Goal: Task Accomplishment & Management: Use online tool/utility

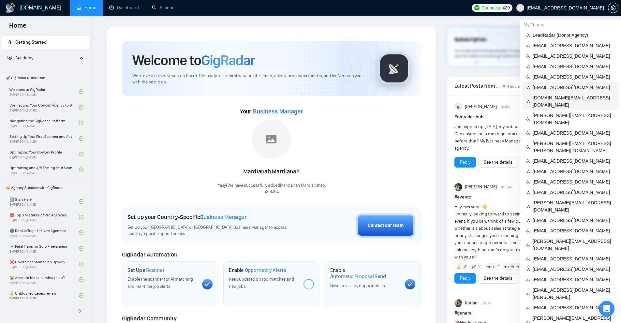
scroll to position [65, 0]
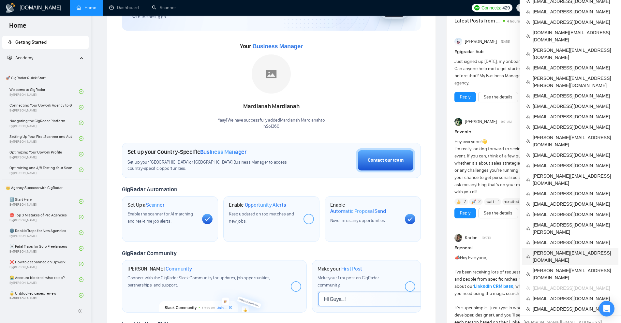
click at [550, 249] on span "[PERSON_NAME][EMAIL_ADDRESS][DOMAIN_NAME]" at bounding box center [574, 256] width 82 height 14
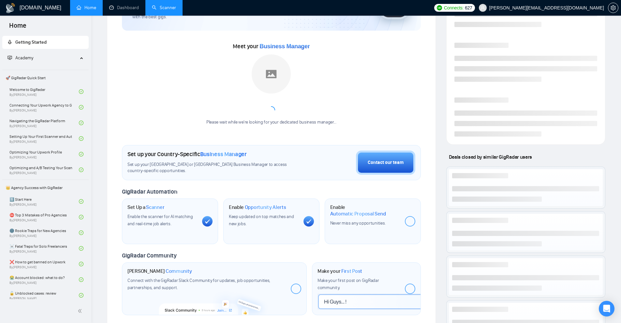
click at [166, 8] on link "Scanner" at bounding box center [164, 8] width 24 height 6
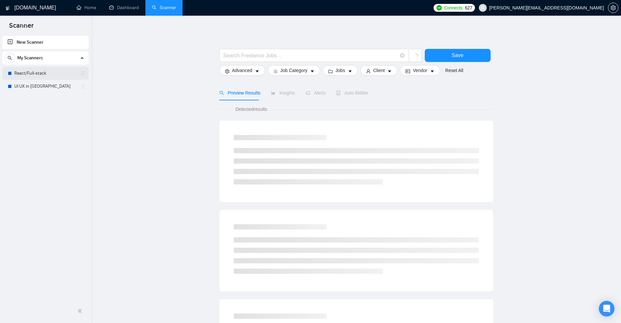
click at [43, 70] on link "React/Full-stack" at bounding box center [45, 73] width 62 height 13
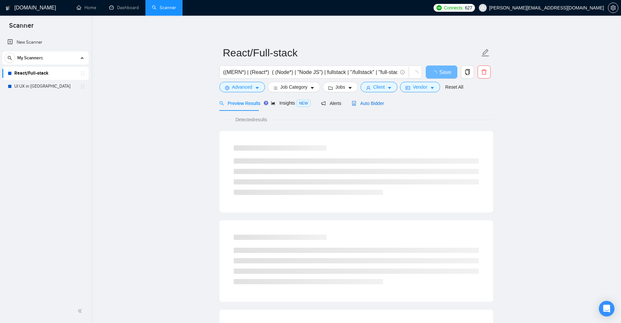
click at [365, 103] on span "Auto Bidder" at bounding box center [368, 103] width 32 height 5
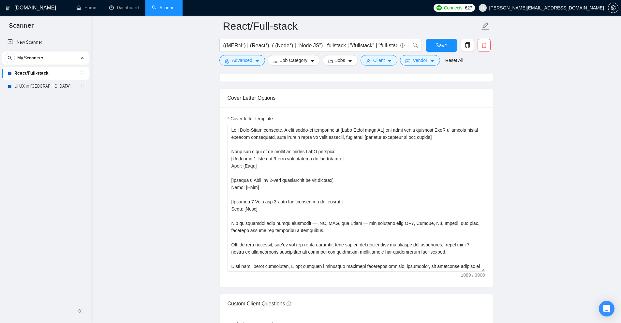
scroll to position [847, 0]
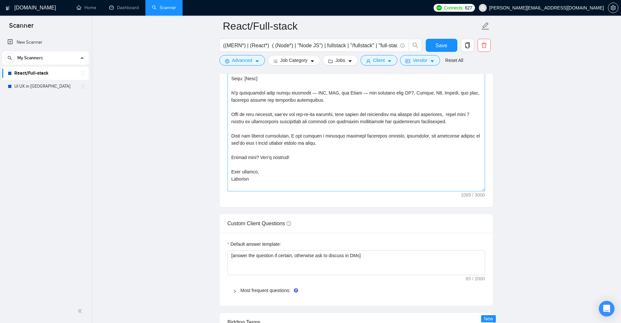
drag, startPoint x: 484, startPoint y: 139, endPoint x: 475, endPoint y: 182, distance: 44.2
click at [475, 182] on textarea "Cover letter template:" at bounding box center [355, 92] width 257 height 197
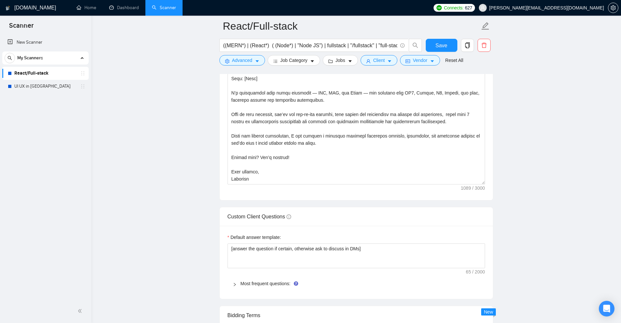
click at [235, 288] on div "Most frequent questions:" at bounding box center [355, 283] width 257 height 15
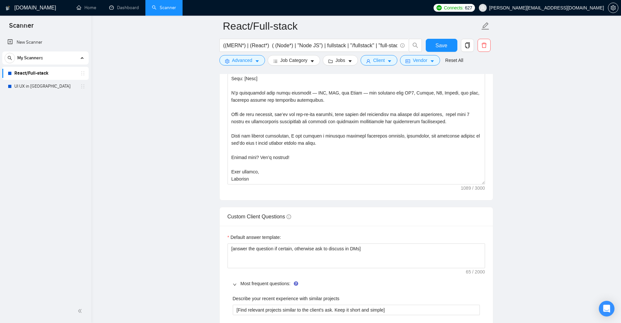
scroll to position [1010, 0]
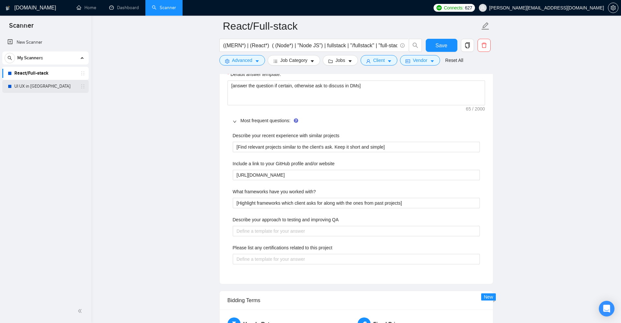
click at [35, 83] on link "UI UX in Figma" at bounding box center [45, 86] width 62 height 13
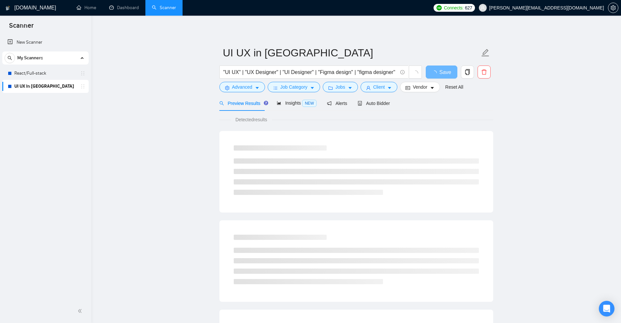
click at [389, 108] on div "Preview Results Insights NEW Alerts Auto Bidder" at bounding box center [356, 102] width 274 height 15
click at [386, 108] on div "Auto Bidder" at bounding box center [374, 102] width 32 height 15
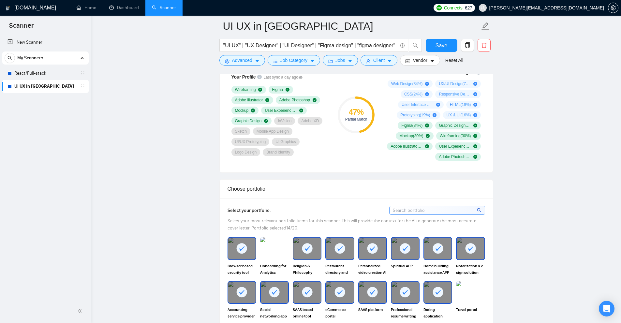
scroll to position [359, 0]
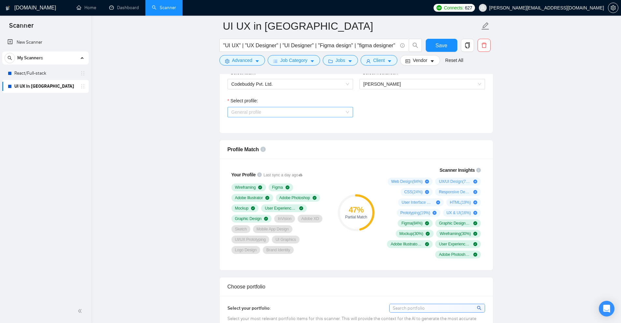
click at [344, 112] on span "General profile" at bounding box center [290, 112] width 118 height 10
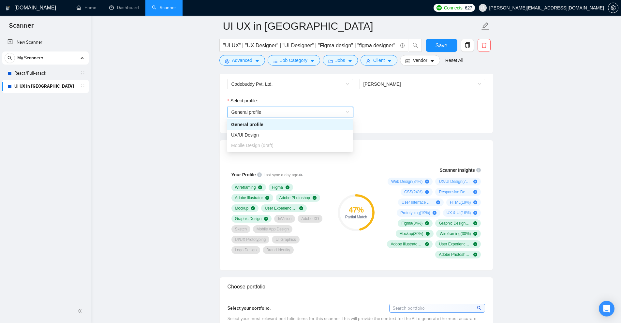
click at [403, 107] on div "Select profile: General profile General profile" at bounding box center [356, 111] width 264 height 28
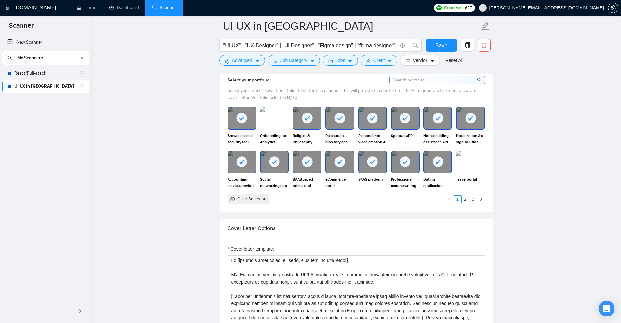
scroll to position [782, 0]
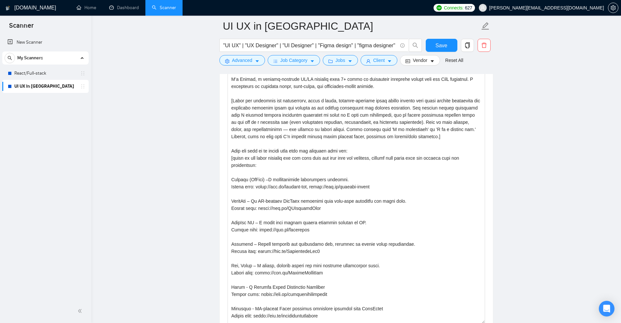
drag, startPoint x: 483, startPoint y: 221, endPoint x: 480, endPoint y: 323, distance: 102.7
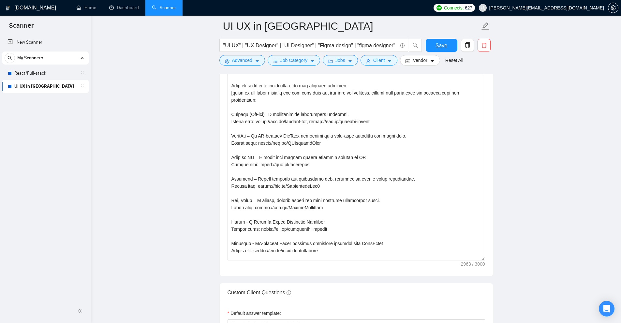
scroll to position [880, 0]
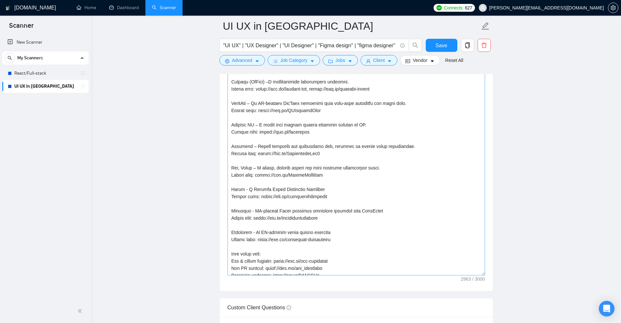
drag, startPoint x: 484, startPoint y: 273, endPoint x: 483, endPoint y: 317, distance: 44.0
click at [483, 275] on textarea "Cover letter template:" at bounding box center [355, 119] width 257 height 314
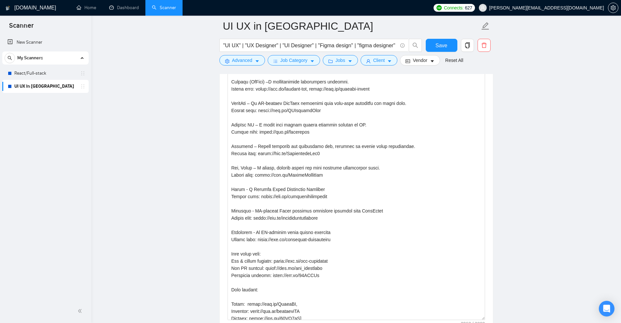
scroll to position [1010, 0]
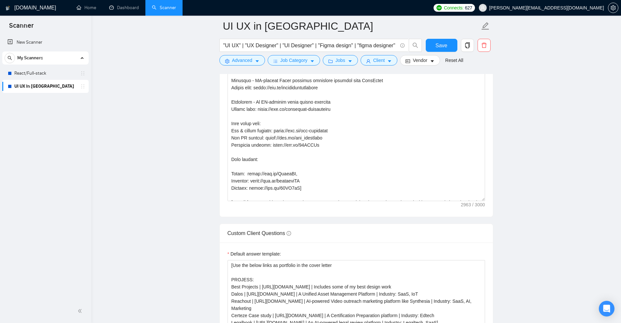
drag, startPoint x: 481, startPoint y: 185, endPoint x: 473, endPoint y: 323, distance: 138.1
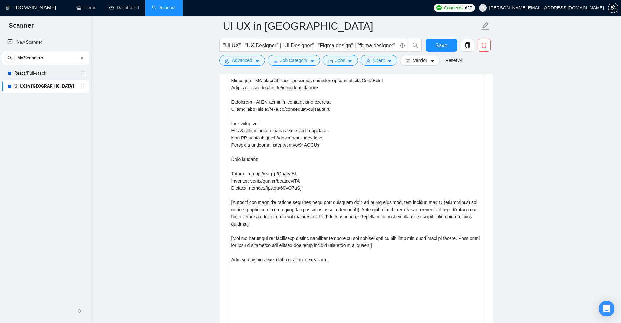
click at [511, 212] on main "UI UX in Figma "UI UX" | "UX Designer" | "UI Designer" | "Figma design" | "figm…" at bounding box center [356, 87] width 509 height 2143
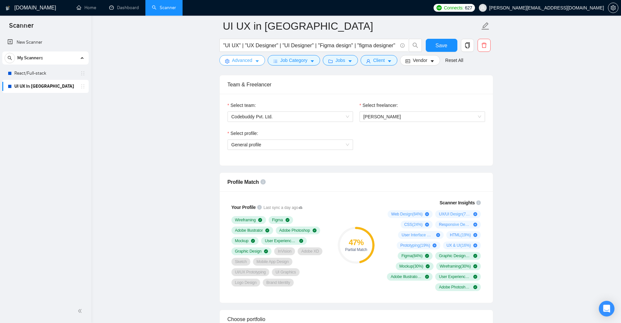
scroll to position [0, 0]
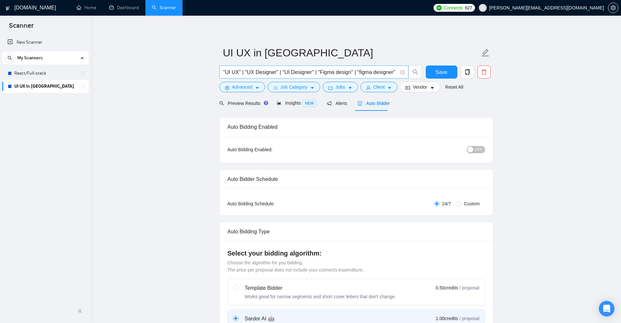
click at [234, 72] on input ""UI UX" | "UX Designer" | "UI Designer" | "Figma design" | "figma designer"" at bounding box center [310, 72] width 174 height 8
drag, startPoint x: 234, startPoint y: 72, endPoint x: 227, endPoint y: 72, distance: 7.2
click at [227, 72] on input ""UI UX" | "UX Designer" | "UI Designer" | "Figma design" | "figma designer"" at bounding box center [310, 72] width 174 height 8
click at [257, 70] on input ""UI UX" | "UX Designer" | "UI Designer" | "Figma design" | "figma designer"" at bounding box center [310, 72] width 174 height 8
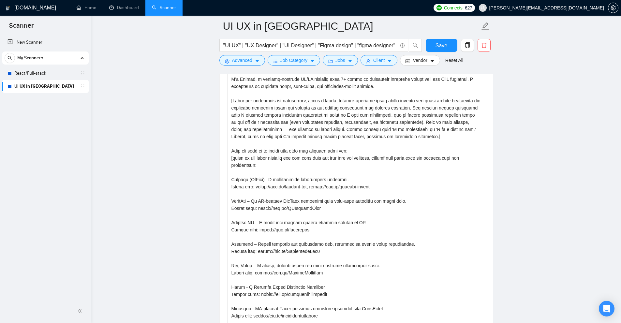
scroll to position [684, 0]
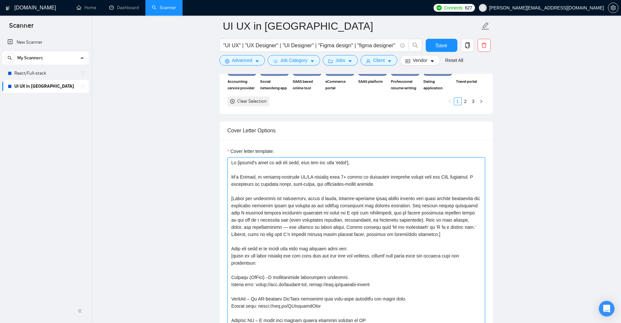
drag, startPoint x: 252, startPoint y: 204, endPoint x: 350, endPoint y: 231, distance: 101.2
drag, startPoint x: 248, startPoint y: 178, endPoint x: 411, endPoint y: 173, distance: 163.7
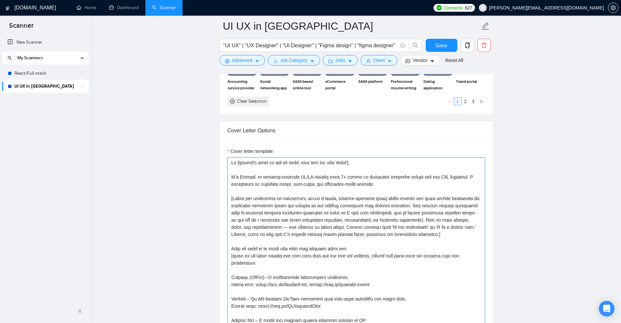
drag, startPoint x: 364, startPoint y: 164, endPoint x: 157, endPoint y: 129, distance: 209.1
paste textarea
type textarea "Hi [client's name if you can find, else use the word 'there'], I’m Harsha, a re…"
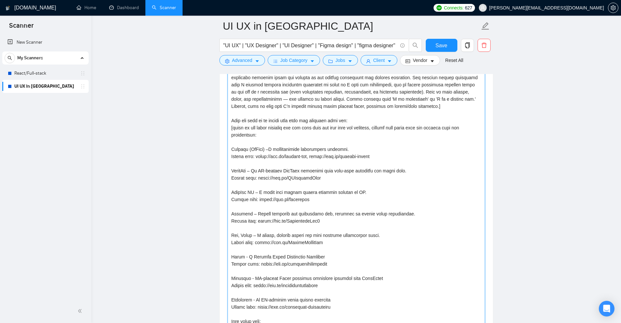
scroll to position [650, 0]
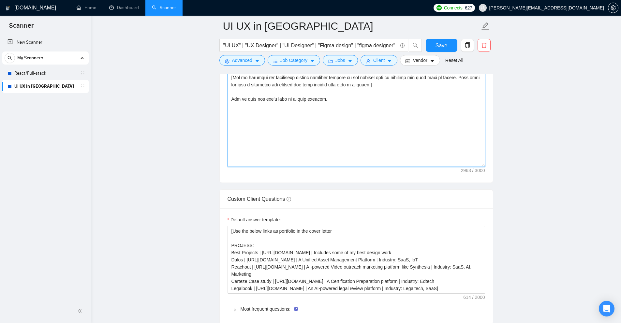
scroll to position [943, 0]
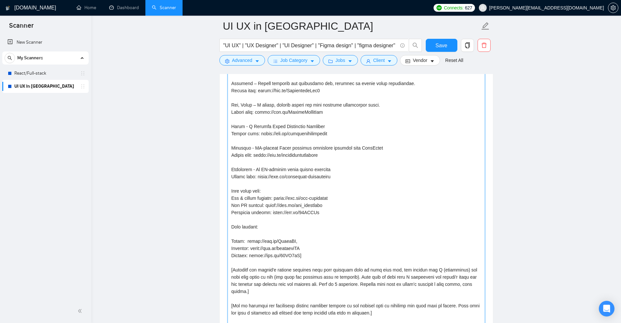
click at [380, 196] on textarea "Cover letter template:" at bounding box center [355, 147] width 257 height 496
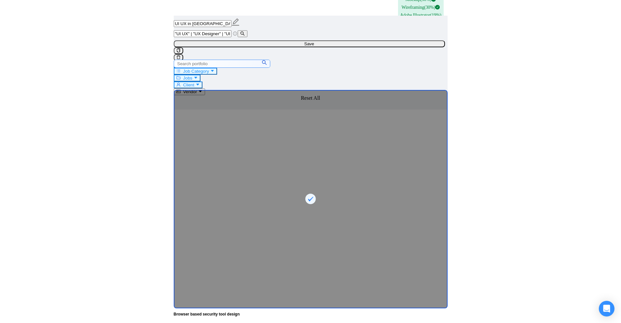
scroll to position [878, 0]
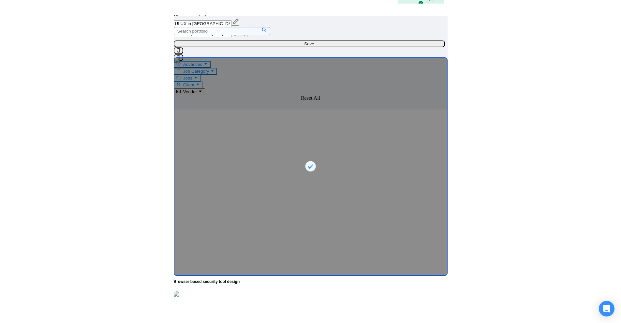
drag, startPoint x: 482, startPoint y: 108, endPoint x: 483, endPoint y: 318, distance: 210.2
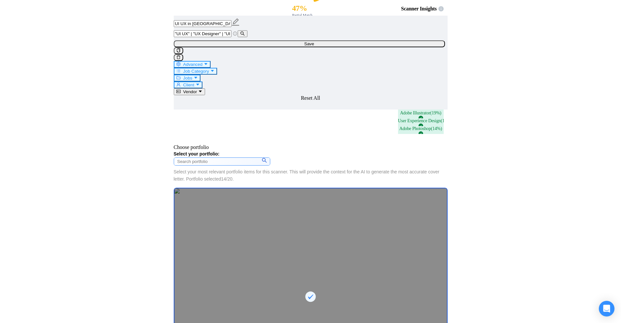
scroll to position [682, 0]
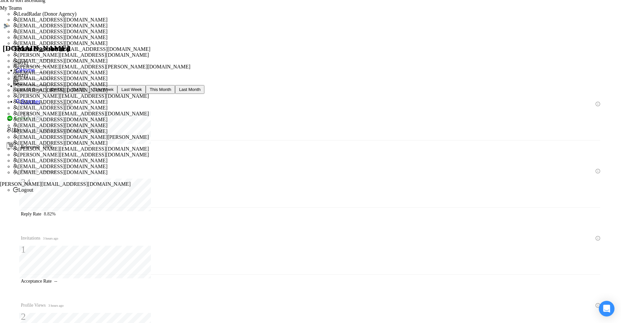
drag, startPoint x: 427, startPoint y: 162, endPoint x: 434, endPoint y: 163, distance: 7.2
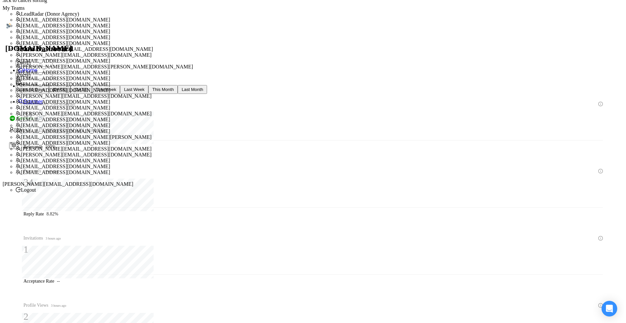
scroll to position [163, 0]
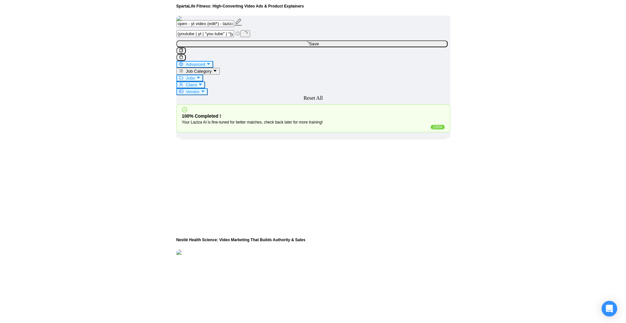
scroll to position [1681, 0]
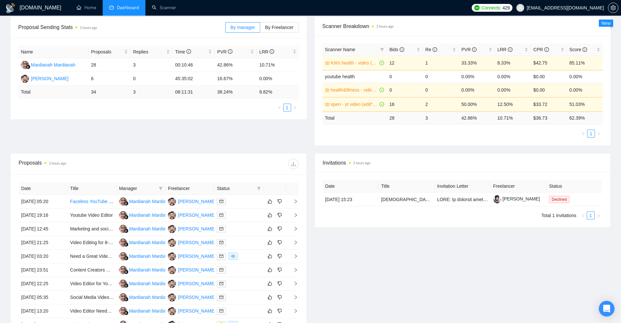
scroll to position [163, 0]
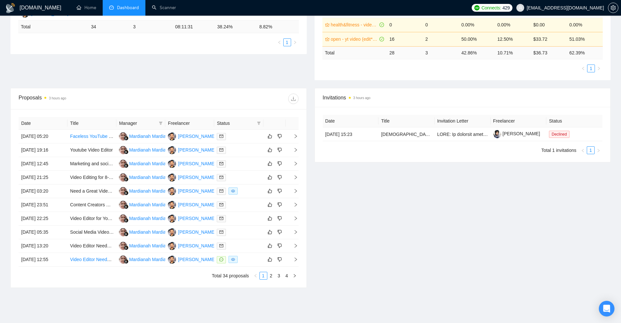
click at [422, 235] on div "Invitations 3 hours ago Date Title Invitation Letter Freelancer Status [DATE] 1…" at bounding box center [463, 188] width 304 height 200
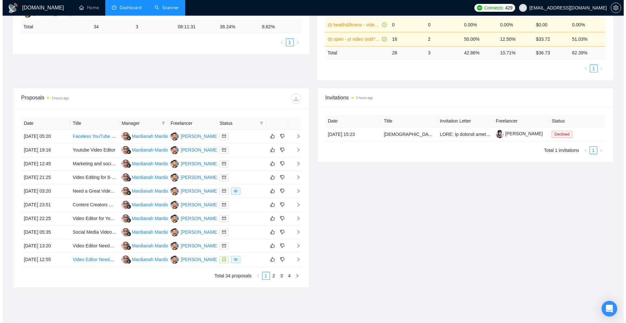
scroll to position [186, 0]
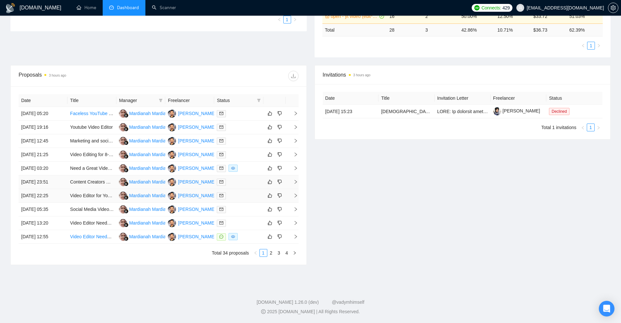
click at [84, 189] on td "Video Editor for YouTube in the Systems & Digital Product Niche" at bounding box center [91, 196] width 49 height 14
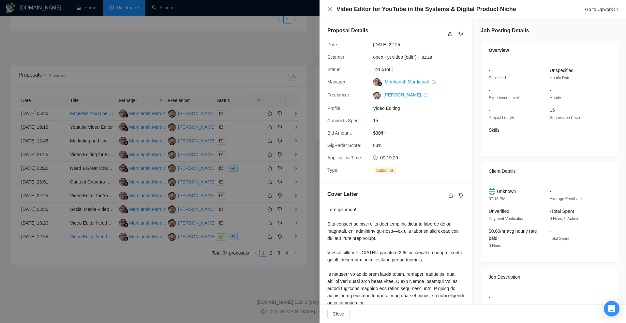
click at [84, 189] on div at bounding box center [313, 161] width 626 height 323
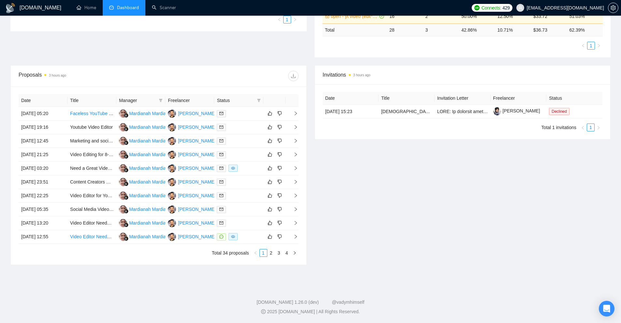
click at [83, 160] on td "Video Editing for 8-Minute YouTube Talk Head" at bounding box center [91, 155] width 49 height 14
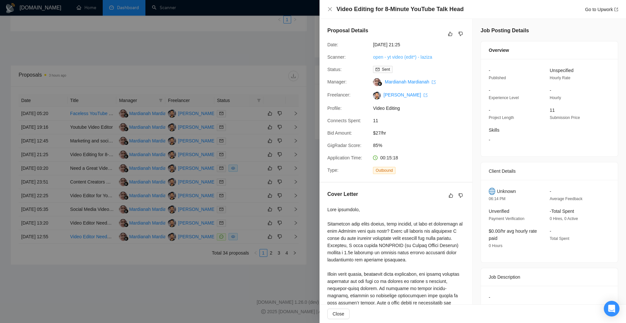
click at [409, 57] on link "open - yt video (edit*) - laziza" at bounding box center [402, 56] width 59 height 5
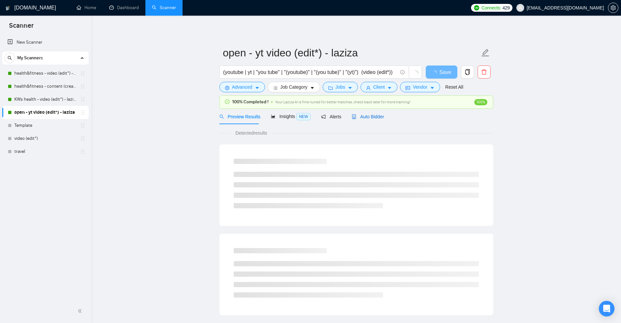
click at [373, 114] on span "Auto Bidder" at bounding box center [368, 116] width 32 height 5
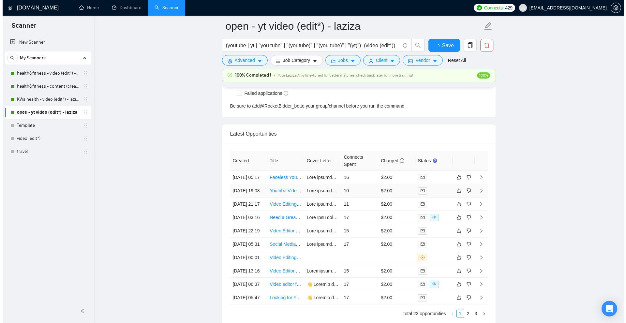
scroll to position [1727, 0]
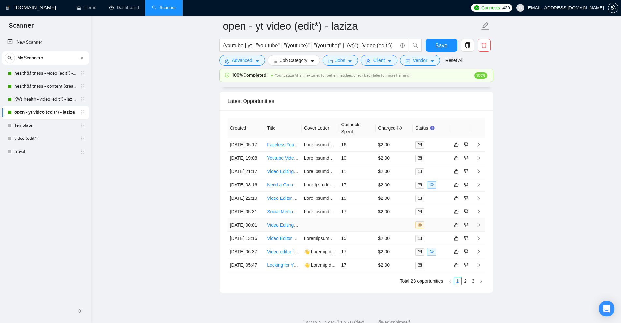
click at [319, 232] on td at bounding box center [319, 224] width 37 height 13
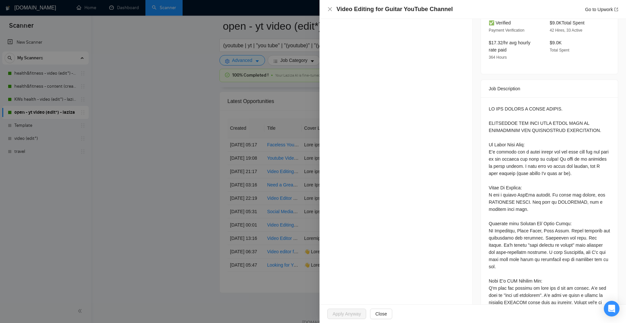
scroll to position [33, 0]
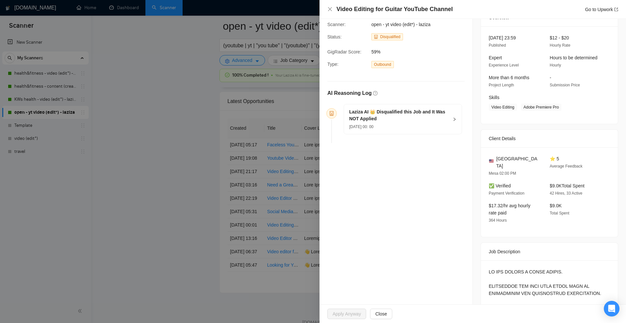
click at [422, 125] on div "31 Aug, 2025 00: 00" at bounding box center [398, 126] width 99 height 7
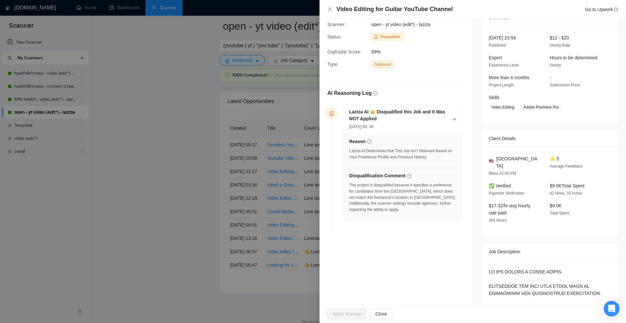
scroll to position [261, 0]
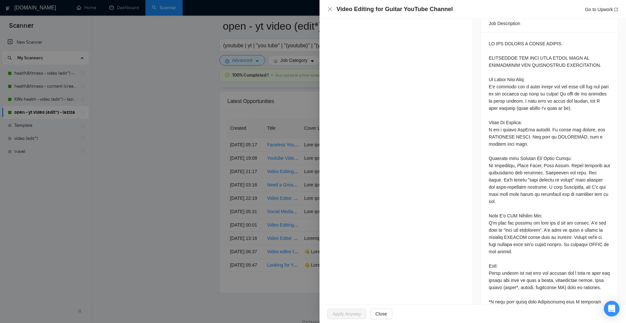
click at [218, 144] on div at bounding box center [313, 161] width 626 height 323
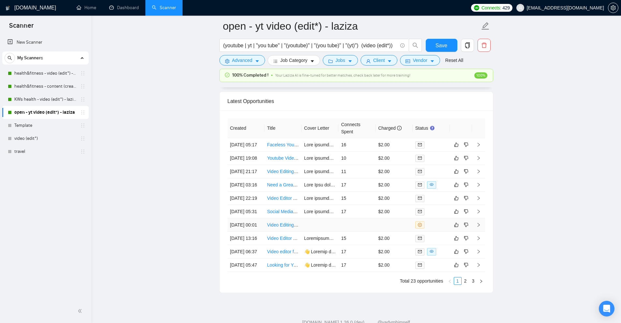
click at [377, 232] on td at bounding box center [393, 224] width 37 height 13
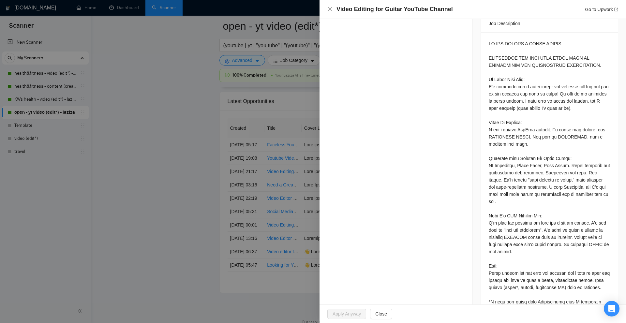
scroll to position [33, 0]
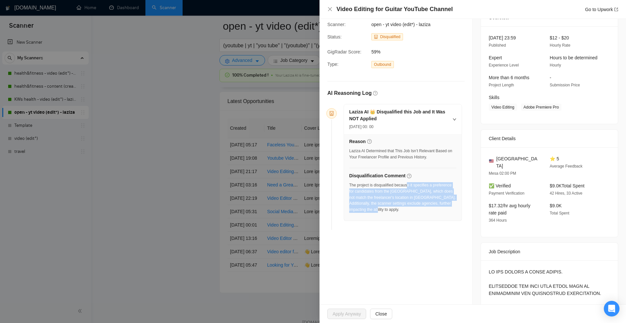
drag, startPoint x: 407, startPoint y: 183, endPoint x: 443, endPoint y: 210, distance: 45.6
click at [443, 210] on div "The project is disqualified because it specifies a preference for candidates fr…" at bounding box center [402, 197] width 107 height 31
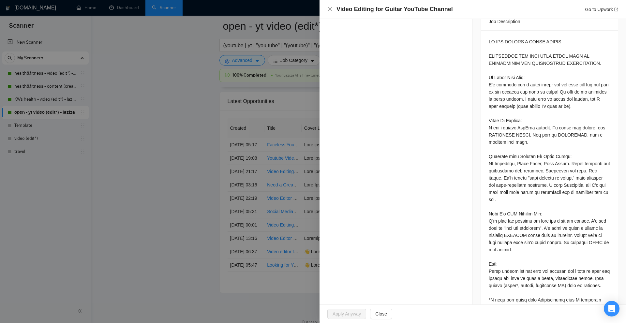
scroll to position [198, 0]
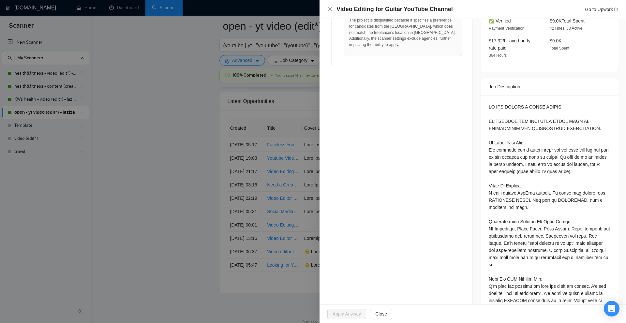
click at [251, 126] on div at bounding box center [313, 161] width 626 height 323
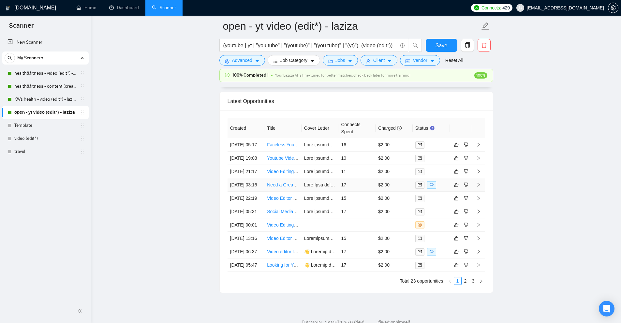
click at [353, 192] on td "17" at bounding box center [356, 184] width 37 height 13
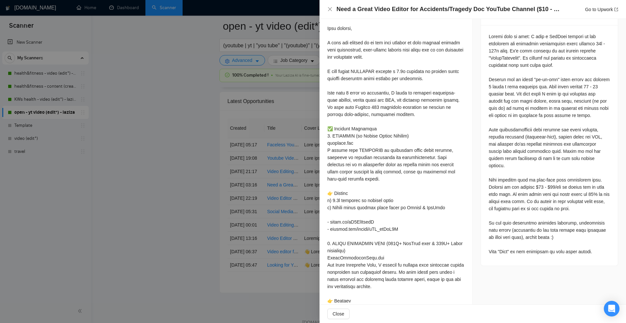
scroll to position [235, 0]
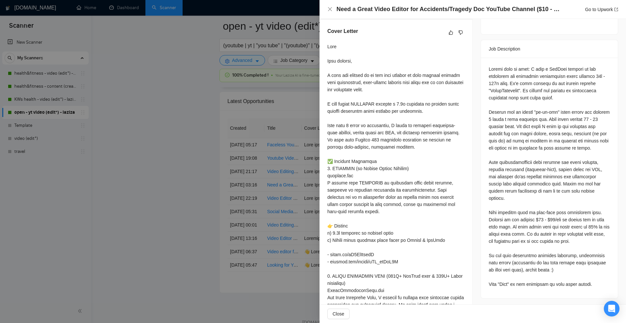
click at [304, 152] on div at bounding box center [313, 161] width 626 height 323
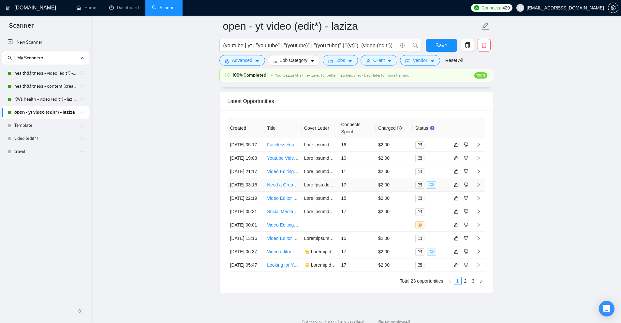
click at [377, 192] on td "$2.00" at bounding box center [393, 184] width 37 height 13
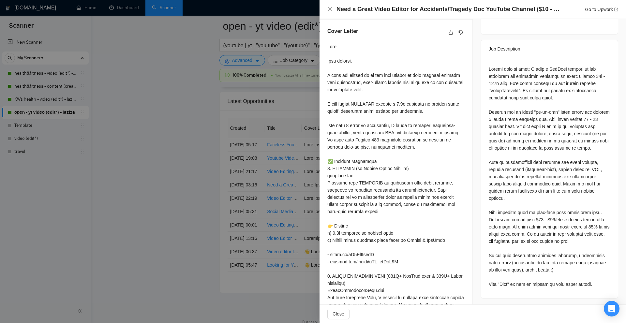
scroll to position [105, 0]
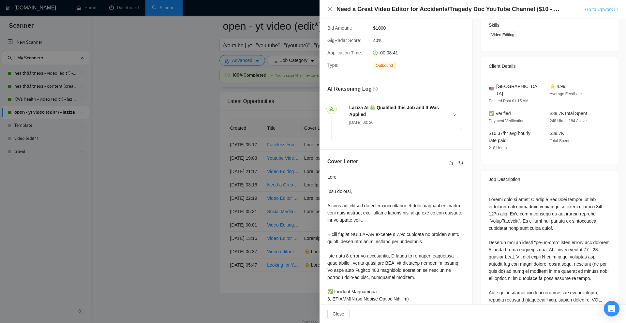
click at [594, 11] on link "Go to Upwork" at bounding box center [601, 9] width 33 height 5
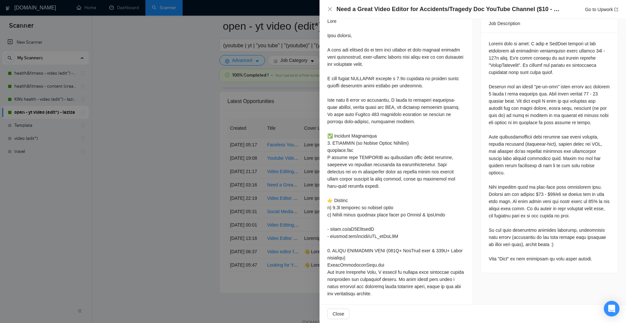
scroll to position [196, 0]
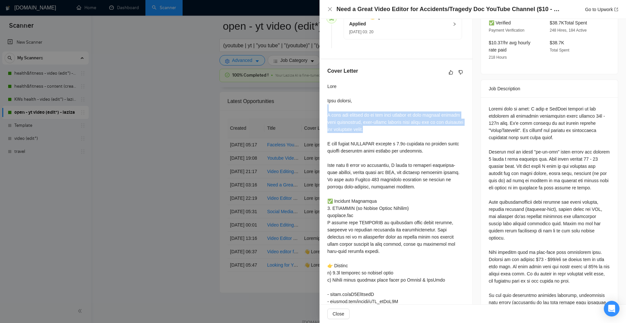
drag, startPoint x: 432, startPoint y: 116, endPoint x: 442, endPoint y: 136, distance: 22.0
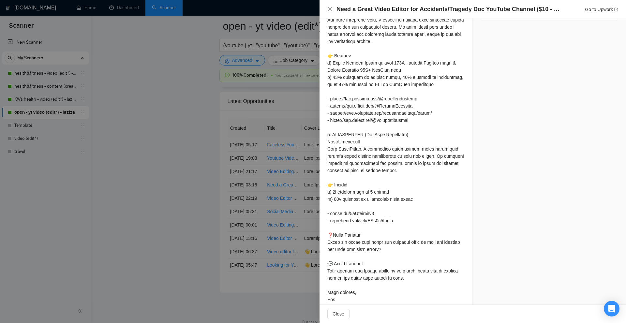
scroll to position [509, 0]
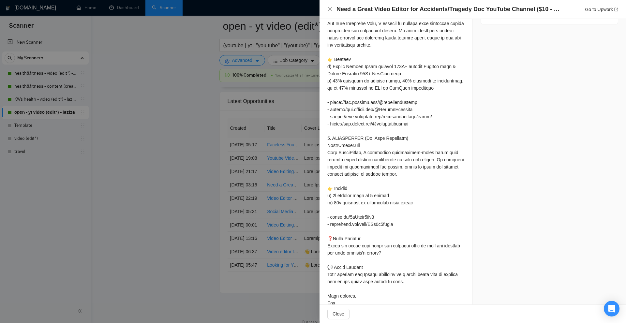
drag, startPoint x: 485, startPoint y: 128, endPoint x: 493, endPoint y: 118, distance: 12.5
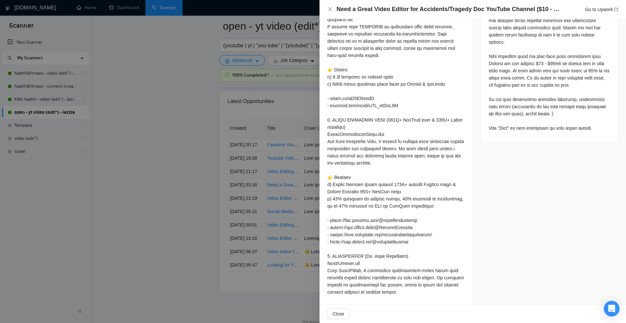
scroll to position [294, 0]
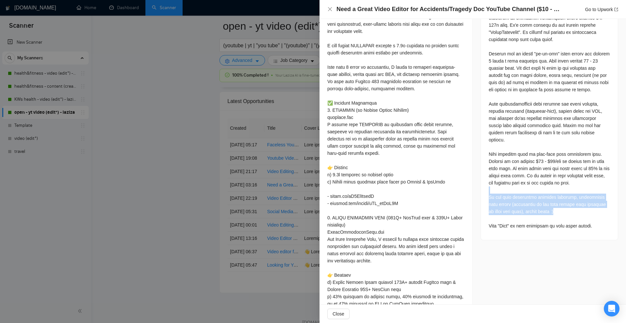
drag, startPoint x: 489, startPoint y: 177, endPoint x: 563, endPoint y: 194, distance: 75.6
click at [563, 194] on div at bounding box center [549, 118] width 121 height 222
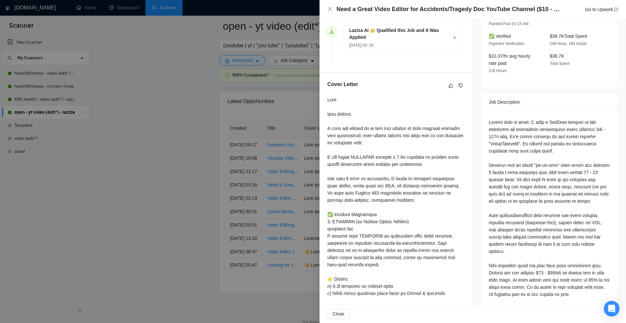
scroll to position [215, 0]
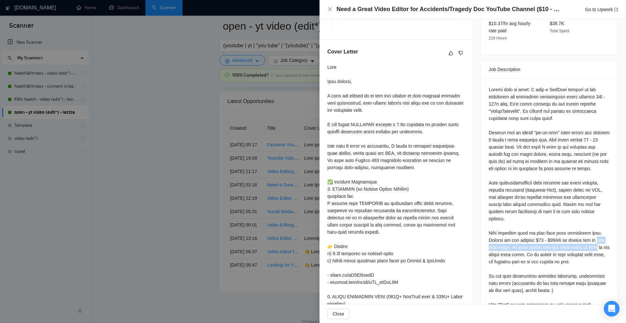
drag, startPoint x: 484, startPoint y: 233, endPoint x: 602, endPoint y: 229, distance: 118.7
click at [602, 229] on div at bounding box center [549, 198] width 137 height 241
click at [597, 234] on div at bounding box center [549, 197] width 121 height 222
drag, startPoint x: 593, startPoint y: 248, endPoint x: 521, endPoint y: 231, distance: 74.7
click at [521, 231] on div at bounding box center [549, 197] width 121 height 222
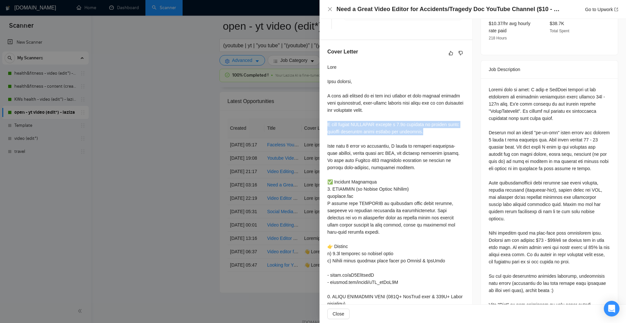
drag, startPoint x: 327, startPoint y: 132, endPoint x: 433, endPoint y: 138, distance: 106.8
click at [433, 138] on div "Cover Letter" at bounding box center [395, 326] width 153 height 572
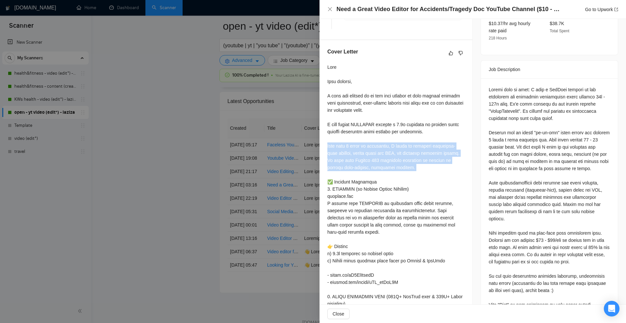
drag, startPoint x: 325, startPoint y: 152, endPoint x: 397, endPoint y: 180, distance: 77.0
click at [397, 180] on div "Cover Letter" at bounding box center [395, 326] width 153 height 572
drag, startPoint x: 446, startPoint y: 153, endPoint x: 415, endPoint y: 173, distance: 37.6
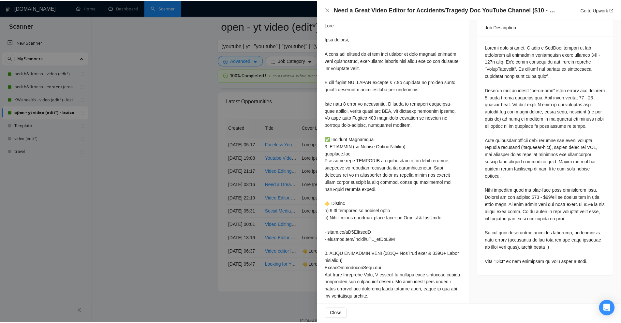
scroll to position [258, 0]
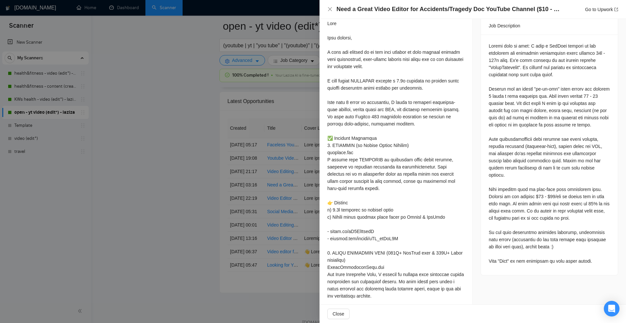
click at [142, 154] on div at bounding box center [313, 161] width 626 height 323
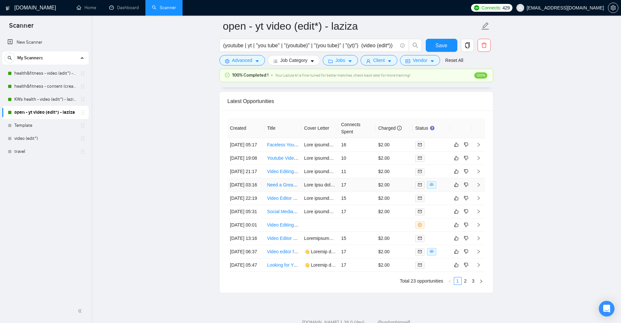
scroll to position [1812, 0]
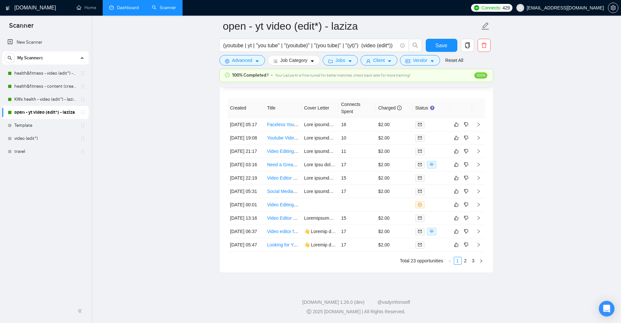
click at [127, 5] on link "Dashboard" at bounding box center [124, 8] width 30 height 6
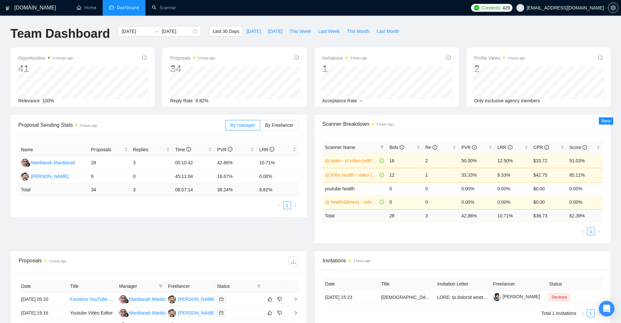
click at [522, 309] on div "Date Title Invitation Letter Freelancer Status 06 Aug, 2025 15:23 Native Speake…" at bounding box center [463, 297] width 280 height 39
click at [169, 10] on link "Scanner" at bounding box center [164, 8] width 24 height 6
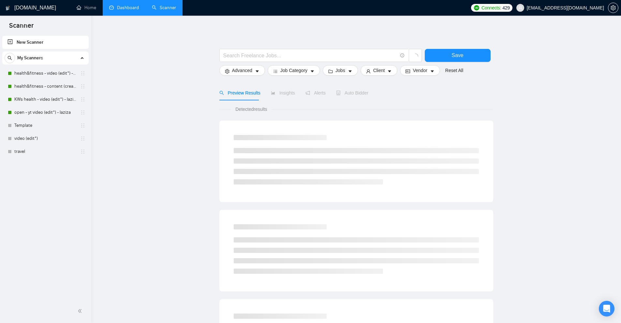
click at [67, 40] on link "New Scanner" at bounding box center [45, 42] width 76 height 13
click at [307, 58] on input "text" at bounding box center [310, 55] width 174 height 8
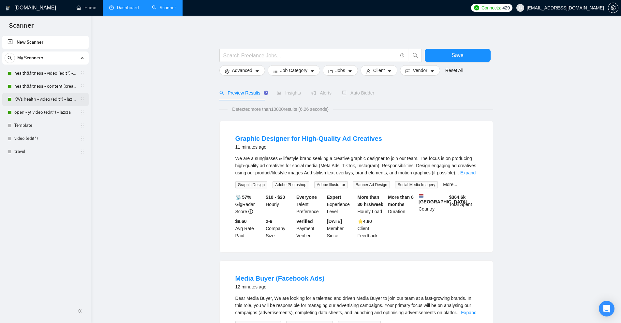
click at [32, 105] on link "KWs health - video (edit*) - laziza" at bounding box center [45, 99] width 62 height 13
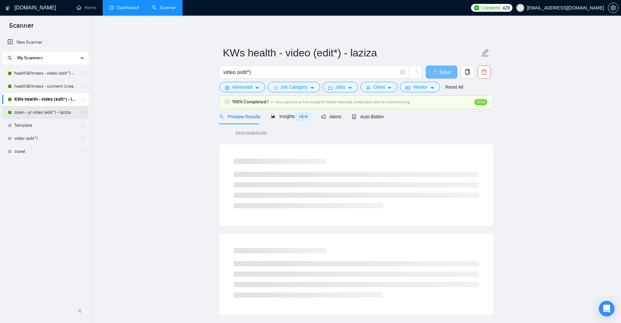
click at [32, 113] on link "open - yt video (edit*) - laziza" at bounding box center [45, 112] width 62 height 13
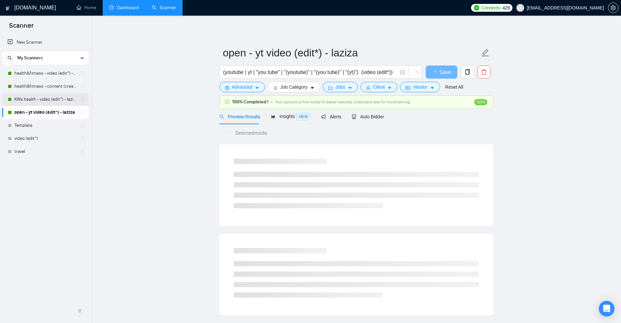
click at [30, 102] on link "KWs health - video (edit*) - laziza" at bounding box center [45, 99] width 62 height 13
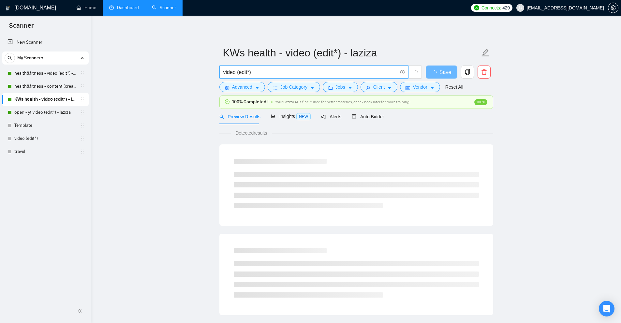
drag, startPoint x: 279, startPoint y: 73, endPoint x: 0, endPoint y: 54, distance: 278.9
click at [22, 52] on section "Scanner New Scanner My Scanners health&fitness - video (edit*) - laziza health&…" at bounding box center [310, 316] width 621 height 633
click at [39, 37] on link "New Scanner" at bounding box center [45, 42] width 76 height 13
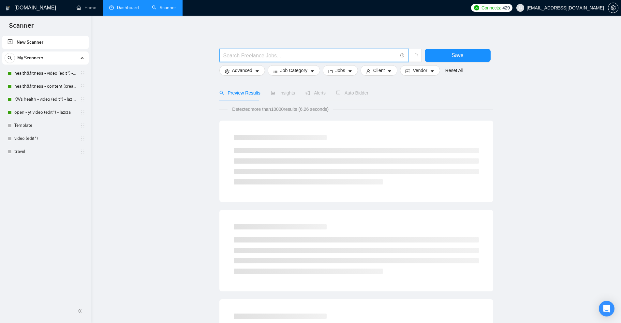
click at [282, 55] on input "text" at bounding box center [310, 55] width 174 height 8
paste input "video (edit*)"
drag, startPoint x: 236, startPoint y: 59, endPoint x: 221, endPoint y: 57, distance: 15.1
click at [221, 57] on span "video (edit*)" at bounding box center [313, 55] width 189 height 13
click at [236, 58] on input "video (edit*)" at bounding box center [310, 55] width 174 height 8
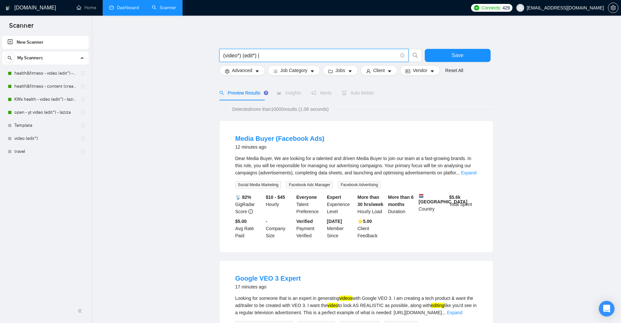
paste input "(video*) (edit*)"
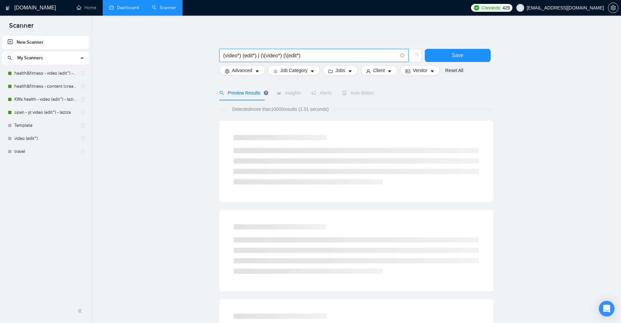
click at [308, 55] on input "(video*) (edit*) | (\(video*) (\(edit*)" at bounding box center [310, 55] width 174 height 8
drag, startPoint x: 221, startPoint y: 55, endPoint x: 238, endPoint y: 53, distance: 16.7
click at [238, 53] on span "(video*) (edit*) | (\(video*) (\(edit*) | videoediting" at bounding box center [313, 55] width 189 height 13
drag, startPoint x: 246, startPoint y: 55, endPoint x: 254, endPoint y: 54, distance: 8.2
click at [253, 54] on input "(video*) (edit*) | (\(video*) (\(edit*) | videoediting" at bounding box center [310, 55] width 174 height 8
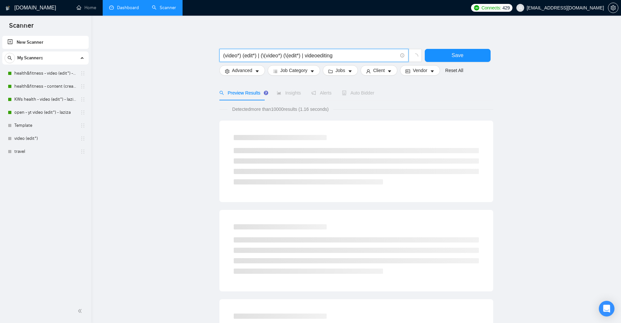
drag, startPoint x: 263, startPoint y: 54, endPoint x: 299, endPoint y: 56, distance: 36.2
click at [282, 54] on input "(video*) (edit*) | (\(video*) (\(edit*) | videoediting" at bounding box center [310, 55] width 174 height 8
click at [306, 56] on input "(video*) (edit*) | (\(video*) (\(edit*) | videoediting" at bounding box center [310, 55] width 174 height 8
drag, startPoint x: 284, startPoint y: 54, endPoint x: 304, endPoint y: 56, distance: 20.6
click at [302, 55] on input "(video*) (edit*) | (\(video*) (\(edit*) | videoediting" at bounding box center [310, 55] width 174 height 8
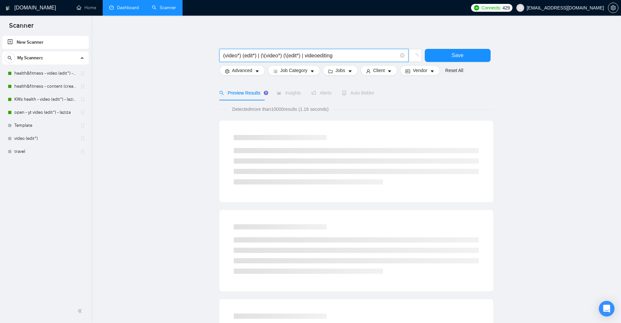
click at [304, 56] on input "(video*) (edit*) | (\(video*) (\(edit*) | videoediting" at bounding box center [310, 55] width 174 height 8
drag, startPoint x: 317, startPoint y: 57, endPoint x: 380, endPoint y: 55, distance: 62.9
click at [376, 57] on input "(video*) (edit*) | (\(video*) (\(edit*) | videoediting" at bounding box center [310, 55] width 174 height 8
drag, startPoint x: 306, startPoint y: 55, endPoint x: 248, endPoint y: 55, distance: 58.3
click at [175, 57] on main "(video*) (edit*) | (\(video*) (\(edit*) Save Advanced Job Category Jobs Client …" at bounding box center [356, 300] width 509 height 549
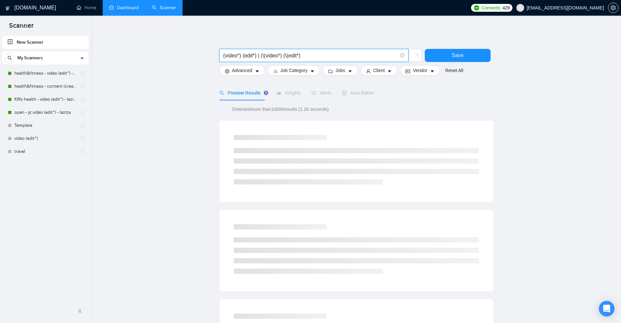
click at [248, 55] on input "(video*) (edit*) | (\(video*) (\(edit*)" at bounding box center [310, 55] width 174 height 8
drag, startPoint x: 301, startPoint y: 56, endPoint x: 145, endPoint y: 44, distance: 156.2
click at [145, 44] on main "(video*) (edit*) | (\(video*) (\(edit*) Save Advanced Job Category Jobs Client …" at bounding box center [356, 300] width 509 height 549
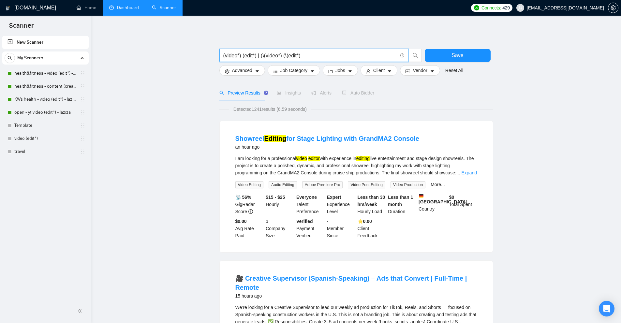
type input "(video*) (edit*) | (\(video*) (\(edit*)"
click at [469, 166] on div "I am looking for a professional video editor with experience in editing live en…" at bounding box center [356, 166] width 242 height 22
click at [465, 171] on link "Expand" at bounding box center [468, 172] width 15 height 5
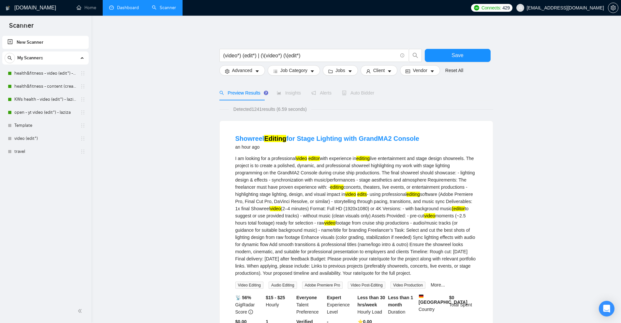
drag, startPoint x: 304, startPoint y: 151, endPoint x: 324, endPoint y: 156, distance: 21.1
click at [322, 153] on div "Showreel Editing for Stage Lighting with GrandMA2 Console an hour ago" at bounding box center [356, 143] width 242 height 19
drag, startPoint x: 353, startPoint y: 195, endPoint x: 373, endPoint y: 194, distance: 19.9
click at [373, 194] on div "I am looking for a professional video editor with experience in editing live en…" at bounding box center [356, 216] width 242 height 122
drag, startPoint x: 235, startPoint y: 213, endPoint x: 257, endPoint y: 229, distance: 26.9
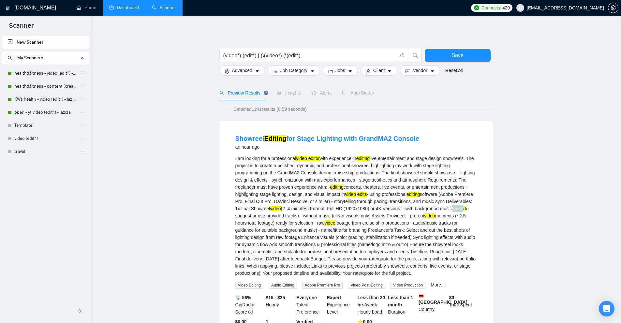
click at [250, 218] on div "I am looking for a professional video editor with experience in editing live en…" at bounding box center [356, 216] width 242 height 122
click at [279, 217] on div "I am looking for a professional video editor with experience in editing live en…" at bounding box center [356, 216] width 242 height 122
drag, startPoint x: 248, startPoint y: 215, endPoint x: 234, endPoint y: 221, distance: 14.8
click at [232, 218] on li "Showreel Editing for Stage Lighting with GrandMA2 Console an hour ago I am look…" at bounding box center [355, 237] width 257 height 216
click at [255, 229] on div "I am looking for a professional video editor with experience in editing live en…" at bounding box center [356, 216] width 242 height 122
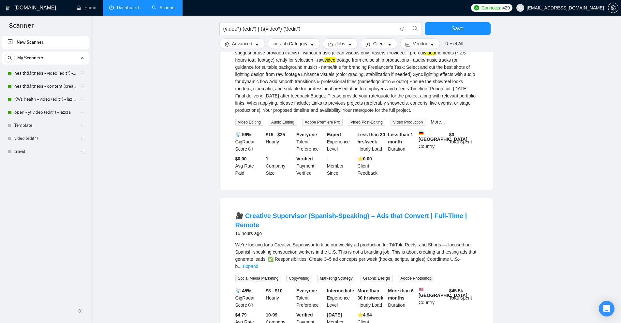
scroll to position [293, 0]
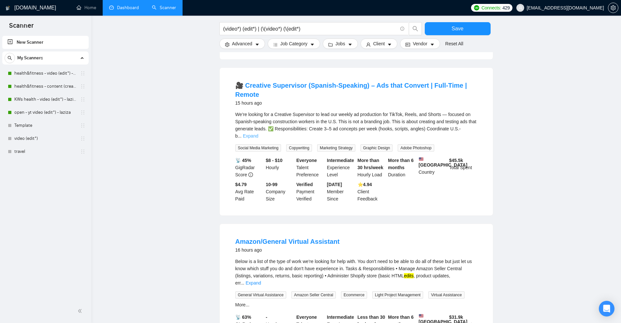
click at [258, 133] on link "Expand" at bounding box center [250, 135] width 15 height 5
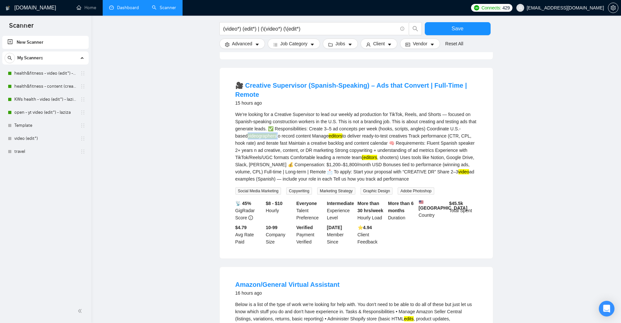
drag, startPoint x: 231, startPoint y: 135, endPoint x: 265, endPoint y: 138, distance: 34.0
click at [265, 138] on li "🎥 Creative Supervisor (Spanish-Speaking) – Ads that Convert | Full-Time | Remot…" at bounding box center [355, 163] width 257 height 175
click at [273, 158] on div "We’re looking for a Creative Supervisor to lead our weekly ad production for Ti…" at bounding box center [356, 147] width 242 height 72
drag, startPoint x: 321, startPoint y: 135, endPoint x: 340, endPoint y: 145, distance: 21.1
click at [337, 137] on div "We’re looking for a Creative Supervisor to lead our weekly ad production for Ti…" at bounding box center [356, 147] width 242 height 72
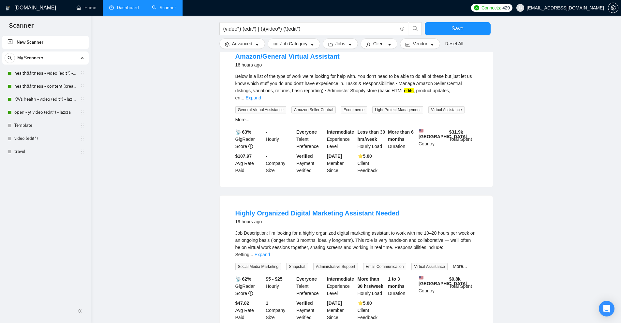
scroll to position [554, 0]
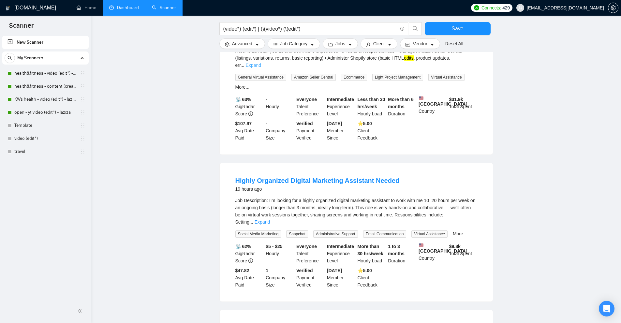
click at [261, 63] on link "Expand" at bounding box center [253, 65] width 15 height 5
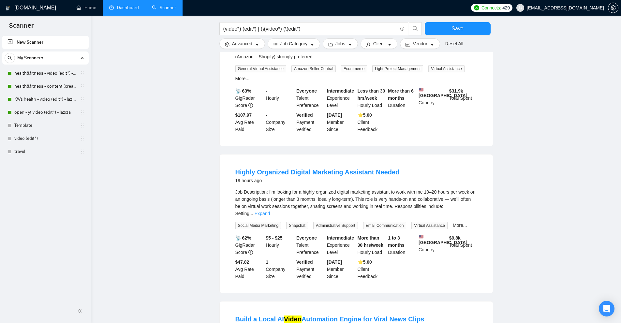
scroll to position [782, 0]
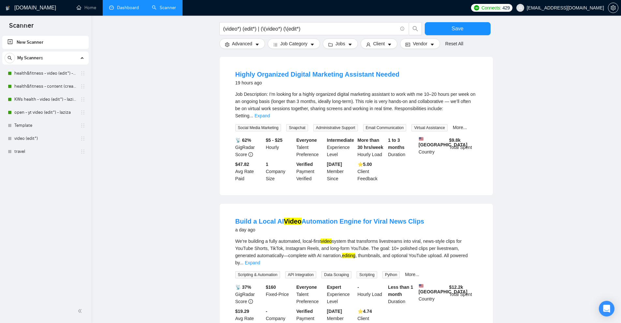
click at [472, 104] on div "Job Description: I’m looking for a highly organized digital marketing assistant…" at bounding box center [356, 105] width 242 height 29
click at [270, 113] on link "Expand" at bounding box center [262, 115] width 15 height 5
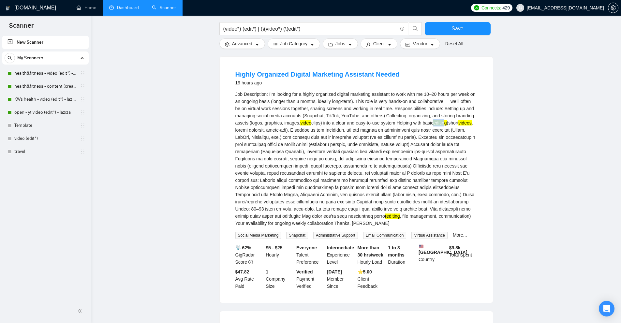
drag, startPoint x: 434, startPoint y: 124, endPoint x: 447, endPoint y: 124, distance: 13.4
click at [446, 124] on mark "editing" at bounding box center [439, 122] width 13 height 5
click at [457, 122] on div "Job Description: I’m looking for a highly organized digital marketing assistant…" at bounding box center [356, 159] width 242 height 136
drag, startPoint x: 457, startPoint y: 122, endPoint x: 458, endPoint y: 148, distance: 26.4
click at [467, 123] on div "Job Description: I’m looking for a highly organized digital marketing assistant…" at bounding box center [356, 159] width 242 height 136
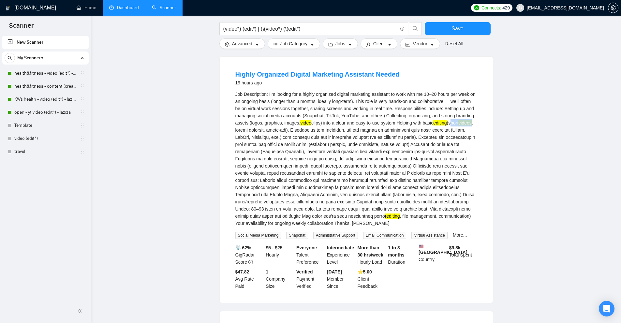
click at [469, 122] on mark "videos" at bounding box center [464, 122] width 13 height 5
drag, startPoint x: 469, startPoint y: 122, endPoint x: 455, endPoint y: 123, distance: 14.4
click at [455, 123] on div "Job Description: I’m looking for a highly organized digital marketing assistant…" at bounding box center [356, 159] width 242 height 136
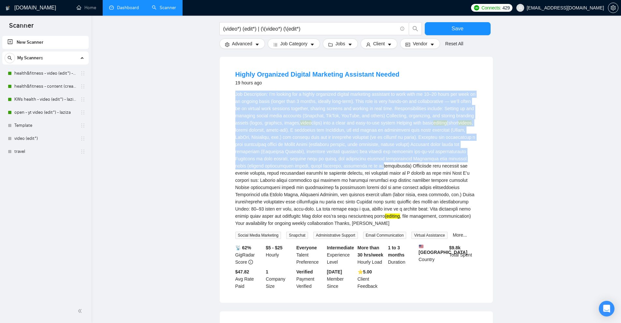
drag, startPoint x: 228, startPoint y: 91, endPoint x: 363, endPoint y: 169, distance: 155.4
click at [363, 169] on li "Highly Organized Digital Marketing Assistant Needed 19 hours ago Job Descriptio…" at bounding box center [355, 180] width 257 height 230
click at [363, 169] on div "Job Description: I’m looking for a highly organized digital marketing assistant…" at bounding box center [356, 159] width 242 height 136
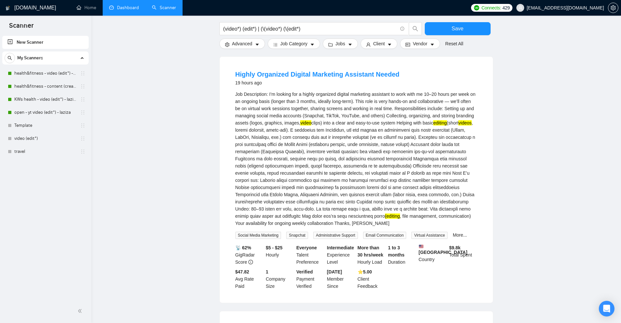
scroll to position [977, 0]
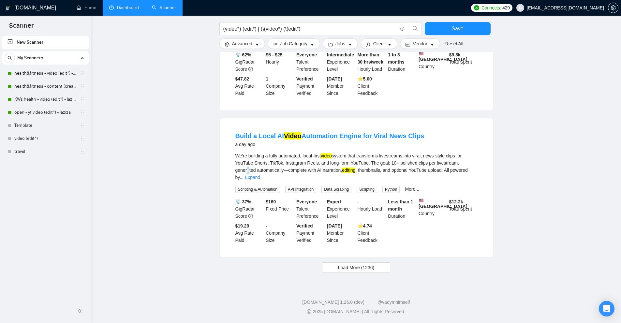
click at [467, 168] on div "We’re building a fully automated, local-first video system that transforms live…" at bounding box center [356, 166] width 242 height 29
click at [260, 175] on link "Expand" at bounding box center [252, 177] width 15 height 5
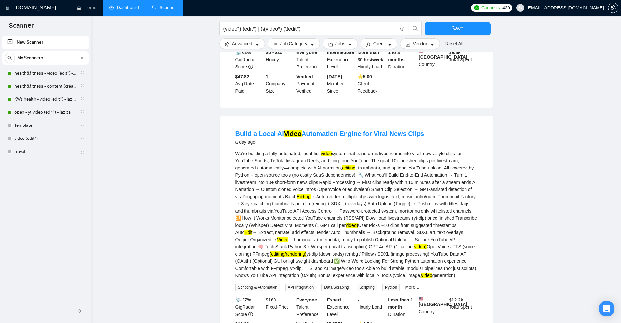
click at [321, 177] on div "We’re building a fully automated, local-first video system that transforms live…" at bounding box center [356, 214] width 242 height 129
click at [281, 256] on mark "(editing/rendering)" at bounding box center [288, 253] width 37 height 5
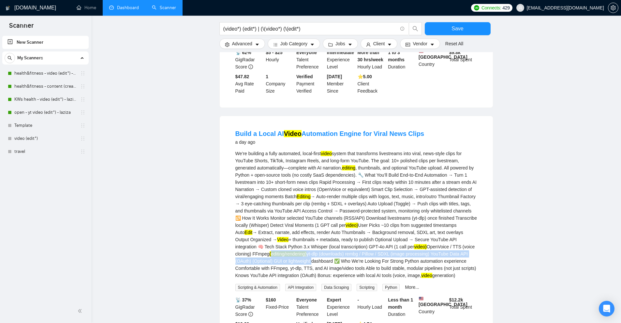
drag, startPoint x: 281, startPoint y: 262, endPoint x: 293, endPoint y: 263, distance: 12.5
click at [293, 263] on div "We’re building a fully automated, local-first video system that transforms live…" at bounding box center [356, 214] width 242 height 129
click at [297, 267] on div "We’re building a fully automated, local-first video system that transforms live…" at bounding box center [356, 214] width 242 height 129
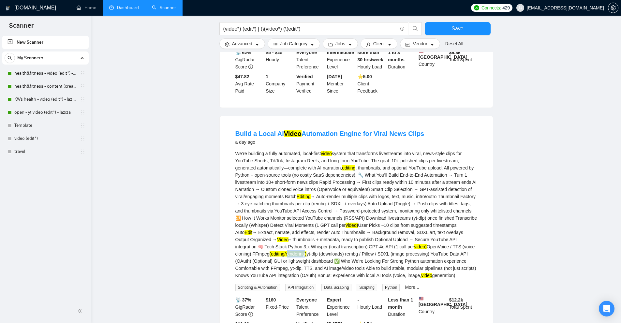
drag, startPoint x: 289, startPoint y: 260, endPoint x: 306, endPoint y: 259, distance: 17.3
click at [306, 256] on mark "(editing/rendering)" at bounding box center [288, 253] width 37 height 5
click at [305, 256] on mark "(editing/rendering)" at bounding box center [288, 253] width 37 height 5
click at [401, 245] on div "We’re building a fully automated, local-first video system that transforms live…" at bounding box center [356, 214] width 242 height 129
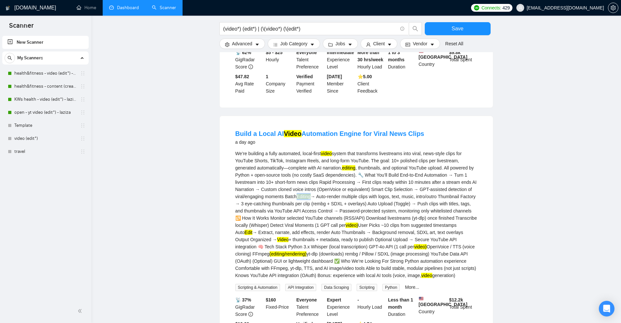
drag, startPoint x: 299, startPoint y: 200, endPoint x: 317, endPoint y: 205, distance: 19.1
click at [313, 202] on div "We’re building a fully automated, local-first video system that transforms live…" at bounding box center [356, 214] width 242 height 129
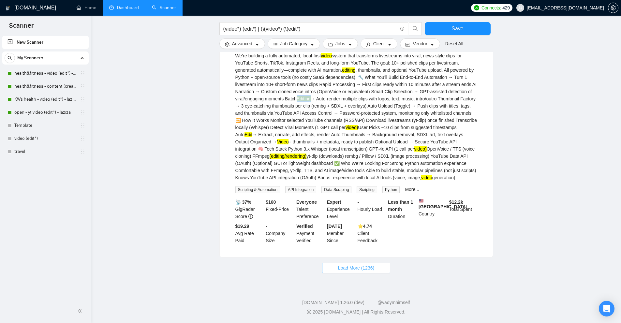
click at [374, 273] on button "Load More (1236)" at bounding box center [356, 268] width 68 height 10
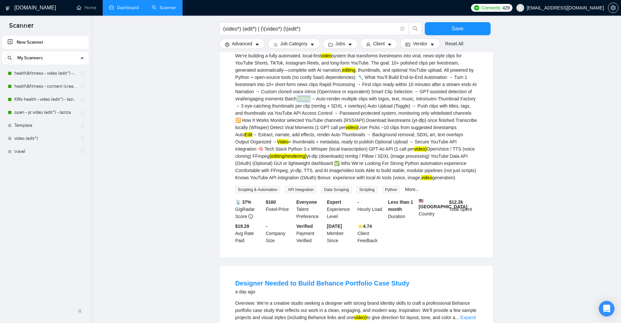
scroll to position [1238, 0]
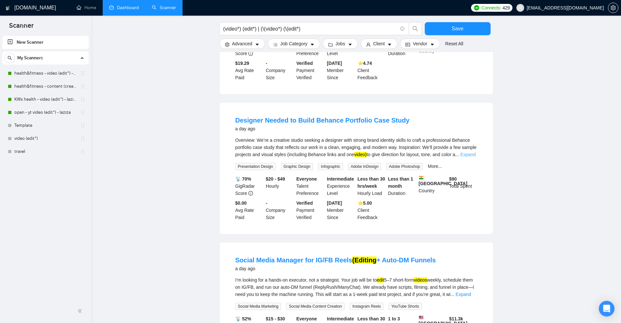
click at [468, 157] on link "Expand" at bounding box center [467, 154] width 15 height 5
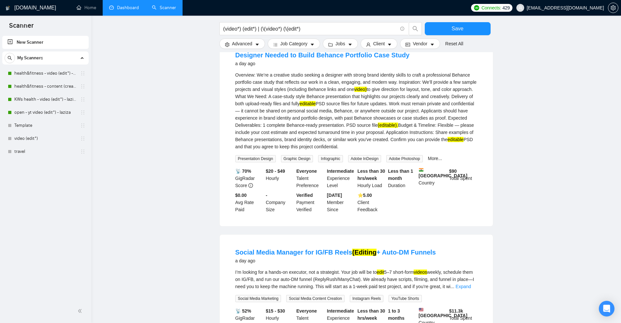
scroll to position [1434, 0]
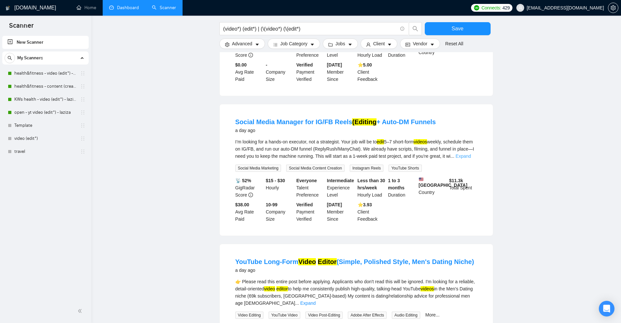
click at [470, 159] on link "Expand" at bounding box center [463, 156] width 15 height 5
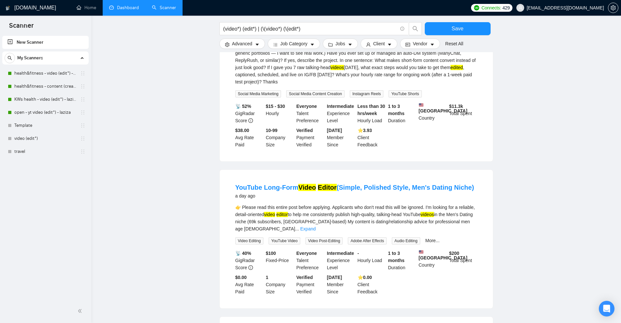
scroll to position [1727, 0]
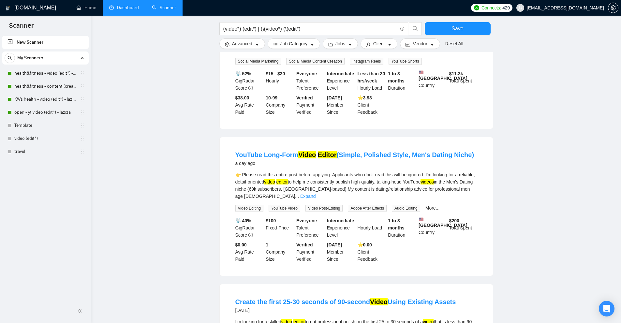
click at [474, 200] on div "👉 Please read this entire post before applying. Applicants who don't read this …" at bounding box center [356, 191] width 242 height 41
click at [315, 196] on link "Expand" at bounding box center [307, 196] width 15 height 5
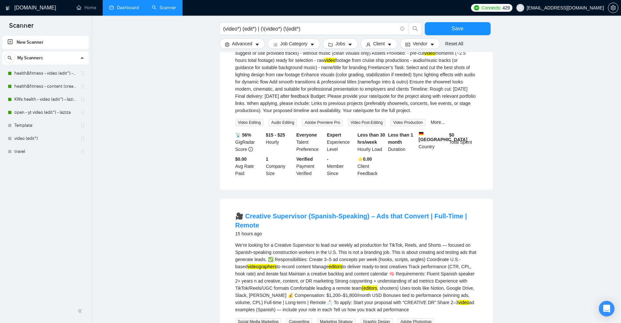
scroll to position [97, 0]
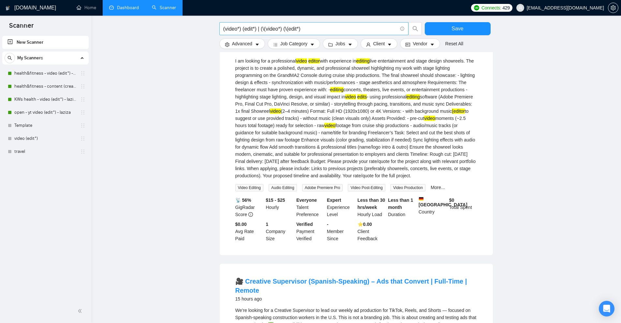
click at [315, 30] on input "(video*) (edit*) | (\(video*) (\(edit*)" at bounding box center [310, 29] width 174 height 8
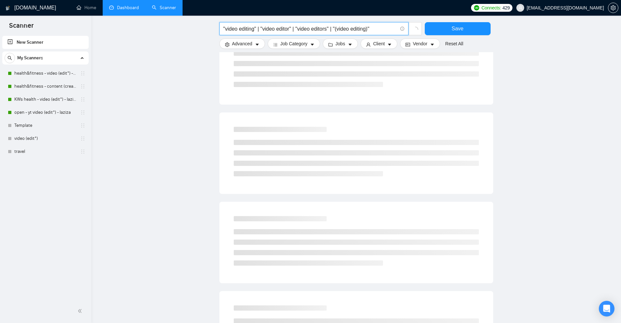
click at [382, 28] on input ""video editing" | "video editor" | "video editors" | "(video editing)"" at bounding box center [310, 29] width 174 height 8
drag, startPoint x: 379, startPoint y: 31, endPoint x: 187, endPoint y: 45, distance: 192.5
click at [124, 35] on main ""video editing" | "video editor" | "video editors" | "(video editing)" Save Adv…" at bounding box center [356, 203] width 509 height 549
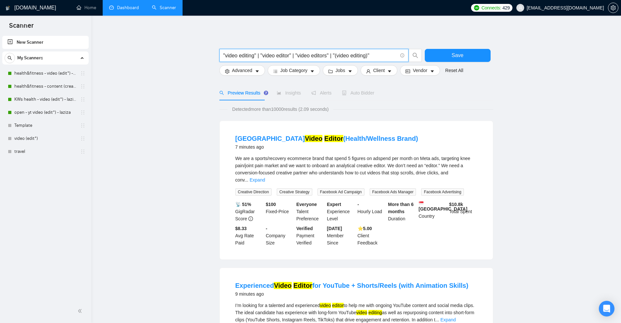
click at [378, 52] on input ""video editing" | "video editor" | "video editors" | "(video editing)"" at bounding box center [310, 55] width 174 height 8
type input ""video editing" | "video editor" | "video editors" | "(video editing)""
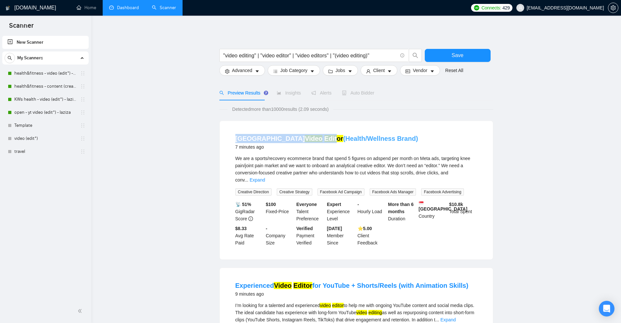
drag, startPoint x: 249, startPoint y: 139, endPoint x: 295, endPoint y: 139, distance: 46.6
click at [293, 139] on li "Vietnam Video Editor (Health/Wellness Brand) 7 minutes ago We are a sports/reco…" at bounding box center [355, 190] width 257 height 123
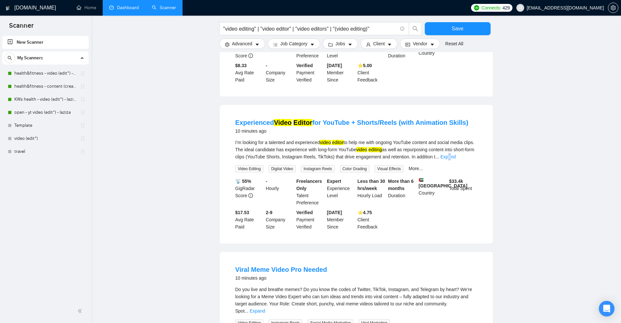
click at [456, 154] on link "Expand" at bounding box center [447, 156] width 15 height 5
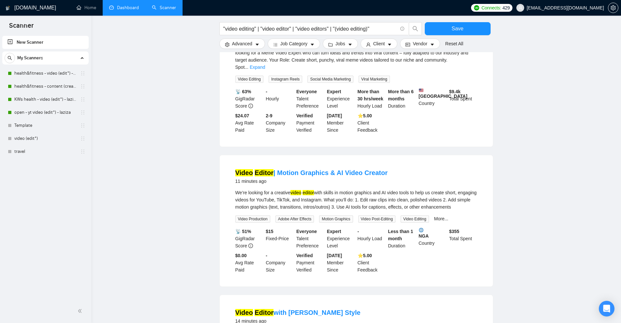
scroll to position [424, 0]
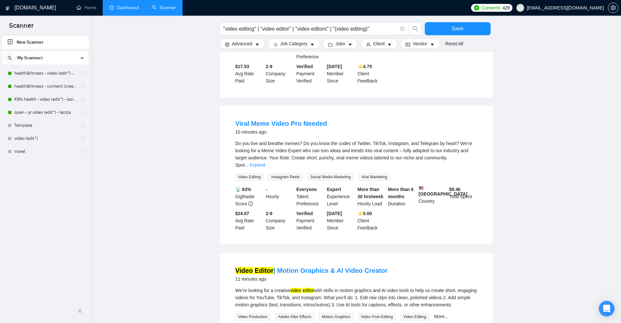
click at [471, 153] on div "Do you live and breathe memes? Do you know the codes of Twitter, TikTok, Instag…" at bounding box center [356, 160] width 242 height 41
click at [472, 147] on div "Do you live and breathe memes? Do you know the codes of Twitter, TikTok, Instag…" at bounding box center [356, 160] width 242 height 41
click at [248, 162] on span "..." at bounding box center [246, 164] width 4 height 5
click at [265, 162] on link "Expand" at bounding box center [257, 164] width 15 height 5
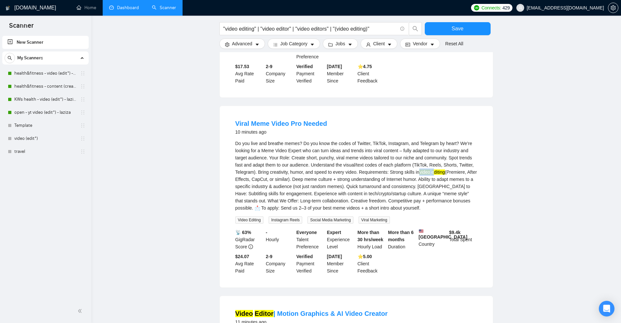
drag, startPoint x: 418, startPoint y: 155, endPoint x: 446, endPoint y: 156, distance: 28.4
click at [445, 156] on div "Do you live and breathe memes? Do you know the codes of Twitter, TikTok, Instag…" at bounding box center [356, 176] width 242 height 72
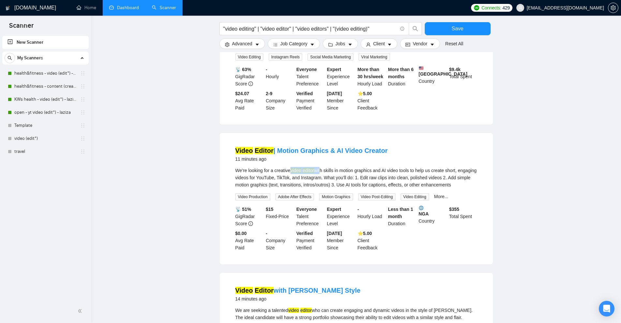
drag, startPoint x: 295, startPoint y: 152, endPoint x: 322, endPoint y: 154, distance: 26.4
click at [322, 167] on div "We’re looking for a creative video editor with skills in motion graphics and AI…" at bounding box center [356, 178] width 242 height 22
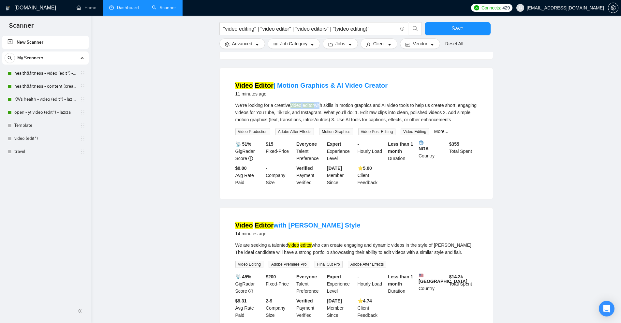
scroll to position [715, 0]
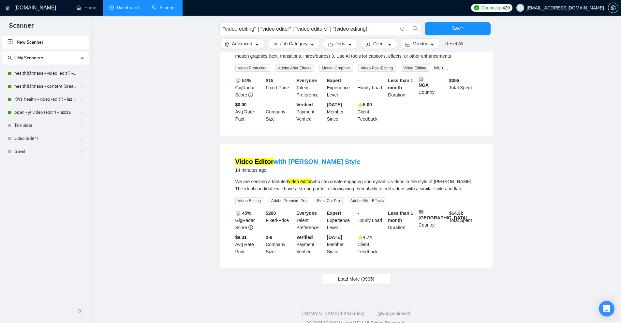
click at [459, 178] on div "We are seeking a talented video editor who can create engaging and dynamic vide…" at bounding box center [356, 185] width 242 height 14
click at [361, 275] on span "Load More (9995)" at bounding box center [356, 278] width 36 height 7
drag, startPoint x: 364, startPoint y: 29, endPoint x: 260, endPoint y: 27, distance: 104.0
click at [261, 27] on input ""video editing" | "video editor" | "video editors" | "(video editing)"" at bounding box center [310, 29] width 174 height 8
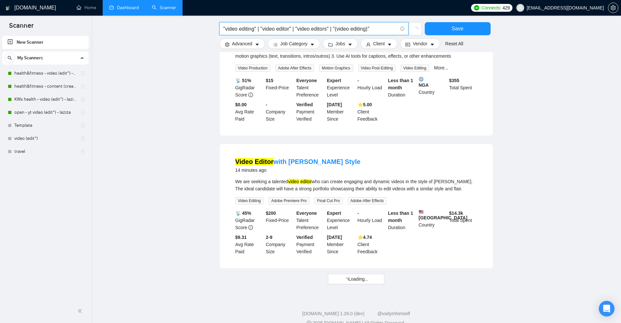
click at [261, 27] on input ""video editing" | "video editor" | "video editors" | "(video editing)"" at bounding box center [310, 29] width 174 height 8
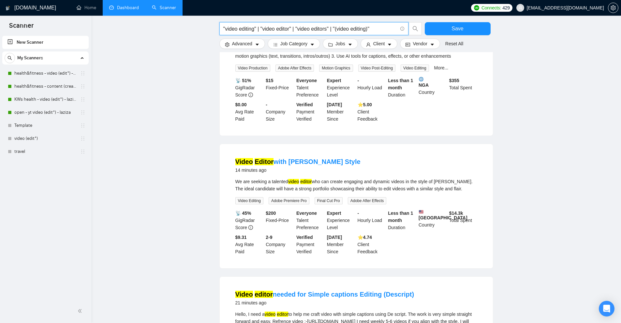
click at [377, 27] on input ""video editing" | "video editor" | "video editors" | "(video editing)"" at bounding box center [310, 29] width 174 height 8
drag, startPoint x: 377, startPoint y: 27, endPoint x: 190, endPoint y: 37, distance: 187.3
click at [196, 37] on main ""video editing" | "video editor" | "video editors" | "(video editing)" Save Adv…" at bounding box center [356, 151] width 509 height 1680
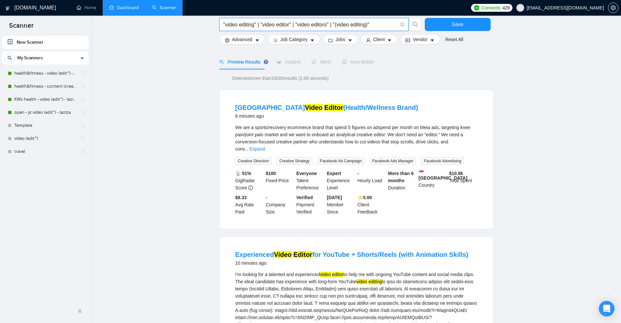
scroll to position [0, 0]
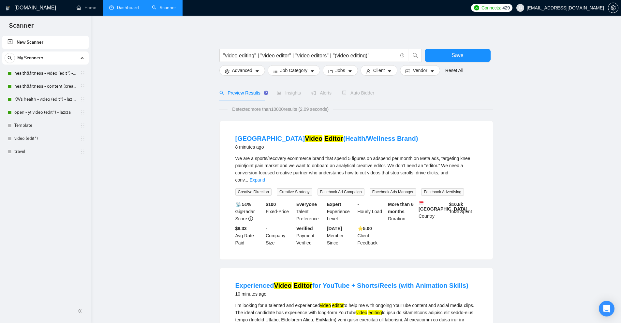
drag, startPoint x: 481, startPoint y: 96, endPoint x: 324, endPoint y: 83, distance: 158.0
click at [324, 78] on form ""video editing" | "video editor" | "video editors" | "(video editing)" Save Adv…" at bounding box center [356, 60] width 274 height 37
click at [45, 37] on link "New Scanner" at bounding box center [45, 42] width 76 height 13
click at [43, 45] on link "New Scanner" at bounding box center [45, 42] width 76 height 13
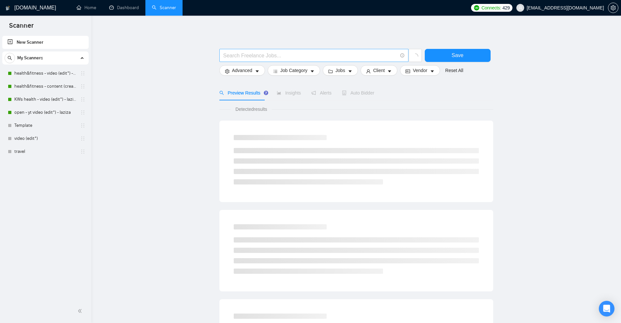
click at [275, 61] on span at bounding box center [313, 55] width 189 height 13
click at [282, 57] on input "text" at bounding box center [310, 55] width 174 height 8
drag, startPoint x: 280, startPoint y: 104, endPoint x: 329, endPoint y: 113, distance: 49.7
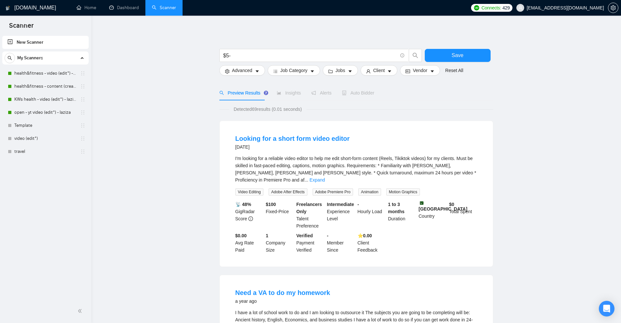
click at [478, 172] on li "Looking for a short form video editor 3 months ago I'm looking for a reliable v…" at bounding box center [355, 194] width 257 height 130
click at [325, 177] on link "Expand" at bounding box center [317, 179] width 15 height 5
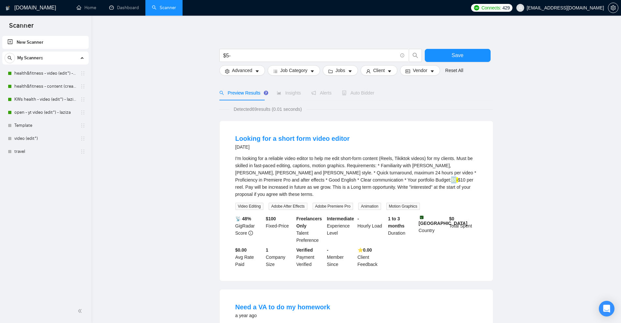
drag, startPoint x: 378, startPoint y: 180, endPoint x: 382, endPoint y: 180, distance: 3.9
click at [451, 180] on mark "$5-" at bounding box center [454, 179] width 7 height 5
click at [386, 186] on div "I'm looking for a reliable video editor to help me edit short-form content (Ree…" at bounding box center [356, 176] width 242 height 43
click at [246, 57] on input "$5-" at bounding box center [310, 55] width 174 height 8
click at [237, 57] on input "$5-\*" at bounding box center [310, 55] width 174 height 8
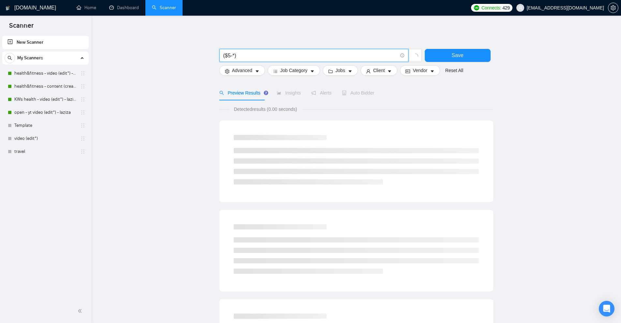
drag, startPoint x: 246, startPoint y: 56, endPoint x: 219, endPoint y: 54, distance: 27.4
click at [219, 54] on div "($5-*)" at bounding box center [320, 57] width 205 height 16
click at [230, 56] on input "($5-*)" at bounding box center [310, 55] width 174 height 8
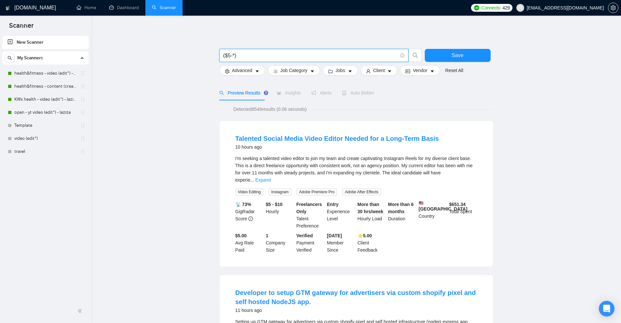
drag, startPoint x: 226, startPoint y: 56, endPoint x: 230, endPoint y: 55, distance: 4.4
click at [230, 55] on input "($5-*)" at bounding box center [310, 55] width 174 height 8
type input "($5-*)"
click at [475, 169] on div "I'm seeking a talented video editor to join my team and create captivating Inst…" at bounding box center [356, 169] width 242 height 29
click at [271, 177] on link "Expand" at bounding box center [262, 179] width 15 height 5
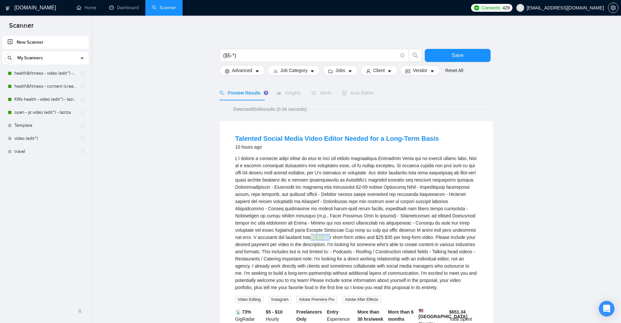
drag, startPoint x: 334, startPoint y: 237, endPoint x: 354, endPoint y: 234, distance: 19.8
click at [354, 234] on div "$5-$10 per short-form video and $25-$35 per long-form video. Please include you…" at bounding box center [356, 223] width 242 height 136
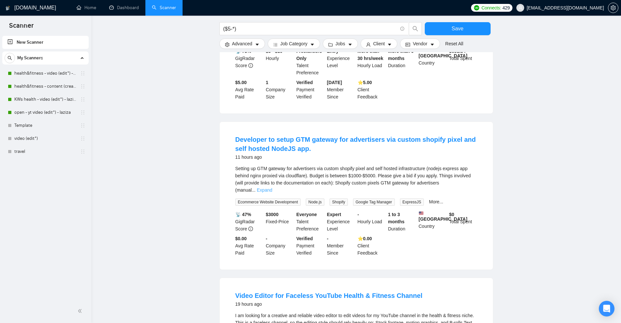
click at [272, 191] on link "Expand" at bounding box center [264, 189] width 15 height 5
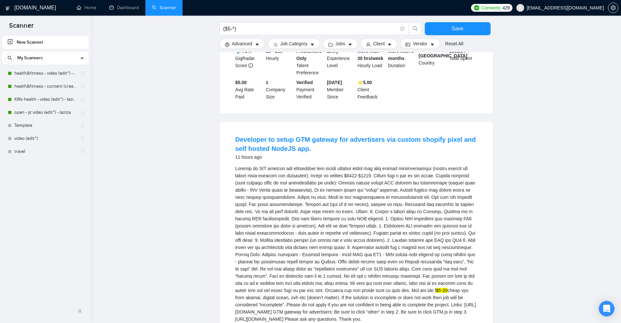
scroll to position [391, 0]
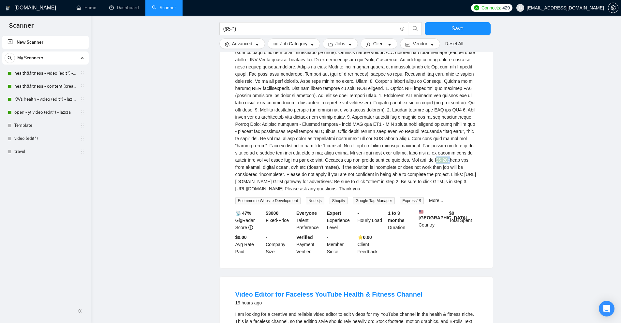
drag, startPoint x: 417, startPoint y: 166, endPoint x: 425, endPoint y: 165, distance: 8.8
click at [425, 165] on div "$5-20 cheap vps from akamai, digital ocean, ovh etc (doesn’t matter). If the so…" at bounding box center [356, 114] width 242 height 158
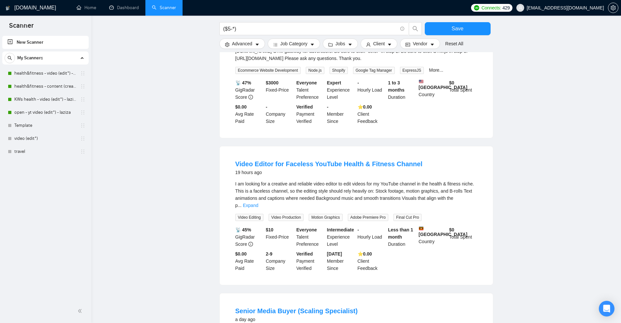
scroll to position [652, 0]
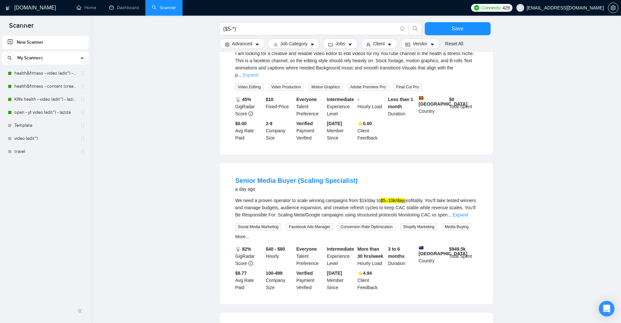
click at [258, 78] on link "Expand" at bounding box center [250, 74] width 15 height 5
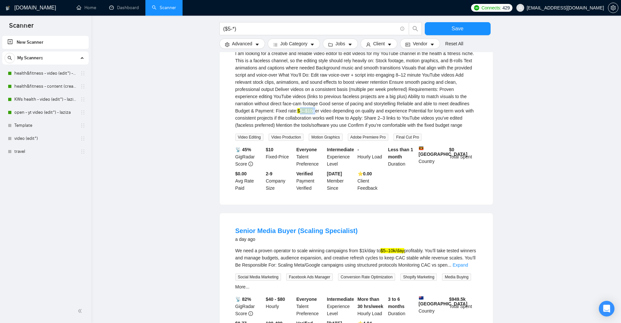
drag, startPoint x: 279, startPoint y: 128, endPoint x: 296, endPoint y: 127, distance: 16.7
click at [296, 127] on div "I am looking for a creative and reliable video editor to edit videos for my You…" at bounding box center [356, 89] width 242 height 79
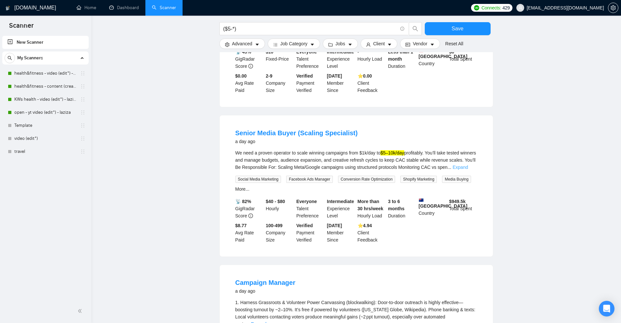
click at [466, 171] on div "We need a proven operator to scale winning campaigns from $1k/day to $5–10k/day…" at bounding box center [356, 160] width 242 height 22
drag, startPoint x: 386, startPoint y: 171, endPoint x: 405, endPoint y: 172, distance: 19.9
click at [404, 155] on mark "$5–10k/day" at bounding box center [391, 152] width 23 height 5
click at [415, 171] on div "We need a proven operator to scale winning campaigns from $1k/day to $5–10k/day…" at bounding box center [356, 160] width 242 height 22
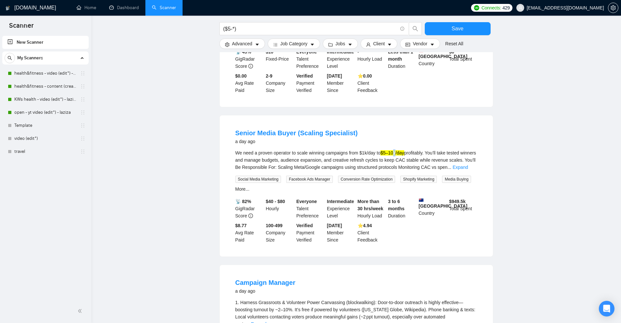
click at [397, 155] on mark "$5–10k/day" at bounding box center [391, 152] width 23 height 5
click at [412, 171] on div "We need a proven operator to scale winning campaigns from $1k/day to $5–10k/day…" at bounding box center [356, 160] width 242 height 22
drag, startPoint x: 396, startPoint y: 171, endPoint x: 393, endPoint y: 172, distance: 3.3
click at [393, 155] on mark "$5–10k/day" at bounding box center [391, 152] width 23 height 5
click at [398, 155] on mark "$5–10k/day" at bounding box center [391, 152] width 23 height 5
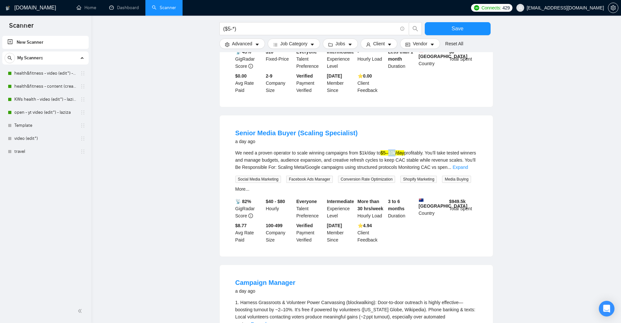
drag, startPoint x: 396, startPoint y: 172, endPoint x: 388, endPoint y: 171, distance: 7.5
click at [388, 155] on mark "$5–10k/day" at bounding box center [391, 152] width 23 height 5
drag, startPoint x: 382, startPoint y: 172, endPoint x: 401, endPoint y: 171, distance: 18.9
click at [394, 155] on mark "$5–10k/day" at bounding box center [391, 152] width 23 height 5
drag, startPoint x: 401, startPoint y: 171, endPoint x: 475, endPoint y: 186, distance: 75.2
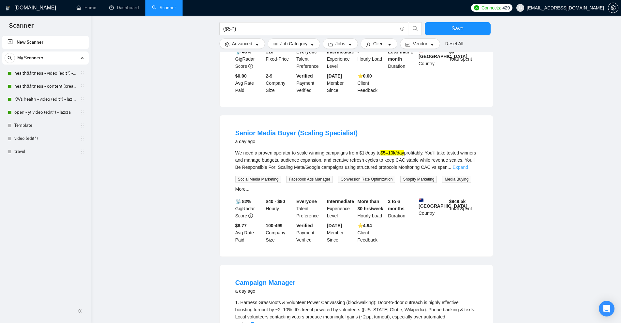
click at [403, 155] on mark "$5–10k/day" at bounding box center [391, 152] width 23 height 5
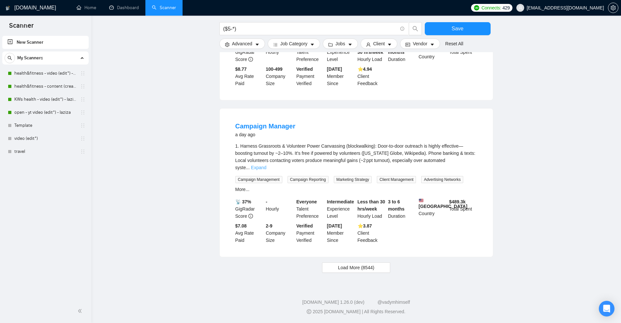
click at [266, 170] on link "Expand" at bounding box center [258, 167] width 15 height 5
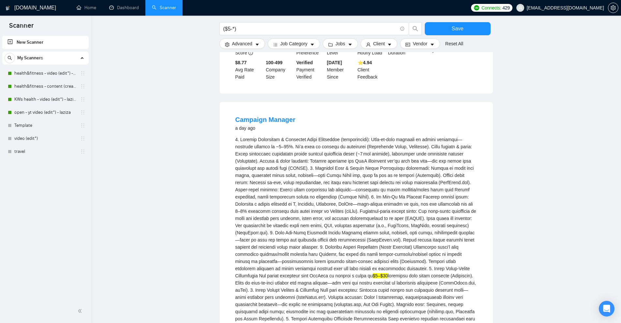
scroll to position [1076, 0]
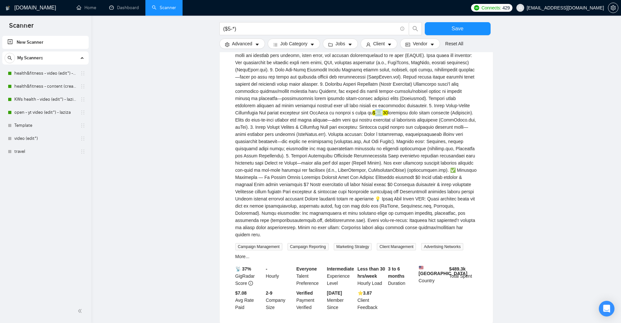
drag, startPoint x: 254, startPoint y: 128, endPoint x: 264, endPoint y: 127, distance: 10.1
click at [373, 115] on mark "$5–$30" at bounding box center [380, 112] width 15 height 5
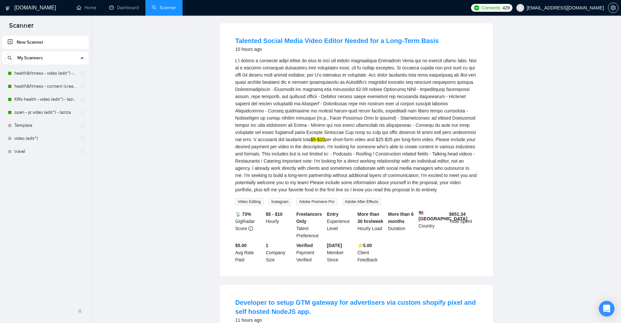
scroll to position [0, 0]
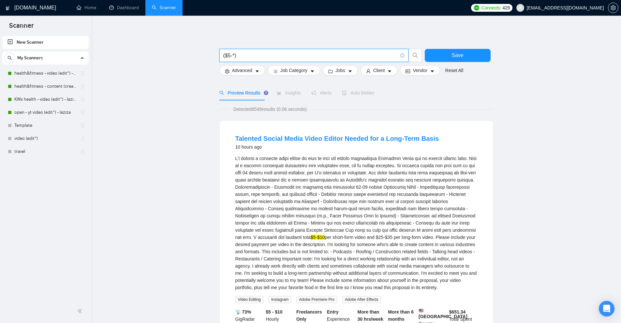
click at [227, 55] on input "($5-*)" at bounding box center [310, 55] width 174 height 8
click at [231, 56] on input "($5-*)" at bounding box center [310, 55] width 174 height 8
click at [229, 55] on input "($5-*)" at bounding box center [310, 55] width 174 height 8
click at [236, 57] on input "($5-*)" at bounding box center [310, 55] width 174 height 8
click at [231, 55] on input "($5-*)" at bounding box center [310, 55] width 174 height 8
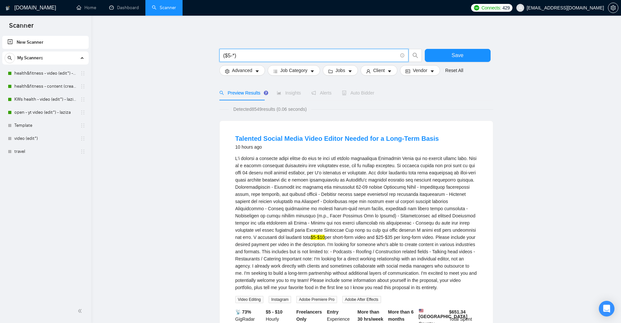
click at [237, 60] on span "($5-*)" at bounding box center [313, 55] width 189 height 13
click at [234, 56] on input "($5-*)" at bounding box center [310, 55] width 174 height 8
drag, startPoint x: 244, startPoint y: 56, endPoint x: 210, endPoint y: 52, distance: 34.1
click at [234, 54] on input "($5-*)" at bounding box center [310, 55] width 174 height 8
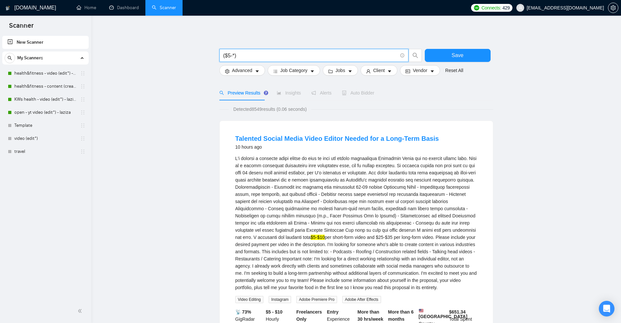
drag, startPoint x: 235, startPoint y: 56, endPoint x: 225, endPoint y: 54, distance: 10.2
click at [225, 54] on input "($5-*)" at bounding box center [310, 55] width 174 height 8
drag, startPoint x: 335, startPoint y: 236, endPoint x: 345, endPoint y: 236, distance: 10.1
click at [345, 236] on div "$5-$10 per short-form video and $25-$35 per long-form video. Please include you…" at bounding box center [356, 223] width 242 height 136
click at [325, 236] on mark "$5-$10" at bounding box center [318, 237] width 14 height 5
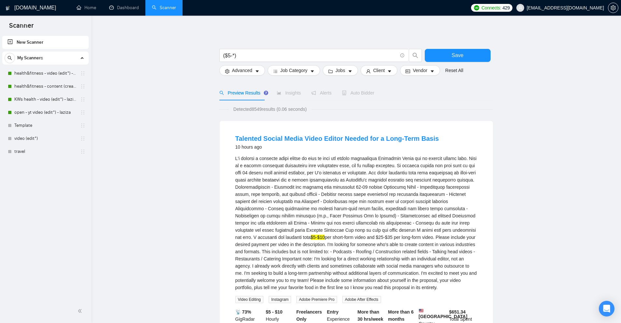
click at [325, 237] on mark "$5-$10" at bounding box center [318, 237] width 14 height 5
drag, startPoint x: 348, startPoint y: 237, endPoint x: 345, endPoint y: 238, distance: 3.3
click at [325, 238] on mark "$5-$10" at bounding box center [318, 237] width 14 height 5
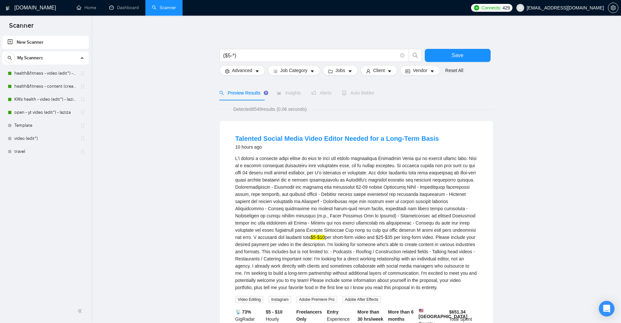
click at [325, 239] on mark "$5-$10" at bounding box center [318, 237] width 14 height 5
drag, startPoint x: 342, startPoint y: 237, endPoint x: 351, endPoint y: 237, distance: 9.1
click at [351, 237] on div "$5-$10 per short-form video and $25-$35 per long-form video. Please include you…" at bounding box center [356, 223] width 242 height 136
click at [350, 235] on div "$5-$10 per short-form video and $25-$35 per long-form video. Please include you…" at bounding box center [356, 223] width 242 height 136
drag, startPoint x: 357, startPoint y: 238, endPoint x: 350, endPoint y: 239, distance: 7.2
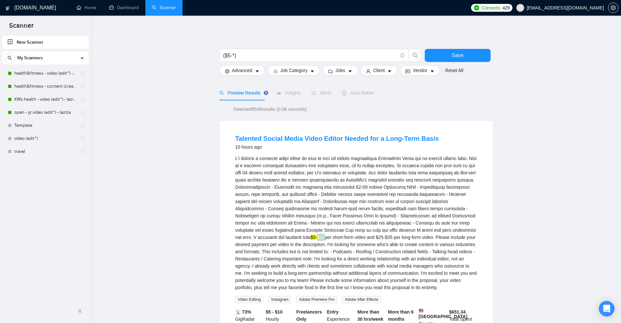
click at [350, 239] on div "$5-$10 per short-form video and $25-$35 per long-form video. Please include you…" at bounding box center [356, 223] width 242 height 136
click at [351, 242] on div "$5-$10 per short-form video and $25-$35 per long-form video. Please include you…" at bounding box center [356, 223] width 242 height 136
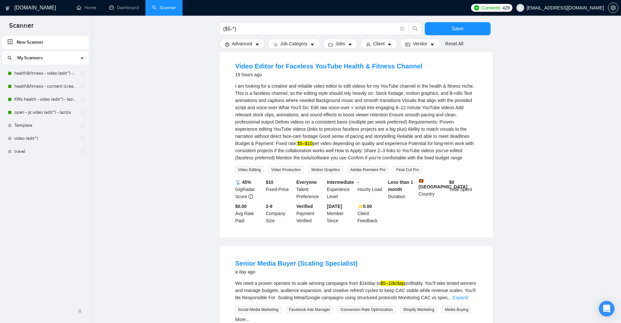
scroll to position [684, 0]
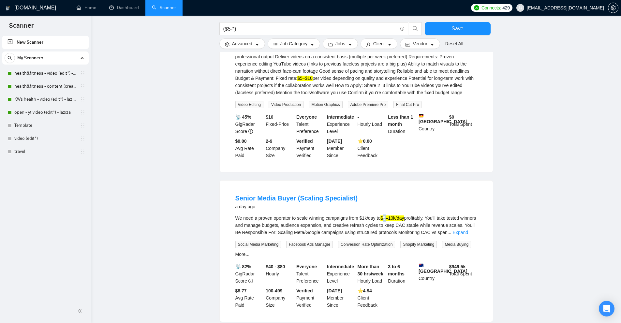
click at [387, 221] on mark "$5–10k/day" at bounding box center [391, 217] width 23 height 5
drag, startPoint x: 390, startPoint y: 234, endPoint x: 394, endPoint y: 234, distance: 3.9
click at [394, 221] on mark "$5–10k/day" at bounding box center [391, 217] width 23 height 5
click at [401, 221] on mark "$5–10k/day" at bounding box center [391, 217] width 23 height 5
drag, startPoint x: 404, startPoint y: 235, endPoint x: 391, endPoint y: 236, distance: 13.5
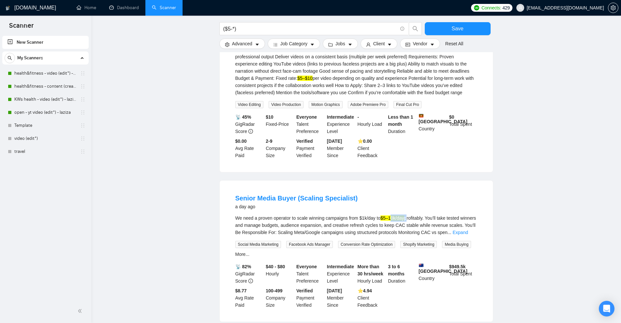
click at [391, 236] on div "We need a proven operator to scale winning campaigns from $1k/day to $5–10k/day…" at bounding box center [356, 225] width 242 height 22
click at [399, 236] on div "We need a proven operator to scale winning campaigns from $1k/day to $5–10k/day…" at bounding box center [356, 225] width 242 height 22
drag, startPoint x: 402, startPoint y: 236, endPoint x: 384, endPoint y: 242, distance: 20.0
click at [388, 236] on div "We need a proven operator to scale winning campaigns from $1k/day to $5–10k/day…" at bounding box center [356, 225] width 242 height 22
click at [383, 236] on div "We need a proven operator to scale winning campaigns from $1k/day to $5–10k/day…" at bounding box center [356, 225] width 242 height 22
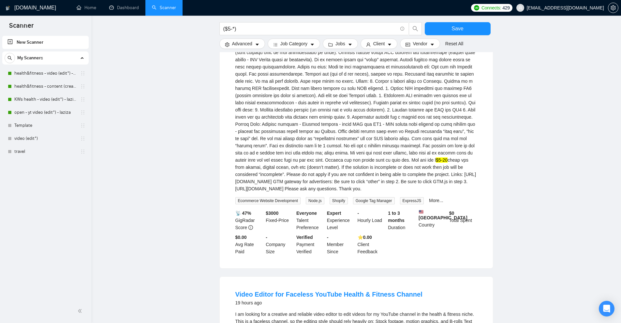
scroll to position [0, 0]
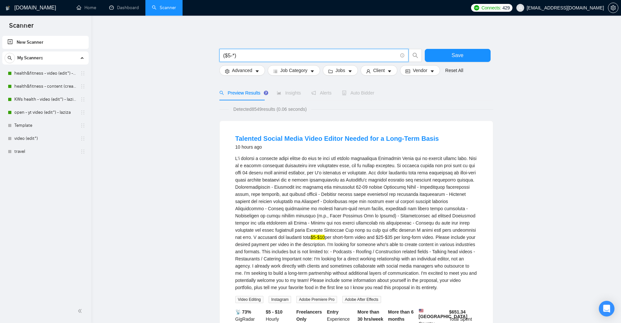
drag, startPoint x: 240, startPoint y: 54, endPoint x: 195, endPoint y: 50, distance: 44.8
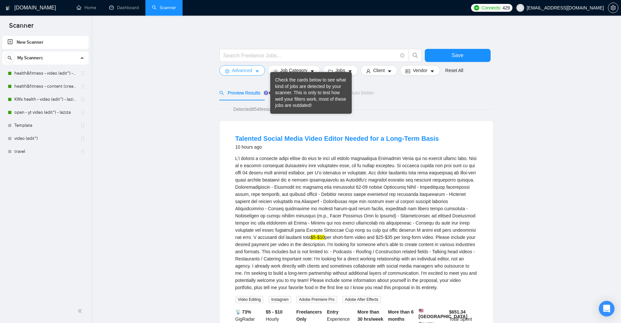
click at [255, 69] on span "caret-down" at bounding box center [257, 71] width 5 height 5
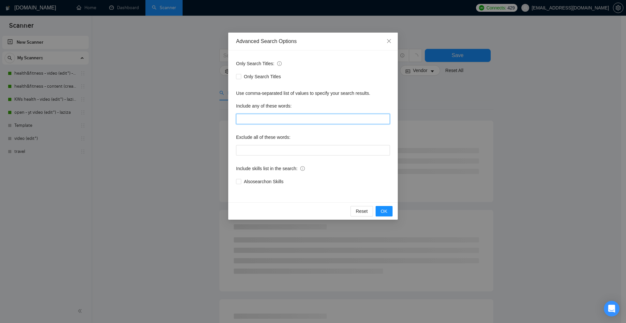
click at [265, 118] on input "text" at bounding box center [313, 119] width 154 height 10
paste input "($5-*)"
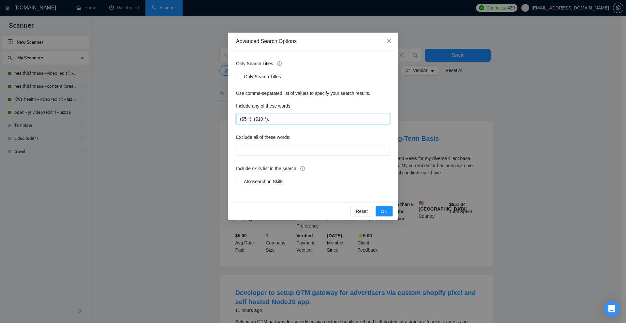
paste input "($5-*)"
click at [299, 118] on input "($5-*), ($10-*), ($15-*)" at bounding box center [313, 119] width 154 height 10
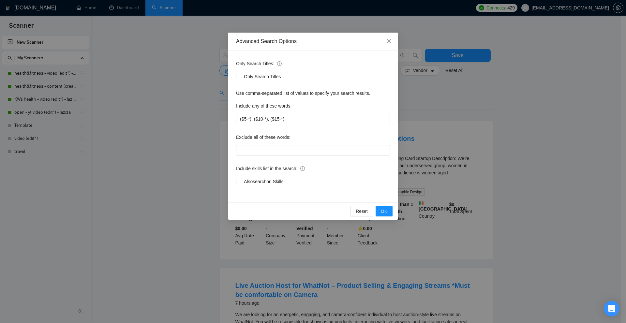
click at [470, 112] on div "Advanced Search Options Only Search Titles: Only Search Titles Use comma-separa…" at bounding box center [313, 161] width 626 height 323
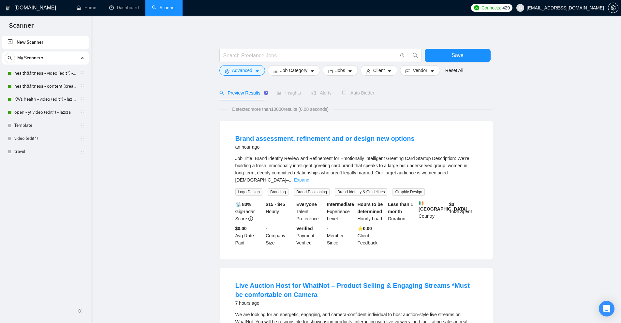
click at [464, 176] on div "Job Title: Brand Identity Review and Refinement for Emotionally Intelligent Gre…" at bounding box center [356, 169] width 242 height 29
click at [309, 177] on link "Expand" at bounding box center [301, 179] width 15 height 5
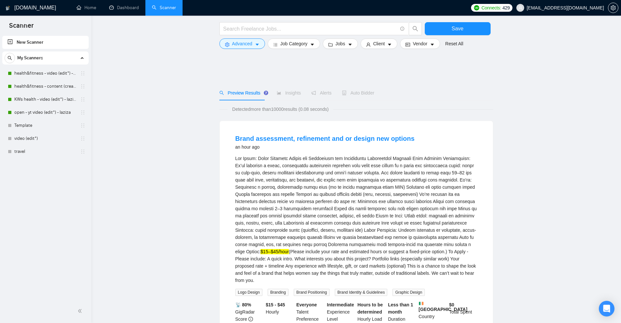
scroll to position [33, 0]
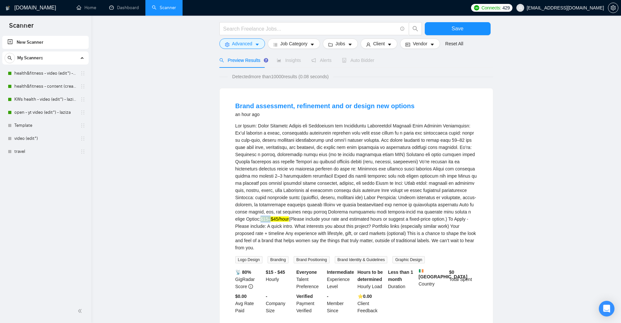
drag, startPoint x: 449, startPoint y: 210, endPoint x: 461, endPoint y: 210, distance: 11.1
click at [462, 210] on div "$15–$45/hour (Please include your rate and estimated hours or suggest a fixed-p…" at bounding box center [356, 186] width 242 height 129
click at [313, 230] on div "$15–$45/hour (Please include your rate and estimated hours or suggest a fixed-p…" at bounding box center [356, 186] width 242 height 129
drag, startPoint x: 449, startPoint y: 212, endPoint x: 246, endPoint y: 220, distance: 202.8
click at [246, 220] on div "$15–$45/hour (Please include your rate and estimated hours or suggest a fixed-p…" at bounding box center [356, 186] width 242 height 129
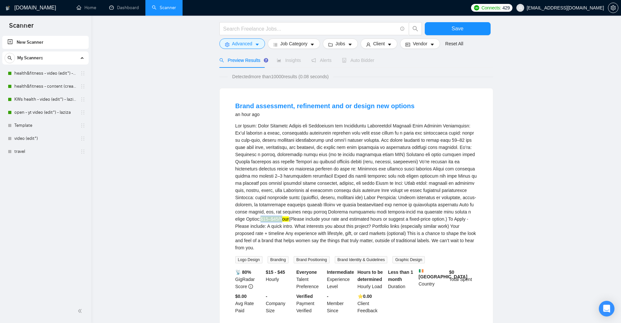
click at [260, 220] on mark "$15–$45/hour" at bounding box center [274, 218] width 28 height 5
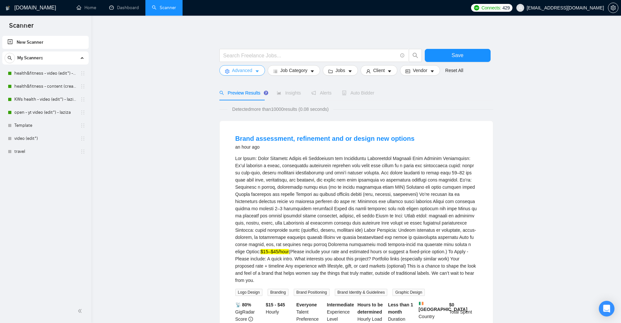
click at [255, 72] on icon "caret-down" at bounding box center [257, 71] width 5 height 5
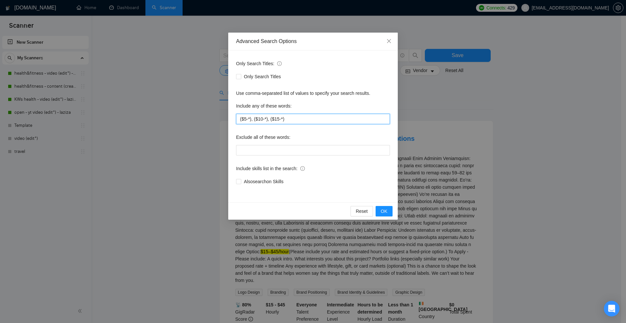
drag, startPoint x: 300, startPoint y: 118, endPoint x: 267, endPoint y: 124, distance: 32.7
click at [267, 124] on input "($5-*), ($10-*), ($15-*)" at bounding box center [313, 119] width 154 height 10
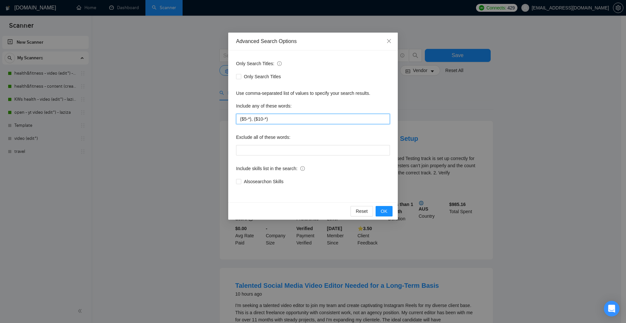
drag, startPoint x: 243, startPoint y: 119, endPoint x: 254, endPoint y: 119, distance: 11.1
click at [248, 119] on input "($5-*), ($10-*)" at bounding box center [313, 119] width 154 height 10
click at [254, 119] on input "($5-*), ($10-*)" at bounding box center [313, 119] width 154 height 10
click at [250, 120] on input "($5-*), ($10-*)" at bounding box center [313, 119] width 154 height 10
click at [246, 120] on input "($5-*), ($10-*)" at bounding box center [313, 119] width 154 height 10
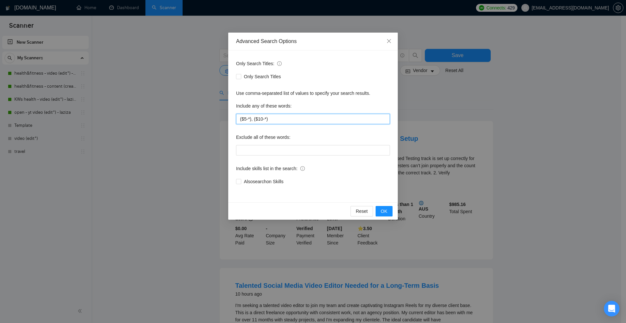
click at [249, 120] on input "($5-*), ($10-*)" at bounding box center [313, 119] width 154 height 10
click at [253, 119] on input "($5-*), ($10-*)" at bounding box center [313, 119] width 154 height 10
click at [248, 121] on input "($5-*), ($10-*)" at bounding box center [313, 119] width 154 height 10
click at [250, 118] on input "($5-*), ($10-*)" at bounding box center [313, 119] width 154 height 10
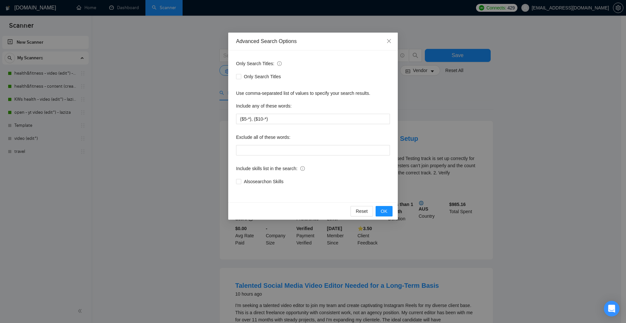
click at [486, 180] on div "Advanced Search Options Only Search Titles: Only Search Titles Use comma-separa…" at bounding box center [313, 161] width 626 height 323
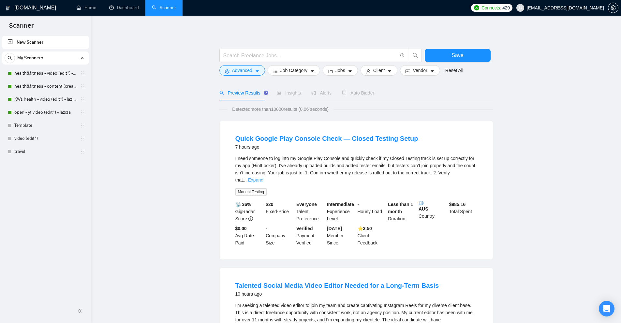
click at [263, 177] on link "Expand" at bounding box center [255, 179] width 15 height 5
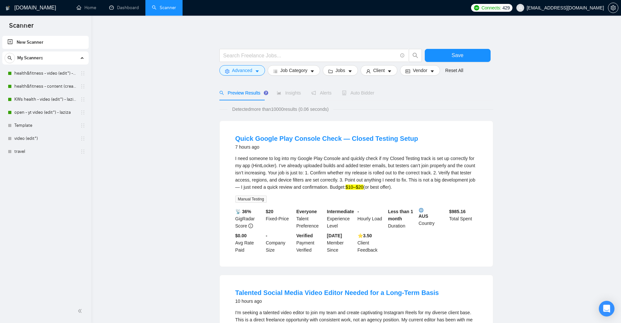
click at [249, 77] on form "Save Advanced Job Category Jobs Client Vendor Reset All" at bounding box center [356, 60] width 274 height 37
click at [251, 67] on span "Advanced" at bounding box center [242, 70] width 20 height 7
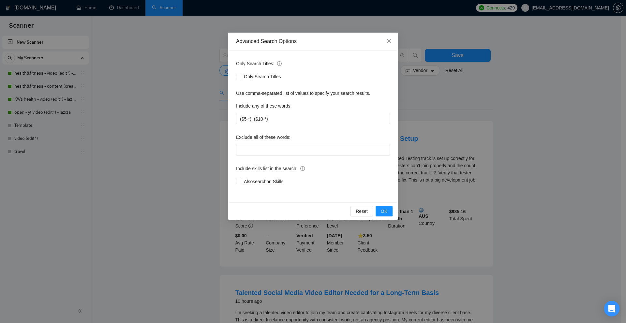
click at [465, 145] on div "Advanced Search Options Only Search Titles: Only Search Titles Use comma-separa…" at bounding box center [313, 161] width 626 height 323
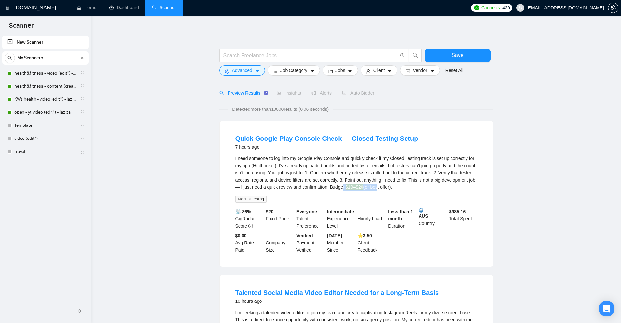
drag, startPoint x: 342, startPoint y: 187, endPoint x: 353, endPoint y: 190, distance: 12.1
click at [373, 189] on div "I need someone to log into my Google Play Console and quickly check if my Close…" at bounding box center [356, 173] width 242 height 36
click at [353, 190] on mark "$10–$20" at bounding box center [354, 186] width 18 height 5
drag, startPoint x: 348, startPoint y: 188, endPoint x: 366, endPoint y: 187, distance: 18.0
click at [365, 186] on div "I need someone to log into my Google Play Console and quickly check if my Close…" at bounding box center [356, 173] width 242 height 36
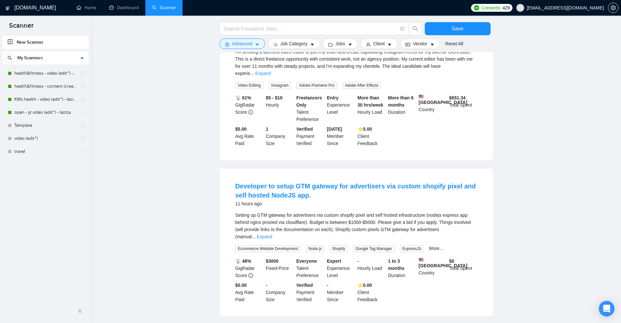
scroll to position [359, 0]
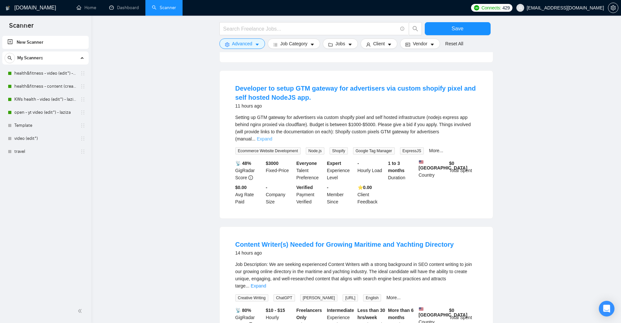
click at [272, 136] on link "Expand" at bounding box center [264, 138] width 15 height 5
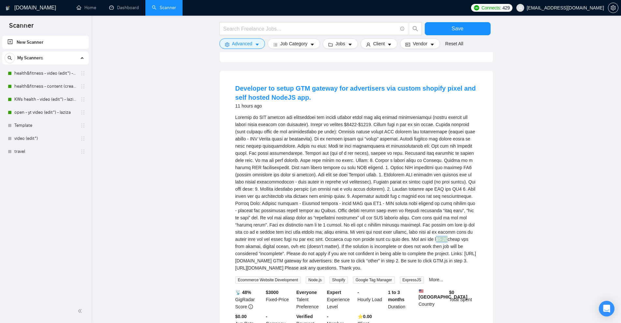
drag, startPoint x: 411, startPoint y: 232, endPoint x: 423, endPoint y: 231, distance: 12.1
click at [423, 231] on div "$5-20 cheap vps from akamai, digital ocean, ovh etc (doesn’t matter). If the so…" at bounding box center [356, 193] width 242 height 158
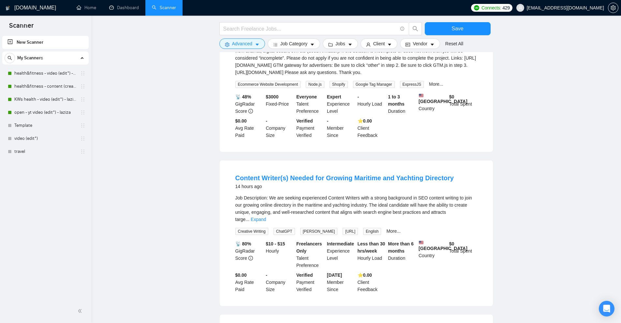
scroll to position [684, 0]
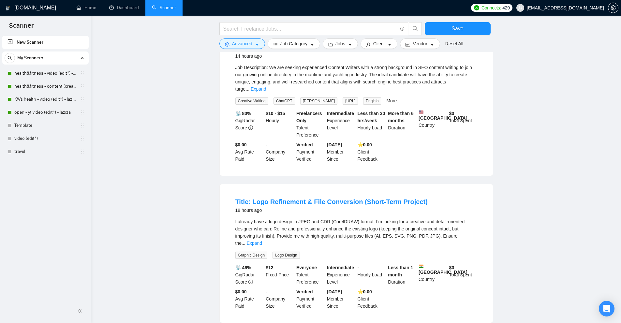
click at [467, 93] on div "Job Description: We are seeking experienced Content Writers with a strong backg…" at bounding box center [356, 84] width 242 height 41
click at [266, 87] on link "Expand" at bounding box center [258, 88] width 15 height 5
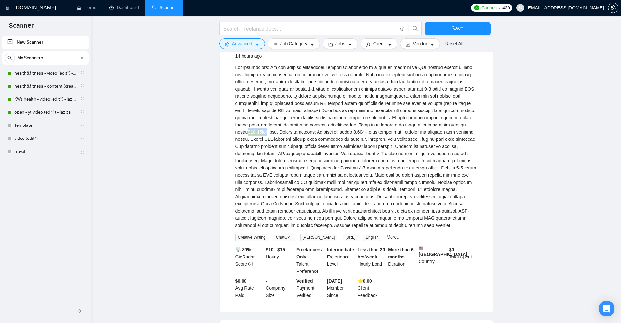
drag, startPoint x: 424, startPoint y: 128, endPoint x: 446, endPoint y: 129, distance: 21.9
click at [446, 129] on div "$10-15" at bounding box center [356, 146] width 242 height 165
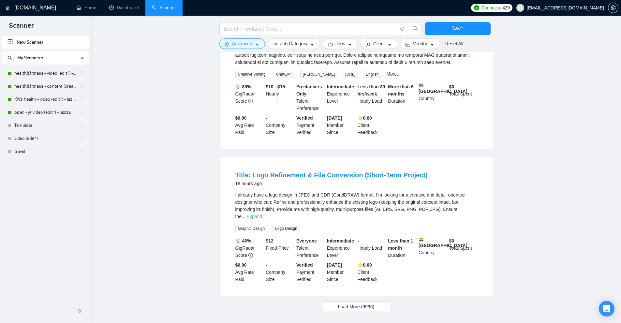
click at [262, 214] on link "Expand" at bounding box center [254, 216] width 15 height 5
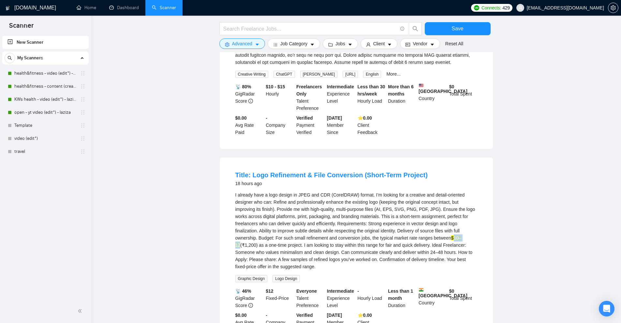
drag, startPoint x: 460, startPoint y: 242, endPoint x: 471, endPoint y: 242, distance: 10.8
click at [471, 242] on div "I already have a logo design in JPEG and CDR (CorelDRAW) format. I’m looking fo…" at bounding box center [356, 230] width 242 height 79
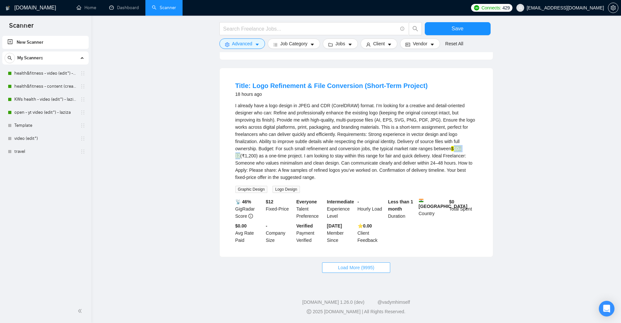
click at [374, 267] on button "Load More (9995)" at bounding box center [356, 267] width 68 height 10
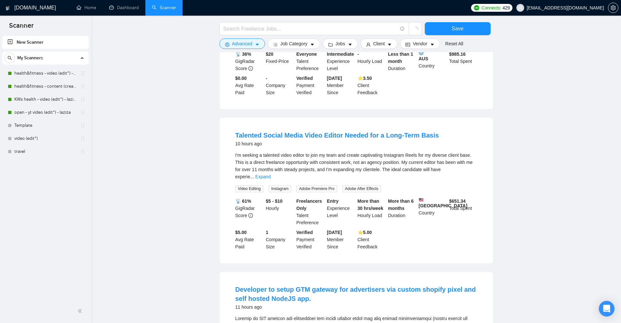
scroll to position [0, 0]
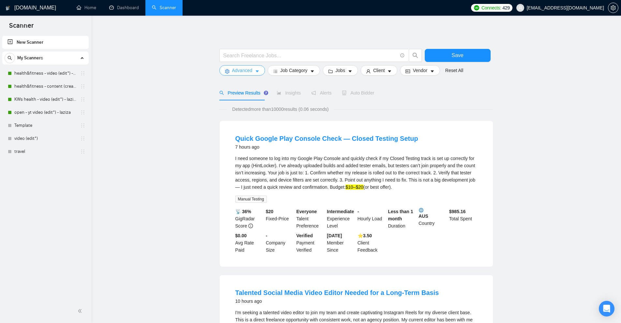
click at [244, 75] on button "Advanced" at bounding box center [242, 70] width 46 height 10
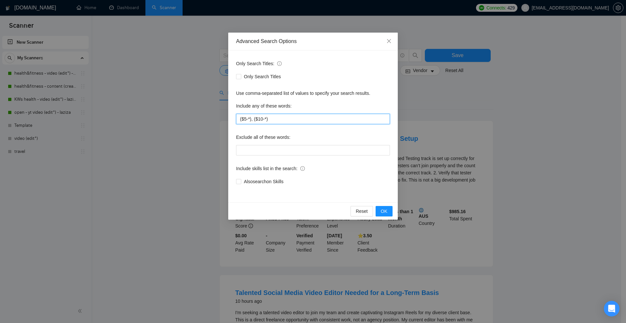
drag, startPoint x: 283, startPoint y: 117, endPoint x: 97, endPoint y: 133, distance: 186.4
click at [99, 133] on div "Advanced Search Options Only Search Titles: Only Search Titles Use comma-separa…" at bounding box center [313, 161] width 626 height 323
click at [363, 130] on div "Only Search Titles: Only Search Titles Use comma-separated list of values to sp…" at bounding box center [312, 127] width 169 height 152
drag, startPoint x: 295, startPoint y: 117, endPoint x: 277, endPoint y: 118, distance: 18.6
click at [268, 120] on input "($5-*), ($10-*)" at bounding box center [313, 119] width 154 height 10
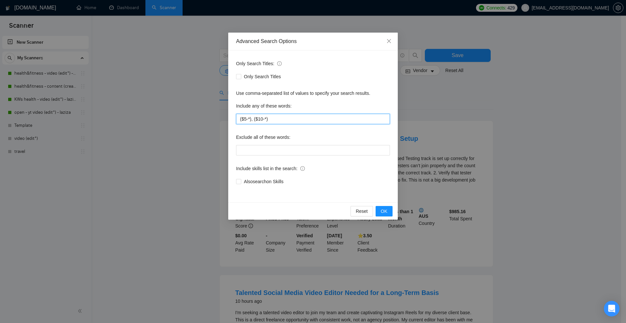
click at [288, 116] on input "($5-*), ($10-*)" at bounding box center [313, 119] width 154 height 10
click at [250, 117] on input "($5-*), ($10-*)" at bounding box center [313, 119] width 154 height 10
type input "#"
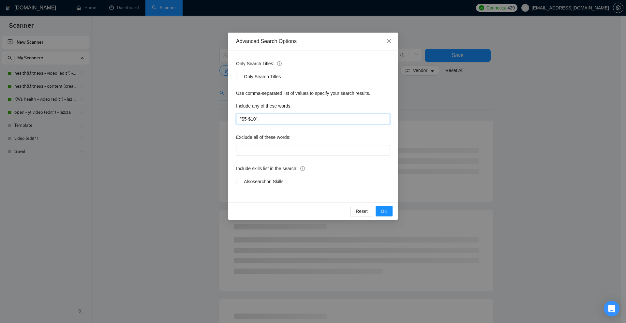
paste input "$5-$10"
drag, startPoint x: 259, startPoint y: 120, endPoint x: 263, endPoint y: 119, distance: 3.9
click at [263, 119] on input ""$5-$10", $5-10" at bounding box center [313, 119] width 154 height 10
click at [278, 120] on input ""$5-$10", $5-10" at bounding box center [313, 119] width 154 height 10
drag, startPoint x: 278, startPoint y: 118, endPoint x: 259, endPoint y: 118, distance: 18.6
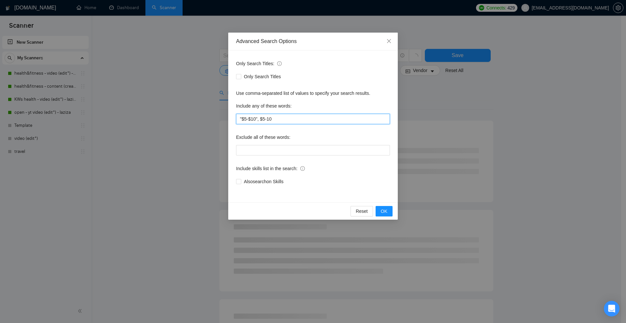
click at [259, 118] on input ""$5-$10", $5-10" at bounding box center [313, 119] width 154 height 10
click at [277, 120] on input ""$5-$10", $5-10" at bounding box center [313, 119] width 154 height 10
drag, startPoint x: 287, startPoint y: 120, endPoint x: 233, endPoint y: 120, distance: 54.1
click at [233, 120] on div "Only Search Titles: Only Search Titles Use comma-separated list of values to sp…" at bounding box center [312, 127] width 169 height 152
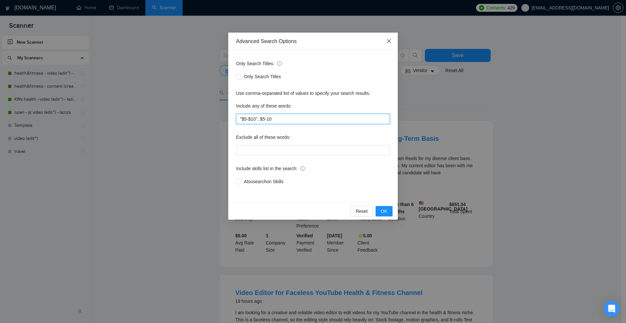
type input ""$5-$10", $5-10"
click at [387, 42] on icon "close" at bounding box center [388, 40] width 5 height 5
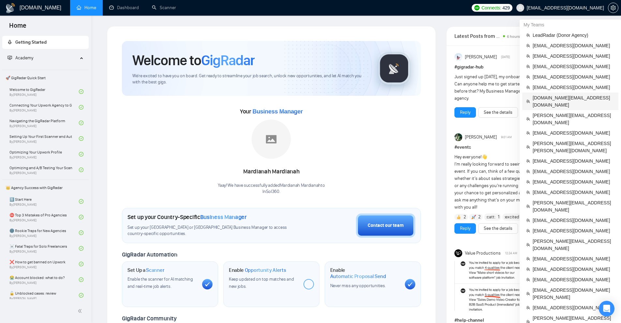
click at [243, 101] on span "[DOMAIN_NAME][EMAIL_ADDRESS][DOMAIN_NAME]" at bounding box center [574, 101] width 82 height 14
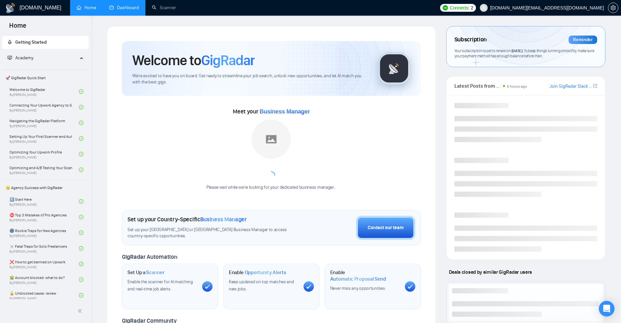
click at [124, 10] on link "Dashboard" at bounding box center [124, 8] width 30 height 6
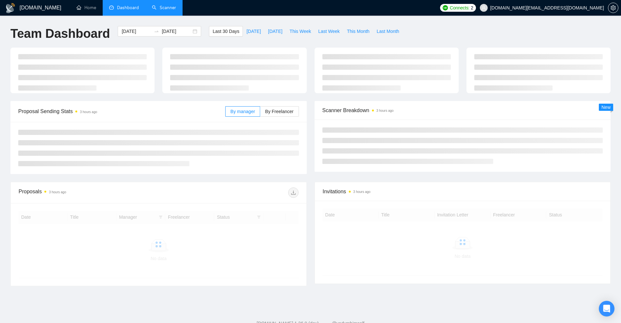
click at [157, 6] on link "Scanner" at bounding box center [164, 8] width 24 height 6
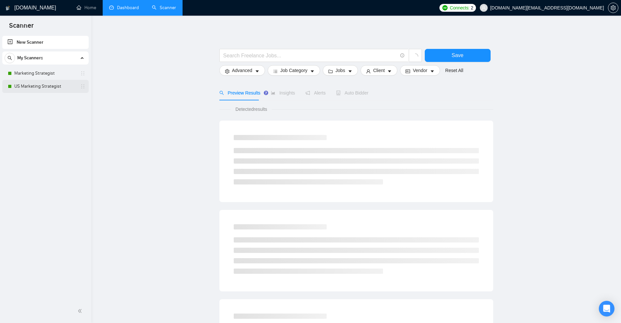
click at [35, 85] on link "US Marketing Strategist" at bounding box center [45, 86] width 62 height 13
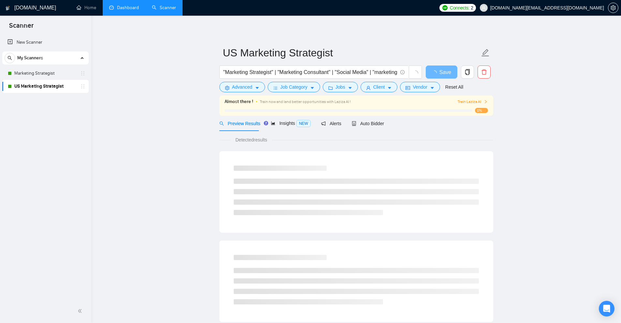
click at [124, 10] on link "Dashboard" at bounding box center [124, 8] width 30 height 6
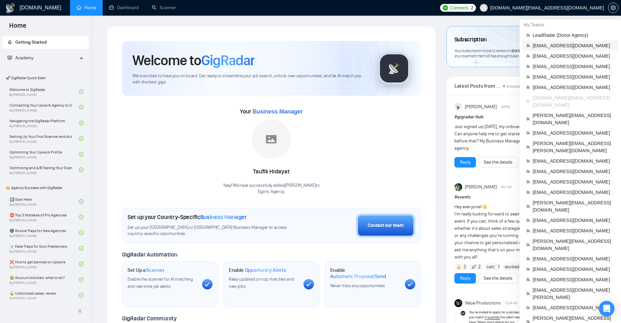
click at [555, 45] on span "[EMAIL_ADDRESS][DOMAIN_NAME]" at bounding box center [574, 45] width 82 height 7
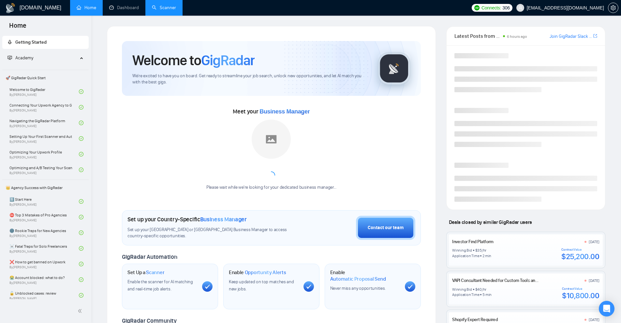
click at [162, 7] on link "Scanner" at bounding box center [164, 8] width 24 height 6
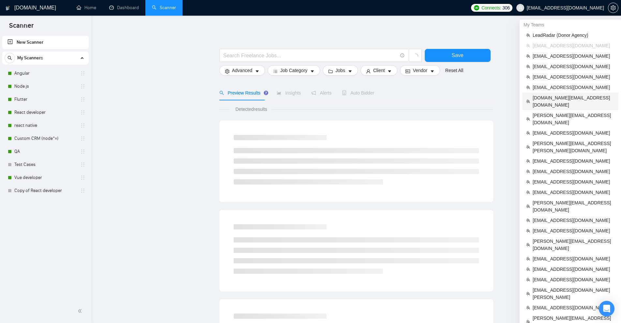
click at [549, 86] on span "[EMAIL_ADDRESS][DOMAIN_NAME]" at bounding box center [574, 87] width 82 height 7
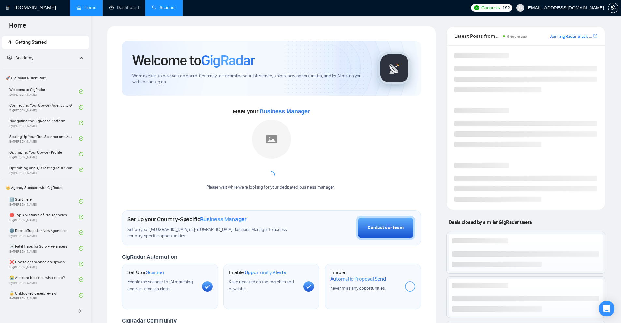
click at [176, 5] on link "Scanner" at bounding box center [164, 8] width 24 height 6
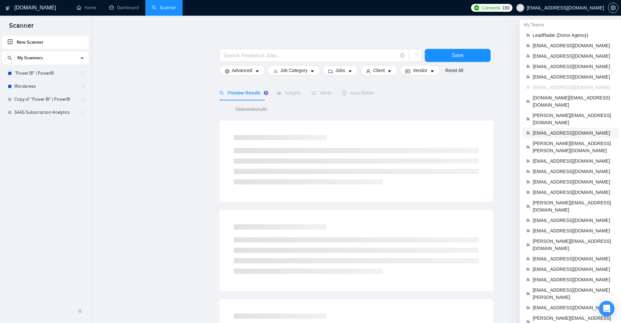
click at [554, 129] on span "[EMAIL_ADDRESS][DOMAIN_NAME]" at bounding box center [574, 132] width 82 height 7
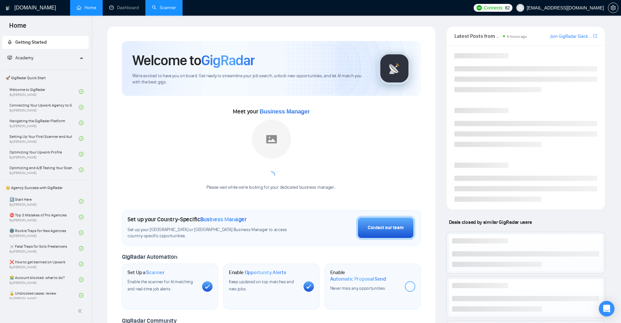
click at [159, 7] on link "Scanner" at bounding box center [164, 8] width 24 height 6
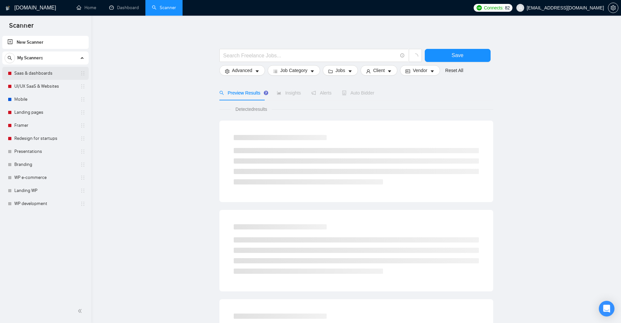
click at [44, 74] on link "Saas & dashboards" at bounding box center [45, 73] width 62 height 13
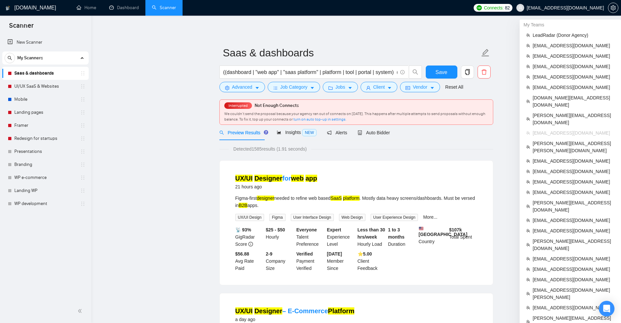
scroll to position [130, 0]
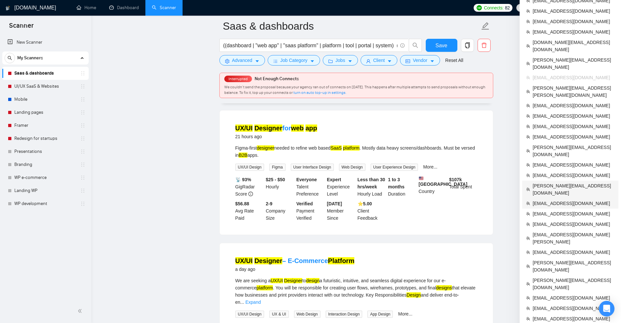
drag, startPoint x: 594, startPoint y: 158, endPoint x: 562, endPoint y: 159, distance: 32.3
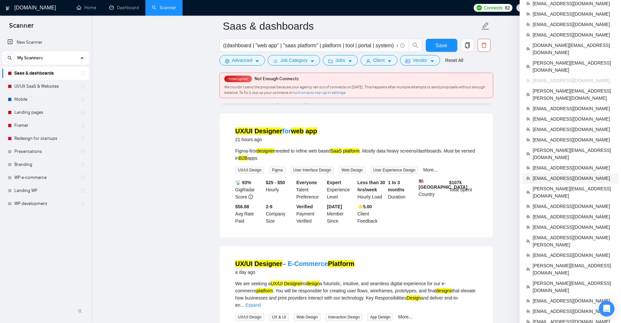
click at [561, 175] on span "[EMAIL_ADDRESS][DOMAIN_NAME]" at bounding box center [574, 178] width 82 height 7
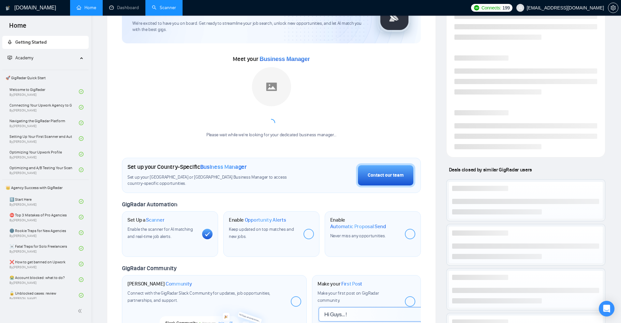
click at [158, 8] on link "Scanner" at bounding box center [164, 8] width 24 height 6
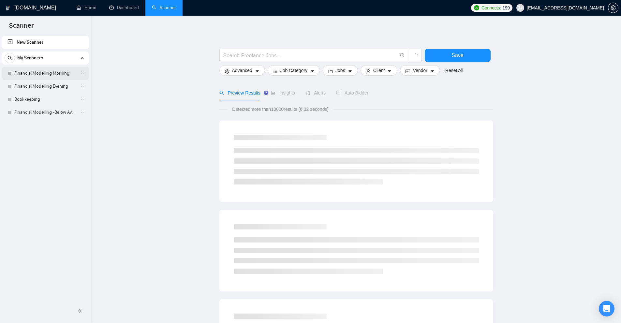
click at [43, 73] on link "Financial Modelling Morning" at bounding box center [45, 73] width 62 height 13
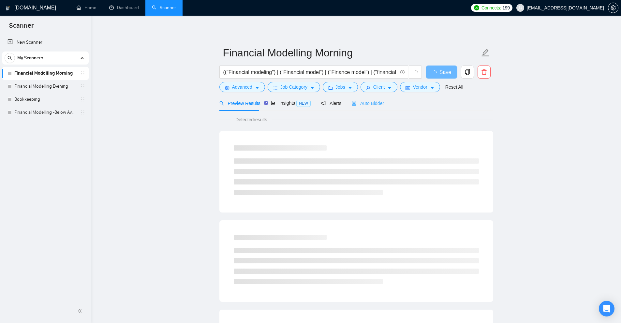
click at [379, 109] on div "Auto Bidder" at bounding box center [368, 102] width 32 height 15
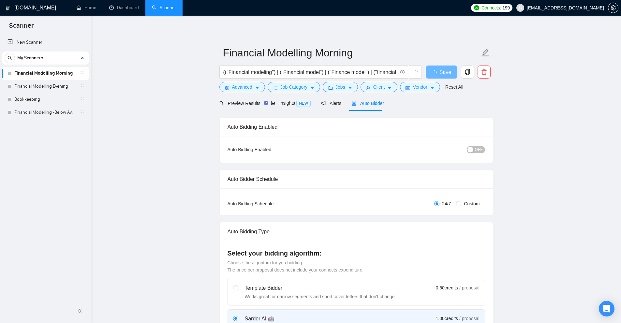
radio input "false"
radio input "true"
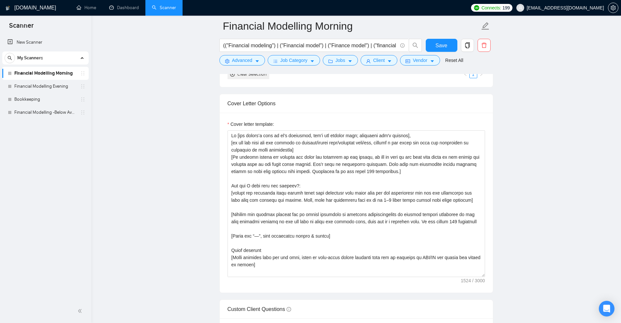
scroll to position [924, 0]
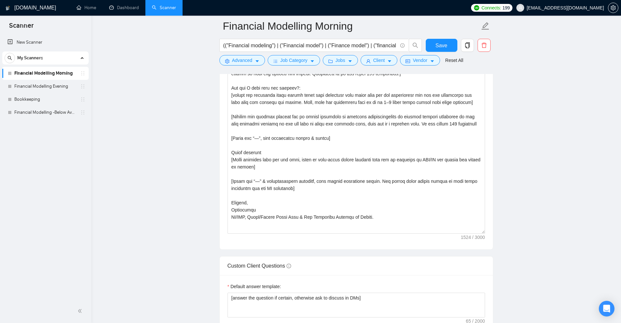
drag, startPoint x: 482, startPoint y: 177, endPoint x: 500, endPoint y: 232, distance: 57.2
click at [500, 232] on main "Financial Modelling Morning (("Financial modeling") | ("Financial model") | ("F…" at bounding box center [356, 120] width 509 height 2037
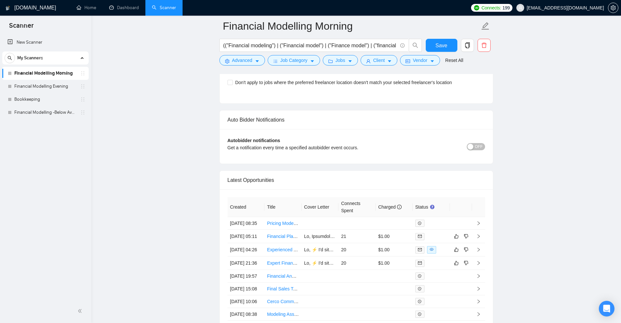
scroll to position [1859, 0]
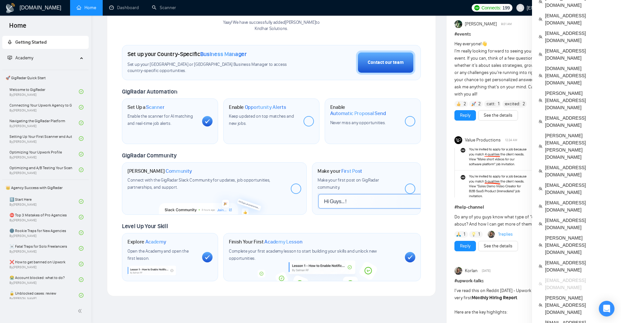
scroll to position [130, 0]
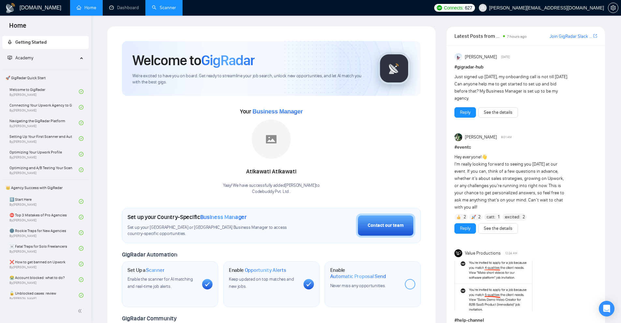
click at [164, 10] on link "Scanner" at bounding box center [164, 8] width 24 height 6
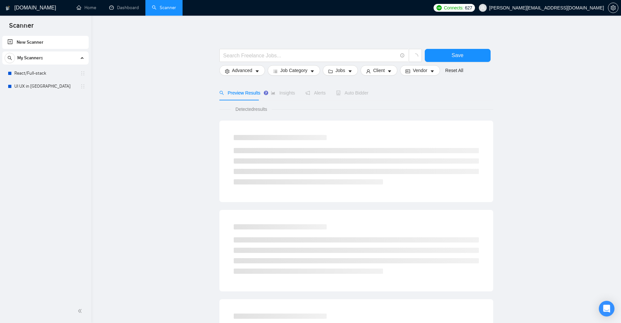
click at [37, 66] on div "My Scanners React/Full-stack UI UX in [GEOGRAPHIC_DATA]" at bounding box center [45, 71] width 86 height 41
click at [47, 86] on link "UI UX in [GEOGRAPHIC_DATA]" at bounding box center [45, 86] width 62 height 13
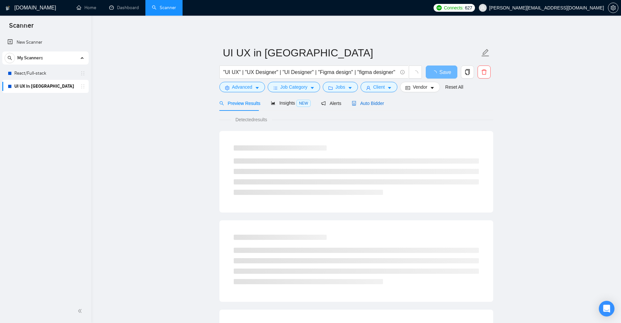
click at [360, 106] on span "Auto Bidder" at bounding box center [368, 103] width 32 height 5
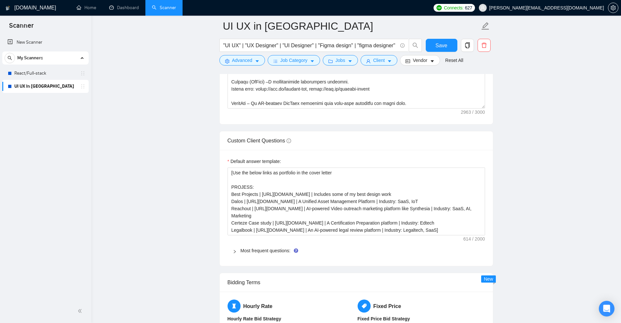
scroll to position [847, 0]
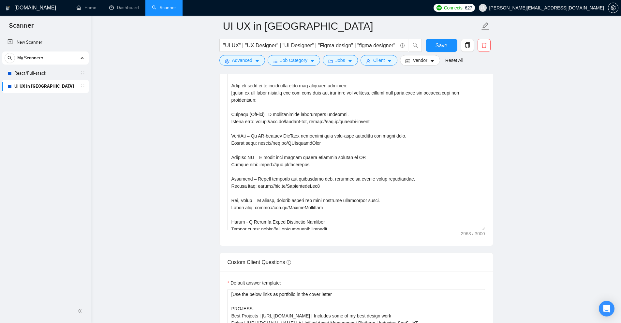
drag, startPoint x: 483, startPoint y: 139, endPoint x: 508, endPoint y: 253, distance: 117.0
click at [508, 254] on main "UI UX in Figma "UI UX" | "UX Designer" | "UI Designer" | "Figma design" | "figm…" at bounding box center [356, 120] width 509 height 1882
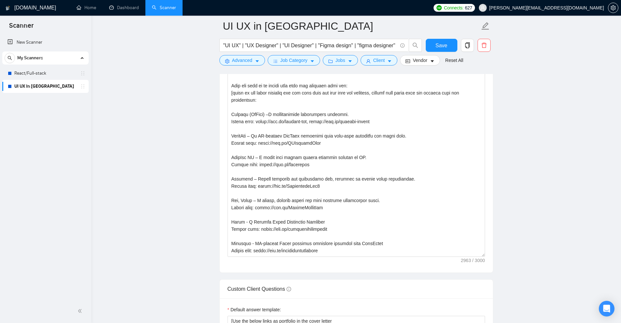
scroll to position [945, 0]
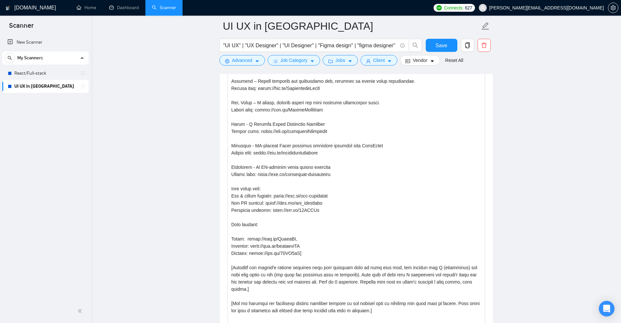
drag, startPoint x: 483, startPoint y: 154, endPoint x: 473, endPoint y: 323, distance: 169.8
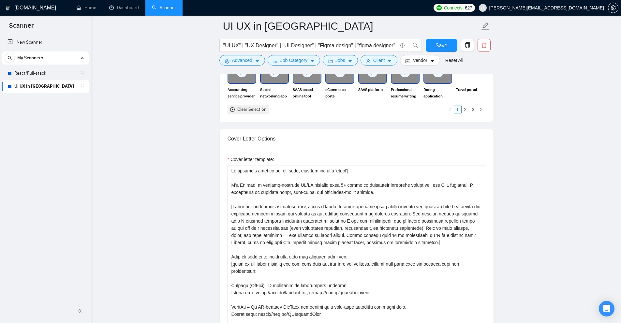
scroll to position [685, 0]
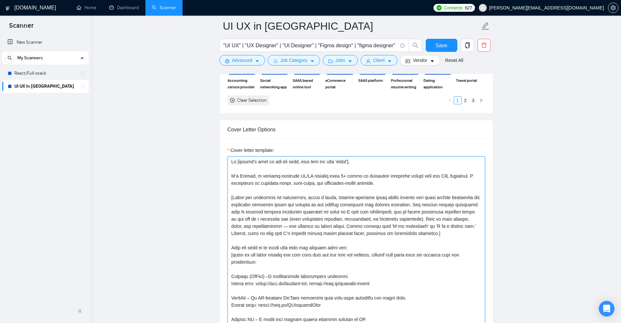
drag, startPoint x: 303, startPoint y: 177, endPoint x: 383, endPoint y: 179, distance: 79.9
drag, startPoint x: 469, startPoint y: 174, endPoint x: 464, endPoint y: 182, distance: 8.6
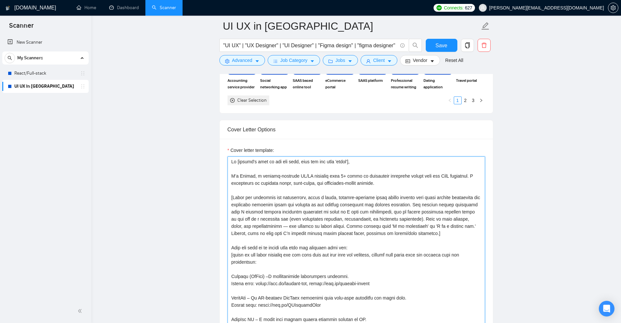
click at [253, 57] on button "Advanced" at bounding box center [242, 60] width 46 height 10
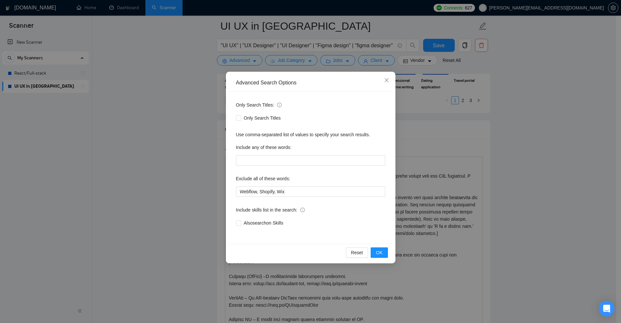
drag, startPoint x: 452, startPoint y: 129, endPoint x: 416, endPoint y: 88, distance: 54.5
click at [456, 129] on div "Advanced Search Options Only Search Titles: Only Search Titles Use comma-separa…" at bounding box center [310, 161] width 621 height 323
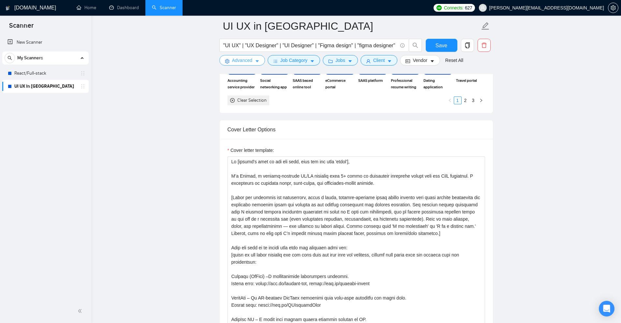
click at [249, 63] on span "Advanced" at bounding box center [242, 60] width 20 height 7
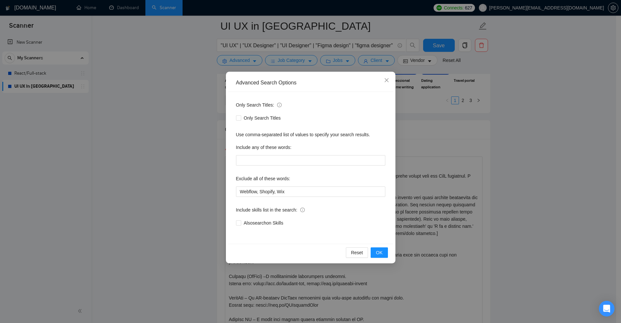
click at [517, 186] on div "Advanced Search Options Only Search Titles: Only Search Titles Use comma-separa…" at bounding box center [310, 161] width 621 height 323
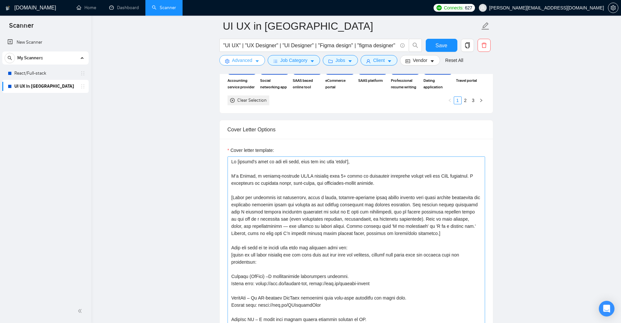
scroll to position [718, 0]
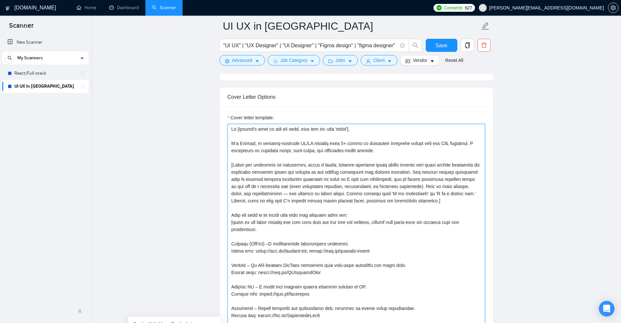
drag, startPoint x: 230, startPoint y: 243, endPoint x: 397, endPoint y: 249, distance: 167.0
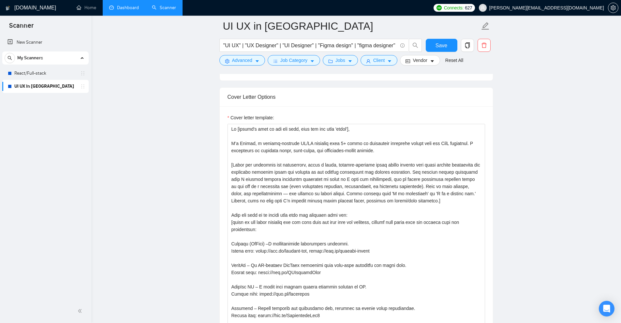
click at [116, 7] on link "Dashboard" at bounding box center [124, 8] width 30 height 6
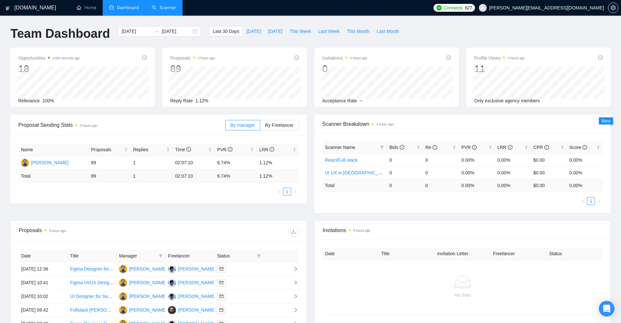
click at [163, 7] on link "Scanner" at bounding box center [164, 8] width 24 height 6
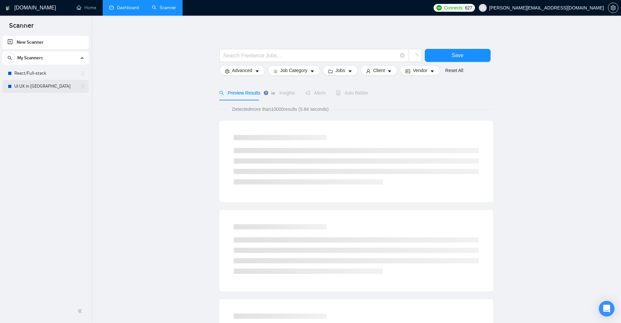
click at [36, 86] on link "UI UX in [GEOGRAPHIC_DATA]" at bounding box center [45, 86] width 62 height 13
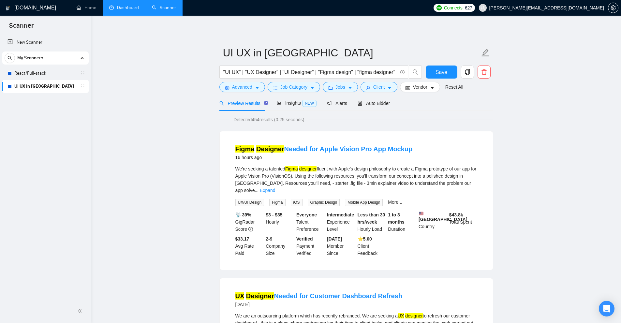
click at [15, 86] on link "UI UX in [GEOGRAPHIC_DATA]" at bounding box center [45, 86] width 62 height 13
click at [379, 100] on div "Auto Bidder" at bounding box center [374, 103] width 32 height 7
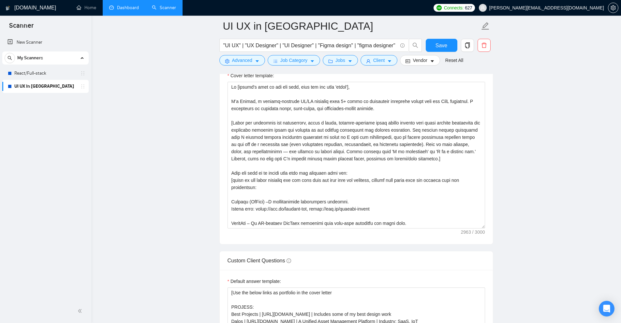
scroll to position [778, 0]
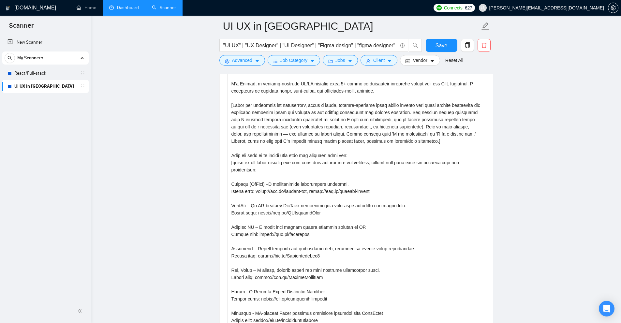
drag, startPoint x: 482, startPoint y: 209, endPoint x: 494, endPoint y: 322, distance: 114.4
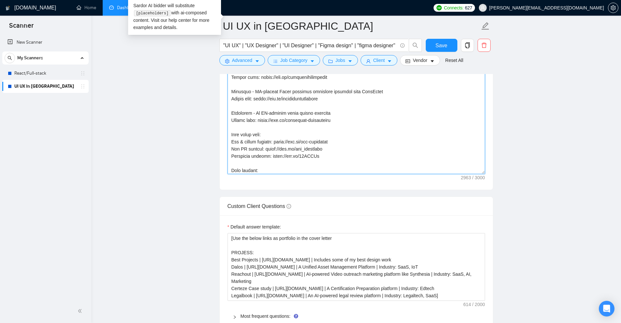
scroll to position [0, 0]
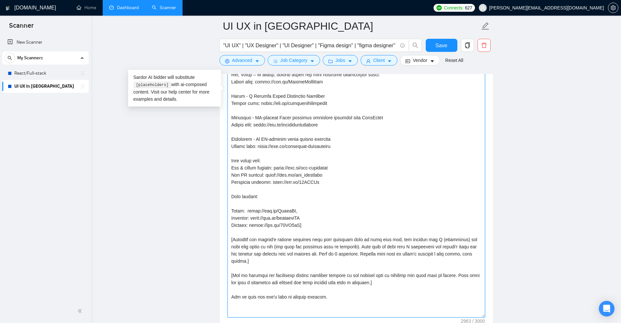
drag, startPoint x: 485, startPoint y: 139, endPoint x: 497, endPoint y: 316, distance: 177.7
click at [497, 316] on main "UI UX in Figma "UI UX" | "UX Designer" | "UI Designer" | "Figma design" | "figm…" at bounding box center [356, 100] width 509 height 2095
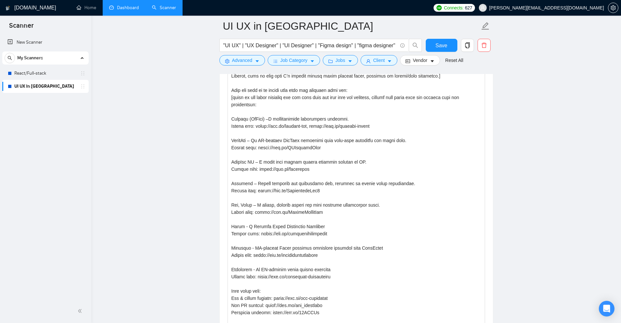
click at [551, 199] on main "UI UX in Figma "UI UX" | "UX Designer" | "UI Designer" | "Figma design" | "figm…" at bounding box center [356, 231] width 509 height 2096
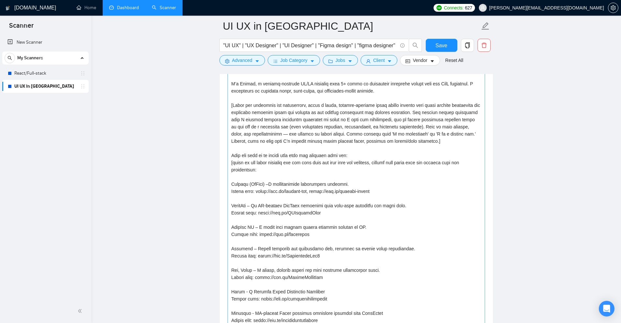
scroll to position [712, 0]
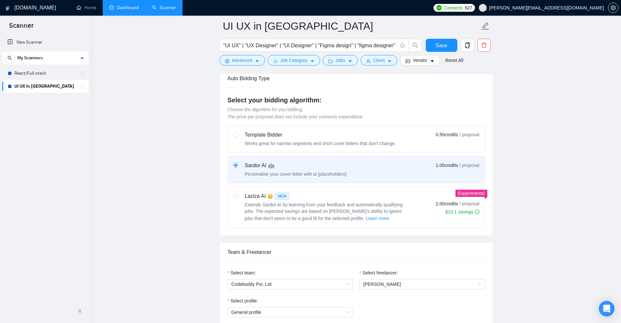
scroll to position [0, 0]
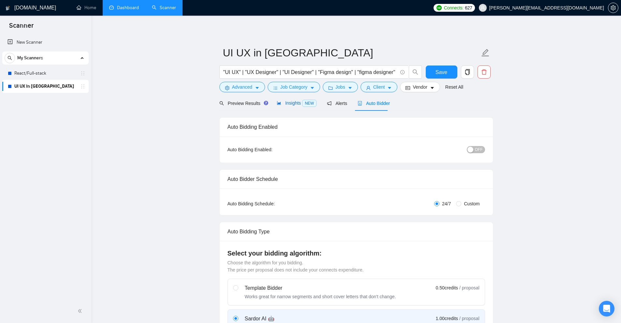
click at [289, 104] on span "Insights NEW" at bounding box center [297, 102] width 40 height 5
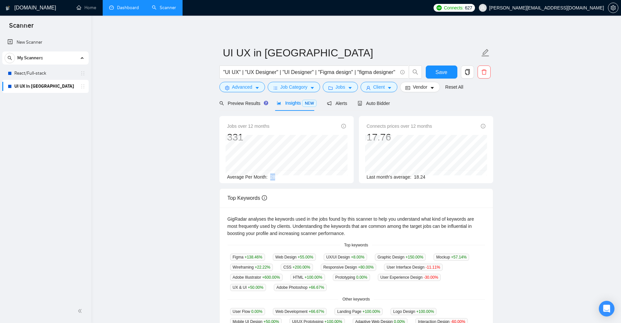
drag, startPoint x: 269, startPoint y: 177, endPoint x: 278, endPoint y: 177, distance: 9.1
click at [278, 177] on div "Average Per Month: 28" at bounding box center [286, 176] width 119 height 7
click at [382, 102] on span "Auto Bidder" at bounding box center [374, 103] width 32 height 5
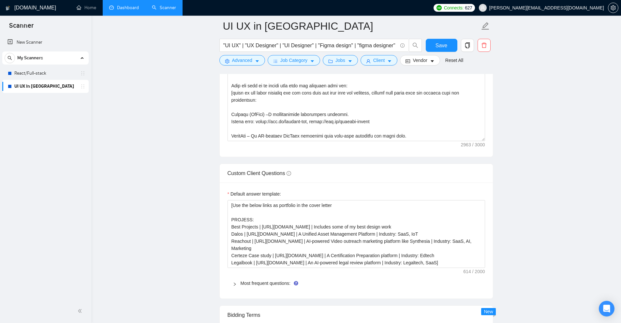
scroll to position [880, 0]
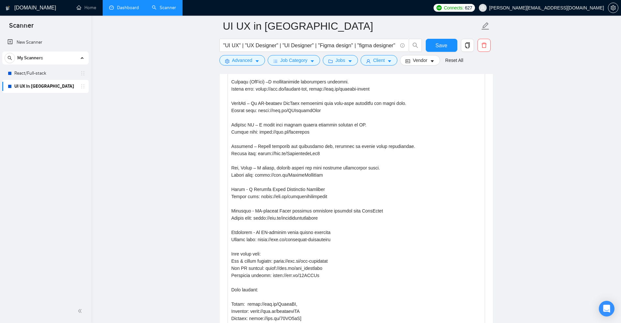
drag, startPoint x: 483, startPoint y: 105, endPoint x: 492, endPoint y: 315, distance: 210.1
click at [488, 323] on div "Cover letter template:" at bounding box center [356, 143] width 273 height 398
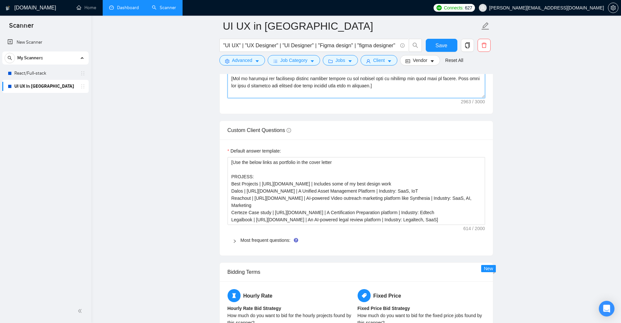
scroll to position [1173, 0]
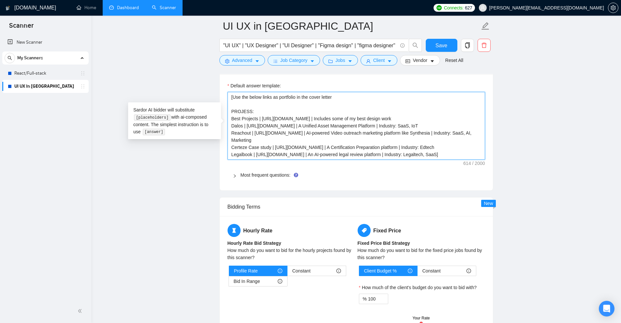
drag, startPoint x: 477, startPoint y: 153, endPoint x: 412, endPoint y: 156, distance: 65.6
click at [412, 156] on textarea "[Use the below links as portfolio in the cover letter PROJESS: Best Projects | …" at bounding box center [355, 126] width 257 height 68
drag, startPoint x: 411, startPoint y: 154, endPoint x: 470, endPoint y: 153, distance: 59.0
click at [471, 153] on textarea "[Use the below links as portfolio in the cover letter PROJESS: Best Projects | …" at bounding box center [355, 126] width 257 height 68
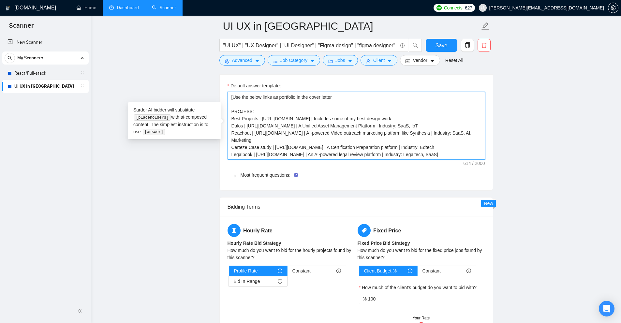
drag, startPoint x: 332, startPoint y: 152, endPoint x: 405, endPoint y: 155, distance: 72.4
click at [405, 155] on textarea "[Use the below links as portfolio in the cover letter PROJESS: Best Projects | …" at bounding box center [355, 126] width 257 height 68
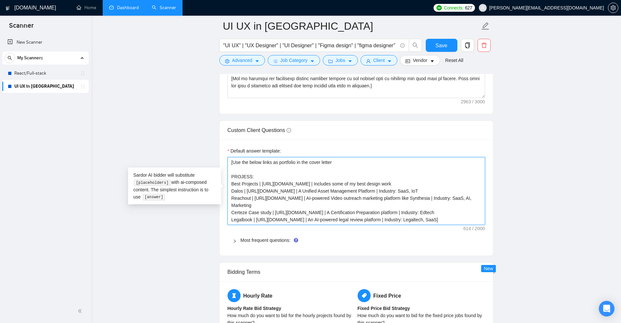
drag, startPoint x: 333, startPoint y: 220, endPoint x: 395, endPoint y: 220, distance: 61.6
click at [395, 220] on textarea "[Use the below links as portfolio in the cover letter PROJESS: Best Projects | …" at bounding box center [355, 191] width 257 height 68
click at [439, 212] on textarea "[Use the below links as portfolio in the cover letter PROJESS: Best Projects | …" at bounding box center [355, 191] width 257 height 68
drag, startPoint x: 320, startPoint y: 210, endPoint x: 472, endPoint y: 220, distance: 152.5
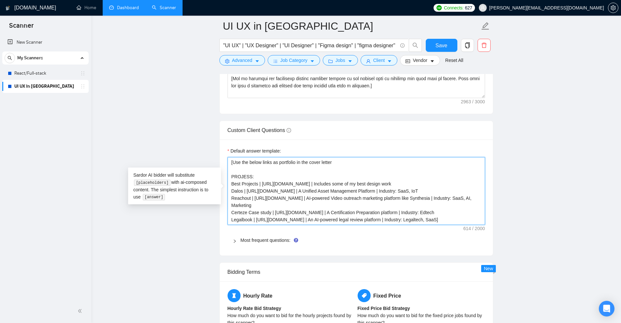
click at [444, 218] on textarea "[Use the below links as portfolio in the cover letter PROJESS: Best Projects | …" at bounding box center [355, 191] width 257 height 68
click at [472, 220] on textarea "[Use the below links as portfolio in the cover letter PROJESS: Best Projects | …" at bounding box center [355, 191] width 257 height 68
drag, startPoint x: 427, startPoint y: 220, endPoint x: 439, endPoint y: 219, distance: 12.7
click at [439, 219] on textarea "[Use the below links as portfolio in the cover letter PROJESS: Best Projects | …" at bounding box center [355, 191] width 257 height 68
click at [438, 222] on textarea "[Use the below links as portfolio in the cover letter PROJESS: Best Projects | …" at bounding box center [355, 191] width 257 height 68
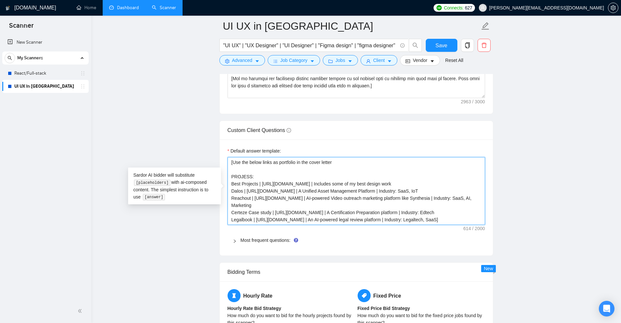
click at [442, 220] on textarea "[Use the below links as portfolio in the cover letter PROJESS: Best Projects | …" at bounding box center [355, 191] width 257 height 68
drag, startPoint x: 442, startPoint y: 220, endPoint x: 432, endPoint y: 221, distance: 10.5
click at [432, 221] on textarea "[Use the below links as portfolio in the cover letter PROJESS: Best Projects | …" at bounding box center [355, 191] width 257 height 68
drag, startPoint x: 449, startPoint y: 220, endPoint x: 460, endPoint y: 220, distance: 10.4
click at [460, 220] on textarea "[Use the below links as portfolio in the cover letter PROJESS: Best Projects | …" at bounding box center [355, 191] width 257 height 68
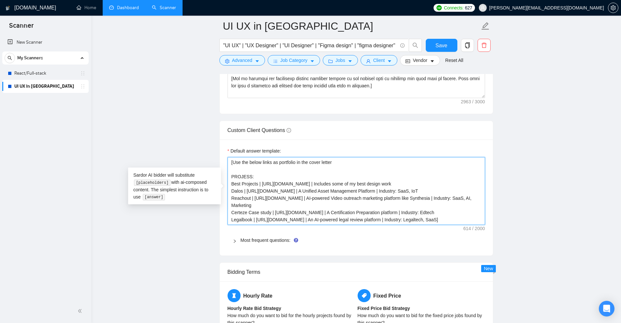
drag, startPoint x: 421, startPoint y: 212, endPoint x: 431, endPoint y: 212, distance: 10.1
click at [431, 212] on textarea "[Use the below links as portfolio in the cover letter PROJESS: Best Projects | …" at bounding box center [355, 191] width 257 height 68
drag, startPoint x: 421, startPoint y: 190, endPoint x: 427, endPoint y: 190, distance: 5.9
click at [427, 190] on textarea "[Use the below links as portfolio in the cover letter PROJESS: Best Projects | …" at bounding box center [355, 191] width 257 height 68
click at [438, 197] on textarea "[Use the below links as portfolio in the cover letter PROJESS: Best Projects | …" at bounding box center [355, 191] width 257 height 68
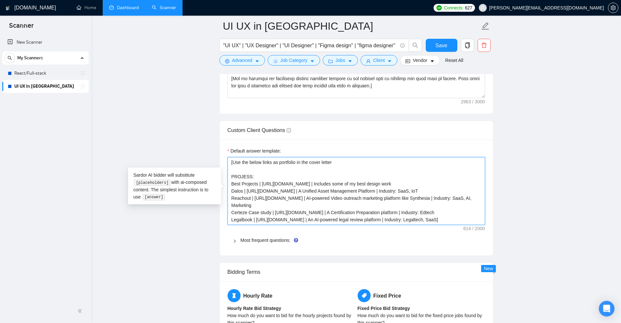
drag, startPoint x: 437, startPoint y: 192, endPoint x: 427, endPoint y: 191, distance: 10.8
click at [427, 191] on textarea "[Use the below links as portfolio in the cover letter PROJESS: Best Projects | …" at bounding box center [355, 191] width 257 height 68
drag, startPoint x: 469, startPoint y: 198, endPoint x: 480, endPoint y: 197, distance: 10.8
click at [480, 197] on textarea "[Use the below links as portfolio in the cover letter PROJESS: Best Projects | …" at bounding box center [355, 191] width 257 height 68
click at [458, 203] on textarea "[Use the below links as portfolio in the cover letter PROJESS: Best Projects | …" at bounding box center [355, 191] width 257 height 68
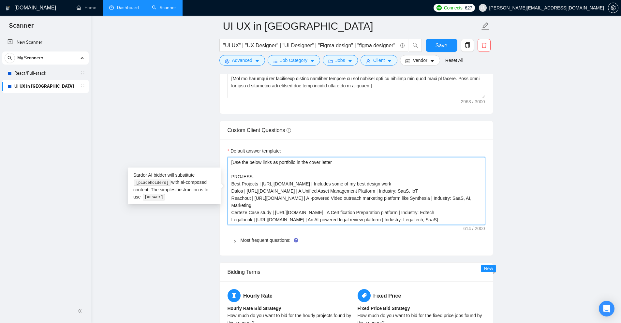
drag, startPoint x: 468, startPoint y: 196, endPoint x: 478, endPoint y: 197, distance: 10.2
click at [478, 197] on textarea "[Use the below links as portfolio in the cover letter PROJESS: Best Projects | …" at bounding box center [355, 191] width 257 height 68
drag, startPoint x: 418, startPoint y: 192, endPoint x: 429, endPoint y: 190, distance: 11.5
click at [429, 190] on textarea "[Use the below links as portfolio in the cover letter PROJESS: Best Projects | …" at bounding box center [355, 191] width 257 height 68
click at [422, 193] on textarea "[Use the below links as portfolio in the cover letter PROJESS: Best Projects | …" at bounding box center [355, 191] width 257 height 68
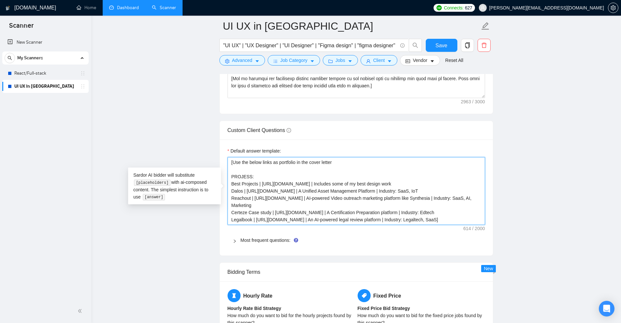
drag, startPoint x: 434, startPoint y: 190, endPoint x: 428, endPoint y: 189, distance: 6.6
click at [428, 189] on textarea "[Use the below links as portfolio in the cover letter PROJESS: Best Projects | …" at bounding box center [355, 191] width 257 height 68
click at [437, 194] on textarea "[Use the below links as portfolio in the cover letter PROJESS: Best Projects | …" at bounding box center [355, 191] width 257 height 68
drag, startPoint x: 428, startPoint y: 219, endPoint x: 447, endPoint y: 219, distance: 18.9
click at [447, 219] on textarea "[Use the below links as portfolio in the cover letter PROJESS: Best Projects | …" at bounding box center [355, 191] width 257 height 68
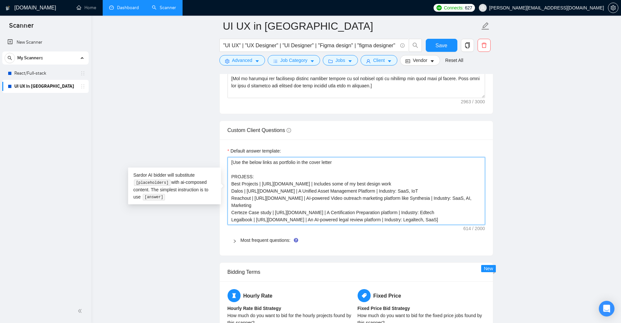
drag, startPoint x: 425, startPoint y: 213, endPoint x: 414, endPoint y: 214, distance: 11.4
click at [414, 212] on textarea "[Use the below links as portfolio in the cover letter PROJESS: Best Projects | …" at bounding box center [355, 191] width 257 height 68
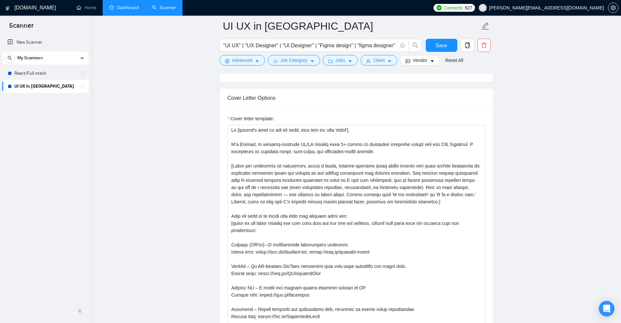
scroll to position [750, 0]
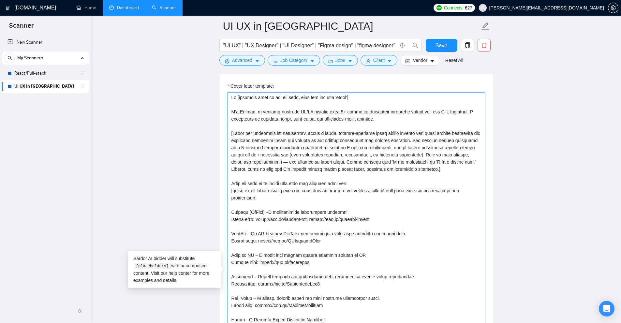
drag, startPoint x: 373, startPoint y: 222, endPoint x: 222, endPoint y: 212, distance: 151.8
click at [222, 212] on div "Cover letter template:" at bounding box center [356, 274] width 273 height 398
click at [286, 214] on textarea "Cover letter template:" at bounding box center [355, 274] width 257 height 364
click at [324, 209] on textarea "Cover letter template:" at bounding box center [355, 274] width 257 height 364
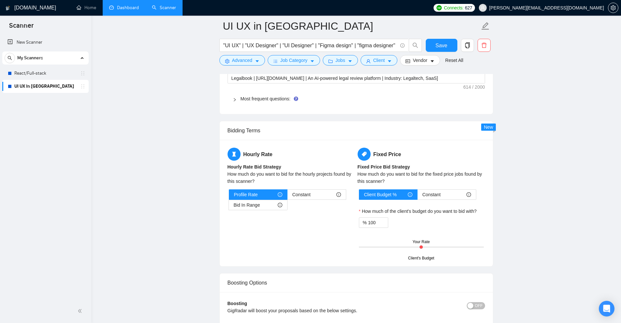
scroll to position [1152, 0]
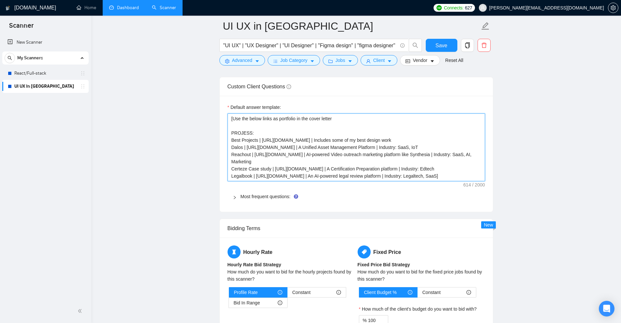
drag, startPoint x: 448, startPoint y: 175, endPoint x: 457, endPoint y: 176, distance: 9.2
click at [457, 176] on textarea "[Use the below links as portfolio in the cover letter PROJESS: Best Projects | …" at bounding box center [355, 147] width 257 height 68
click at [440, 174] on textarea "[Use the below links as portfolio in the cover letter PROJESS: Best Projects | …" at bounding box center [355, 147] width 257 height 68
drag, startPoint x: 431, startPoint y: 175, endPoint x: 439, endPoint y: 175, distance: 7.8
click at [439, 175] on textarea "[Use the below links as portfolio in the cover letter PROJESS: Best Projects | …" at bounding box center [355, 147] width 257 height 68
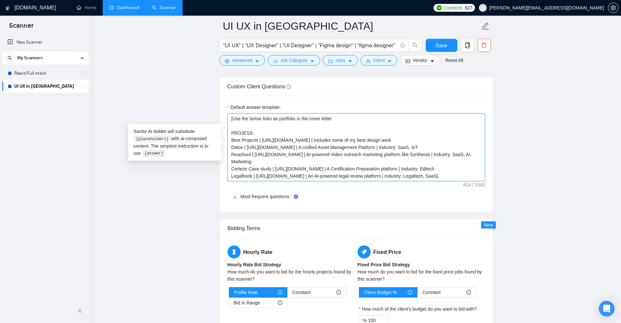
click at [439, 178] on textarea "[Use the below links as portfolio in the cover letter PROJESS: Best Projects | …" at bounding box center [355, 147] width 257 height 68
drag, startPoint x: 423, startPoint y: 169, endPoint x: 420, endPoint y: 169, distance: 3.6
click at [422, 169] on textarea "[Use the below links as portfolio in the cover letter PROJESS: Best Projects | …" at bounding box center [355, 147] width 257 height 68
click at [419, 169] on textarea "[Use the below links as portfolio in the cover letter PROJESS: Best Projects | …" at bounding box center [355, 147] width 257 height 68
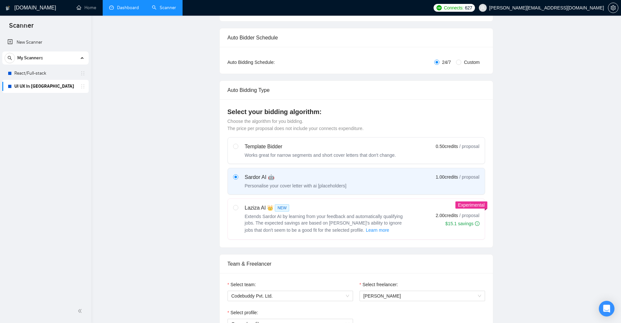
scroll to position [0, 0]
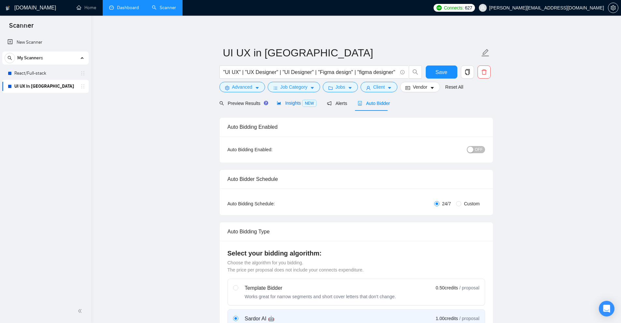
click at [298, 103] on span "Insights NEW" at bounding box center [297, 102] width 40 height 5
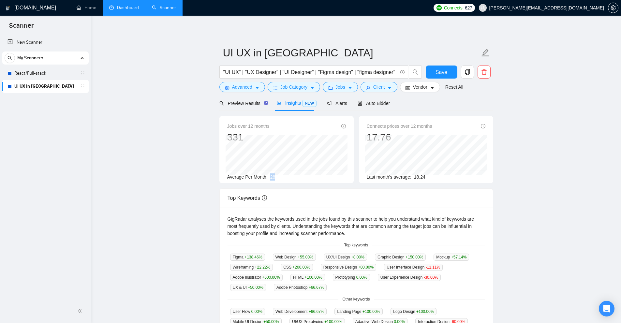
drag, startPoint x: 270, startPoint y: 176, endPoint x: 280, endPoint y: 176, distance: 10.4
click at [280, 176] on div "Average Per Month: 28" at bounding box center [286, 176] width 119 height 7
click at [281, 176] on div "Average Per Month: 28" at bounding box center [286, 176] width 119 height 7
drag, startPoint x: 395, startPoint y: 72, endPoint x: 170, endPoint y: 71, distance: 224.6
click at [170, 71] on main "UI UX in Figma "UI UX" | "UX Designer" | "UI Designer" | "Figma design" | "figm…" at bounding box center [356, 249] width 509 height 447
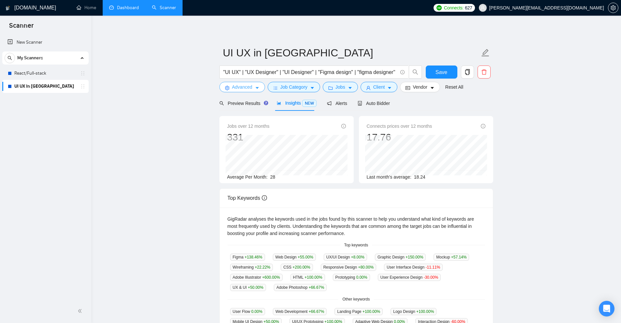
click at [238, 89] on span "Advanced" at bounding box center [242, 86] width 20 height 7
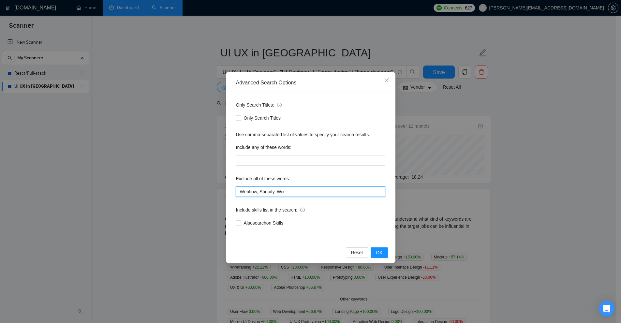
click at [258, 189] on input "Webflow, Shopify, Wix" at bounding box center [310, 191] width 149 height 10
click at [268, 189] on input "Webflow, Shopify, Wix" at bounding box center [310, 191] width 149 height 10
click at [286, 190] on input "Webflow, Shopify, Wix" at bounding box center [310, 191] width 149 height 10
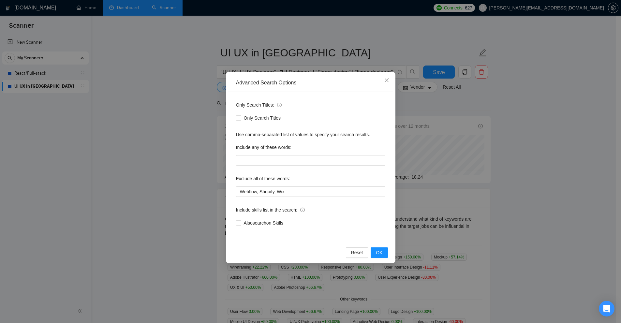
click at [483, 173] on div "Advanced Search Options Only Search Titles: Only Search Titles Use comma-separa…" at bounding box center [310, 161] width 621 height 323
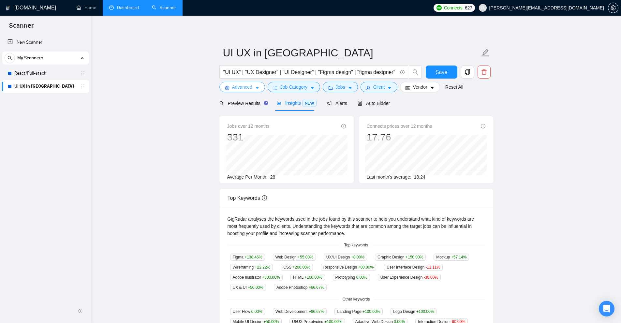
click at [239, 83] on button "Advanced" at bounding box center [242, 87] width 46 height 10
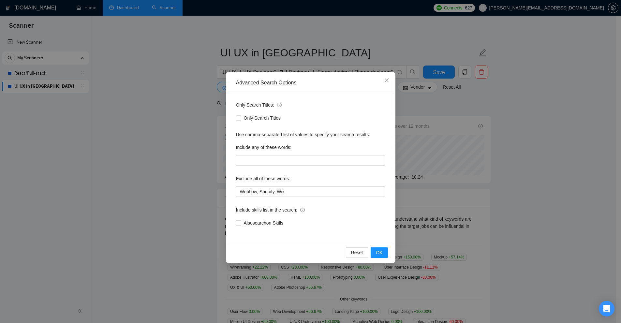
click at [469, 175] on div "Advanced Search Options Only Search Titles: Only Search Titles Use comma-separa…" at bounding box center [310, 161] width 621 height 323
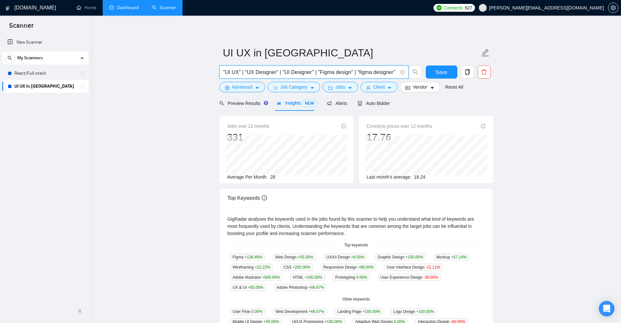
click at [373, 73] on input ""UI UX" | "UX Designer" | "UI Designer" | "Figma design" | "figma designer"" at bounding box center [310, 72] width 174 height 8
click at [285, 71] on input ""UI UX" | "UX Designer" | "UI Designer" | "Figma design" | "figma designer"" at bounding box center [310, 72] width 174 height 8
drag, startPoint x: 224, startPoint y: 70, endPoint x: 248, endPoint y: 69, distance: 23.5
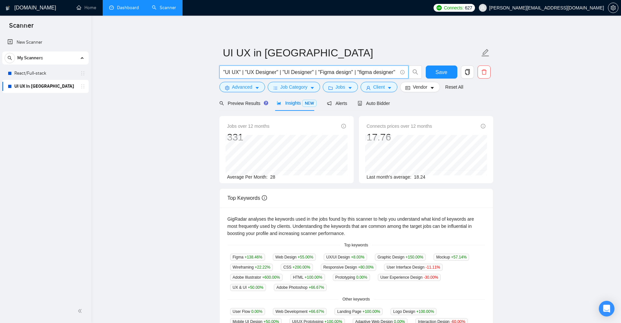
click at [248, 69] on input ""UI UX" | "UX Designer" | "UI Designer" | "Figma design" | "figma designer"" at bounding box center [310, 72] width 174 height 8
click at [232, 73] on input ""UI UX" | "UX Designer" | "UI Designer" | "Figma design" | "figma designer"" at bounding box center [310, 72] width 174 height 8
drag, startPoint x: 225, startPoint y: 72, endPoint x: 239, endPoint y: 71, distance: 14.7
click at [239, 71] on input ""UI UX" | "UX Designer" | "UI Designer" | "Figma design" | "figma designer"" at bounding box center [310, 72] width 174 height 8
click at [238, 71] on input ""UI UX" | "UX Designer" | "UI Designer" | "Figma design" | "figma designer"" at bounding box center [310, 72] width 174 height 8
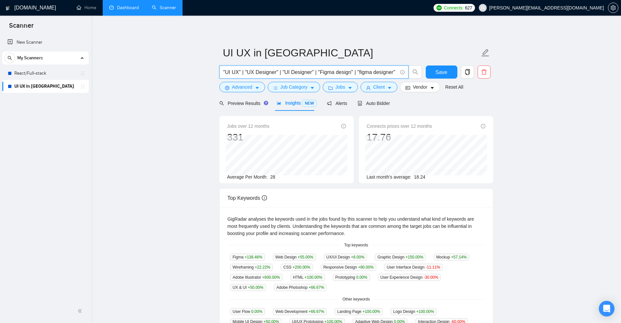
drag, startPoint x: 224, startPoint y: 68, endPoint x: 241, endPoint y: 72, distance: 17.9
click at [241, 72] on input ""UI UX" | "UX Designer" | "UI Designer" | "Figma design" | "figma designer"" at bounding box center [310, 72] width 174 height 8
click at [269, 70] on input ""UI UX" | "UX Designer" | "UI Designer" | "Figma design" | "figma designer"" at bounding box center [310, 72] width 174 height 8
click at [41, 42] on link "New Scanner" at bounding box center [45, 42] width 76 height 13
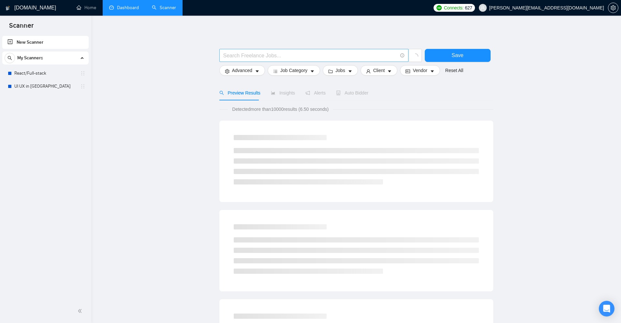
click at [244, 59] on input "text" at bounding box center [310, 55] width 174 height 8
paste input ""UI UX" | "UX Designer" | "UI Designer" | "Figma design" | "figma designer""
click at [223, 54] on input ""UI UX" | "UX Designer" | "UI Designer" | "Figma design" | "figma designer"" at bounding box center [310, 55] width 174 height 8
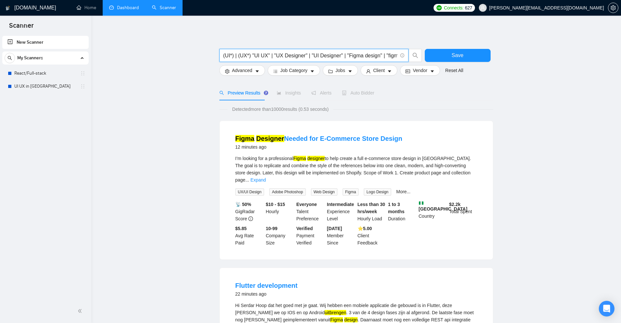
click at [228, 53] on input "(UI*) | (UX*) "UI UX" | "UX Designer" | "UI Designer" | "Figma design" | "figma…" at bounding box center [310, 55] width 174 height 8
click at [225, 54] on input "(UI*) | (UX*) "UI UX" | "UX Designer" | "UI Designer" | "Figma design" | "figma…" at bounding box center [310, 55] width 174 height 8
drag, startPoint x: 224, startPoint y: 55, endPoint x: 230, endPoint y: 55, distance: 5.5
click at [230, 55] on input "(UI*) | (UX*) "UI UX" | "UX Designer" | "UI Designer" | "Figma design" | "figma…" at bounding box center [310, 55] width 174 height 8
drag, startPoint x: 251, startPoint y: 55, endPoint x: 343, endPoint y: 58, distance: 92.6
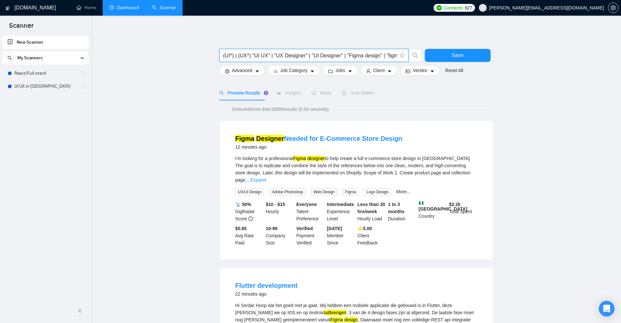
click at [343, 58] on input "(UI*) | (UX*) "UI UX" | "UX Designer" | "UI Designer" | "Figma design" | "figma…" at bounding box center [310, 55] width 174 height 8
click at [335, 55] on input "(UI*) | (UX*) "Figma design" | "figma designer"" at bounding box center [310, 55] width 174 height 8
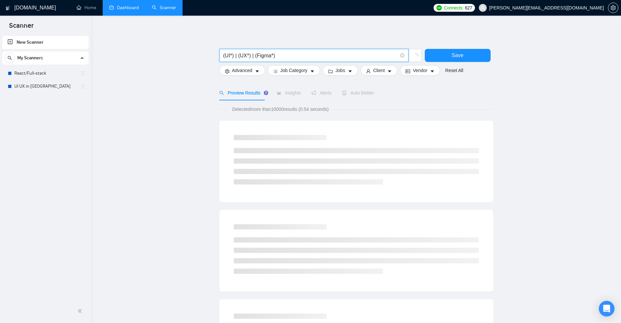
click at [286, 56] on input "(UI*) | (UX*) | (Figma*)" at bounding box center [310, 55] width 174 height 8
type input "(UI*) | (UX*) | (Figma*)"
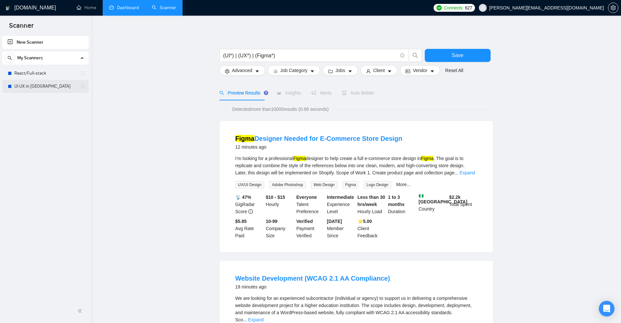
click at [32, 82] on link "UI UX in Figma" at bounding box center [45, 86] width 62 height 13
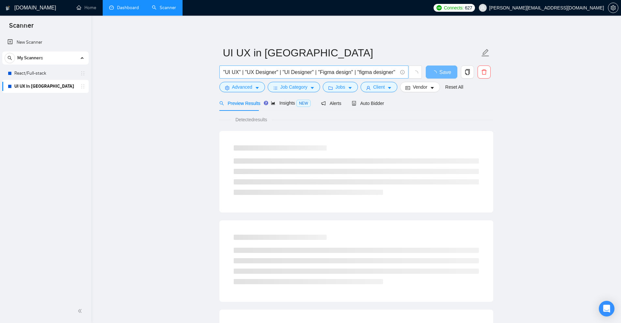
click at [265, 66] on span ""UI UX" | "UX Designer" | "UI Designer" | "Figma design" | "figma designer"" at bounding box center [313, 72] width 189 height 13
click at [261, 71] on input ""UI UX" | "UX Designer" | "UI Designer" | "Figma design" | "figma designer"" at bounding box center [310, 72] width 174 height 8
paste input "(UI*) | (UX*) | (Figma*)"
click at [293, 102] on span "Insights NEW" at bounding box center [297, 102] width 40 height 5
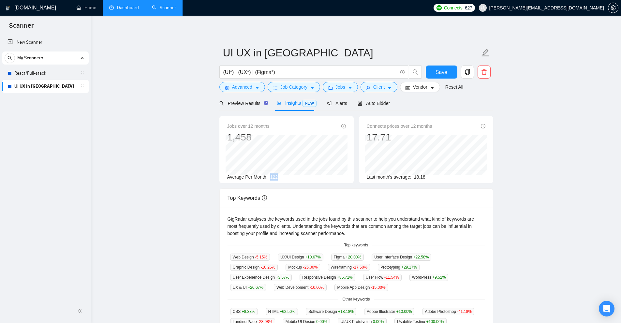
drag, startPoint x: 267, startPoint y: 175, endPoint x: 286, endPoint y: 179, distance: 19.6
click at [286, 179] on div "Average Per Month: 122" at bounding box center [286, 176] width 119 height 7
click at [300, 174] on div "Average Per Month: 122" at bounding box center [286, 176] width 119 height 7
click at [278, 179] on div "Average Per Month: 122" at bounding box center [286, 176] width 119 height 7
click at [285, 178] on div "Average Per Month: 122" at bounding box center [286, 176] width 119 height 7
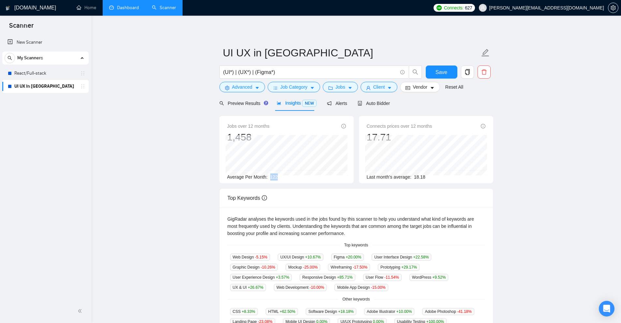
drag, startPoint x: 269, startPoint y: 175, endPoint x: 288, endPoint y: 177, distance: 19.4
click at [288, 177] on div "Average Per Month: 122" at bounding box center [286, 176] width 119 height 7
drag, startPoint x: 249, startPoint y: 98, endPoint x: 250, endPoint y: 112, distance: 14.3
click at [249, 98] on div "Preview Results" at bounding box center [242, 102] width 47 height 15
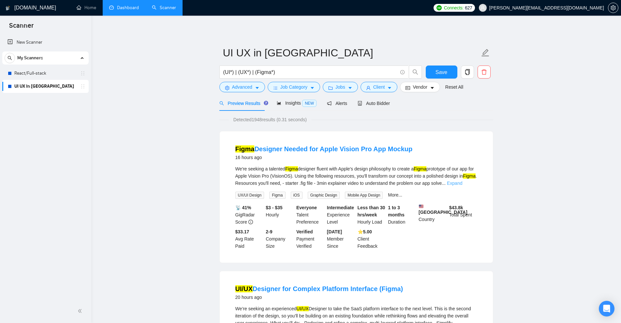
click at [462, 184] on link "Expand" at bounding box center [454, 183] width 15 height 5
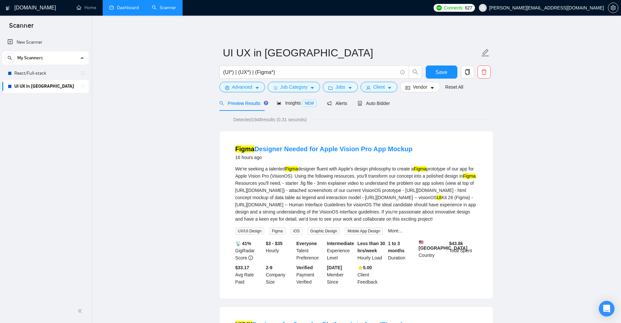
click at [462, 185] on div "We're seeking a talented Figma designer fluent with Apple's design philosophy t…" at bounding box center [356, 193] width 242 height 57
drag, startPoint x: 282, startPoint y: 73, endPoint x: 255, endPoint y: 73, distance: 27.4
click at [255, 73] on input "(UI*) | (UX*) | (Figma*)" at bounding box center [310, 72] width 174 height 8
click at [252, 72] on input "(UI*) | (UX*) | (Figma*)" at bounding box center [310, 72] width 174 height 8
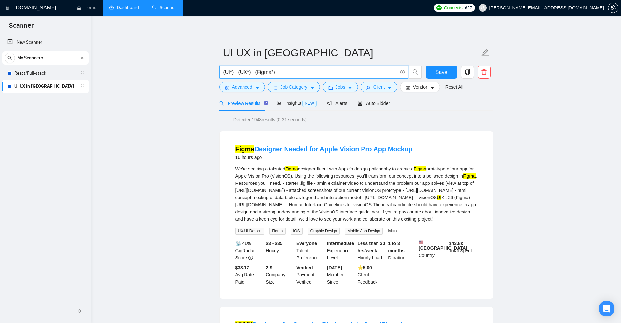
click at [255, 71] on input "(UI*) | (UX*) | (Figma*)" at bounding box center [310, 72] width 174 height 8
click at [402, 71] on icon "info-circle" at bounding box center [402, 72] width 4 height 4
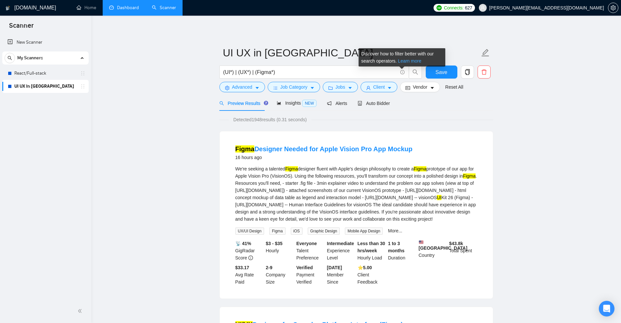
click at [404, 61] on link "Learn more" at bounding box center [409, 60] width 23 height 5
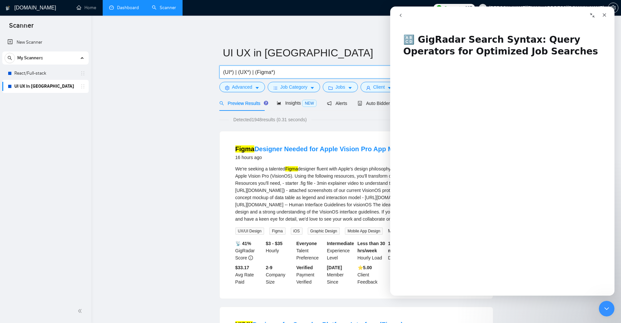
drag, startPoint x: 273, startPoint y: 78, endPoint x: 154, endPoint y: 83, distance: 119.1
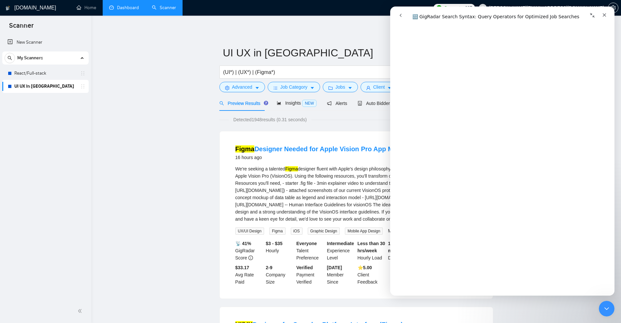
scroll to position [1808, 0]
click at [608, 310] on icon "Close Intercom Messenger" at bounding box center [606, 308] width 8 height 8
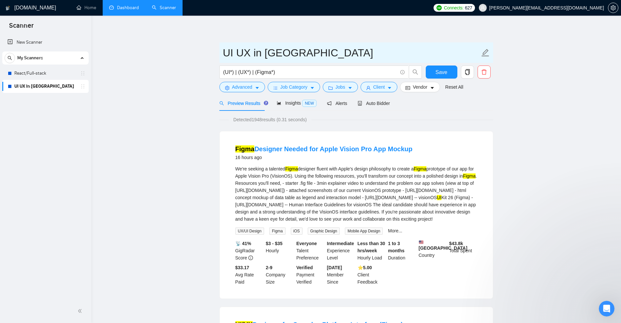
scroll to position [0, 0]
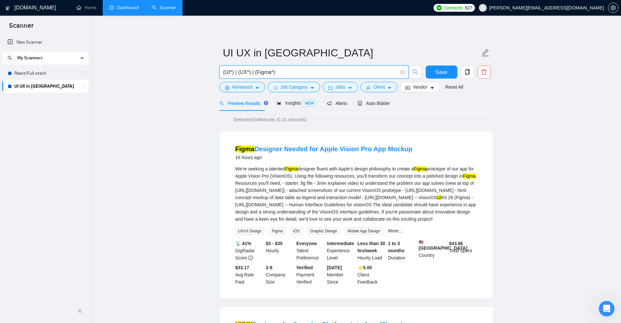
click at [239, 73] on input "(UI*) | (UX*) | (Figma*)" at bounding box center [310, 72] width 174 height 8
drag, startPoint x: 229, startPoint y: 73, endPoint x: 232, endPoint y: 73, distance: 3.6
click at [232, 73] on input "(UI*) | (UX*) | (Figma*)" at bounding box center [310, 72] width 174 height 8
drag, startPoint x: 241, startPoint y: 72, endPoint x: 257, endPoint y: 72, distance: 16.0
click at [250, 72] on input "(UI*) | (UX*) | (Figma*)" at bounding box center [310, 72] width 174 height 8
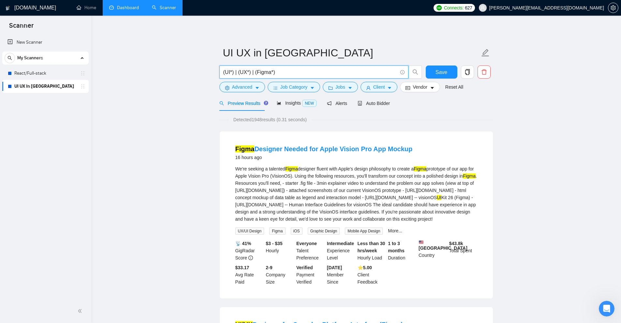
click at [261, 72] on input "(UI*) | (UX*) | (Figma*)" at bounding box center [310, 72] width 174 height 8
click at [290, 72] on input "(UI*) | (UX*) | (Figma*)" at bounding box center [310, 72] width 174 height 8
click at [296, 75] on input "((UI*) | (UX*) | (Figma*))" at bounding box center [310, 72] width 174 height 8
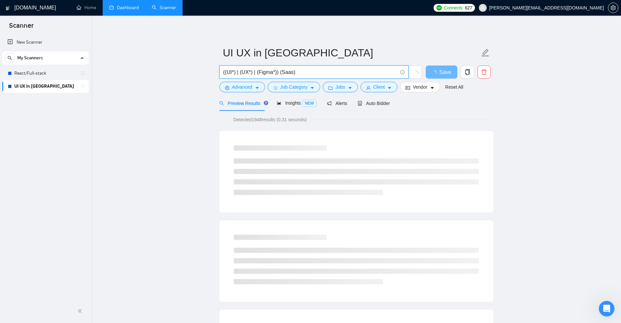
click at [278, 73] on input "((UI*) | (UX*) | (Figma*)) (Saas)" at bounding box center [310, 72] width 174 height 8
click at [284, 103] on span "Insights NEW" at bounding box center [297, 102] width 40 height 5
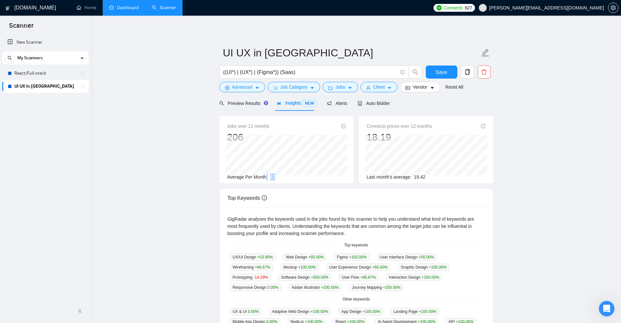
drag, startPoint x: 267, startPoint y: 178, endPoint x: 279, endPoint y: 174, distance: 12.9
click at [278, 176] on div "Average Per Month: 17" at bounding box center [286, 176] width 119 height 7
click at [279, 174] on div "Average Per Month: 17" at bounding box center [286, 176] width 119 height 7
drag, startPoint x: 283, startPoint y: 173, endPoint x: 270, endPoint y: 173, distance: 13.0
click at [264, 177] on div "Average Per Month: 17" at bounding box center [286, 176] width 119 height 7
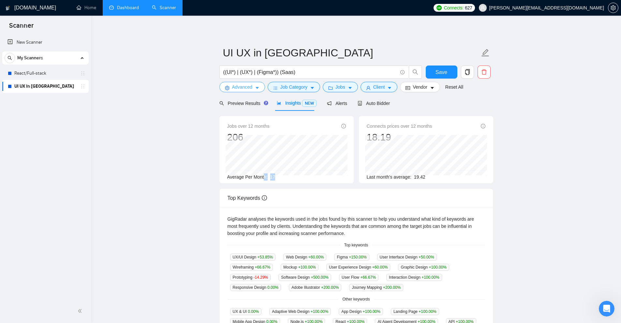
click at [258, 92] on button "Advanced" at bounding box center [242, 87] width 46 height 10
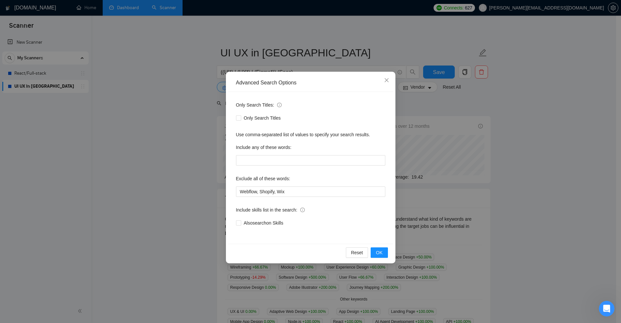
click at [193, 54] on div "Advanced Search Options Only Search Titles: Only Search Titles Use comma-separa…" at bounding box center [310, 161] width 621 height 323
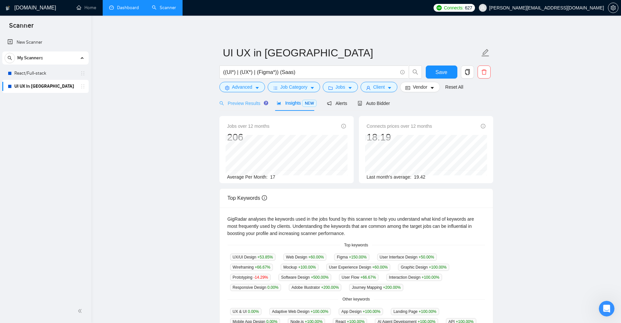
click at [228, 98] on div "Preview Results" at bounding box center [242, 102] width 47 height 15
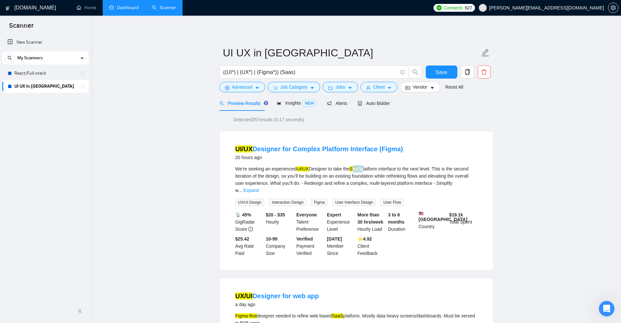
click at [363, 168] on div "We’re seeking an experienced UI/UX Designer to take the SaaS platform interface…" at bounding box center [356, 179] width 242 height 29
click at [367, 171] on div "We’re seeking an experienced UI/UX Designer to take the SaaS platform interface…" at bounding box center [356, 179] width 242 height 29
click at [401, 168] on div "We’re seeking an experienced UI/UX Designer to take the SaaS platform interface…" at bounding box center [356, 179] width 242 height 29
click at [259, 188] on link "Expand" at bounding box center [250, 190] width 15 height 5
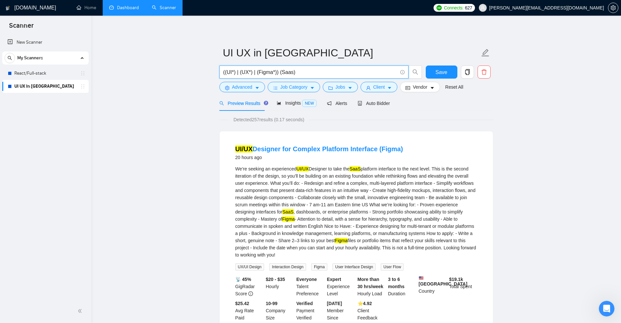
click at [281, 72] on input "((UI*) | (UX*) | (Figma*)) (Saas)" at bounding box center [310, 72] width 174 height 8
click at [289, 73] on input "((UI*) | (UX*) | (Figma*)) (Saas)" at bounding box center [310, 72] width 174 height 8
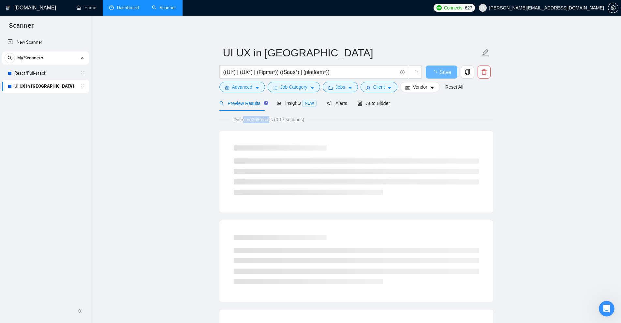
drag, startPoint x: 245, startPoint y: 118, endPoint x: 272, endPoint y: 118, distance: 27.7
click at [272, 118] on span "Detected 265 results (0.17 seconds)" at bounding box center [269, 119] width 80 height 7
click at [280, 122] on span "Detected 265 results (0.17 seconds)" at bounding box center [269, 119] width 80 height 7
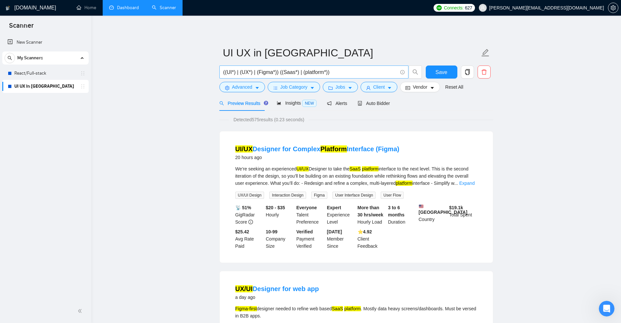
click at [323, 72] on input "((UI*) | (UX*) | (Figma*)) ((Saas*) | (platform*))" at bounding box center [310, 72] width 174 height 8
drag, startPoint x: 276, startPoint y: 70, endPoint x: 403, endPoint y: 74, distance: 126.8
click at [403, 74] on span "((UI*) | (UX*) | (Figma*)) ((Saas*) | (platform*))" at bounding box center [313, 72] width 189 height 13
click at [245, 84] on span "Advanced" at bounding box center [242, 86] width 20 height 7
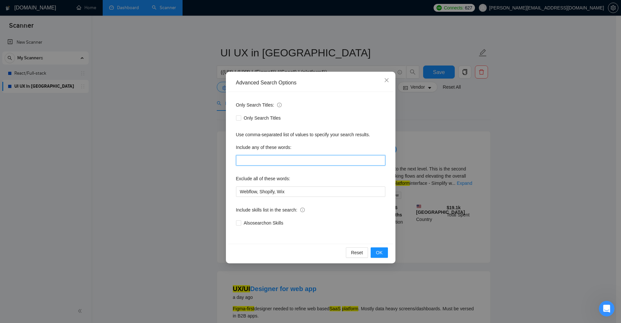
click at [273, 159] on input "text" at bounding box center [310, 160] width 149 height 10
click at [324, 34] on div "Advanced Search Options Only Search Titles: Only Search Titles Use comma-separa…" at bounding box center [310, 161] width 621 height 323
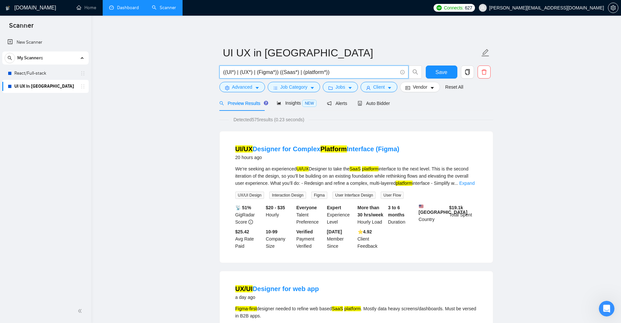
drag, startPoint x: 281, startPoint y: 72, endPoint x: 346, endPoint y: 71, distance: 64.9
click at [346, 71] on input "((UI*) | (UX*) | (Figma*)) ((Saas*) | (platform*))" at bounding box center [310, 72] width 174 height 8
type input "((UI*) | (UX*) | (Figma*))"
click at [249, 86] on span "Advanced" at bounding box center [242, 86] width 20 height 7
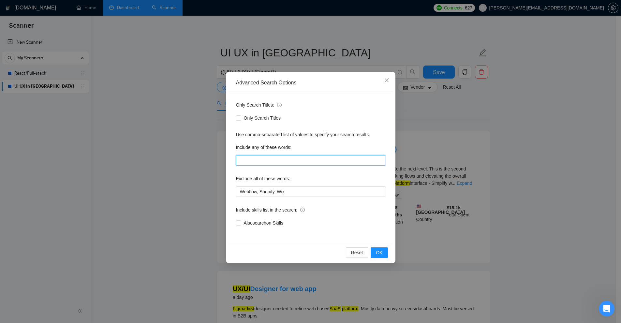
click at [259, 160] on input "text" at bounding box center [310, 160] width 149 height 10
paste input "((Saas*) | (platform*))"
drag, startPoint x: 241, startPoint y: 159, endPoint x: 253, endPoint y: 161, distance: 11.8
click at [218, 159] on div "Advanced Search Options Only Search Titles: Only Search Titles Use comma-separa…" at bounding box center [310, 161] width 621 height 323
drag, startPoint x: 253, startPoint y: 160, endPoint x: 256, endPoint y: 161, distance: 4.0
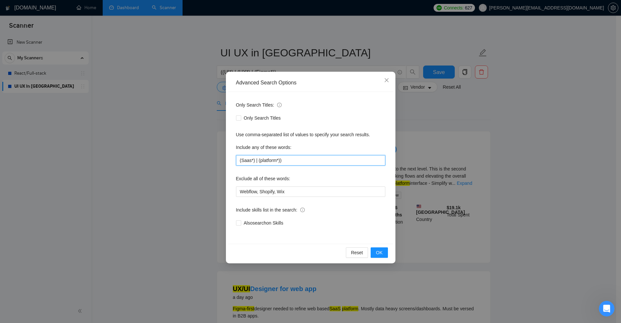
click at [256, 161] on input "(Saas*) | (platform*))" at bounding box center [310, 160] width 149 height 10
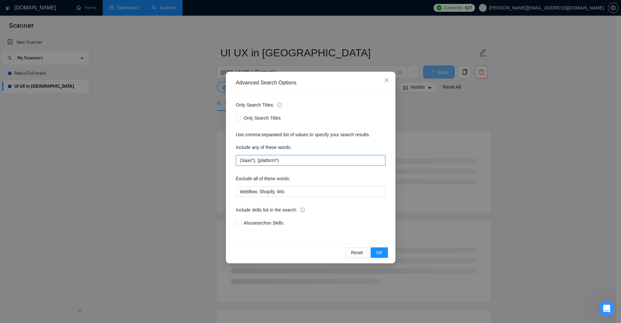
drag, startPoint x: 279, startPoint y: 161, endPoint x: 256, endPoint y: 162, distance: 23.5
click at [256, 162] on input "(Saas*), (platform*)" at bounding box center [310, 160] width 149 height 10
click at [257, 161] on input "(Saas*), (platform*)" at bounding box center [310, 160] width 149 height 10
drag, startPoint x: 248, startPoint y: 159, endPoint x: 257, endPoint y: 158, distance: 9.5
click at [255, 158] on input "(Saas*), (platform*)" at bounding box center [310, 160] width 149 height 10
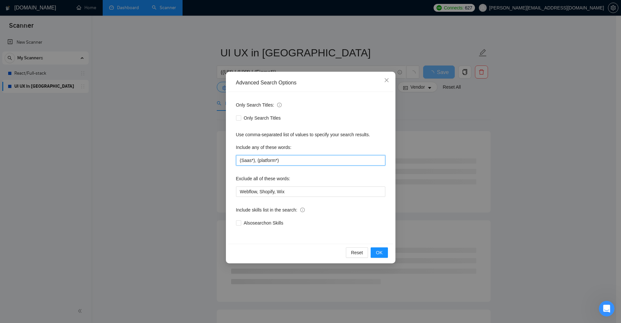
click at [259, 158] on input "(Saas*), (platform*)" at bounding box center [310, 160] width 149 height 10
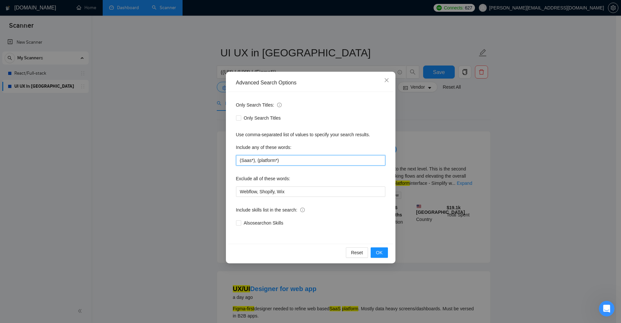
drag, startPoint x: 262, startPoint y: 159, endPoint x: 313, endPoint y: 158, distance: 50.5
click at [313, 158] on input "(Saas*), (platform*)" at bounding box center [310, 160] width 149 height 10
click at [284, 159] on input "(Saas*), (platform*)" at bounding box center [310, 160] width 149 height 10
type input "(Saas*), (platform*)"
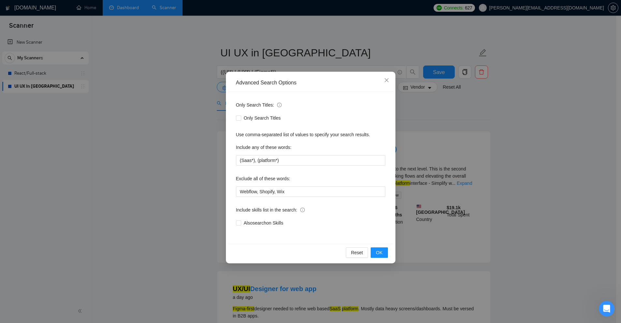
click at [545, 128] on div "Advanced Search Options Only Search Titles: Only Search Titles Use comma-separa…" at bounding box center [310, 161] width 621 height 323
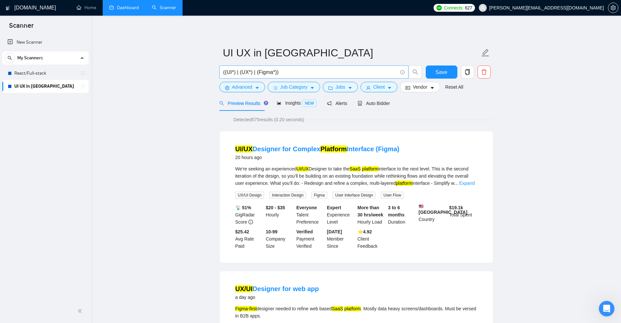
click at [294, 70] on input "((UI*) | (UX*) | (Figma*))" at bounding box center [310, 72] width 174 height 8
type input "((UI*) | (UX*) | (Figma*))"
click at [245, 90] on span "Advanced" at bounding box center [242, 86] width 20 height 7
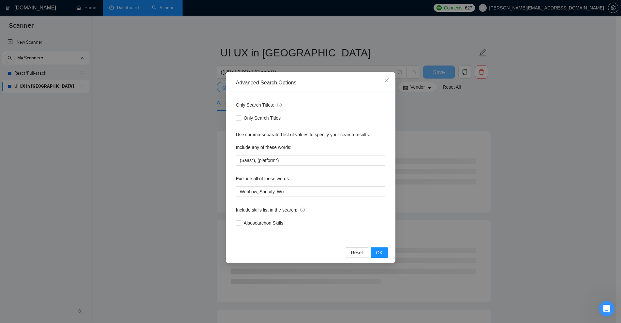
click at [503, 157] on div "Advanced Search Options Only Search Titles: Only Search Titles Use comma-separa…" at bounding box center [310, 161] width 621 height 323
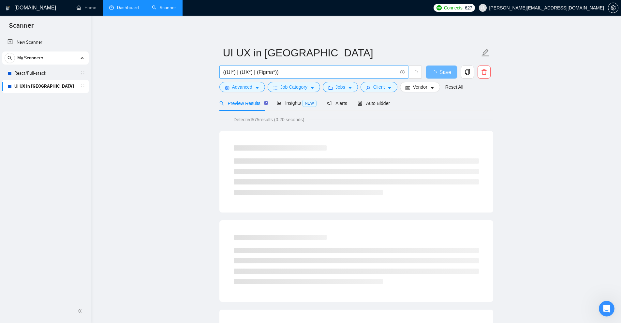
click at [303, 73] on input "((UI*) | (UX*) | (Figma*))" at bounding box center [310, 72] width 174 height 8
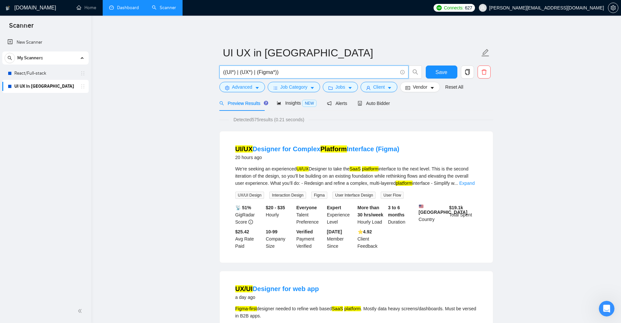
drag, startPoint x: 224, startPoint y: 70, endPoint x: 237, endPoint y: 72, distance: 12.9
click at [235, 72] on input "((UI*) | (UX*) | (Figma*))" at bounding box center [310, 72] width 174 height 8
drag, startPoint x: 240, startPoint y: 71, endPoint x: 251, endPoint y: 72, distance: 10.8
click at [251, 72] on input "((UI*) | (UX*) | (Figma*))" at bounding box center [310, 72] width 174 height 8
click at [255, 70] on input "((UI*) | (UX*) | (Figma*))" at bounding box center [310, 72] width 174 height 8
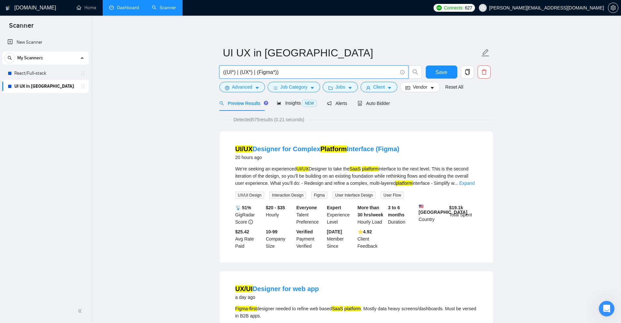
click at [274, 70] on input "((UI*) | (UX*) | (Figma*))" at bounding box center [310, 72] width 174 height 8
click at [293, 96] on div "Insights NEW" at bounding box center [297, 102] width 40 height 15
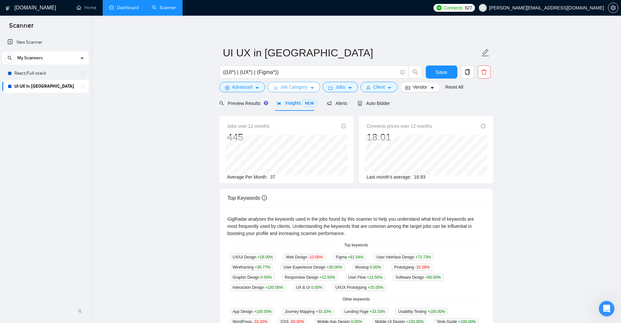
click at [295, 87] on span "Job Category" at bounding box center [293, 86] width 27 height 7
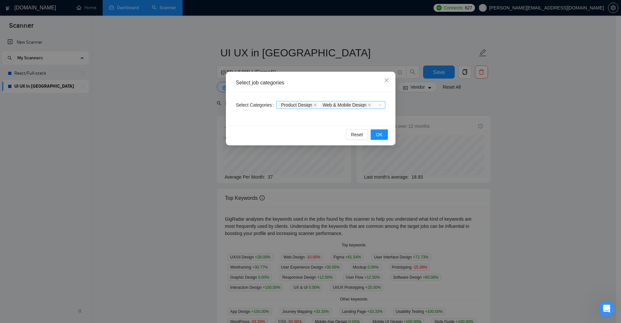
click at [377, 105] on div "Product Design Web & Mobile Design" at bounding box center [327, 105] width 99 height 7
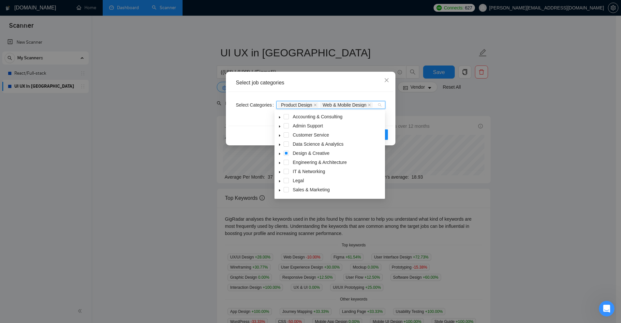
click at [279, 154] on icon "caret-down" at bounding box center [279, 153] width 3 height 3
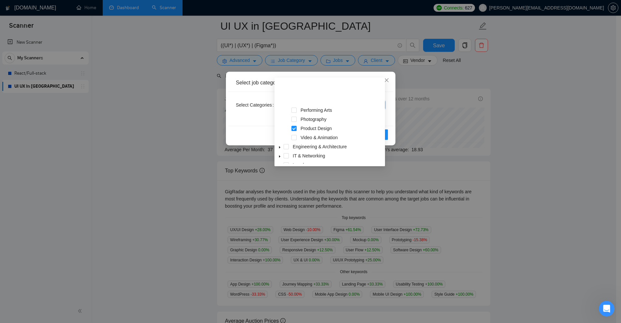
scroll to position [108, 0]
click at [279, 149] on icon "caret-down" at bounding box center [279, 150] width 1 height 2
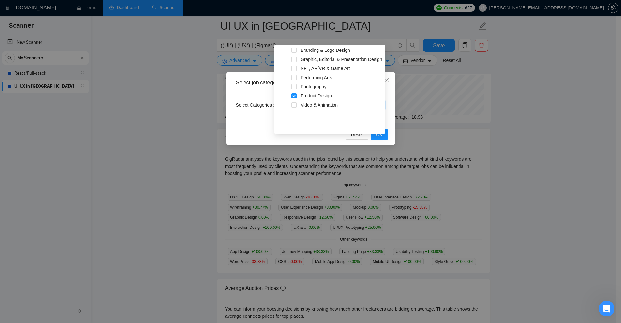
scroll to position [98, 0]
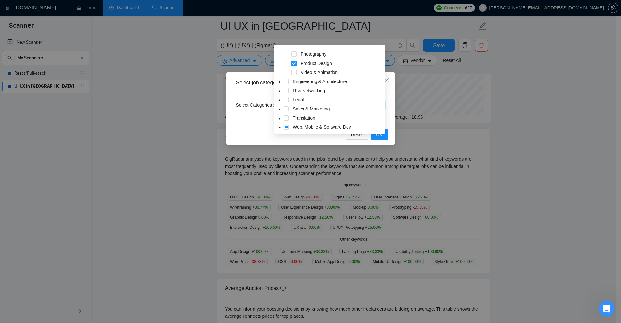
click at [293, 63] on span at bounding box center [293, 63] width 5 height 5
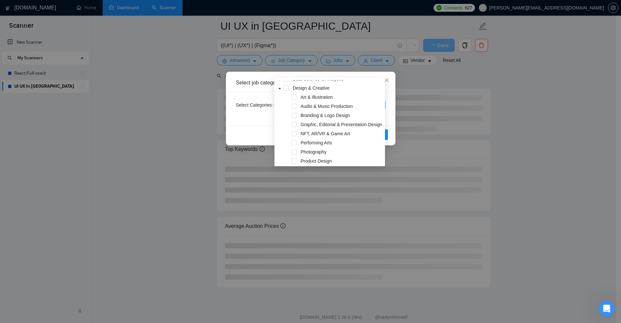
scroll to position [0, 0]
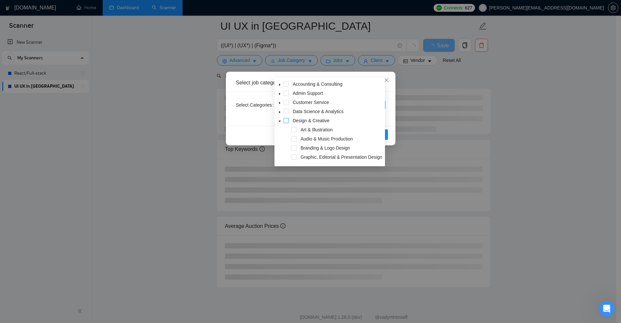
click at [287, 119] on span at bounding box center [286, 120] width 5 height 5
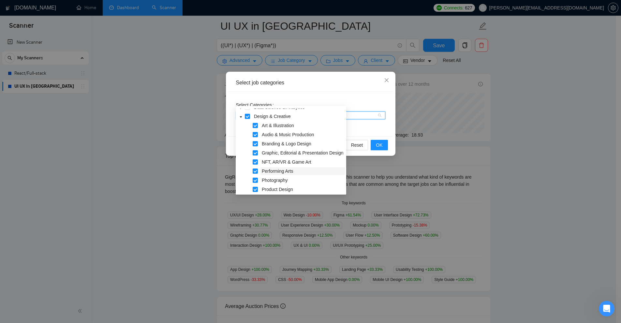
scroll to position [65, 0]
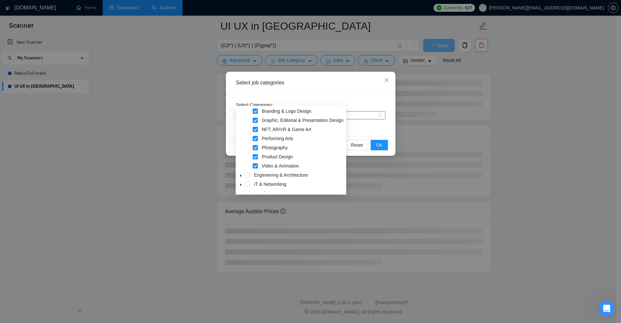
click at [254, 156] on span at bounding box center [255, 156] width 5 height 5
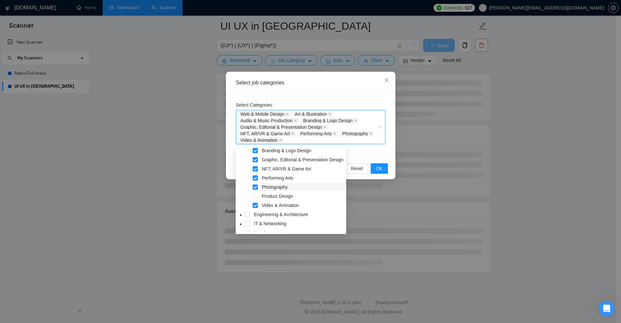
scroll to position [98, 0]
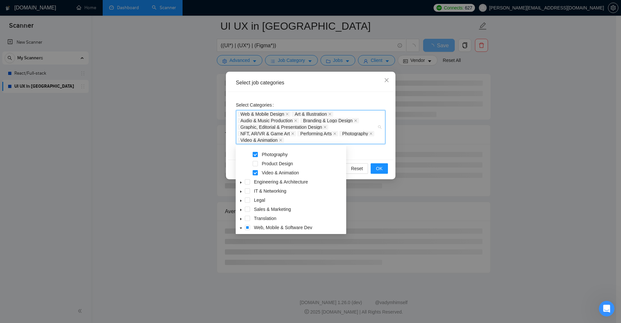
click at [240, 228] on icon "caret-down" at bounding box center [240, 228] width 3 height 3
click at [241, 218] on icon "caret-down" at bounding box center [240, 218] width 1 height 2
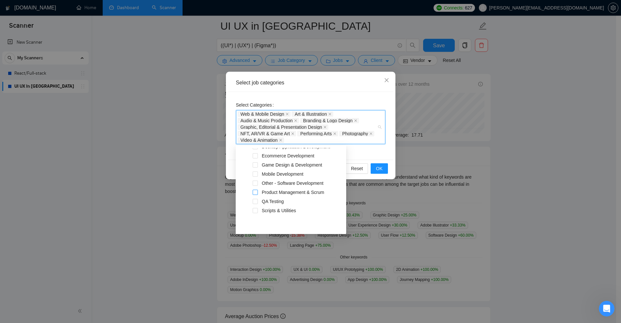
scroll to position [173, 0]
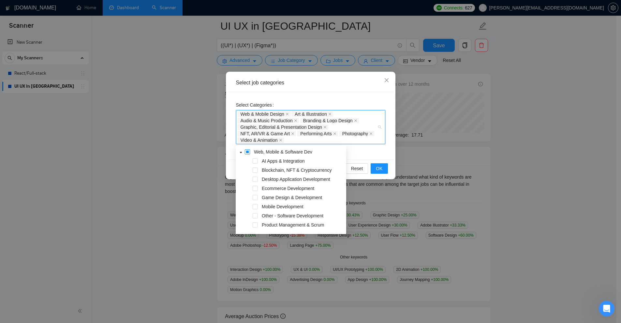
click at [247, 152] on span at bounding box center [247, 151] width 5 height 5
drag, startPoint x: 247, startPoint y: 152, endPoint x: 252, endPoint y: 198, distance: 45.6
click at [252, 198] on div "Translation Web, Mobile & Software Dev AI Apps & Integration Blockchain, NFT & …" at bounding box center [291, 194] width 108 height 110
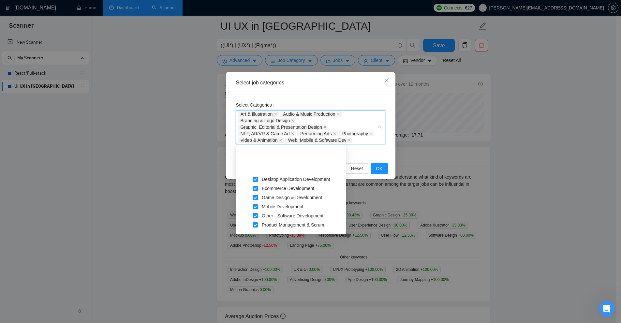
scroll to position [206, 0]
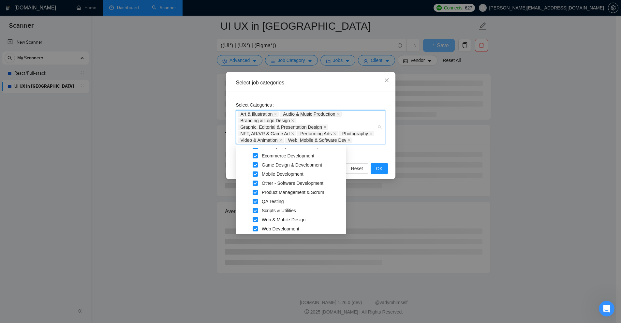
click at [254, 221] on span at bounding box center [255, 219] width 5 height 5
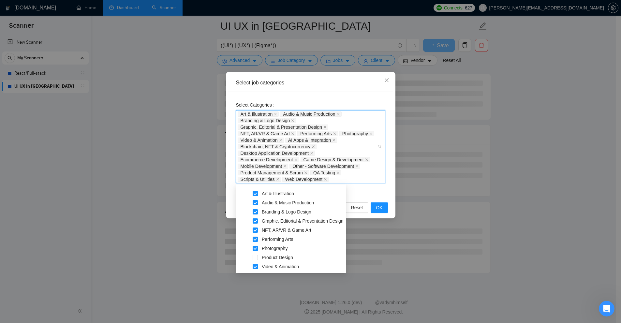
scroll to position [0, 0]
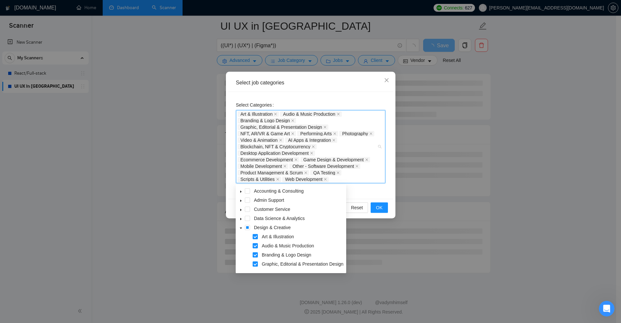
click at [241, 230] on icon "caret-down" at bounding box center [240, 228] width 3 height 3
click at [248, 218] on span at bounding box center [247, 218] width 5 height 5
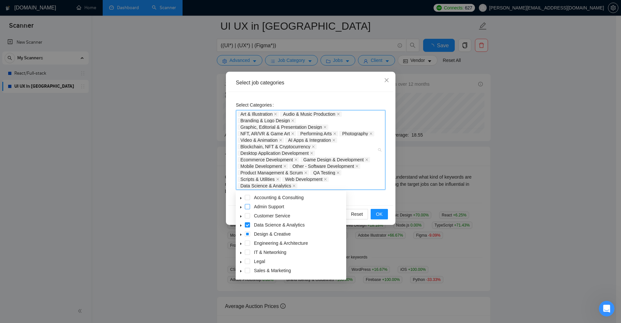
click at [247, 209] on span at bounding box center [247, 206] width 5 height 5
click at [246, 218] on div "Customer Service" at bounding box center [291, 216] width 108 height 9
click at [247, 198] on span at bounding box center [247, 197] width 5 height 5
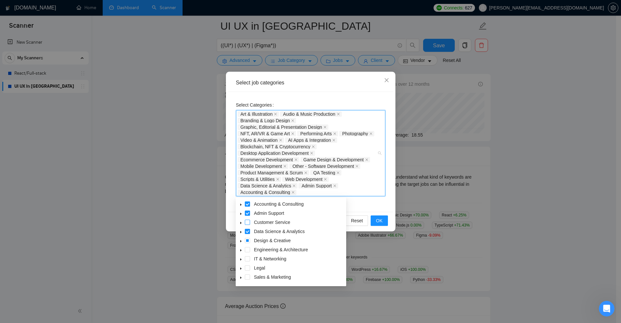
click at [248, 221] on span at bounding box center [247, 222] width 5 height 5
click at [248, 249] on span at bounding box center [247, 249] width 5 height 5
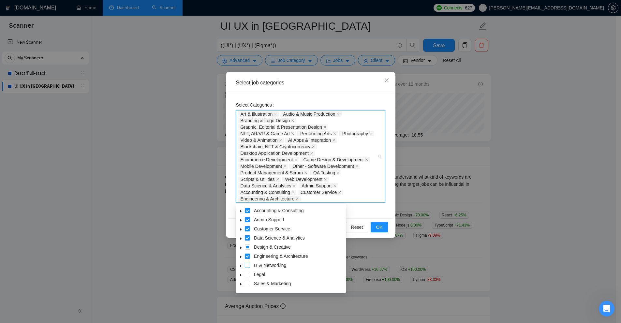
click at [246, 264] on span at bounding box center [247, 265] width 5 height 5
click at [247, 276] on span at bounding box center [247, 274] width 5 height 5
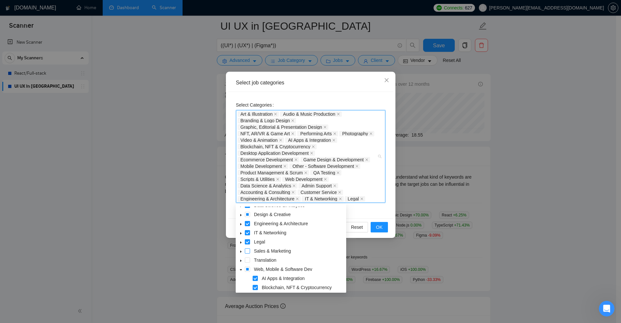
click at [248, 251] on span at bounding box center [247, 250] width 5 height 5
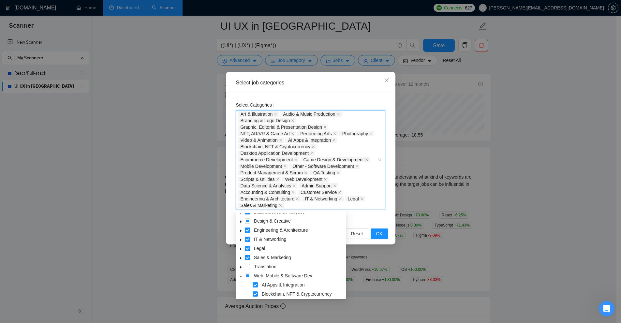
drag, startPoint x: 246, startPoint y: 261, endPoint x: 246, endPoint y: 266, distance: 4.6
click at [246, 266] on div "Data Science & Analytics Design & Creative Engineering & Architecture IT & Netw…" at bounding box center [291, 258] width 108 height 100
click at [247, 266] on span at bounding box center [247, 266] width 5 height 5
click at [241, 277] on icon "caret-down" at bounding box center [241, 276] width 2 height 1
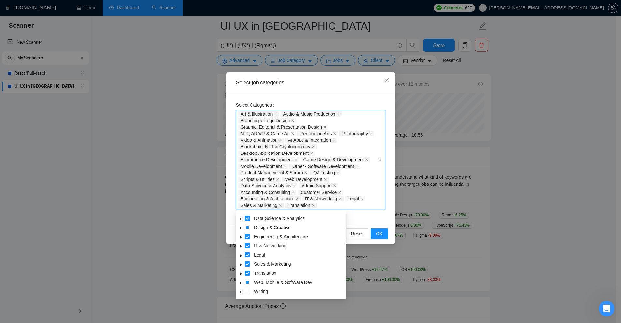
scroll to position [26, 0]
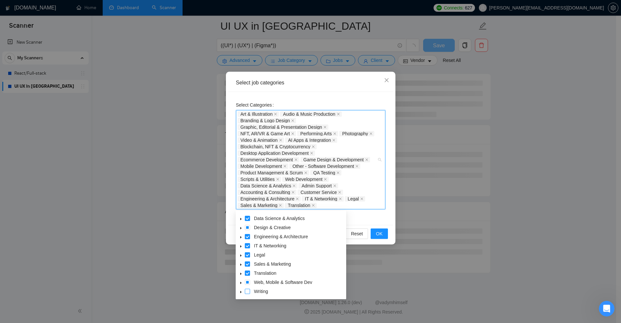
click at [249, 291] on span at bounding box center [247, 291] width 5 height 5
click at [382, 236] on span "OK" at bounding box center [379, 233] width 7 height 7
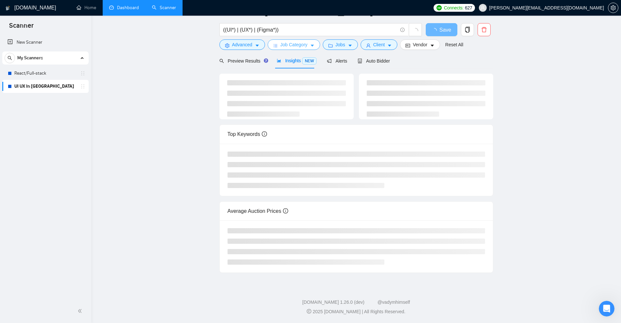
scroll to position [0, 0]
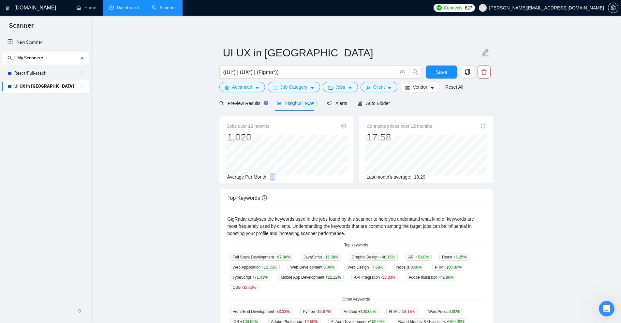
drag, startPoint x: 268, startPoint y: 179, endPoint x: 281, endPoint y: 179, distance: 13.1
click at [281, 179] on div "Average Per Month: 85" at bounding box center [286, 176] width 119 height 7
click at [249, 105] on span "Preview Results" at bounding box center [242, 103] width 47 height 5
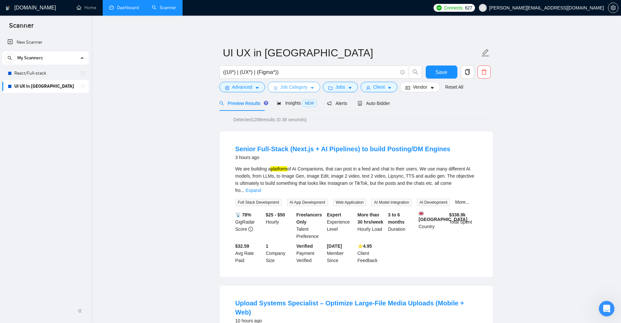
click at [285, 88] on span "Job Category" at bounding box center [293, 86] width 27 height 7
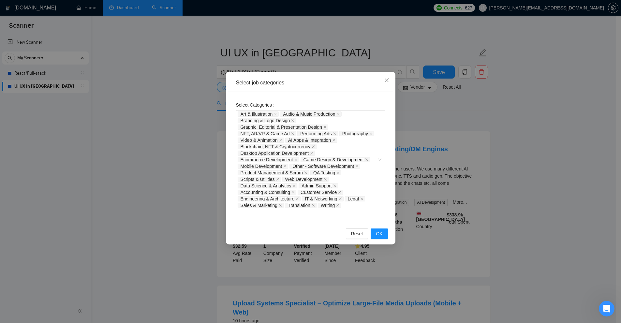
click at [443, 138] on div "Select job categories Select Categories Art & Illustration Audio & Music Produc…" at bounding box center [310, 161] width 621 height 323
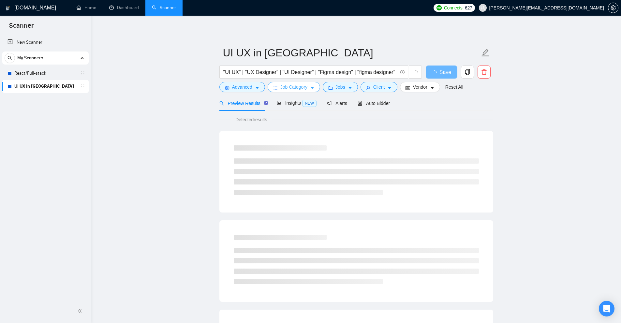
drag, startPoint x: 299, startPoint y: 86, endPoint x: 312, endPoint y: 79, distance: 15.3
click at [299, 86] on span "Job Category" at bounding box center [293, 86] width 27 height 7
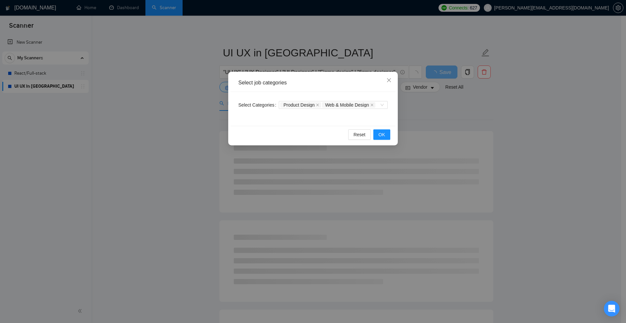
click at [305, 42] on div "Select job categories Select Categories Product Design Web & Mobile Design Rese…" at bounding box center [313, 161] width 626 height 323
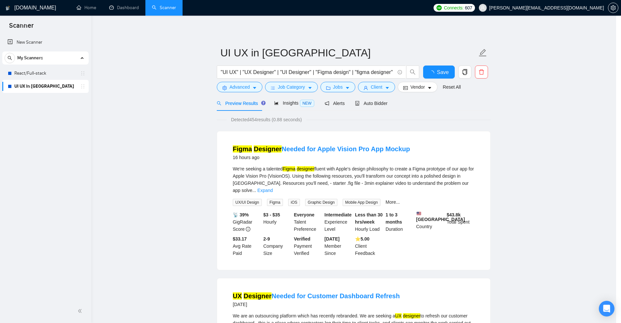
click at [313, 73] on body "Scanner New Scanner My Scanners React/Full-stack UI UX in Figma [DOMAIN_NAME] H…" at bounding box center [308, 161] width 616 height 323
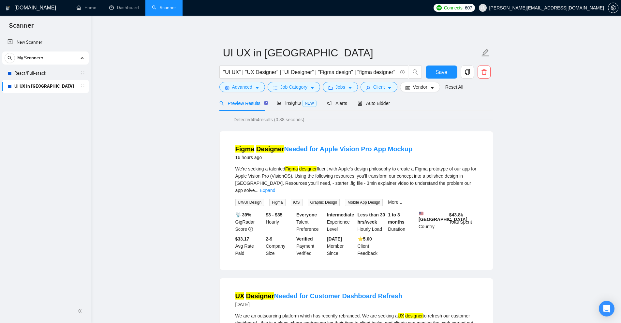
click at [313, 73] on input ""UI UX" | "UX Designer" | "UI Designer" | "Figma design" | "figma designer"" at bounding box center [310, 72] width 174 height 8
paste input "("
drag, startPoint x: 231, startPoint y: 70, endPoint x: 226, endPoint y: 70, distance: 4.9
click at [226, 70] on input ""UI UX" | "UX Designer" | "UI Designer" | "Figma design" | "figma designer"" at bounding box center [310, 72] width 174 height 8
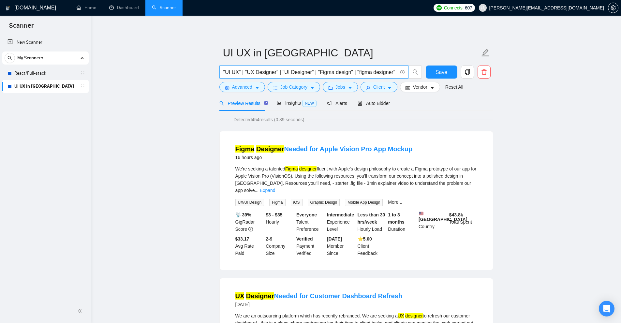
click at [240, 70] on input ""UI UX" | "UX Designer" | "UI Designer" | "Figma design" | "figma designer"" at bounding box center [310, 72] width 174 height 8
click at [223, 70] on span ""UI UX" | "UX Designer" | "UI Designer" | "Figma design" | "figma designer"" at bounding box center [313, 72] width 189 height 13
paste input "UI"
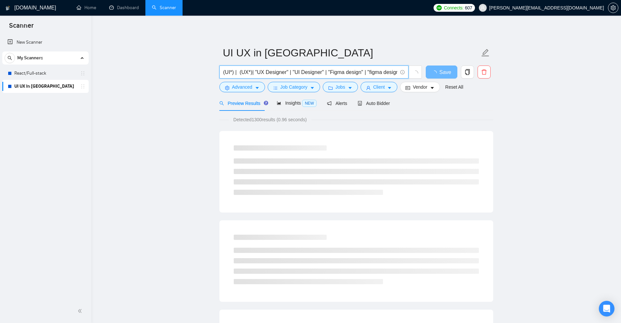
click at [328, 71] on input "(UI*) | (UX*)| "UX Designer" | "UI Designer" | "Figma design" | "figma designer"" at bounding box center [310, 72] width 174 height 8
click at [281, 73] on input "(UI*) | (UX*) | (Figma*)" at bounding box center [310, 72] width 174 height 8
drag, startPoint x: 228, startPoint y: 72, endPoint x: 247, endPoint y: 71, distance: 19.2
click at [234, 72] on input "(UI*) | (UX*) | (Figma*)" at bounding box center [310, 72] width 174 height 8
drag, startPoint x: 242, startPoint y: 72, endPoint x: 254, endPoint y: 73, distance: 11.8
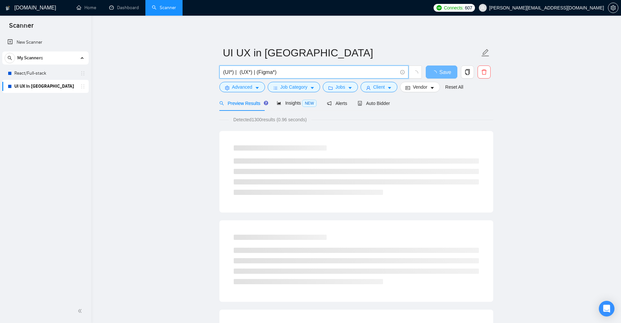
click at [251, 72] on input "(UI*) | (UX*) | (Figma*)" at bounding box center [310, 72] width 174 height 8
click at [300, 74] on input "(UI*) | (UX*) | (Figma*)" at bounding box center [310, 72] width 174 height 8
drag, startPoint x: 286, startPoint y: 69, endPoint x: 209, endPoint y: 81, distance: 77.5
click at [229, 71] on input "((UI*) | (UX*) | (Figma*))" at bounding box center [310, 72] width 174 height 8
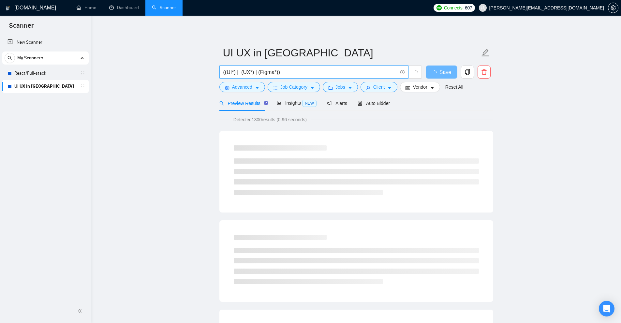
drag, startPoint x: 225, startPoint y: 71, endPoint x: 327, endPoint y: 74, distance: 102.7
click at [327, 74] on input "((UI*) | (UX*) | (Figma*))" at bounding box center [310, 72] width 174 height 8
drag, startPoint x: 226, startPoint y: 71, endPoint x: 319, endPoint y: 69, distance: 93.2
click at [319, 69] on input "((UI*) | (UX*) | (Figma*))" at bounding box center [310, 72] width 174 height 8
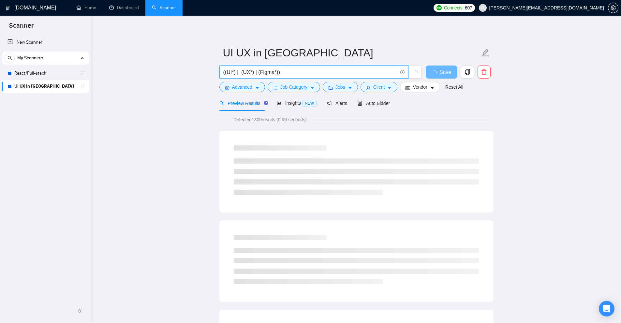
click at [319, 69] on input "((UI*) | (UX*) | (Figma*))" at bounding box center [310, 72] width 174 height 8
type input "((UI*) | (UX*) | (Figma*))"
click at [330, 88] on icon "folder" at bounding box center [330, 88] width 5 height 5
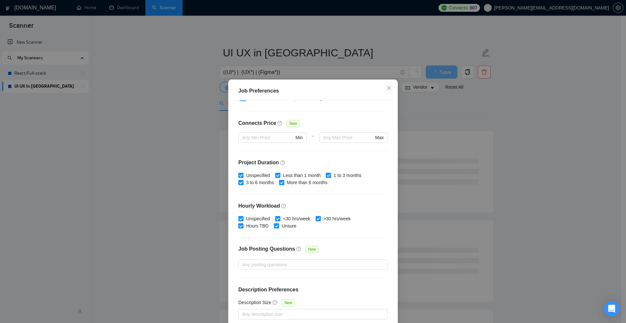
scroll to position [109, 0]
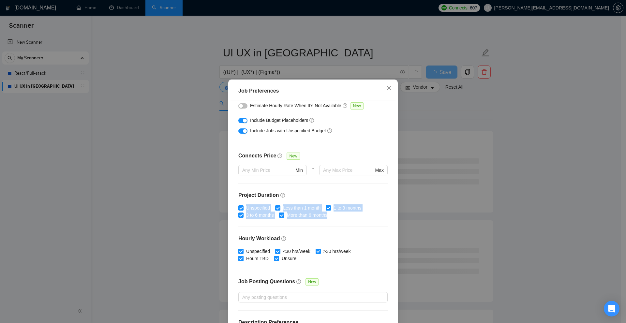
drag, startPoint x: 394, startPoint y: 212, endPoint x: 397, endPoint y: 188, distance: 23.3
click at [398, 190] on div "Job Preferences Budget Project Type All Fixed Price Hourly Rate Fixed Price Bud…" at bounding box center [313, 161] width 626 height 323
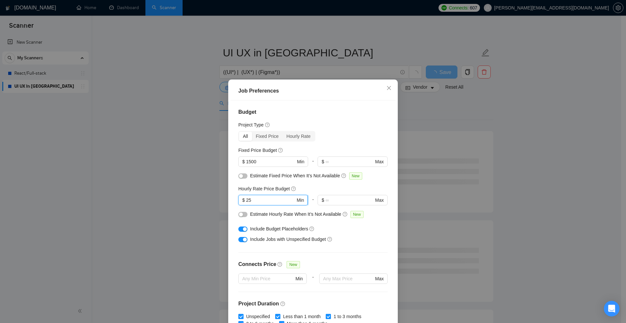
drag, startPoint x: 239, startPoint y: 200, endPoint x: 235, endPoint y: 191, distance: 9.9
click at [238, 200] on span "$ 25 Min" at bounding box center [272, 200] width 69 height 10
click at [429, 127] on div "Job Preferences Budget Project Type All Fixed Price Hourly Rate Fixed Price Bud…" at bounding box center [313, 161] width 626 height 323
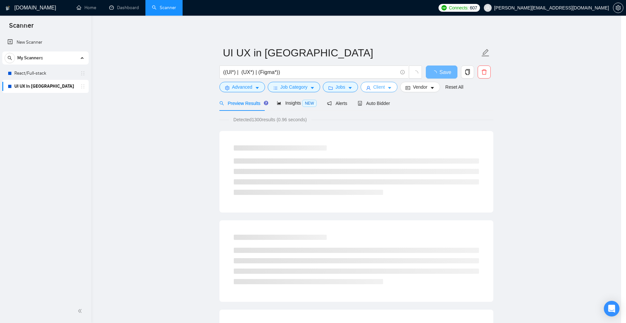
click at [373, 86] on span "Client" at bounding box center [379, 86] width 12 height 7
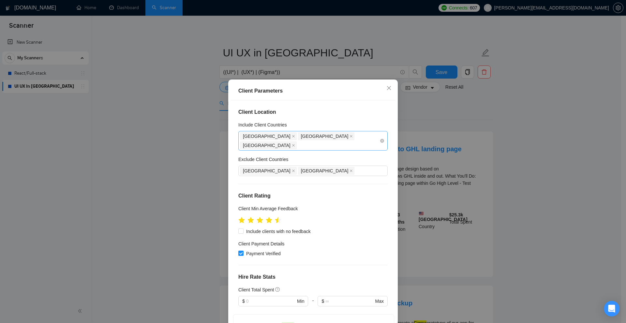
click at [352, 141] on div "[GEOGRAPHIC_DATA] [GEOGRAPHIC_DATA] [GEOGRAPHIC_DATA]" at bounding box center [309, 141] width 139 height 18
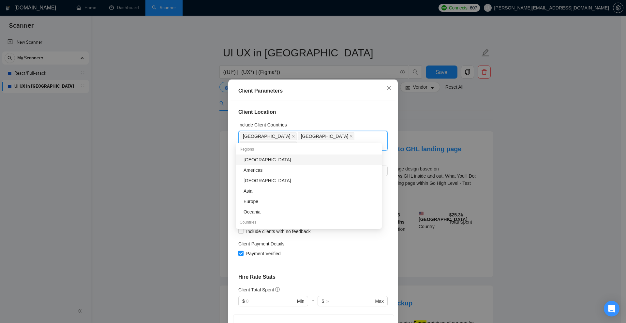
click at [338, 109] on h4 "Client Location" at bounding box center [312, 112] width 149 height 8
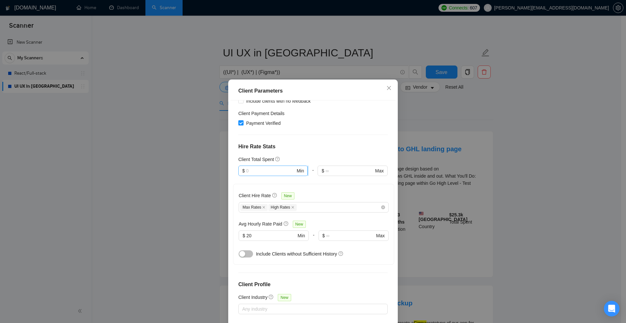
scroll to position [65, 0]
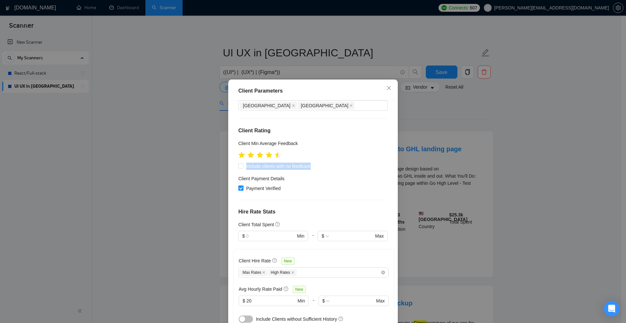
drag, startPoint x: 243, startPoint y: 157, endPoint x: 327, endPoint y: 160, distance: 84.1
click at [315, 163] on div "Include clients with no feedback" at bounding box center [312, 166] width 149 height 7
click at [340, 185] on div "Payment Verified" at bounding box center [312, 188] width 149 height 7
drag, startPoint x: 244, startPoint y: 156, endPoint x: 324, endPoint y: 159, distance: 79.6
click at [324, 163] on div "Include clients with no feedback" at bounding box center [312, 166] width 149 height 7
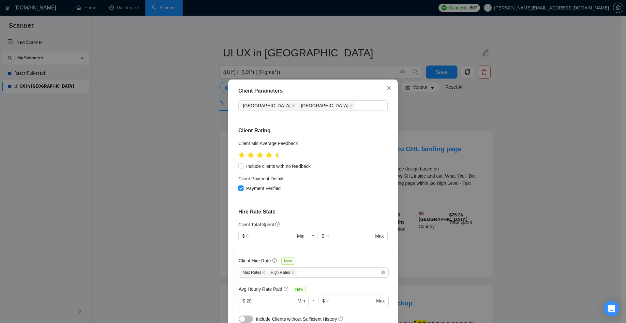
click at [343, 175] on div "Client Payment Details" at bounding box center [312, 180] width 149 height 10
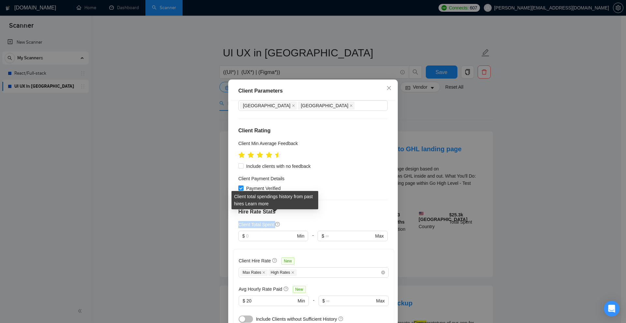
drag, startPoint x: 236, startPoint y: 216, endPoint x: 275, endPoint y: 214, distance: 38.5
click at [275, 221] on div "Client Total Spent" at bounding box center [259, 224] width 42 height 7
click at [264, 232] on input "text" at bounding box center [270, 235] width 49 height 7
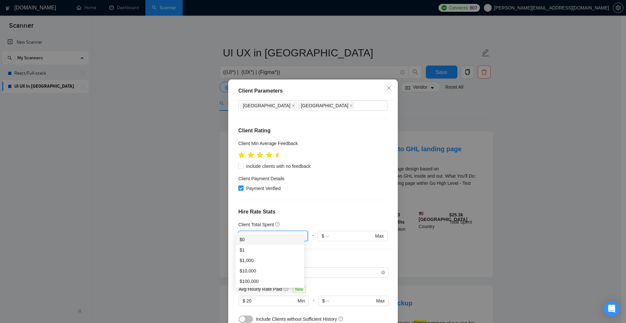
click at [250, 232] on input "text" at bounding box center [270, 235] width 49 height 7
click at [251, 259] on div "$1,000" at bounding box center [270, 260] width 61 height 7
type input "1000"
drag, startPoint x: 266, startPoint y: 229, endPoint x: 220, endPoint y: 227, distance: 45.4
click at [219, 227] on div "Client Parameters Client Location Include Client Countries [GEOGRAPHIC_DATA] [G…" at bounding box center [313, 161] width 626 height 323
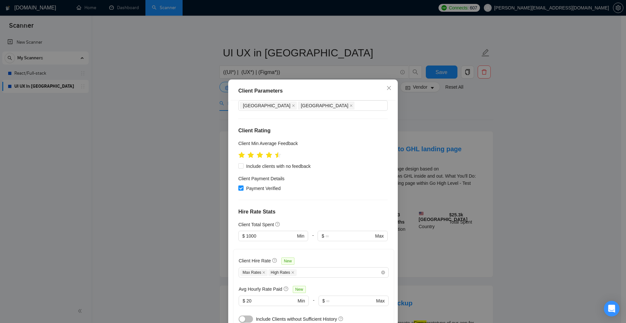
click at [333, 198] on div "Client Location Include Client Countries [GEOGRAPHIC_DATA] [GEOGRAPHIC_DATA] [G…" at bounding box center [312, 213] width 165 height 226
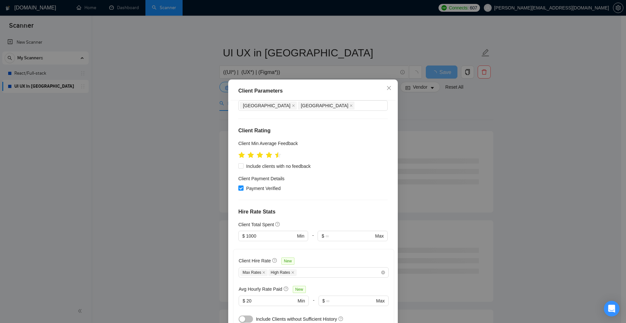
scroll to position [130, 0]
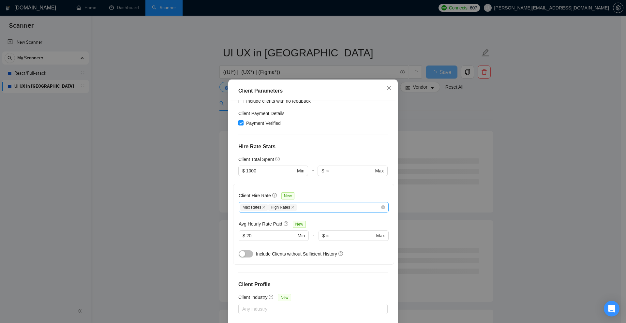
click at [315, 203] on div "Max Rates High Rates" at bounding box center [310, 207] width 140 height 8
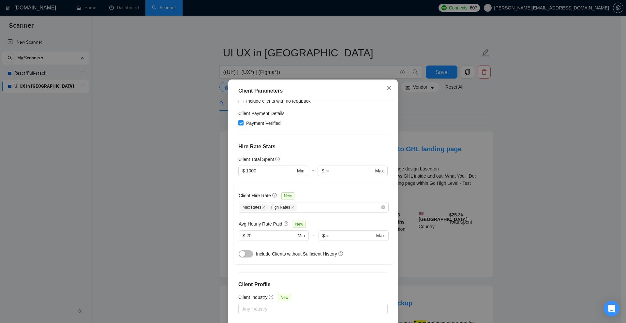
click at [322, 176] on div at bounding box center [352, 180] width 70 height 8
click at [239, 230] on span "$ 20 Min" at bounding box center [274, 235] width 70 height 10
click at [317, 210] on div "Client Hire Rate New Max Rates High Rates Avg Hourly Rate Paid New 20 $ 20 Min …" at bounding box center [314, 224] width 150 height 70
click at [493, 186] on div "Client Parameters Client Location Include Client Countries [GEOGRAPHIC_DATA] [G…" at bounding box center [313, 161] width 626 height 323
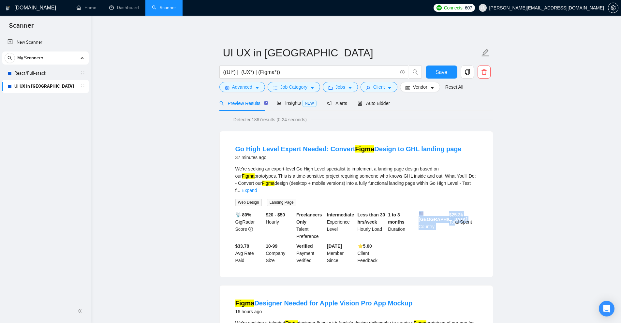
drag, startPoint x: 442, startPoint y: 205, endPoint x: 469, endPoint y: 222, distance: 32.4
click at [467, 221] on div "📡 80% GigRadar Score $20 - $50 Hourly Freelancers Only Talent Preference Interm…" at bounding box center [356, 237] width 244 height 53
click at [383, 89] on button "Client" at bounding box center [378, 87] width 37 height 10
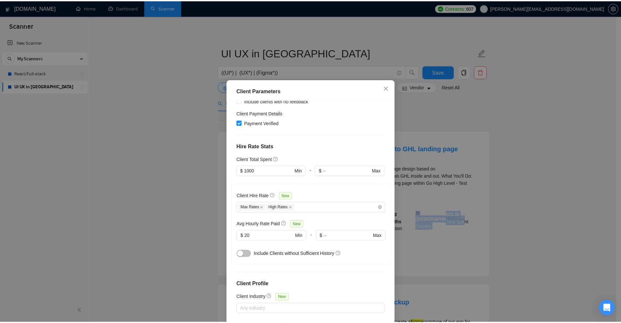
scroll to position [98, 0]
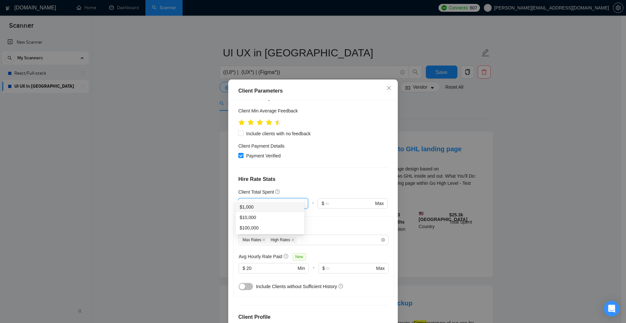
drag, startPoint x: 265, startPoint y: 194, endPoint x: 234, endPoint y: 196, distance: 31.3
click at [234, 196] on div "Client Location Include Client Countries [GEOGRAPHIC_DATA] [GEOGRAPHIC_DATA] [G…" at bounding box center [312, 213] width 165 height 226
click at [465, 206] on div "Client Parameters Client Location Include Client Countries [GEOGRAPHIC_DATA] [G…" at bounding box center [313, 161] width 626 height 323
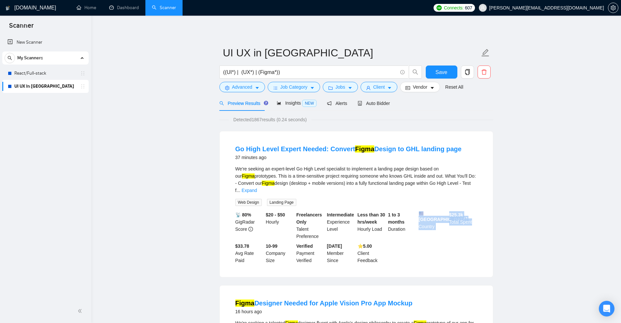
drag, startPoint x: 447, startPoint y: 201, endPoint x: 480, endPoint y: 216, distance: 36.5
click at [480, 216] on li "Go High Level Expert Needed: Convert Figma Design to GHL landing page 37 minute…" at bounding box center [355, 204] width 257 height 130
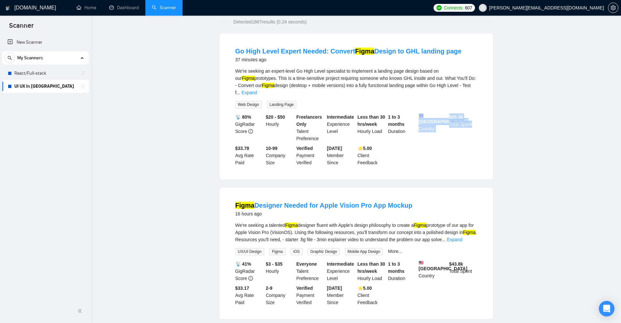
scroll to position [163, 0]
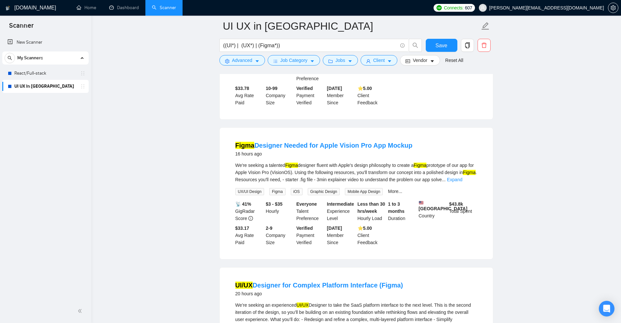
drag, startPoint x: 447, startPoint y: 195, endPoint x: 472, endPoint y: 202, distance: 25.6
click at [467, 201] on div "$ 43.8k Total Spent" at bounding box center [463, 211] width 31 height 22
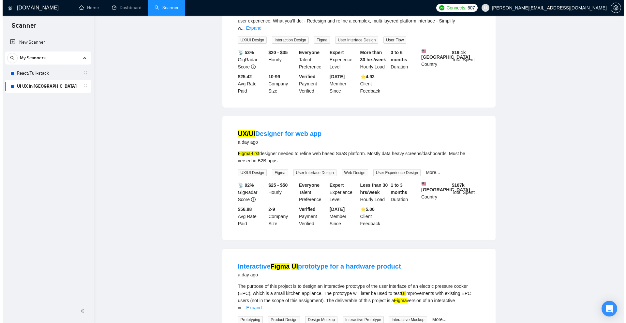
scroll to position [0, 0]
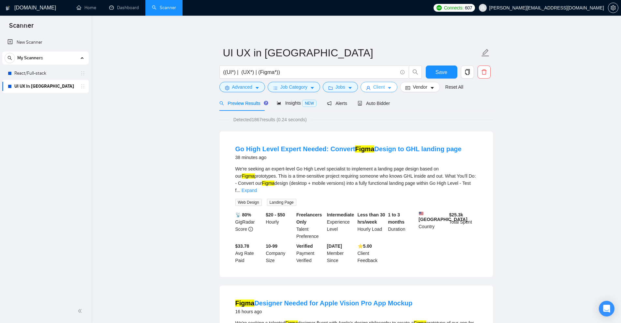
click at [384, 88] on button "Client" at bounding box center [378, 87] width 37 height 10
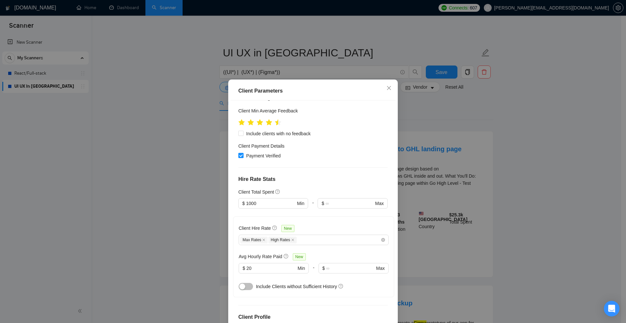
drag, startPoint x: 489, startPoint y: 197, endPoint x: 467, endPoint y: 178, distance: 28.7
click at [489, 196] on div "Client Parameters Client Location Include Client Countries [GEOGRAPHIC_DATA] [G…" at bounding box center [313, 161] width 626 height 323
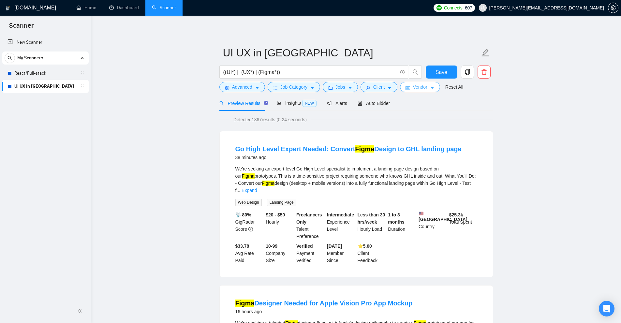
click at [413, 87] on span "Vendor" at bounding box center [420, 86] width 14 height 7
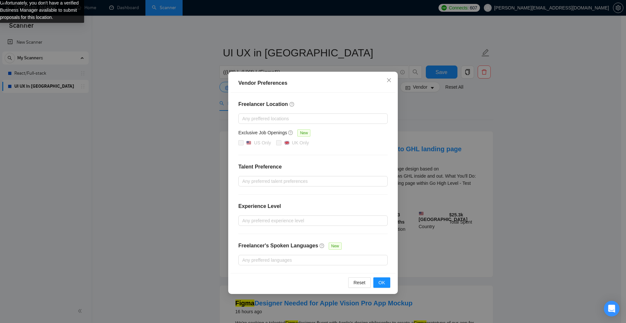
click at [502, 145] on div "Vendor Preferences Freelancer Location Any preffered locations Exclusive Job Op…" at bounding box center [313, 161] width 626 height 323
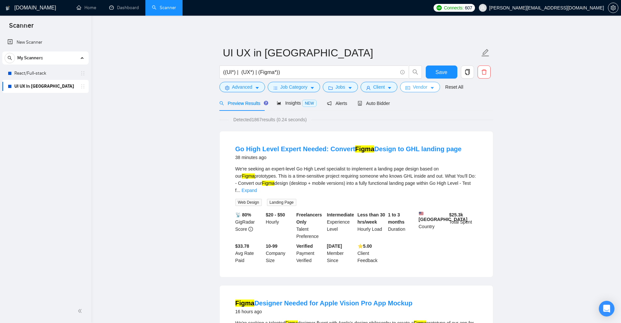
click at [415, 88] on span "Vendor" at bounding box center [420, 86] width 14 height 7
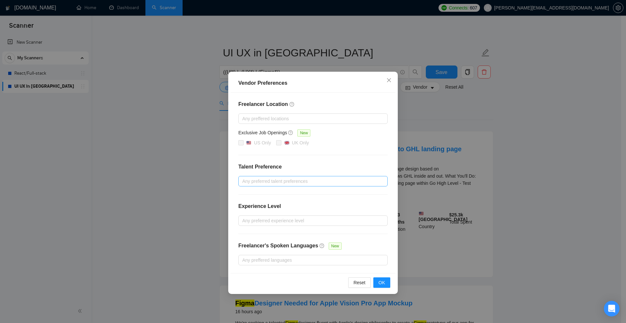
click at [273, 181] on div at bounding box center [309, 181] width 139 height 8
click at [327, 158] on div "Freelancer Location Any preffered locations Exclusive Job Openings New US Only …" at bounding box center [312, 183] width 165 height 181
click at [260, 217] on div at bounding box center [309, 221] width 139 height 8
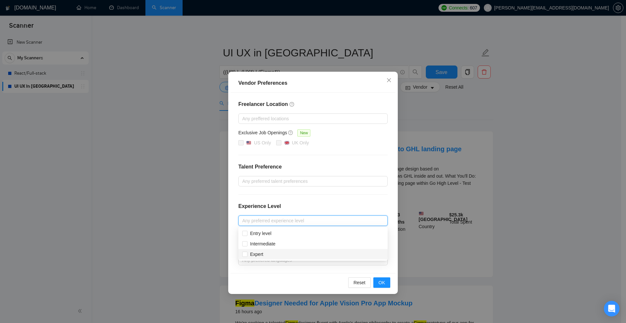
click at [297, 187] on div "Freelancer Location Any preffered locations Exclusive Job Openings New US Only …" at bounding box center [312, 183] width 165 height 181
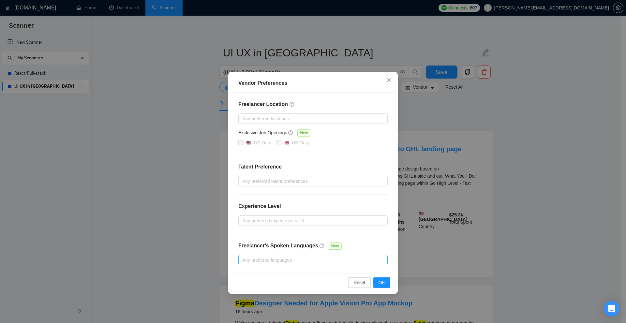
click at [267, 261] on div at bounding box center [309, 260] width 139 height 8
click at [474, 166] on div "Vendor Preferences Freelancer Location Any preffered locations Exclusive Job Op…" at bounding box center [313, 161] width 626 height 323
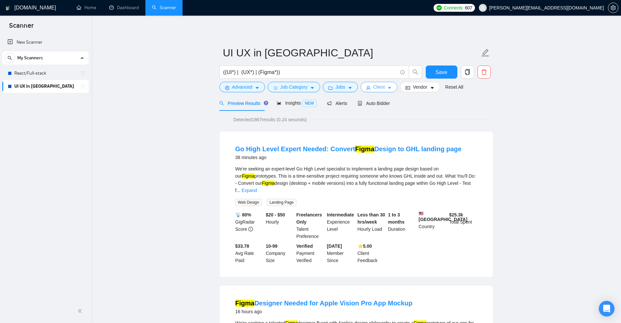
click at [375, 86] on span "Client" at bounding box center [379, 86] width 12 height 7
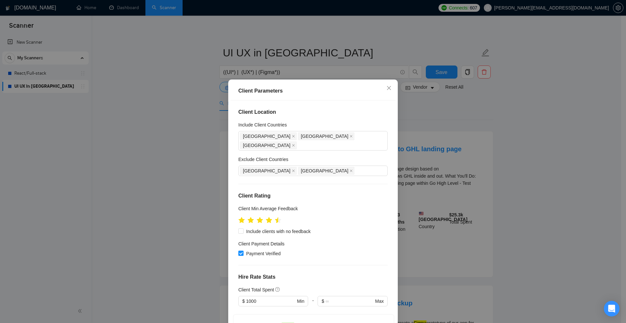
click at [442, 128] on div "Client Parameters Client Location Include Client Countries [GEOGRAPHIC_DATA] [G…" at bounding box center [313, 161] width 626 height 323
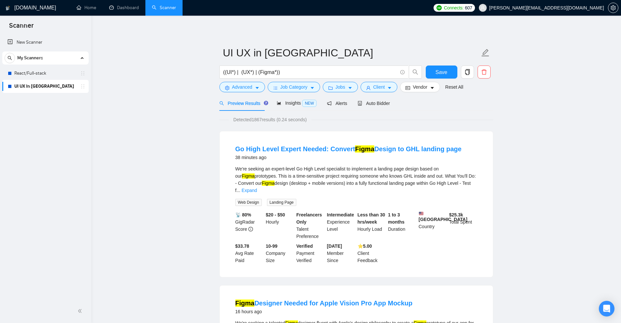
click at [230, 80] on div "((UI*) | (UX*) | (Figma*))" at bounding box center [320, 74] width 205 height 16
click at [236, 85] on span "Advanced" at bounding box center [242, 86] width 20 height 7
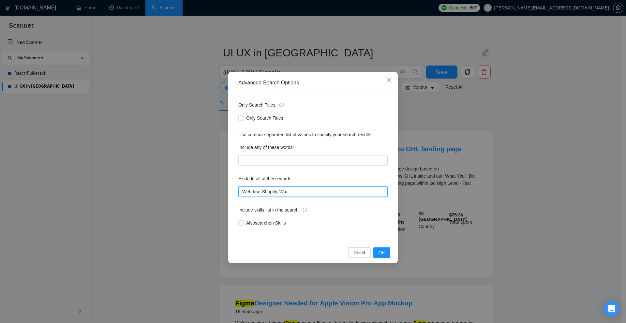
drag, startPoint x: 295, startPoint y: 189, endPoint x: 180, endPoint y: 177, distance: 115.4
click at [180, 177] on div "Advanced Search Options Only Search Titles: Only Search Titles Use comma-separa…" at bounding box center [313, 161] width 626 height 323
click at [165, 111] on div "Advanced Search Options Only Search Titles: Only Search Titles Use comma-separa…" at bounding box center [313, 161] width 626 height 323
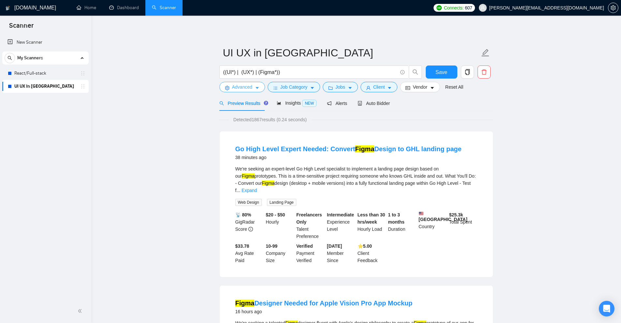
click at [252, 89] on span "Advanced" at bounding box center [242, 86] width 20 height 7
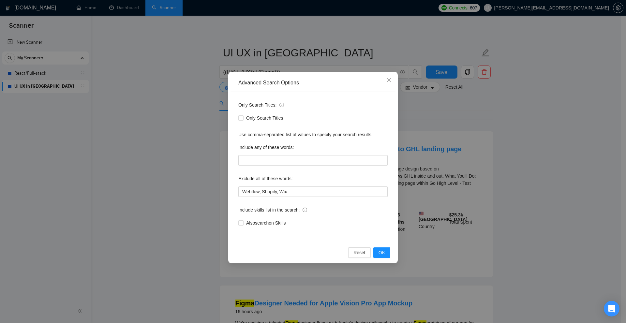
click at [322, 201] on div "Only Search Titles: Only Search Titles Use comma-separated list of values to sp…" at bounding box center [312, 168] width 165 height 152
click at [321, 192] on input "Webflow, Shopify, Wix" at bounding box center [312, 191] width 149 height 10
paste input "(loom*), "short loom", "record loom", "loom walkthrough", "loom video", (\(loom…"
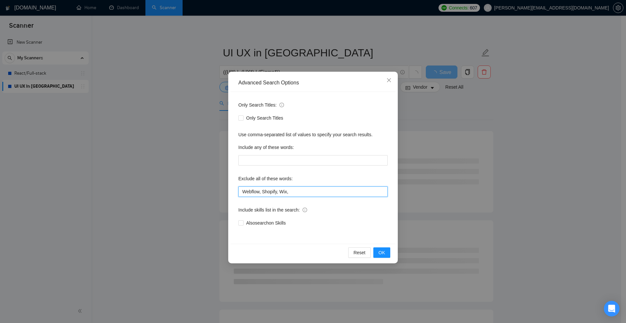
type input "Webflow, Shopify, Wix,"
click at [501, 165] on div "Advanced Search Options Only Search Titles: Only Search Titles Use comma-separa…" at bounding box center [313, 161] width 626 height 323
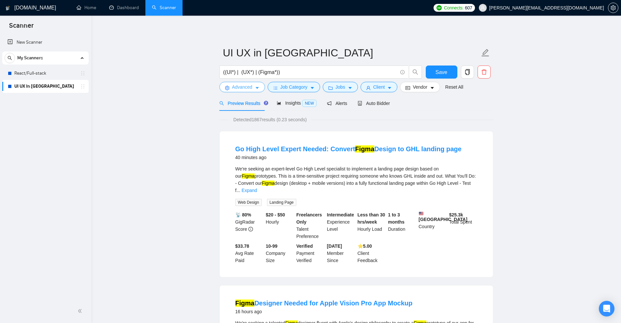
click at [252, 86] on button "Advanced" at bounding box center [242, 87] width 46 height 10
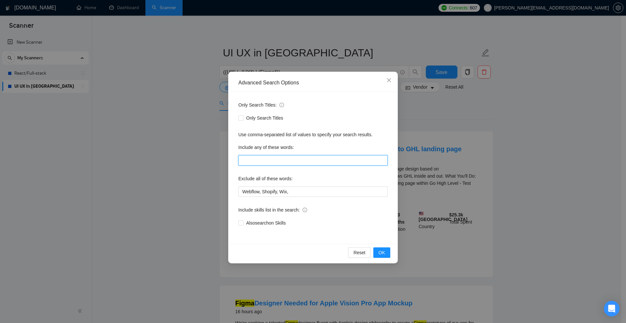
click at [268, 157] on input "text" at bounding box center [312, 160] width 149 height 10
paste input "(loom*), "short loom", "record loom", "loom walkthrough", "loom video", (\(loom…"
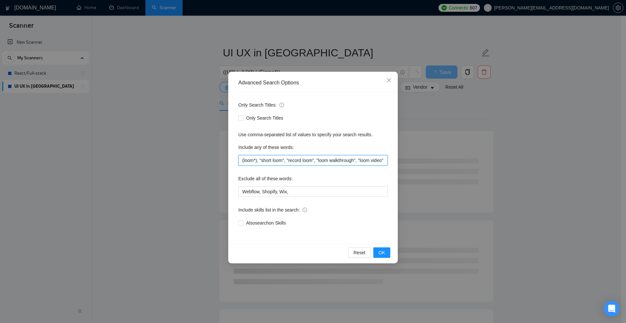
scroll to position [0, 23]
type input "(loom*), "short loom", "record loom", "loom walkthrough", "loom video", (\(loom…"
click at [514, 154] on div "Advanced Search Options Only Search Titles: Only Search Titles Use comma-separa…" at bounding box center [313, 161] width 626 height 323
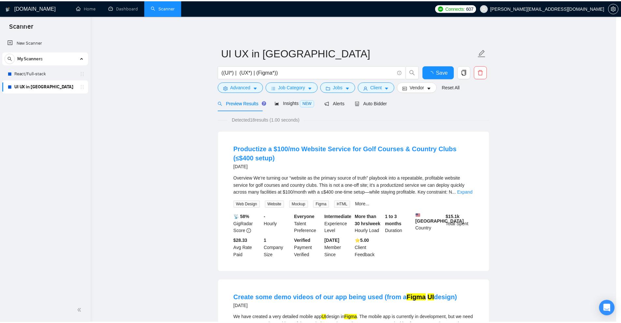
scroll to position [0, 0]
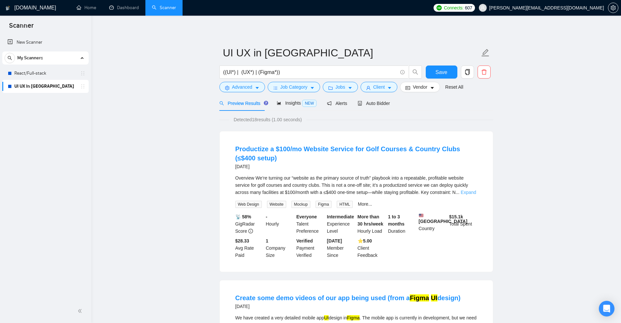
click at [461, 190] on link "Expand" at bounding box center [468, 192] width 15 height 5
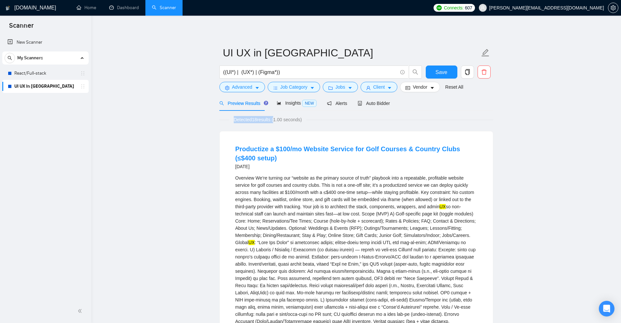
drag, startPoint x: 255, startPoint y: 120, endPoint x: 276, endPoint y: 120, distance: 21.5
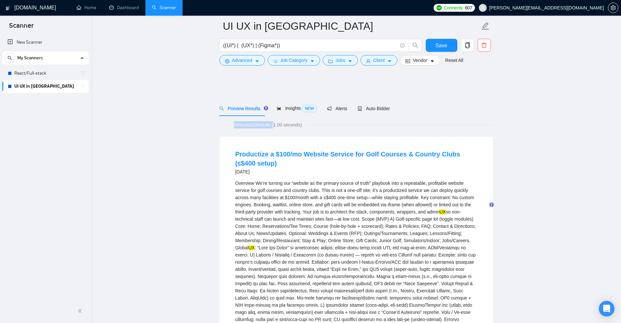
scroll to position [98, 0]
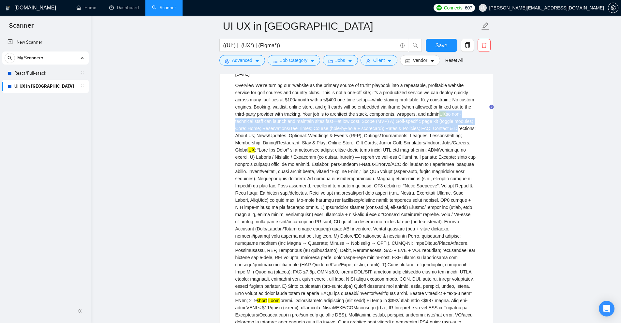
drag, startPoint x: 442, startPoint y: 113, endPoint x: 439, endPoint y: 155, distance: 42.8
click at [449, 127] on div "Overview We’re turning our “website as the primary source of truth” playbook in…" at bounding box center [356, 297] width 242 height 430
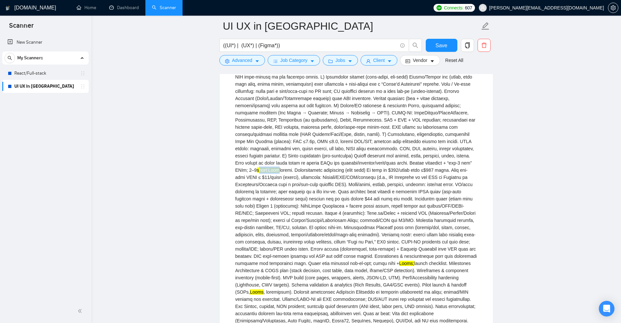
drag, startPoint x: 407, startPoint y: 162, endPoint x: 428, endPoint y: 161, distance: 20.9
click at [428, 161] on div "Overview We’re turning our “website as the primary source of truth” playbook in…" at bounding box center [356, 166] width 242 height 430
click at [397, 164] on div "Overview We’re turning our “website as the primary source of truth” playbook in…" at bounding box center [356, 166] width 242 height 430
drag, startPoint x: 318, startPoint y: 162, endPoint x: 442, endPoint y: 161, distance: 123.8
click at [442, 161] on div "Overview We’re turning our “website as the primary source of truth” playbook in…" at bounding box center [356, 166] width 242 height 430
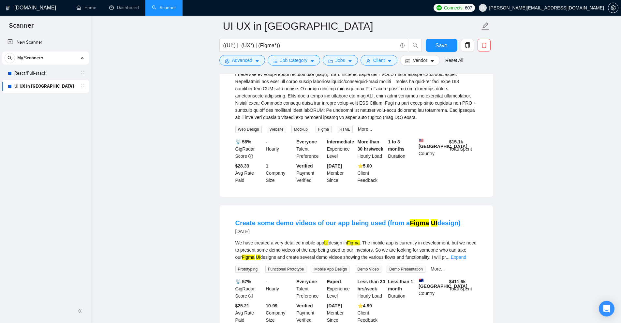
scroll to position [521, 0]
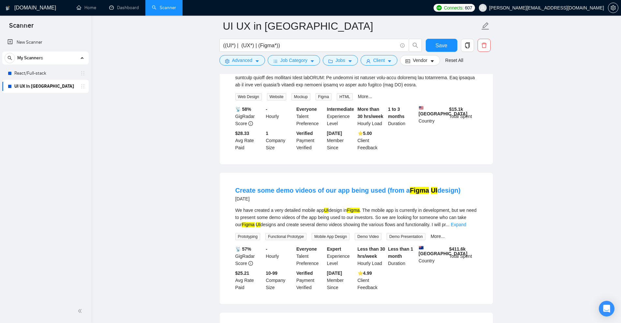
click at [466, 217] on div "We have created a very detailed mobile app UI design in Figma . The mobile app …" at bounding box center [356, 218] width 242 height 22
click at [466, 222] on link "Expand" at bounding box center [458, 224] width 15 height 5
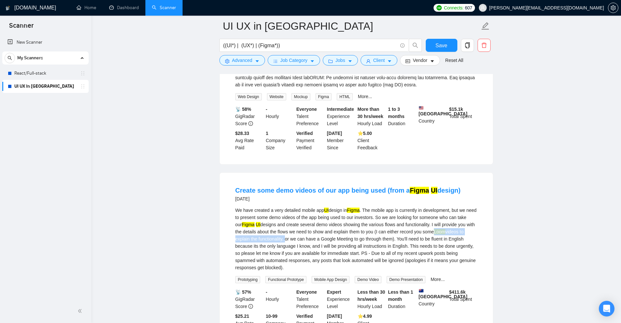
drag, startPoint x: 459, startPoint y: 227, endPoint x: 314, endPoint y: 240, distance: 145.5
click at [285, 237] on div "We have created a very detailed mobile app UI design in Figma . The mobile app …" at bounding box center [356, 239] width 242 height 65
drag, startPoint x: 389, startPoint y: 228, endPoint x: 284, endPoint y: 238, distance: 105.7
click at [284, 238] on div "We have created a very detailed mobile app UI design in Figma . The mobile app …" at bounding box center [356, 239] width 242 height 65
click at [402, 227] on div "We have created a very detailed mobile app UI design in Figma . The mobile app …" at bounding box center [356, 239] width 242 height 65
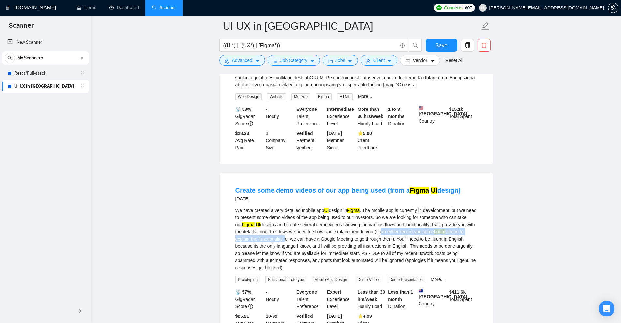
click at [445, 229] on mark "Loom" at bounding box center [439, 231] width 11 height 5
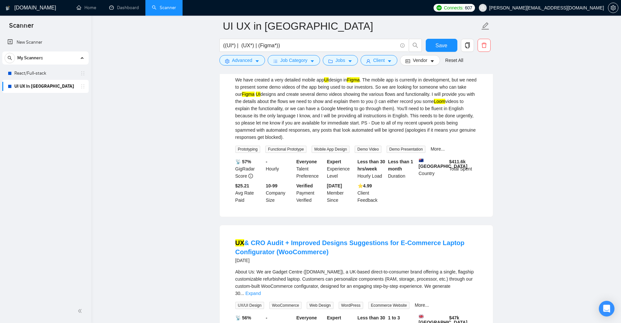
scroll to position [750, 0]
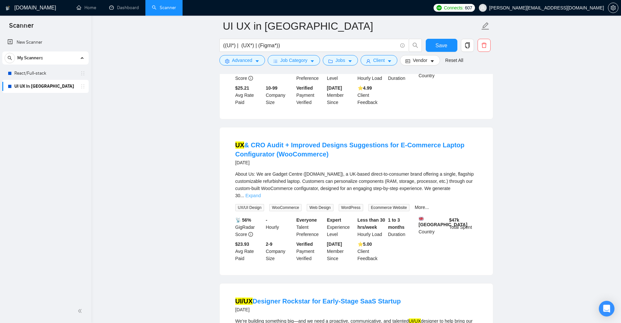
click at [261, 193] on link "Expand" at bounding box center [252, 195] width 15 height 5
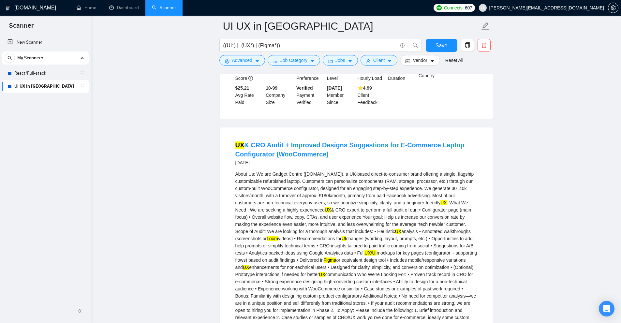
scroll to position [815, 0]
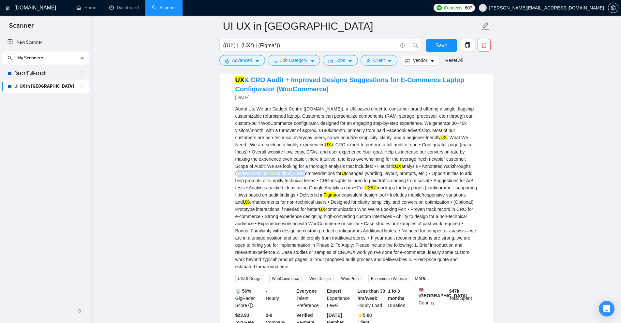
drag, startPoint x: 243, startPoint y: 171, endPoint x: 303, endPoint y: 171, distance: 60.6
click at [303, 171] on div "About Us: We are Gadget Centre (gcentre.co.uk), a UK-based direct-to-consumer b…" at bounding box center [356, 187] width 242 height 165
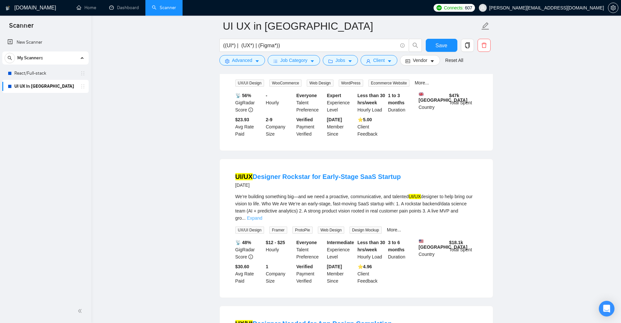
click at [262, 215] on link "Expand" at bounding box center [254, 217] width 15 height 5
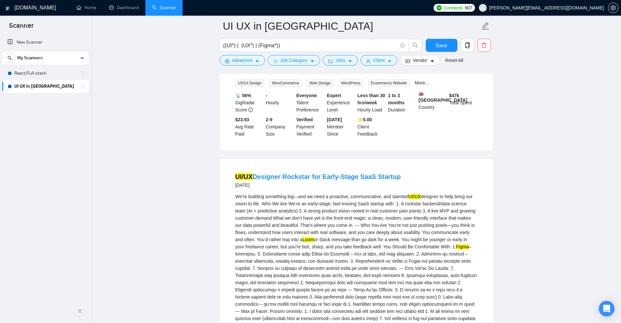
scroll to position [1108, 0]
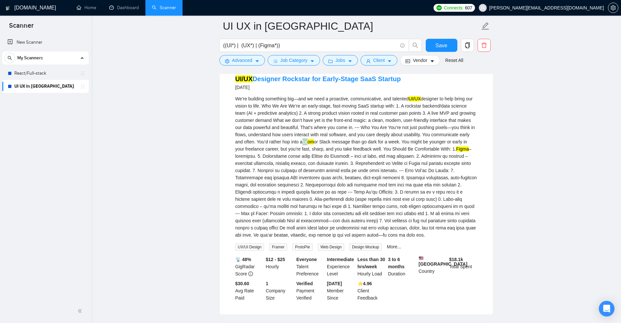
drag, startPoint x: 307, startPoint y: 140, endPoint x: 292, endPoint y: 145, distance: 15.9
click at [309, 141] on div "We’re building something big—and we need a proactive, communicative, and talent…" at bounding box center [356, 166] width 242 height 143
drag, startPoint x: 257, startPoint y: 142, endPoint x: 391, endPoint y: 149, distance: 134.7
click at [358, 143] on div "We’re building something big—and we need a proactive, communicative, and talent…" at bounding box center [356, 166] width 242 height 143
click at [392, 149] on div "We’re building something big—and we need a proactive, communicative, and talent…" at bounding box center [356, 166] width 242 height 143
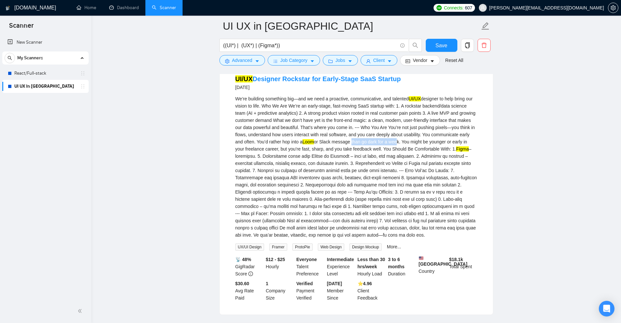
drag, startPoint x: 395, startPoint y: 141, endPoint x: 403, endPoint y: 141, distance: 7.5
click at [400, 141] on div "We’re building something big—and we need a proactive, communicative, and talent…" at bounding box center [356, 166] width 242 height 143
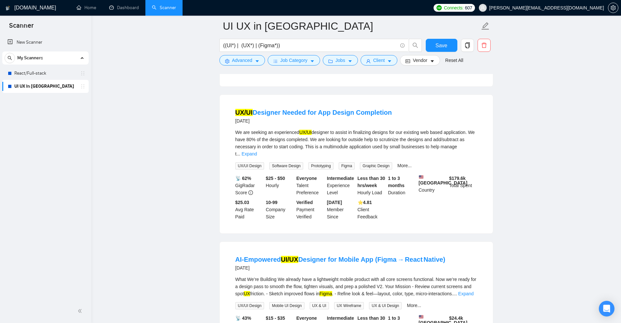
click at [240, 153] on span "..." at bounding box center [238, 153] width 4 height 5
click at [257, 153] on link "Expand" at bounding box center [248, 153] width 15 height 5
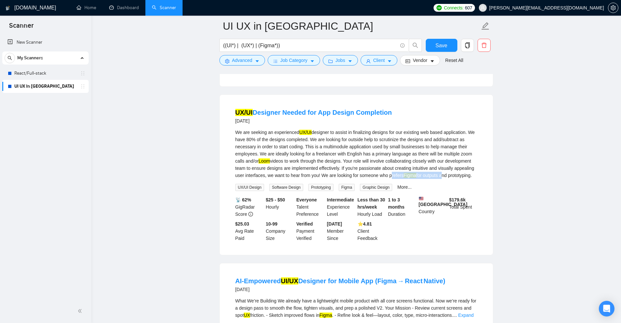
drag, startPoint x: 418, startPoint y: 179, endPoint x: 387, endPoint y: 142, distance: 48.3
click at [448, 179] on div "We are seeking an experienced UX/UI designer to assist in finalizing designs fo…" at bounding box center [356, 154] width 242 height 50
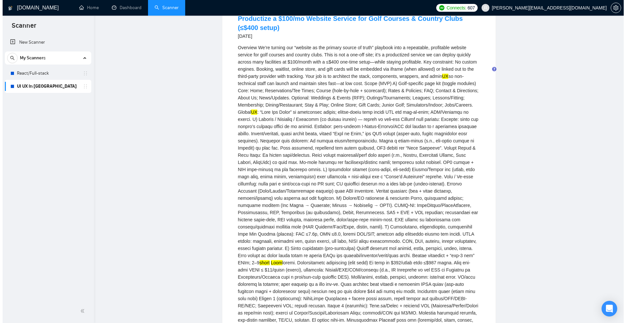
scroll to position [0, 0]
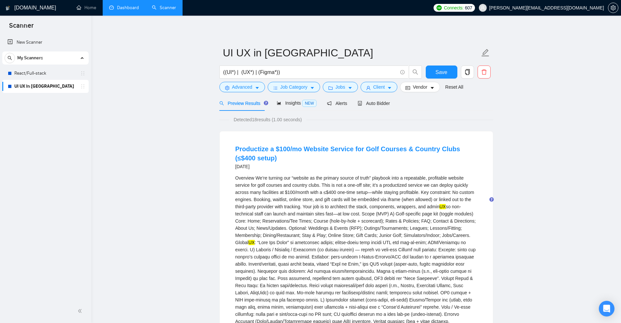
click at [122, 9] on link "Dashboard" at bounding box center [124, 8] width 30 height 6
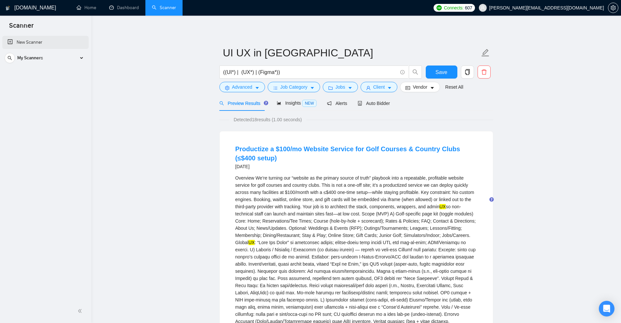
click at [31, 39] on link "New Scanner" at bounding box center [45, 42] width 76 height 13
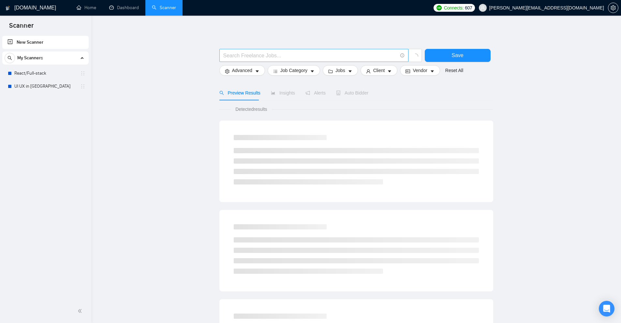
click at [244, 60] on span at bounding box center [313, 55] width 189 height 13
click at [243, 71] on span "Advanced" at bounding box center [242, 70] width 20 height 7
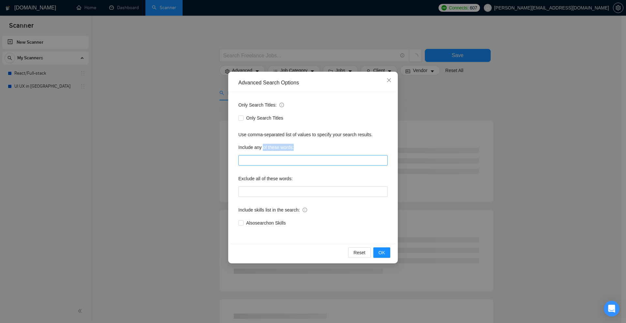
click at [263, 156] on div "Include any of these words:" at bounding box center [312, 153] width 149 height 23
click at [263, 160] on input "text" at bounding box center [312, 160] width 149 height 10
paste input "le, les, un, une, des, du, "de la", à, sur, sous, chez, avec, dans, vers, ou, m…"
type input "le, les, un, une, des, du, "de la", à, sur, sous, chez, avec, dans, vers, ou, m…"
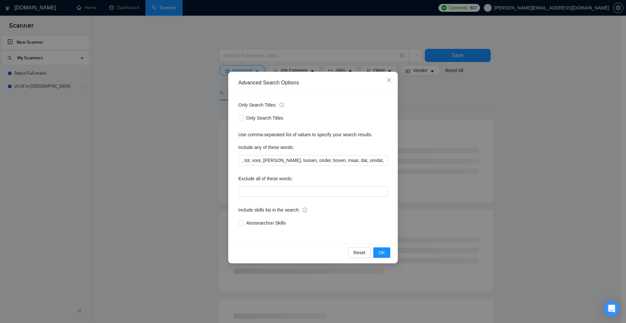
click at [463, 104] on div "Advanced Search Options Only Search Titles: Only Search Titles Use comma-separa…" at bounding box center [313, 161] width 626 height 323
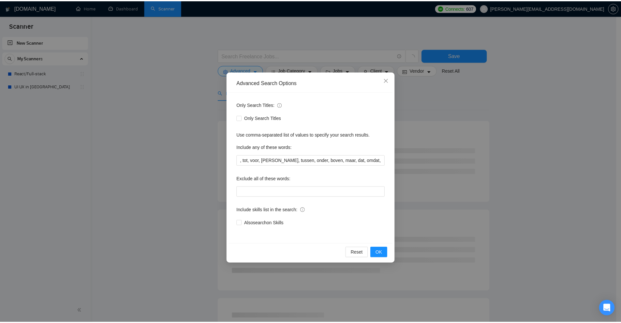
scroll to position [0, 0]
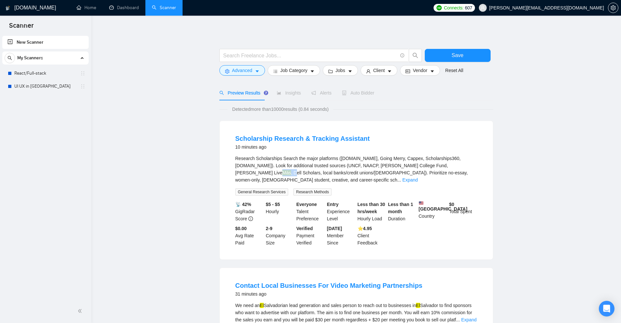
drag, startPoint x: 423, startPoint y: 165, endPoint x: 437, endPoint y: 166, distance: 14.4
click at [438, 166] on div "Research Scholarships Search the major platforms (Bold.org, Going Merry, Cappex…" at bounding box center [356, 169] width 242 height 29
click at [417, 177] on link "Expand" at bounding box center [409, 179] width 15 height 5
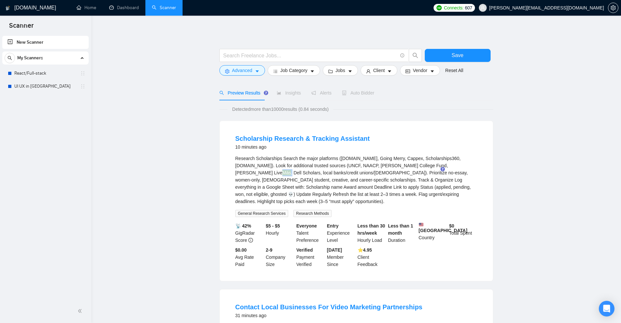
drag, startPoint x: 424, startPoint y: 166, endPoint x: 433, endPoint y: 165, distance: 9.1
click at [433, 165] on div "Research Scholarships Search the major platforms (Bold.org, Going Merry, Cappex…" at bounding box center [356, 180] width 242 height 50
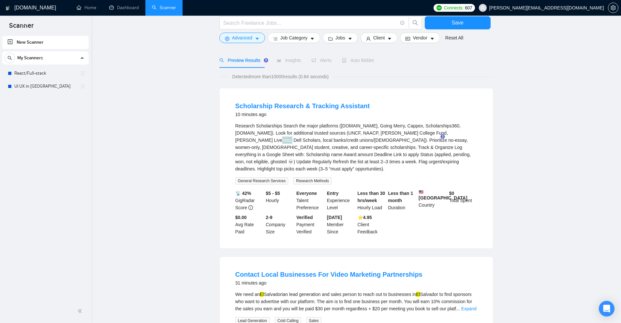
scroll to position [130, 0]
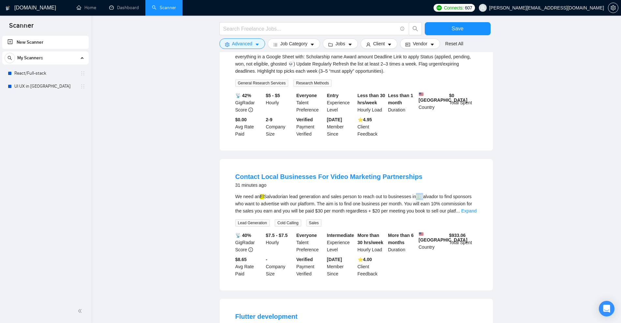
drag, startPoint x: 420, startPoint y: 193, endPoint x: 417, endPoint y: 194, distance: 3.9
click at [417, 194] on div "We need an El Salvadorian lead generation and sales person to reach out to busi…" at bounding box center [356, 204] width 242 height 22
click at [469, 198] on div "We need an El Salvadorian lead generation and sales person to reach out to busi…" at bounding box center [356, 204] width 242 height 22
click at [472, 214] on div "We need an El Salvadorian lead generation and sales person to reach out to busi…" at bounding box center [356, 210] width 242 height 34
click at [469, 208] on link "Expand" at bounding box center [468, 210] width 15 height 5
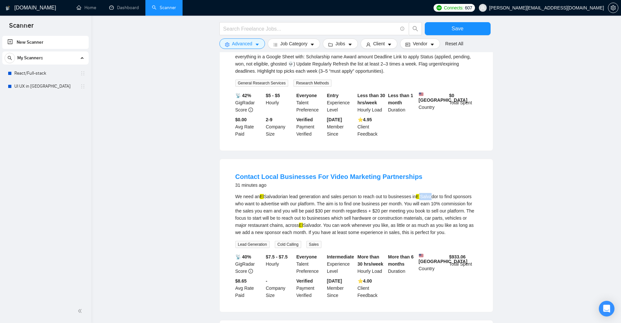
drag, startPoint x: 418, startPoint y: 193, endPoint x: 428, endPoint y: 193, distance: 9.8
click at [428, 193] on div "We need an El Salvadorian lead generation and sales person to reach out to busi…" at bounding box center [356, 214] width 242 height 43
click at [427, 193] on div "We need an El Salvadorian lead generation and sales person to reach out to busi…" at bounding box center [356, 214] width 242 height 43
drag, startPoint x: 424, startPoint y: 193, endPoint x: 429, endPoint y: 193, distance: 5.2
click at [429, 193] on div "We need an El Salvadorian lead generation and sales person to reach out to busi…" at bounding box center [356, 214] width 242 height 43
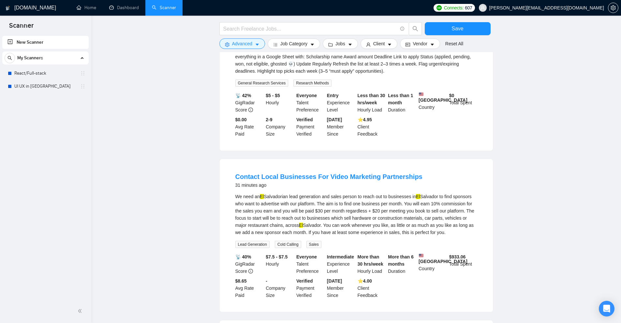
click at [432, 193] on div "We need an El Salvadorian lead generation and sales person to reach out to busi…" at bounding box center [356, 214] width 242 height 43
drag, startPoint x: 437, startPoint y: 193, endPoint x: 411, endPoint y: 192, distance: 26.1
click at [402, 193] on div "We need an El Salvadorian lead generation and sales person to reach out to busi…" at bounding box center [356, 214] width 242 height 43
click at [426, 206] on div "We need an El Salvadorian lead generation and sales person to reach out to busi…" at bounding box center [356, 214] width 242 height 43
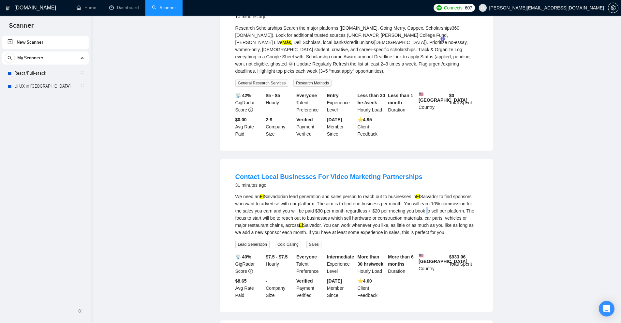
scroll to position [0, 0]
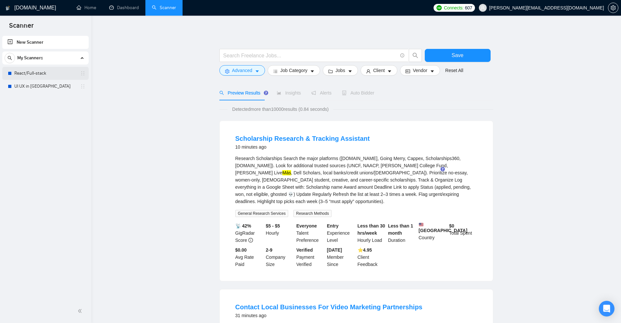
click at [39, 75] on link "React/Full-stack" at bounding box center [45, 73] width 62 height 13
click at [34, 88] on link "UI UX in Figma" at bounding box center [45, 86] width 62 height 13
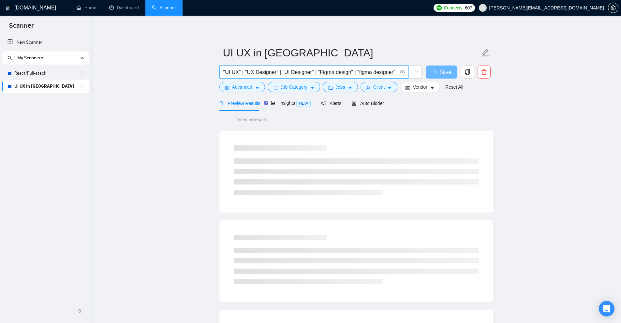
drag, startPoint x: 226, startPoint y: 73, endPoint x: 455, endPoint y: 81, distance: 229.3
click at [485, 79] on div ""UI UX" | "UX Designer" | "UI Designer" | "Figma design" | "figma designer" Save" at bounding box center [355, 74] width 274 height 16
click at [369, 69] on input ""UI UX" | "UX Designer" | "UI Designer" | "Figma design" | "figma designer"" at bounding box center [310, 72] width 174 height 8
click at [365, 70] on input ""UI UX" | "UX Designer" | "UI Designer" | "Figma design" | "figma designer"" at bounding box center [310, 72] width 174 height 8
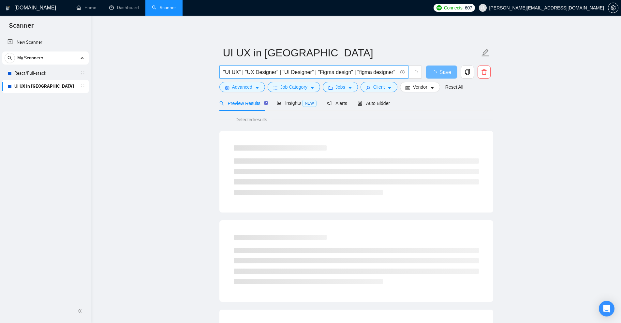
paste input "figma"
type input "(UI*) | (UX*) | (figma*)"
click at [445, 71] on span "Save" at bounding box center [445, 72] width 12 height 8
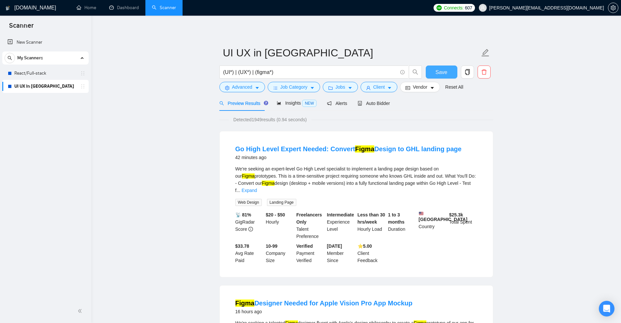
click at [445, 72] on span "Save" at bounding box center [441, 72] width 12 height 8
drag, startPoint x: 325, startPoint y: 142, endPoint x: 442, endPoint y: 139, distance: 117.0
click at [428, 141] on li "Go High Level Expert Needed: Convert Figma Design to GHL landing page 42 minute…" at bounding box center [355, 204] width 257 height 130
click at [455, 136] on div "Go High Level Expert Needed: Convert Figma Design to GHL landing page 42 minute…" at bounding box center [356, 204] width 273 height 146
drag, startPoint x: 337, startPoint y: 141, endPoint x: 348, endPoint y: 143, distance: 11.6
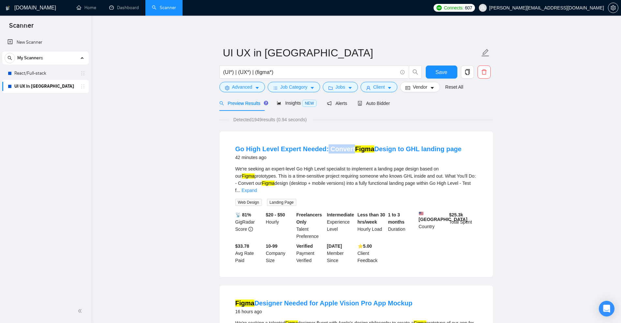
click at [348, 143] on li "Go High Level Expert Needed: Convert Figma Design to GHL landing page 42 minute…" at bounding box center [355, 204] width 257 height 130
drag, startPoint x: 392, startPoint y: 142, endPoint x: 475, endPoint y: 145, distance: 82.9
click at [475, 145] on li "Go High Level Expert Needed: Convert Figma Design to GHL landing page 42 minute…" at bounding box center [355, 204] width 257 height 130
click at [476, 145] on div "Go High Level Expert Needed: Convert Figma Design to GHL landing page 42 minute…" at bounding box center [356, 152] width 242 height 17
drag, startPoint x: 326, startPoint y: 142, endPoint x: 349, endPoint y: 146, distance: 23.0
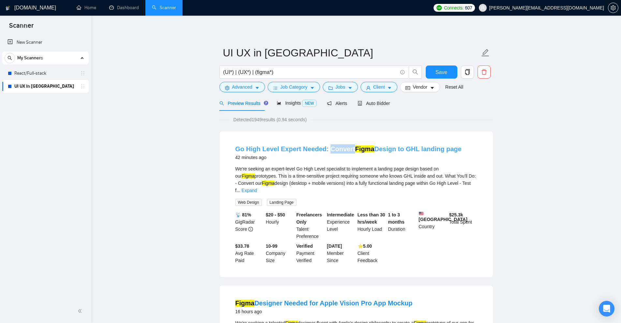
click at [349, 146] on li "Go High Level Expert Needed: Convert Figma Design to GHL landing page 42 minute…" at bounding box center [355, 204] width 257 height 130
copy link "Convert"
drag, startPoint x: 392, startPoint y: 143, endPoint x: 413, endPoint y: 144, distance: 20.9
click at [413, 144] on li "Go High Level Expert Needed: Convert Figma Design to GHL landing page 42 minute…" at bounding box center [355, 204] width 257 height 130
drag, startPoint x: 327, startPoint y: 141, endPoint x: 366, endPoint y: 142, distance: 39.4
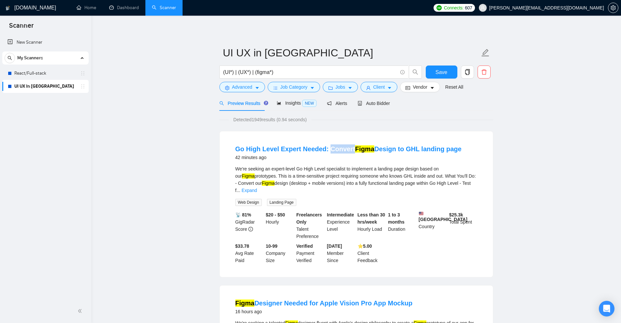
click at [350, 143] on li "Go High Level Expert Needed: Convert Figma Design to GHL landing page 42 minute…" at bounding box center [355, 204] width 257 height 130
drag, startPoint x: 390, startPoint y: 139, endPoint x: 354, endPoint y: 139, distance: 36.5
click at [389, 139] on li "Go High Level Expert Needed: Convert Figma Design to GHL landing page 42 minute…" at bounding box center [355, 204] width 257 height 130
click at [327, 141] on li "Go High Level Expert Needed: Convert Figma Design to GHL landing page 42 minute…" at bounding box center [355, 204] width 257 height 130
click at [380, 99] on div "Auto Bidder" at bounding box center [374, 102] width 32 height 15
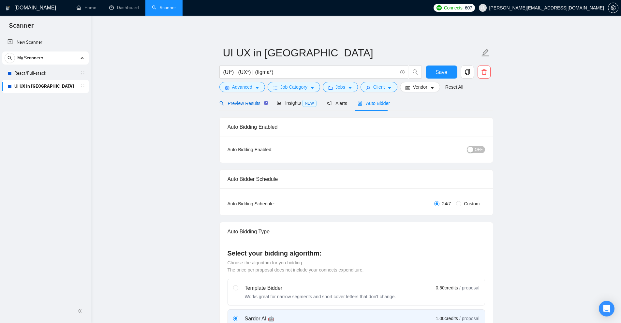
click at [245, 101] on span "Preview Results" at bounding box center [242, 103] width 47 height 5
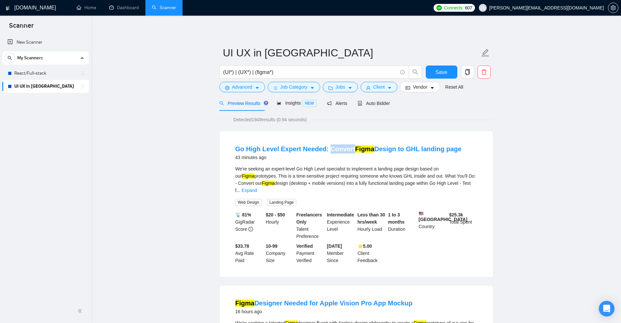
drag, startPoint x: 325, startPoint y: 142, endPoint x: 350, endPoint y: 143, distance: 24.5
click at [350, 143] on li "Go High Level Expert Needed: Convert Figma Design to GHL landing page 43 minute…" at bounding box center [355, 204] width 257 height 130
click at [387, 134] on div "Go High Level Expert Needed: Convert Figma Design to GHL landing page 43 minute…" at bounding box center [356, 204] width 273 height 146
drag, startPoint x: 324, startPoint y: 141, endPoint x: 349, endPoint y: 142, distance: 25.5
click at [349, 142] on li "Go High Level Expert Needed: Convert Figma Design to GHL landing page 43 minute…" at bounding box center [355, 204] width 257 height 130
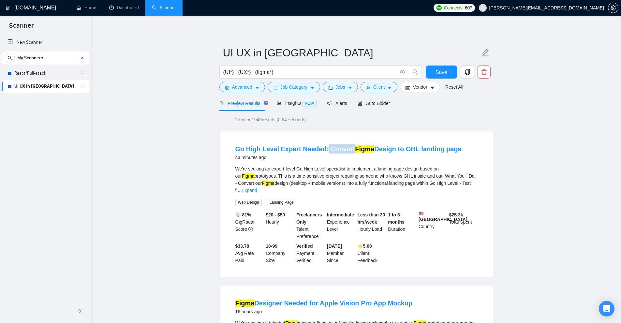
copy link "Convert"
click at [247, 86] on span "Advanced" at bounding box center [242, 86] width 20 height 7
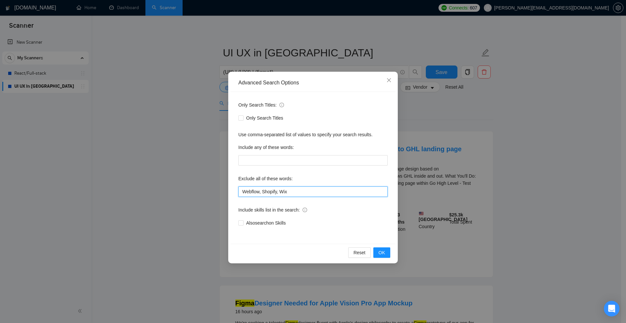
click at [315, 194] on input "Webflow, Shopify, Wix" at bounding box center [312, 191] width 149 height 10
paste input "Convert"
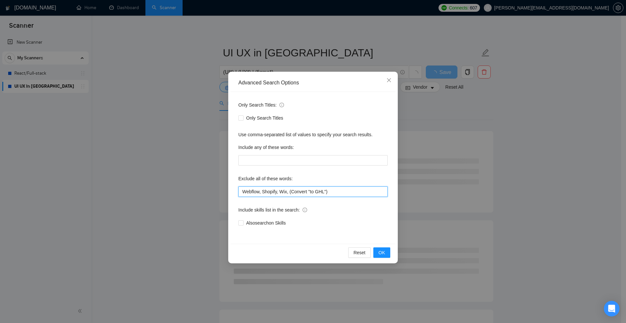
click at [305, 191] on input "Webflow, Shopify, Wix, (Convert "to GHL")" at bounding box center [312, 191] width 149 height 10
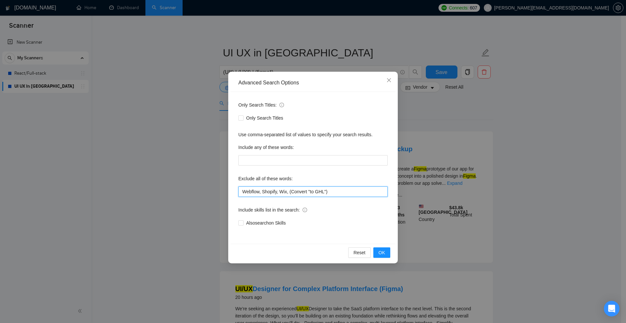
click at [309, 191] on input "Webflow, Shopify, Wix, (Convert "to GHL")" at bounding box center [312, 191] width 149 height 10
drag, startPoint x: 290, startPoint y: 192, endPoint x: 353, endPoint y: 193, distance: 63.2
click at [353, 193] on input "Webflow, Shopify, Wix, (Convert "to GHL")" at bounding box center [312, 191] width 149 height 10
type input "Webflow, Shopify, Wix"
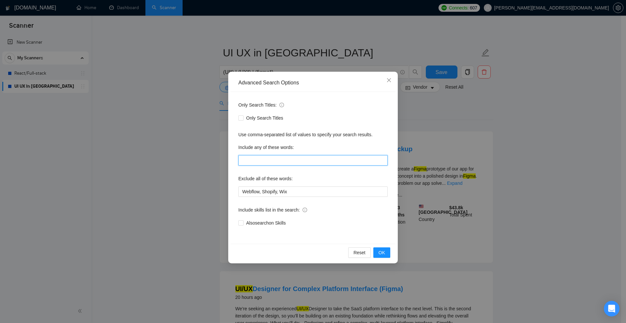
click at [333, 162] on input "text" at bounding box center [312, 160] width 149 height 10
paste input "(Convert "to GHL")"
click at [519, 130] on div "Advanced Search Options Only Search Titles: Only Search Titles Use comma-separa…" at bounding box center [313, 161] width 626 height 323
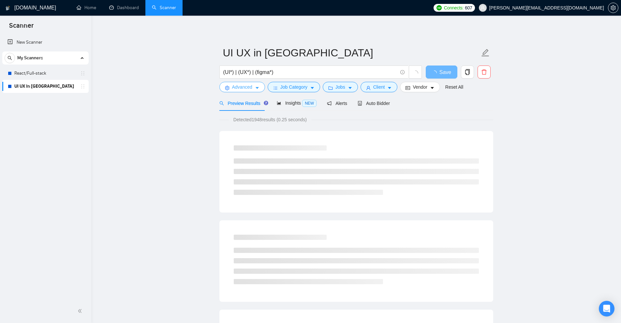
click at [250, 85] on span "Advanced" at bounding box center [242, 86] width 20 height 7
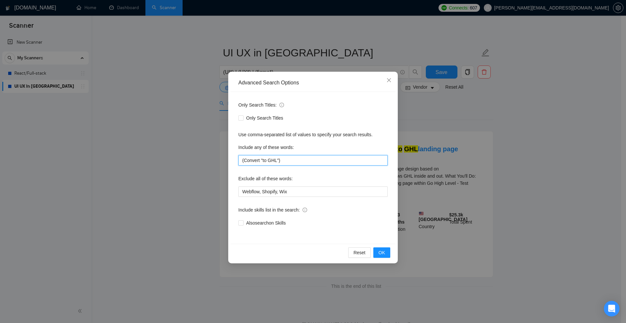
drag, startPoint x: 262, startPoint y: 159, endPoint x: 191, endPoint y: 157, distance: 71.4
click at [191, 157] on div "Advanced Search Options Only Search Titles: Only Search Titles Use comma-separa…" at bounding box center [313, 161] width 626 height 323
click at [483, 153] on div "Advanced Search Options Only Search Titles: Only Search Titles Use comma-separa…" at bounding box center [313, 161] width 626 height 323
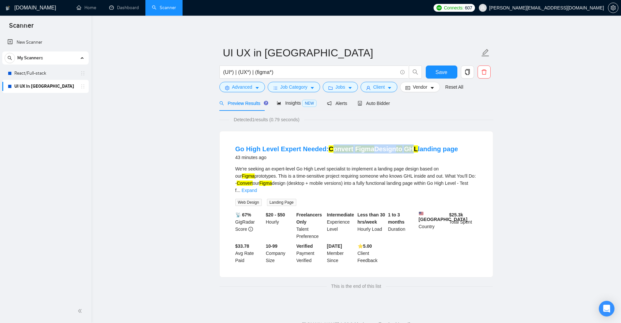
drag, startPoint x: 330, startPoint y: 141, endPoint x: 410, endPoint y: 143, distance: 79.5
click at [410, 143] on li "Go High Level Expert Needed: Convert Figma Design to GHL landing page 43 minute…" at bounding box center [355, 204] width 257 height 130
click at [263, 118] on span "Detected 1 results (0.79 seconds)" at bounding box center [266, 119] width 75 height 7
click at [252, 89] on button "Advanced" at bounding box center [242, 87] width 46 height 10
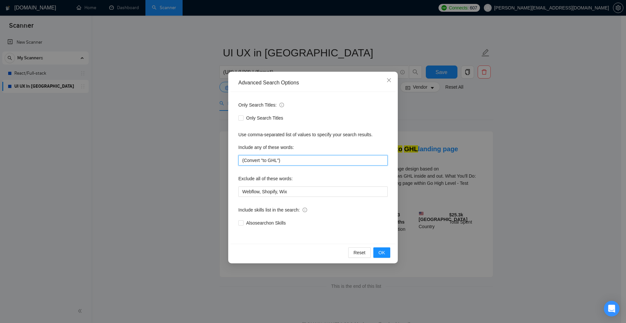
drag, startPoint x: 273, startPoint y: 160, endPoint x: 217, endPoint y: 154, distance: 56.4
click at [217, 154] on div "Advanced Search Options Only Search Titles: Only Search Titles Use comma-separa…" at bounding box center [313, 161] width 626 height 323
click at [301, 158] on input "(Convert "to GHL")" at bounding box center [312, 160] width 149 height 10
click at [449, 127] on div "Advanced Search Options Only Search Titles: Only Search Titles Use comma-separa…" at bounding box center [313, 161] width 626 height 323
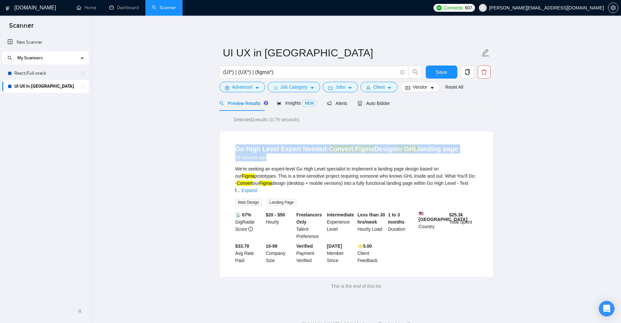
drag, startPoint x: 221, startPoint y: 141, endPoint x: 473, endPoint y: 148, distance: 251.7
click at [473, 148] on div "Go High Level Expert Needed: Convert Figma Design to GHL landing page 43 minute…" at bounding box center [356, 204] width 273 height 146
click at [473, 148] on div "Go High Level Expert Needed: Convert Figma Design to GHL landing page 43 minute…" at bounding box center [356, 152] width 242 height 17
drag, startPoint x: 476, startPoint y: 146, endPoint x: 317, endPoint y: 136, distance: 159.7
click at [303, 142] on li "Go High Level Expert Needed: Convert Figma Design to GHL landing page 43 minute…" at bounding box center [355, 204] width 257 height 130
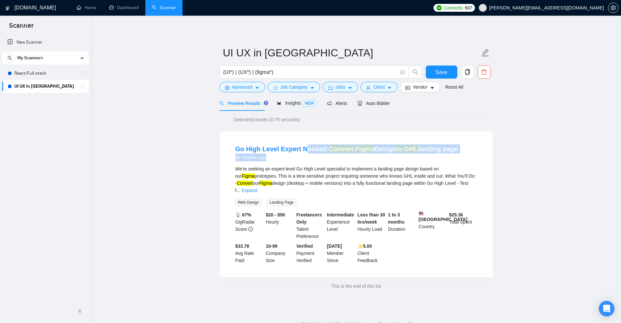
click at [325, 134] on div "Go High Level Expert Needed: Convert Figma Design to GHL landing page 43 minute…" at bounding box center [356, 204] width 273 height 146
click at [242, 86] on span "Advanced" at bounding box center [242, 86] width 20 height 7
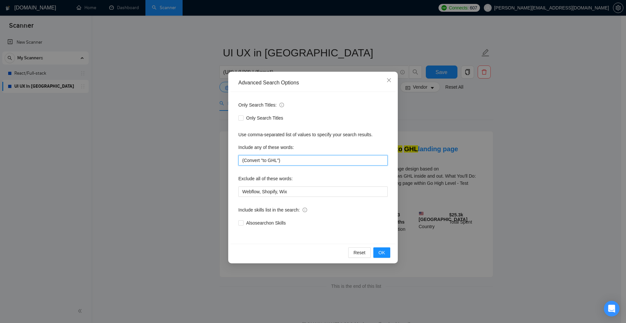
click at [271, 160] on input "(Convert "to GHL")" at bounding box center [312, 160] width 149 height 10
click at [507, 152] on div "Advanced Search Options Only Search Titles: Only Search Titles Use comma-separa…" at bounding box center [313, 161] width 626 height 323
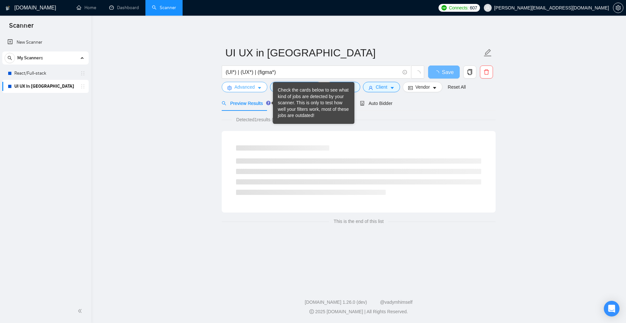
click at [247, 88] on span "Advanced" at bounding box center [244, 86] width 20 height 7
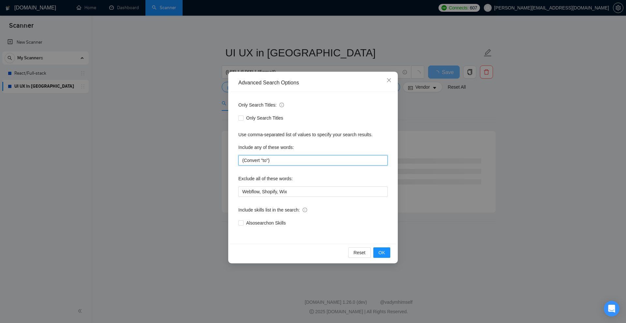
click at [259, 160] on input "(Convert "to")" at bounding box center [312, 160] width 149 height 10
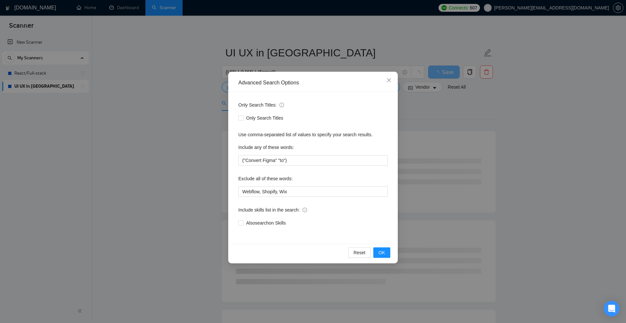
click at [505, 146] on div "Advanced Search Options Only Search Titles: Only Search Titles Use comma-separa…" at bounding box center [313, 161] width 626 height 323
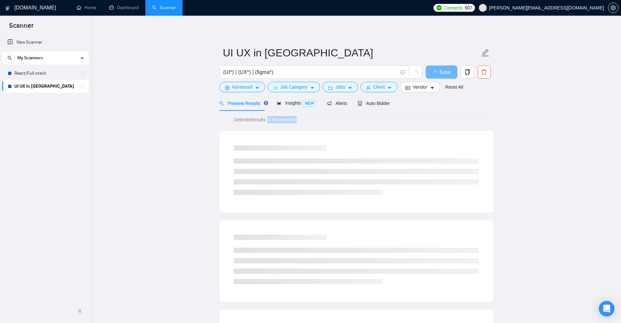
drag, startPoint x: 268, startPoint y: 120, endPoint x: 313, endPoint y: 120, distance: 45.0
click at [301, 120] on div "Detected results (0.69 seconds)" at bounding box center [356, 119] width 274 height 7
click at [315, 120] on div "Detected results (0.69 seconds)" at bounding box center [356, 119] width 274 height 7
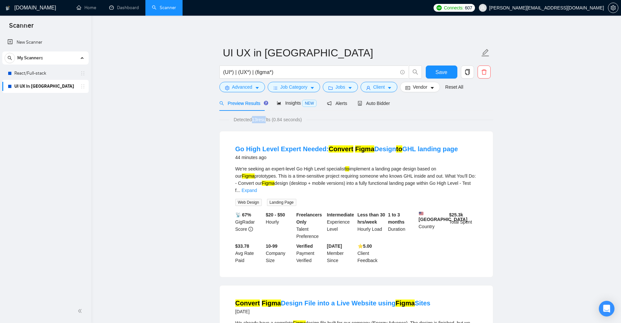
drag, startPoint x: 254, startPoint y: 120, endPoint x: 266, endPoint y: 120, distance: 11.4
click at [266, 120] on span "Detected 13 results (0.84 seconds)" at bounding box center [267, 119] width 77 height 7
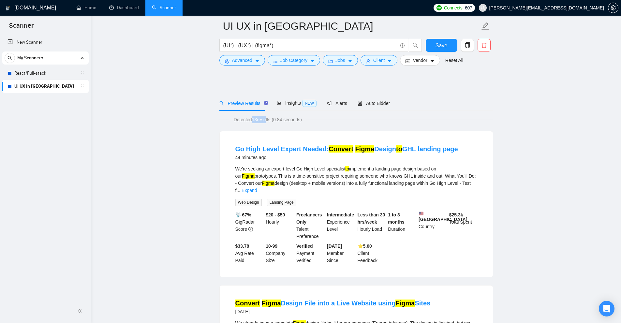
scroll to position [98, 0]
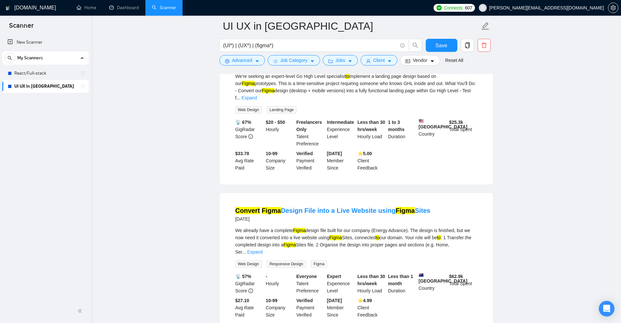
drag, startPoint x: 442, startPoint y: 201, endPoint x: 223, endPoint y: 196, distance: 218.4
click at [224, 197] on div "Convert Figma Design File into a Live Website using Figma Sites 16 days ago We …" at bounding box center [356, 262] width 273 height 139
click at [443, 214] on div "Convert Figma Design File into a Live Website using Figma Sites 16 days ago" at bounding box center [356, 214] width 242 height 17
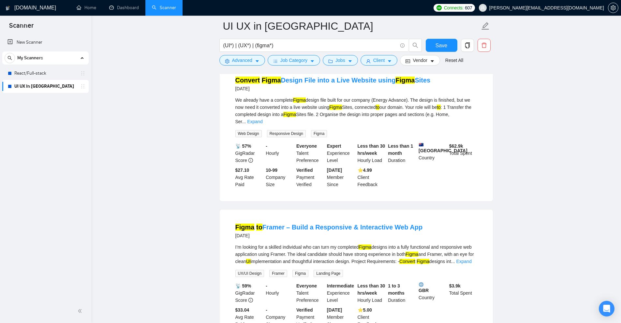
scroll to position [261, 0]
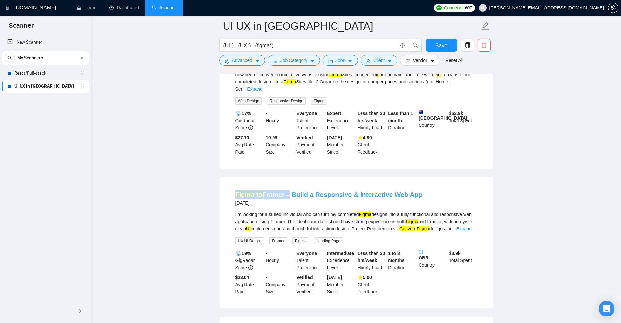
drag, startPoint x: 252, startPoint y: 180, endPoint x: 286, endPoint y: 180, distance: 34.2
click at [286, 180] on div "Figma to Framer – Build a Responsive & Interactive Web App 3 months ago I’m loo…" at bounding box center [356, 242] width 273 height 131
click at [314, 211] on div "I’m looking for a skilled individual who can turn my completed Figma designs in…" at bounding box center [356, 222] width 242 height 22
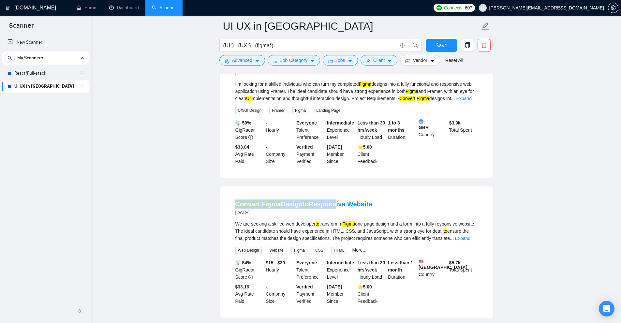
drag, startPoint x: 231, startPoint y: 191, endPoint x: 351, endPoint y: 196, distance: 120.7
click at [335, 194] on li "Convert Figma Design to Responsive Website 5 months ago We are seeking a skille…" at bounding box center [355, 252] width 257 height 116
click at [444, 204] on li "Convert Figma Design to Responsive Website 5 months ago We are seeking a skille…" at bounding box center [355, 252] width 257 height 116
drag, startPoint x: 217, startPoint y: 188, endPoint x: 409, endPoint y: 191, distance: 192.0
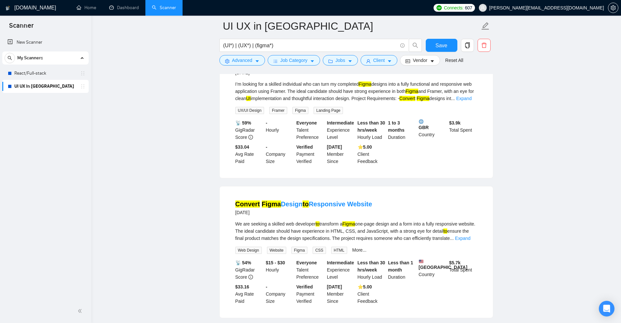
click at [423, 220] on div "We are seeking a skilled web developer to transform a Figma one-page design and…" at bounding box center [356, 231] width 242 height 22
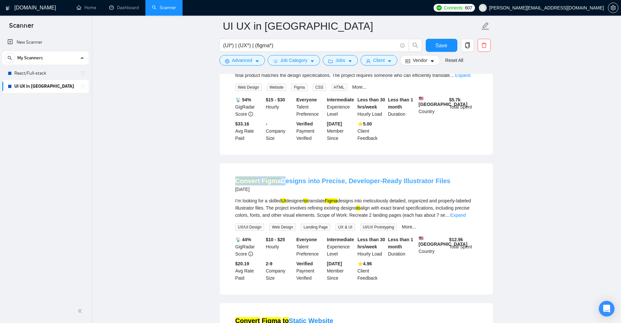
drag, startPoint x: 222, startPoint y: 165, endPoint x: 280, endPoint y: 168, distance: 57.4
click at [280, 168] on div "Convert Figma Designs into Precise, Developer-Ready Illustrator Files 6 months …" at bounding box center [356, 228] width 273 height 131
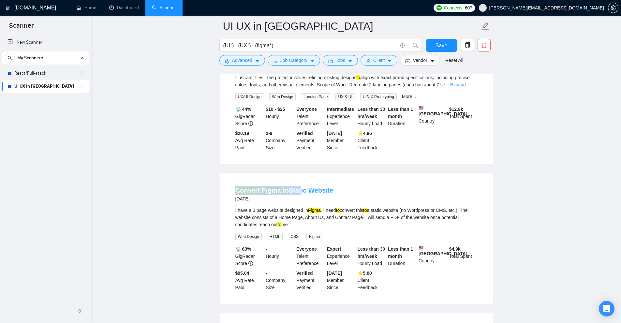
drag, startPoint x: 221, startPoint y: 180, endPoint x: 299, endPoint y: 181, distance: 77.9
click at [299, 181] on main "UI UX in Figma (UI*) | (UX*) | (figma*) Save Advanced Job Category Jobs Client …" at bounding box center [356, 115] width 509 height 1547
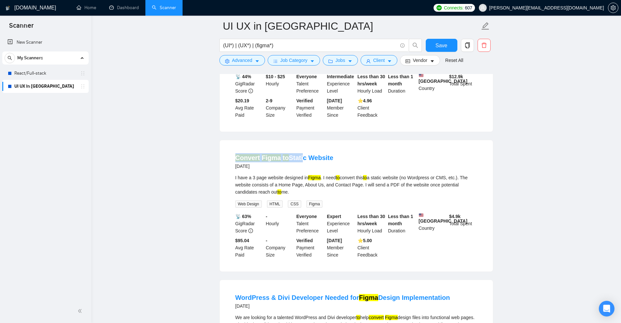
scroll to position [0, 0]
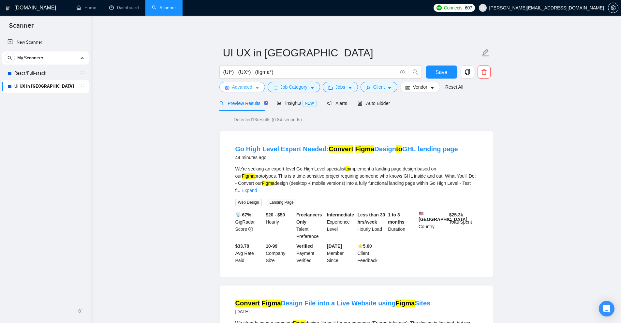
click at [248, 82] on button "Advanced" at bounding box center [242, 87] width 46 height 10
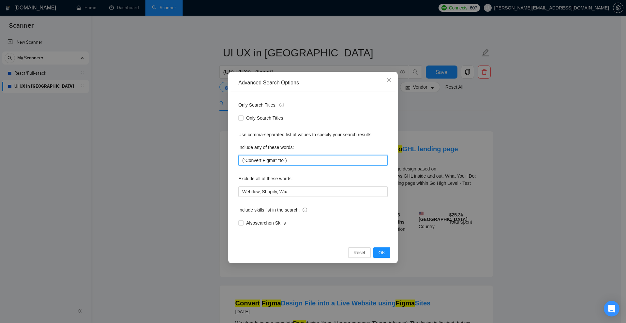
drag, startPoint x: 241, startPoint y: 157, endPoint x: 307, endPoint y: 157, distance: 65.2
click at [307, 157] on input "("Convert Figma" "to")" at bounding box center [312, 160] width 149 height 10
click at [469, 113] on div "Advanced Search Options Only Search Titles: Only Search Titles Use comma-separa…" at bounding box center [313, 161] width 626 height 323
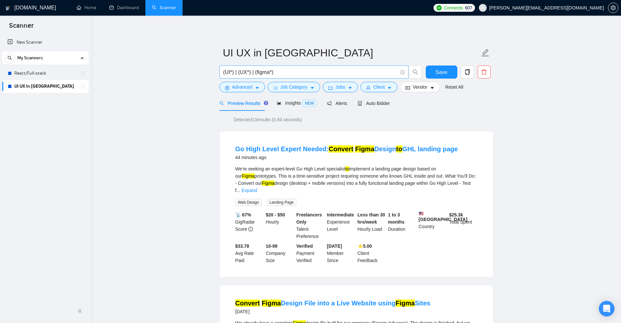
click at [346, 70] on input "(UI*) | (UX*) | (figma*)" at bounding box center [310, 72] width 174 height 8
click at [248, 87] on span "Advanced" at bounding box center [242, 86] width 20 height 7
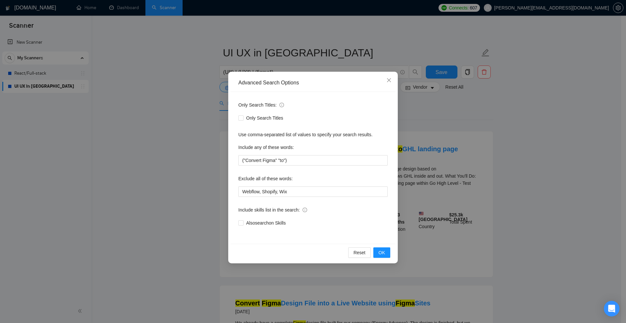
click at [263, 69] on div "Advanced Search Options Only Search Titles: Only Search Titles Use comma-separa…" at bounding box center [313, 161] width 626 height 323
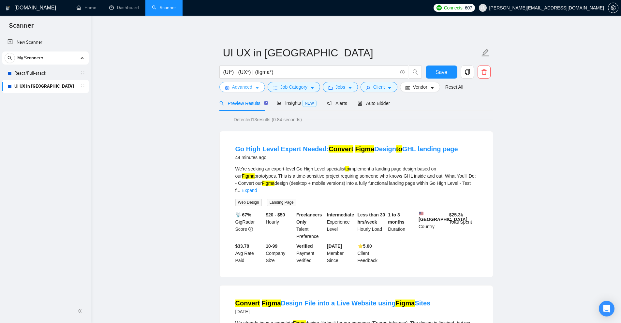
click at [256, 90] on icon "caret-down" at bounding box center [257, 88] width 5 height 5
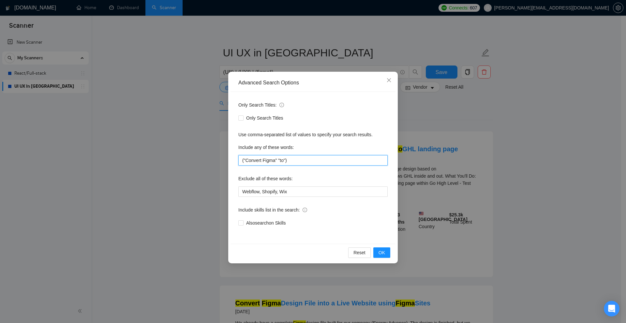
drag, startPoint x: 298, startPoint y: 159, endPoint x: 188, endPoint y: 159, distance: 109.2
click at [188, 159] on div "Advanced Search Options Only Search Titles: Only Search Titles Use comma-separa…" at bounding box center [313, 161] width 626 height 323
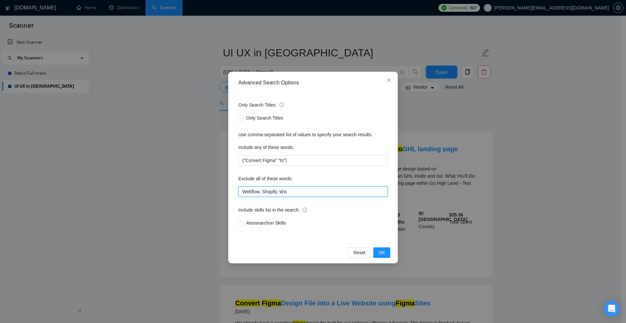
drag, startPoint x: 306, startPoint y: 192, endPoint x: 339, endPoint y: 189, distance: 32.7
click at [339, 189] on input "Webflow, Shopify, Wix" at bounding box center [312, 191] width 149 height 10
click at [294, 154] on div "Include any of these words:" at bounding box center [312, 148] width 149 height 13
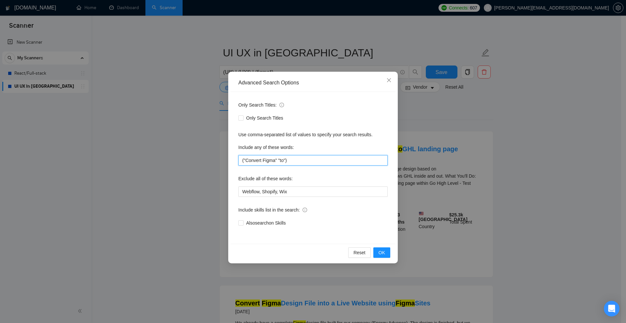
drag, startPoint x: 255, startPoint y: 158, endPoint x: 155, endPoint y: 156, distance: 99.7
click at [145, 155] on div "Advanced Search Options Only Search Titles: Only Search Titles Use comma-separa…" at bounding box center [313, 161] width 626 height 323
click at [253, 157] on input "("Convert Figma" "to")" at bounding box center [312, 160] width 149 height 10
drag, startPoint x: 242, startPoint y: 158, endPoint x: 295, endPoint y: 158, distance: 52.8
click at [295, 158] on input "("Convert Figma" "to")" at bounding box center [312, 160] width 149 height 10
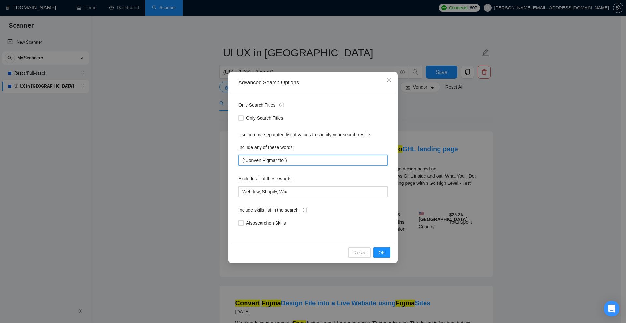
click at [295, 158] on input "("Convert Figma" "to")" at bounding box center [312, 160] width 149 height 10
drag, startPoint x: 243, startPoint y: 161, endPoint x: 276, endPoint y: 159, distance: 32.9
click at [276, 159] on input "("Convert Figma" "to")" at bounding box center [312, 160] width 149 height 10
click at [250, 161] on input "("Convert Figma" "to")" at bounding box center [312, 160] width 149 height 10
drag, startPoint x: 246, startPoint y: 162, endPoint x: 275, endPoint y: 161, distance: 29.3
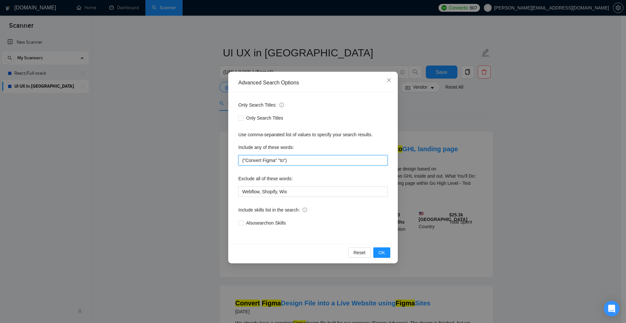
click at [275, 161] on input "("Convert Figma" "to")" at bounding box center [312, 160] width 149 height 10
drag, startPoint x: 279, startPoint y: 160, endPoint x: 284, endPoint y: 160, distance: 4.9
click at [284, 160] on input "("Convert Figma" "to")" at bounding box center [312, 160] width 149 height 10
click at [285, 162] on input "("Convert Figma" "to")" at bounding box center [312, 160] width 149 height 10
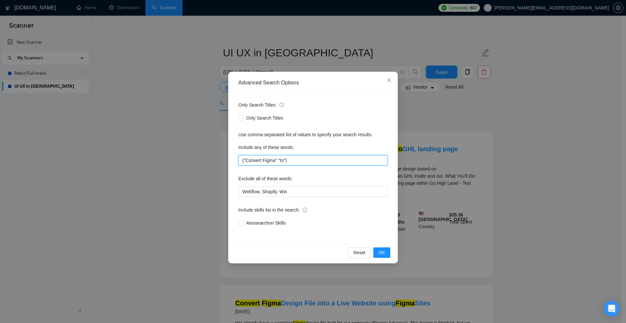
click at [283, 161] on input "("Convert Figma" "to")" at bounding box center [312, 160] width 149 height 10
drag, startPoint x: 280, startPoint y: 161, endPoint x: 284, endPoint y: 160, distance: 3.6
click at [284, 160] on input "("Convert Figma" "to")" at bounding box center [312, 160] width 149 height 10
click at [278, 160] on input "("Convert Figma" "to")" at bounding box center [312, 160] width 149 height 10
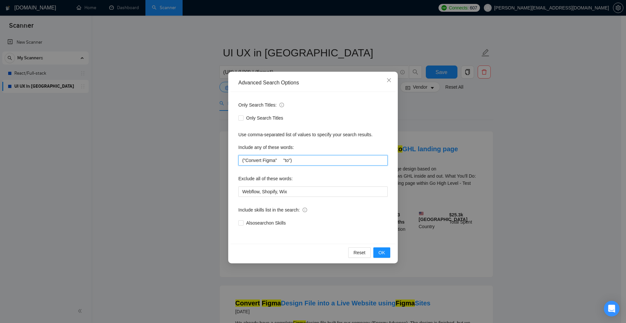
drag, startPoint x: 242, startPoint y: 160, endPoint x: 274, endPoint y: 161, distance: 32.3
click at [274, 161] on input "("Convert Figma" "to")" at bounding box center [312, 160] width 149 height 10
click at [279, 161] on input "("Convert Figma" "to")" at bounding box center [312, 160] width 149 height 10
click at [293, 160] on input "("Convert Figma" "to")" at bounding box center [312, 160] width 149 height 10
click at [456, 242] on div "Advanced Search Options Only Search Titles: Only Search Titles Use comma-separa…" at bounding box center [313, 161] width 626 height 323
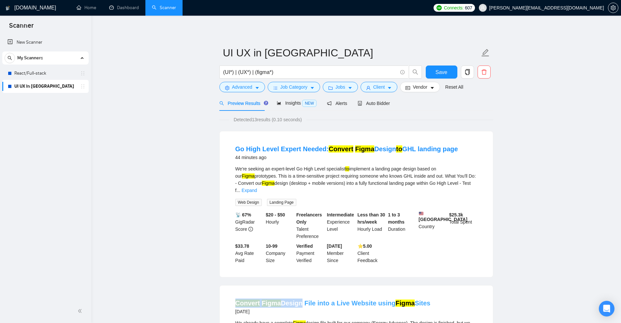
drag, startPoint x: 239, startPoint y: 293, endPoint x: 266, endPoint y: 280, distance: 30.5
drag, startPoint x: 324, startPoint y: 139, endPoint x: 436, endPoint y: 142, distance: 112.8
click at [409, 141] on li "Go High Level Expert Needed: Convert Figma Design to GHL landing page 44 minute…" at bounding box center [355, 204] width 257 height 130
drag, startPoint x: 441, startPoint y: 142, endPoint x: 420, endPoint y: 145, distance: 21.4
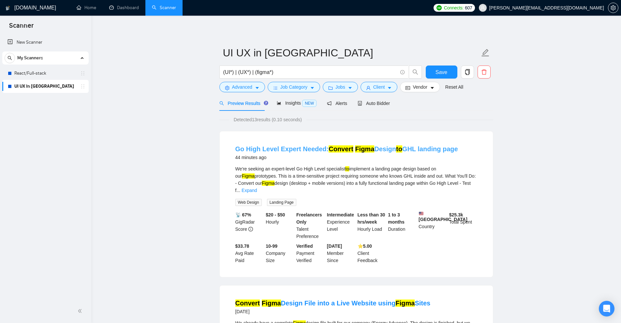
click at [441, 142] on li "Go High Level Expert Needed: Convert Figma Design to GHL landing page 44 minute…" at bounding box center [355, 204] width 257 height 130
drag, startPoint x: 341, startPoint y: 142, endPoint x: 381, endPoint y: 140, distance: 39.8
click at [367, 142] on li "Go High Level Expert Needed: Convert Figma Design to GHL landing page 44 minute…" at bounding box center [355, 204] width 257 height 130
drag, startPoint x: 388, startPoint y: 140, endPoint x: 400, endPoint y: 142, distance: 11.5
click at [400, 142] on li "Go High Level Expert Needed: Convert Figma Design to GHL landing page 44 minute…" at bounding box center [355, 204] width 257 height 130
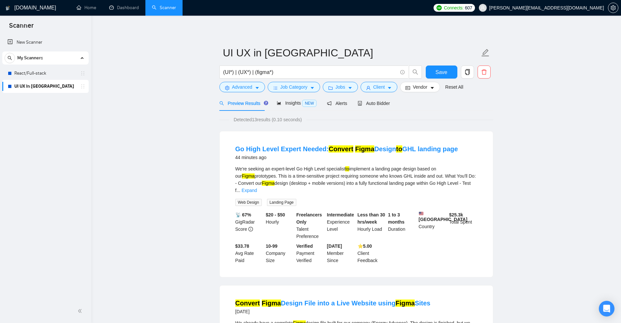
click at [479, 152] on li "Go High Level Expert Needed: Convert Figma Design to GHL landing page 44 minute…" at bounding box center [355, 204] width 257 height 130
click at [248, 84] on span "Advanced" at bounding box center [242, 86] width 20 height 7
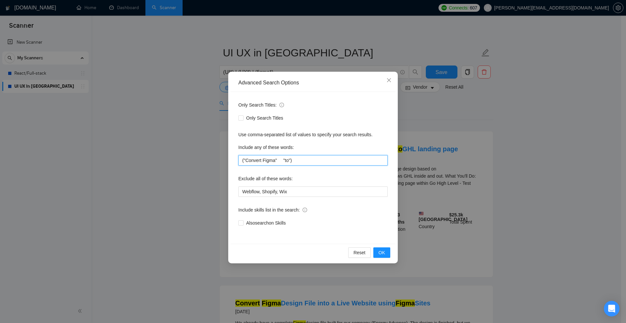
click at [283, 160] on input "("Convert Figma" "to")" at bounding box center [312, 160] width 149 height 10
click at [290, 160] on input "("Convert Figma" "to")" at bounding box center [312, 160] width 149 height 10
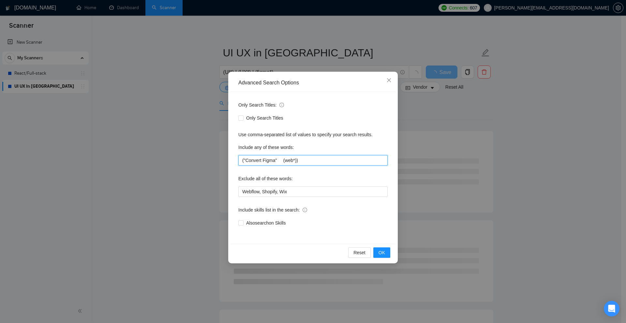
type input "("Convert Figma" (web*))"
click at [454, 136] on div "Advanced Search Options Only Search Titles: Only Search Titles Use comma-separa…" at bounding box center [313, 161] width 626 height 323
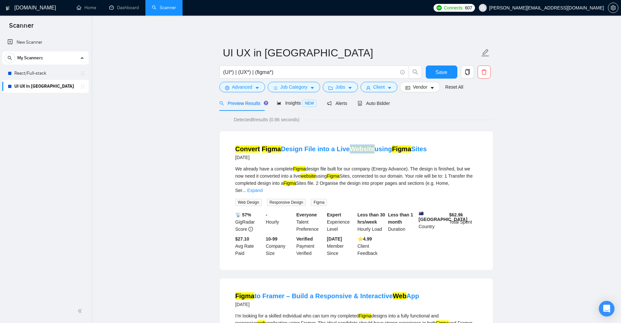
drag, startPoint x: 348, startPoint y: 140, endPoint x: 370, endPoint y: 142, distance: 21.6
click at [370, 142] on li "Convert Figma Design File into a Live Website using Figma Sites 16 days ago We …" at bounding box center [355, 200] width 257 height 123
drag, startPoint x: 226, startPoint y: 149, endPoint x: 315, endPoint y: 148, distance: 89.3
click at [283, 147] on div "Convert Figma Design File into a Live Website using Figma Sites 16 days ago We …" at bounding box center [356, 200] width 273 height 139
drag, startPoint x: 368, startPoint y: 142, endPoint x: 385, endPoint y: 144, distance: 16.4
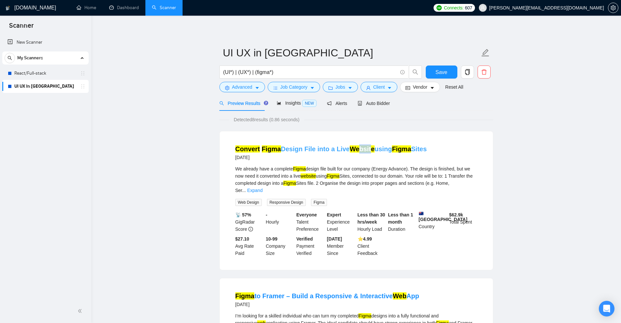
click at [376, 142] on li "Convert Figma Design File into a Live Website using Figma Sites 16 days ago We …" at bounding box center [355, 200] width 257 height 123
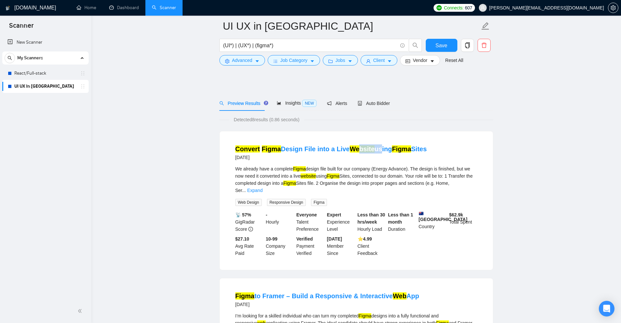
scroll to position [163, 0]
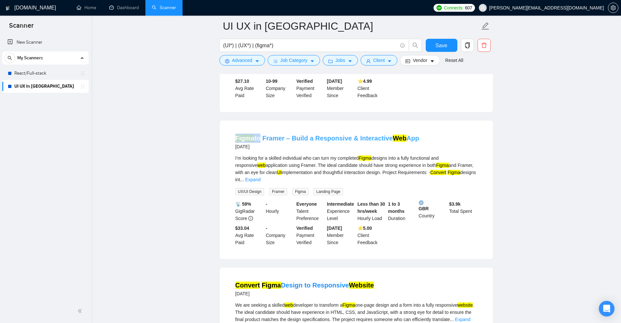
drag, startPoint x: 225, startPoint y: 124, endPoint x: 289, endPoint y: 126, distance: 63.9
click at [260, 125] on div "Figma to Framer – Build a Responsive & Interactive Web App 3 months ago I’m loo…" at bounding box center [356, 190] width 273 height 139
drag, startPoint x: 388, startPoint y: 120, endPoint x: 425, endPoint y: 124, distance: 37.7
click at [424, 123] on div "Figma to Framer – Build a Responsive & Interactive Web App 3 months ago I’m loo…" at bounding box center [356, 190] width 273 height 139
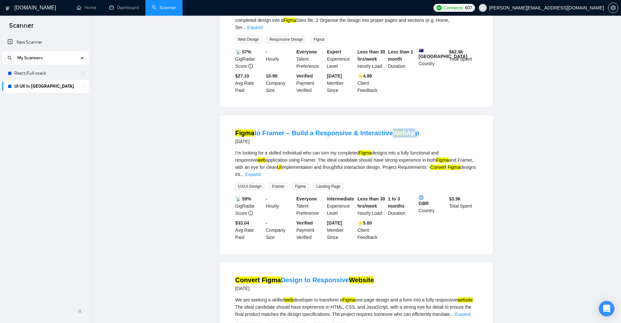
scroll to position [0, 0]
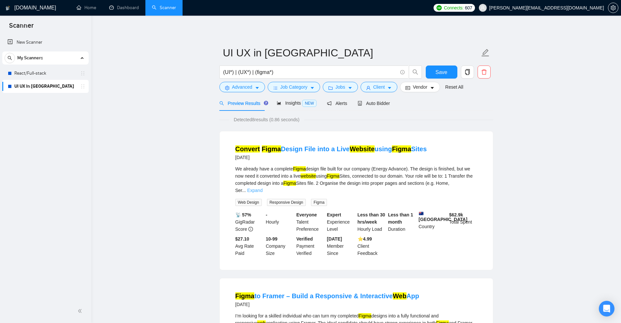
click at [262, 188] on link "Expand" at bounding box center [254, 190] width 15 height 5
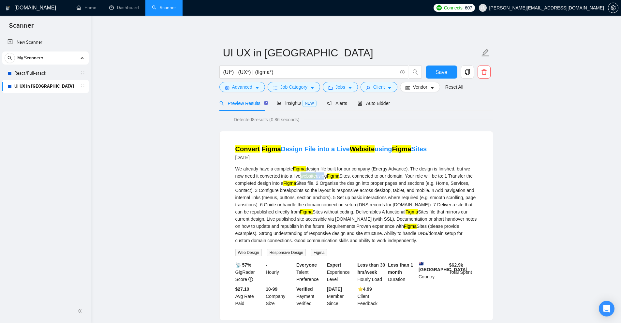
drag, startPoint x: 303, startPoint y: 176, endPoint x: 350, endPoint y: 188, distance: 48.4
click at [324, 176] on div "We already have a complete Figma design file built for our company (Energy Adva…" at bounding box center [356, 204] width 242 height 79
click at [356, 195] on div "We already have a complete Figma design file built for our company (Energy Adva…" at bounding box center [356, 204] width 242 height 79
click at [252, 83] on button "Advanced" at bounding box center [242, 87] width 46 height 10
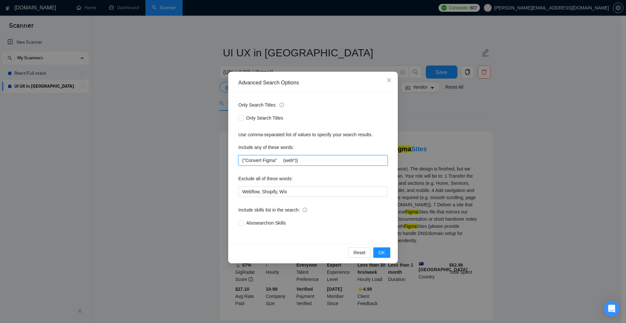
drag, startPoint x: 322, startPoint y: 161, endPoint x: 177, endPoint y: 154, distance: 145.2
click at [177, 154] on div "Advanced Search Options Only Search Titles: Only Search Titles Use comma-separa…" at bounding box center [313, 161] width 626 height 323
click at [451, 125] on div "Advanced Search Options Only Search Titles: Only Search Titles Use comma-separa…" at bounding box center [313, 161] width 626 height 323
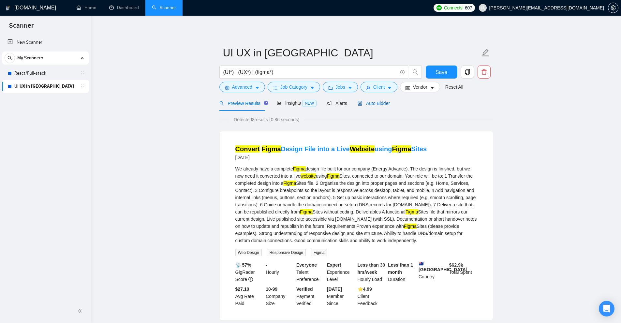
click at [369, 106] on div "Auto Bidder" at bounding box center [374, 103] width 32 height 7
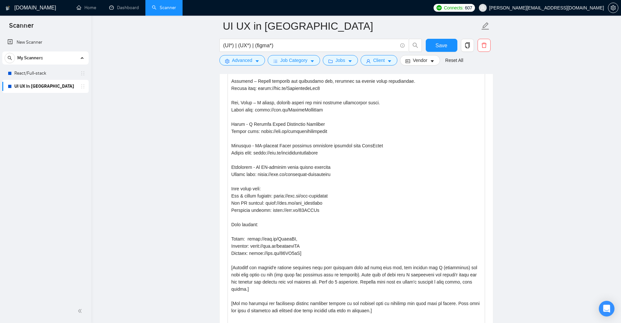
scroll to position [95, 0]
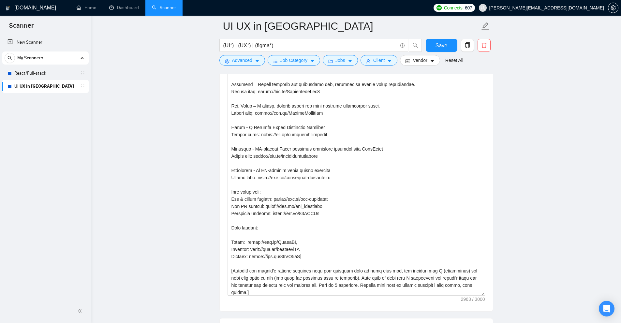
drag, startPoint x: 481, startPoint y: 138, endPoint x: 497, endPoint y: 301, distance: 163.4
click at [485, 311] on div "Cover letter template:" at bounding box center [356, 144] width 273 height 334
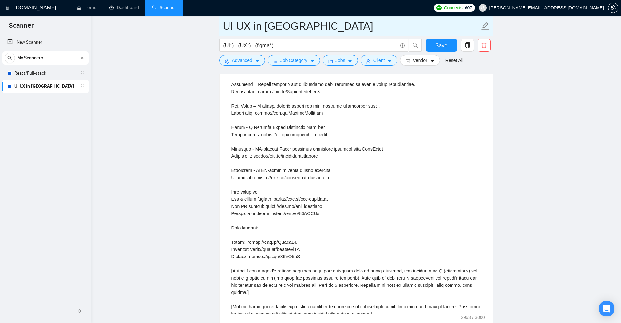
drag, startPoint x: 221, startPoint y: 25, endPoint x: 252, endPoint y: 25, distance: 31.0
click at [252, 25] on span "UI UX in Figma" at bounding box center [356, 26] width 274 height 21
drag, startPoint x: 252, startPoint y: 25, endPoint x: 223, endPoint y: 22, distance: 28.5
click at [225, 22] on input "UI UX in Figma" at bounding box center [351, 26] width 257 height 16
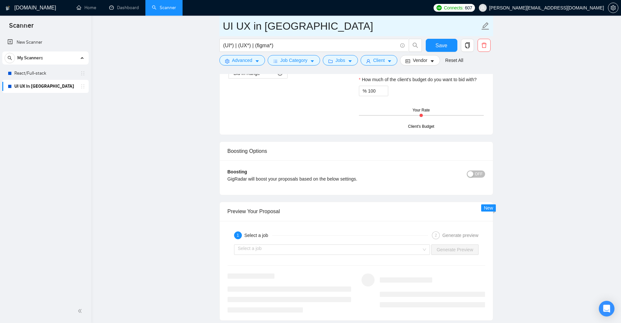
scroll to position [1238, 0]
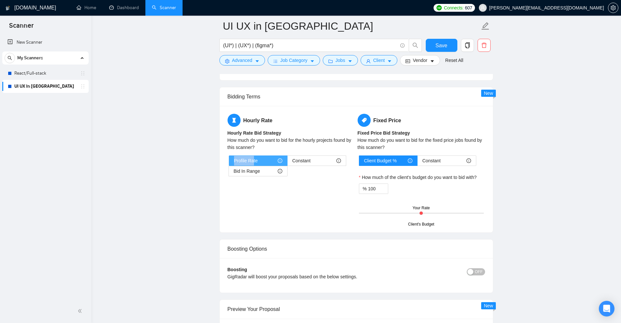
drag, startPoint x: 233, startPoint y: 161, endPoint x: 260, endPoint y: 160, distance: 26.7
click at [260, 160] on label "Profile Rate" at bounding box center [258, 160] width 59 height 10
click at [283, 185] on div "Hourly Rate Hourly Rate Bid Strategy How much do you want to bid for the hourly…" at bounding box center [356, 169] width 260 height 111
drag, startPoint x: 232, startPoint y: 162, endPoint x: 265, endPoint y: 158, distance: 32.8
click at [265, 158] on label "Profile Rate" at bounding box center [258, 160] width 59 height 10
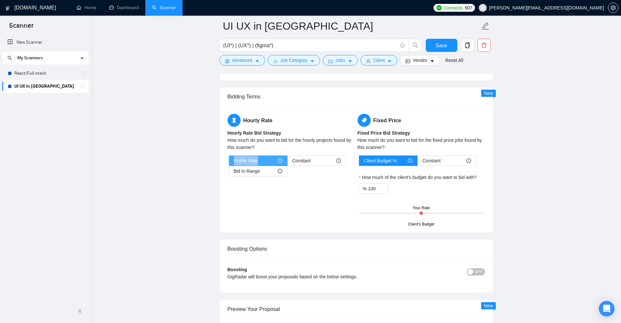
click at [241, 160] on span "Profile Rate" at bounding box center [246, 161] width 24 height 10
click at [229, 162] on input "Profile Rate" at bounding box center [229, 162] width 0 height 0
click at [241, 160] on span "Profile Rate" at bounding box center [246, 161] width 24 height 10
click at [229, 162] on input "Profile Rate" at bounding box center [229, 162] width 0 height 0
click at [311, 161] on div "Constant" at bounding box center [316, 161] width 49 height 10
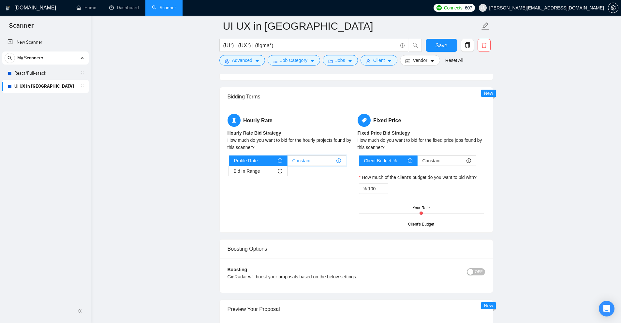
click at [287, 162] on input "Constant" at bounding box center [287, 162] width 0 height 0
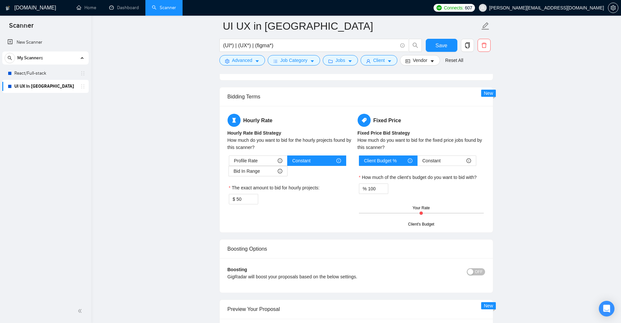
drag, startPoint x: 229, startPoint y: 198, endPoint x: 205, endPoint y: 198, distance: 23.8
click at [255, 169] on span "Bid In Range" at bounding box center [247, 171] width 26 height 10
click at [229, 173] on input "Bid In Range" at bounding box center [229, 173] width 0 height 0
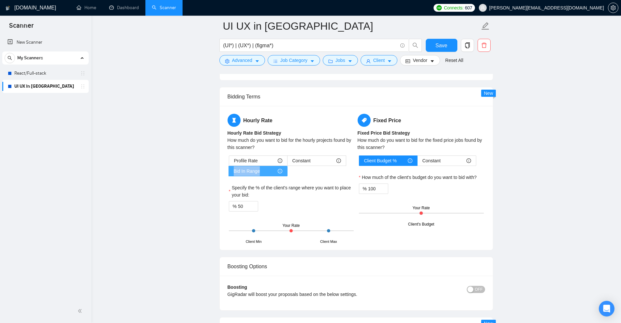
drag, startPoint x: 231, startPoint y: 171, endPoint x: 260, endPoint y: 171, distance: 28.7
click at [260, 171] on label "Bid In Range" at bounding box center [258, 171] width 59 height 10
click at [283, 62] on span "Job Category" at bounding box center [293, 60] width 27 height 7
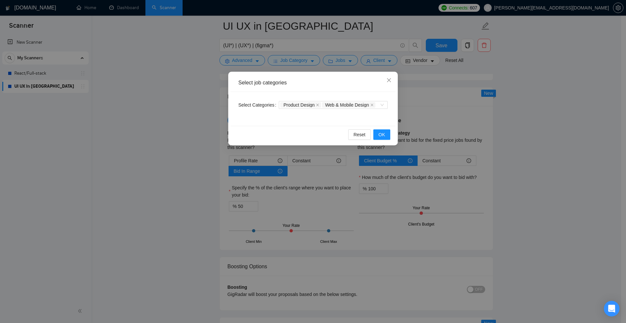
click at [455, 108] on div "Select job categories Select Categories Product Design Web & Mobile Design Rese…" at bounding box center [313, 161] width 626 height 323
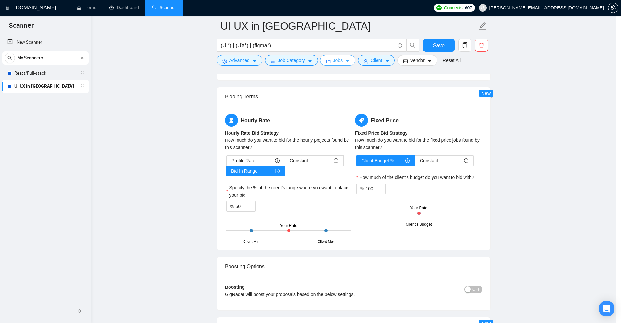
click at [339, 58] on span "Jobs" at bounding box center [338, 60] width 10 height 7
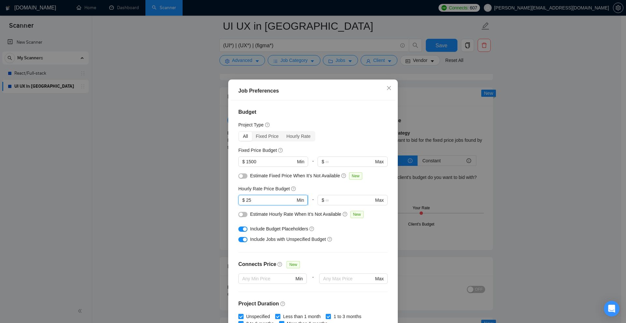
drag, startPoint x: 258, startPoint y: 205, endPoint x: 245, endPoint y: 202, distance: 12.9
click at [245, 202] on span "$ 25 Min" at bounding box center [272, 200] width 69 height 10
drag, startPoint x: 269, startPoint y: 195, endPoint x: 240, endPoint y: 203, distance: 30.6
click at [240, 203] on span "$ 25 Min" at bounding box center [272, 200] width 69 height 10
click at [251, 198] on input "25" at bounding box center [270, 200] width 49 height 7
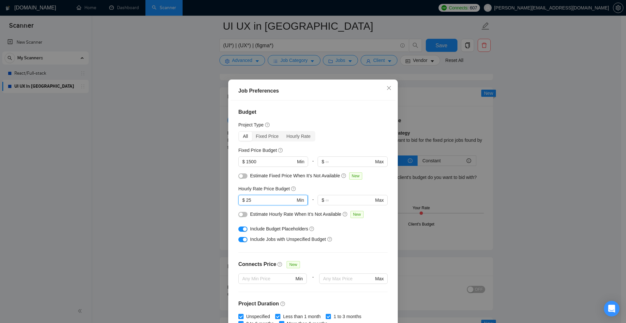
click at [251, 198] on input "25" at bounding box center [270, 200] width 49 height 7
click at [483, 173] on div "Job Preferences Budget Project Type All Fixed Price Hourly Rate Fixed Price Bud…" at bounding box center [313, 161] width 626 height 323
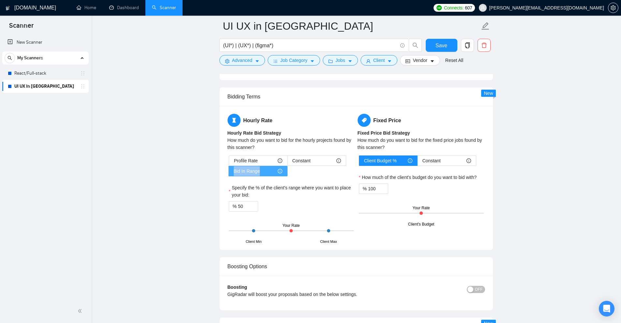
drag, startPoint x: 233, startPoint y: 168, endPoint x: 264, endPoint y: 168, distance: 31.0
click at [264, 168] on label "Bid In Range" at bounding box center [258, 171] width 59 height 10
click at [272, 191] on label "Specify the % of the client's range where you want to place your bid:" at bounding box center [291, 191] width 125 height 14
click at [258, 201] on input "50" at bounding box center [248, 206] width 20 height 10
click at [310, 227] on div "Client Min Client Max Your Rate" at bounding box center [291, 230] width 125 height 23
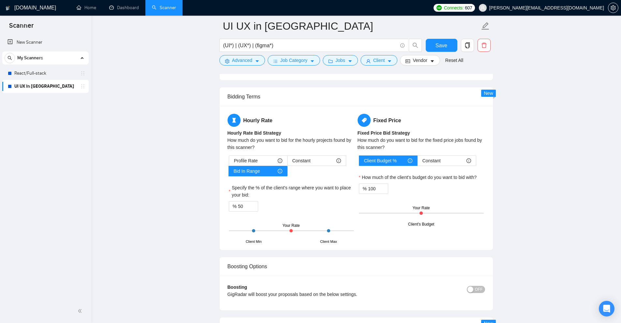
click at [262, 242] on div "Client Min Client Max Your Rate" at bounding box center [291, 230] width 125 height 23
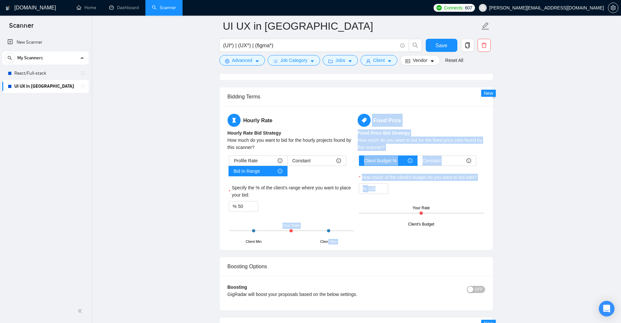
drag, startPoint x: 342, startPoint y: 240, endPoint x: 376, endPoint y: 239, distance: 34.2
click at [376, 239] on div "Hourly Rate Hourly Rate Bid Strategy How much do you want to bid for the hourly…" at bounding box center [356, 178] width 260 height 128
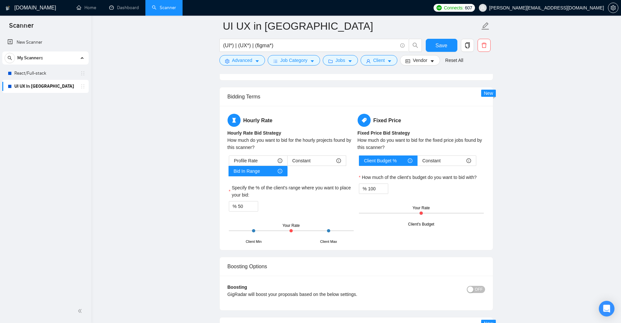
click at [370, 240] on div "Hourly Rate Hourly Rate Bid Strategy How much do you want to bid for the hourly…" at bounding box center [356, 178] width 260 height 128
drag, startPoint x: 253, startPoint y: 204, endPoint x: 203, endPoint y: 204, distance: 49.5
drag, startPoint x: 246, startPoint y: 206, endPoint x: 194, endPoint y: 208, distance: 52.2
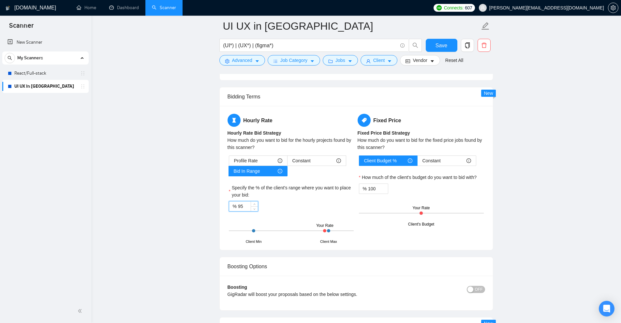
drag, startPoint x: 242, startPoint y: 206, endPoint x: 216, endPoint y: 206, distance: 26.4
type input "80"
click at [335, 62] on span "Jobs" at bounding box center [340, 60] width 10 height 7
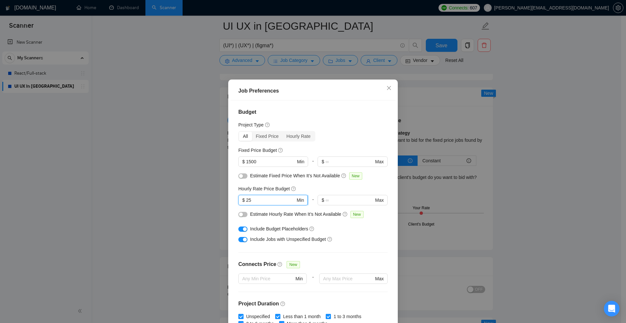
drag, startPoint x: 251, startPoint y: 202, endPoint x: 238, endPoint y: 200, distance: 12.5
click at [238, 200] on span "$ 25 Min" at bounding box center [272, 200] width 69 height 10
click at [483, 138] on div "Job Preferences Budget Project Type All Fixed Price Hourly Rate Fixed Price Bud…" at bounding box center [313, 161] width 626 height 323
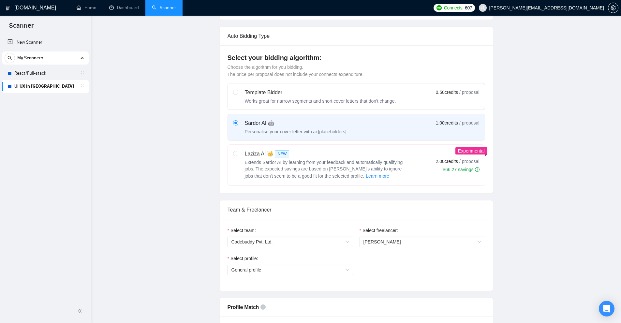
scroll to position [0, 0]
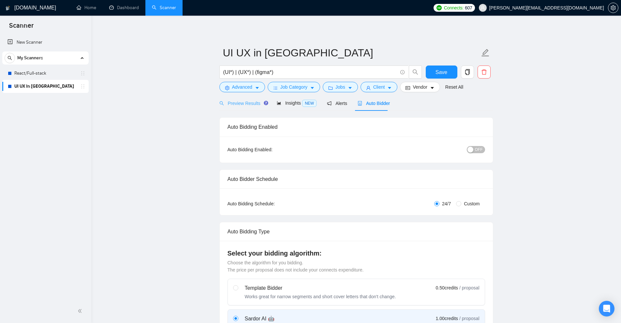
click at [244, 107] on div "Preview Results" at bounding box center [242, 102] width 47 height 15
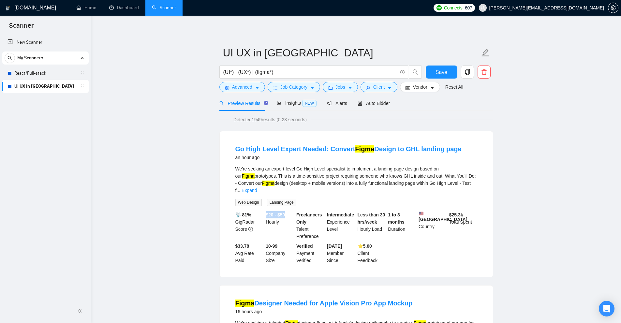
drag, startPoint x: 265, startPoint y: 206, endPoint x: 293, endPoint y: 205, distance: 28.1
click at [293, 211] on div "$20 - $50 Hourly" at bounding box center [279, 225] width 31 height 29
click at [277, 211] on div "$20 - $50 Hourly" at bounding box center [279, 225] width 31 height 29
drag, startPoint x: 266, startPoint y: 208, endPoint x: 273, endPoint y: 207, distance: 6.6
click at [272, 212] on b "$20 - $50" at bounding box center [275, 214] width 19 height 5
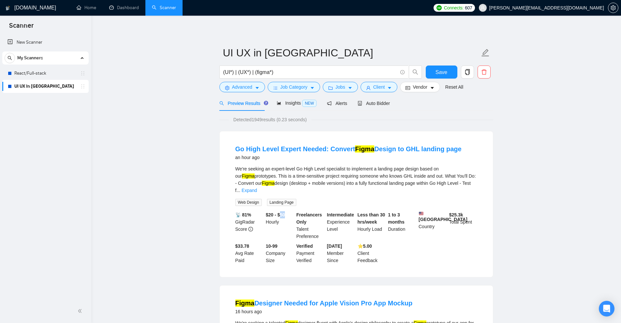
drag, startPoint x: 279, startPoint y: 206, endPoint x: 288, endPoint y: 205, distance: 8.8
click at [288, 211] on div "$20 - $50 Hourly" at bounding box center [279, 225] width 31 height 29
drag, startPoint x: 281, startPoint y: 206, endPoint x: 295, endPoint y: 205, distance: 14.4
click at [295, 211] on div "📡 81% GigRadar Score $20 - $50 Hourly Freelancers Only Talent Preference Interm…" at bounding box center [356, 237] width 244 height 53
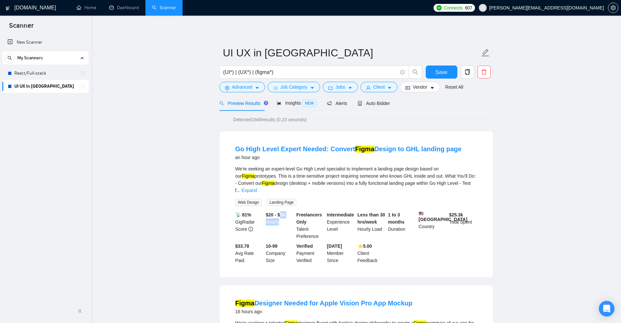
click at [284, 212] on b "$20 - $50" at bounding box center [275, 214] width 19 height 5
drag, startPoint x: 284, startPoint y: 205, endPoint x: 280, endPoint y: 208, distance: 4.4
click at [279, 212] on b "$20 - $50" at bounding box center [275, 214] width 19 height 5
click at [285, 212] on b "$20 - $50" at bounding box center [275, 214] width 19 height 5
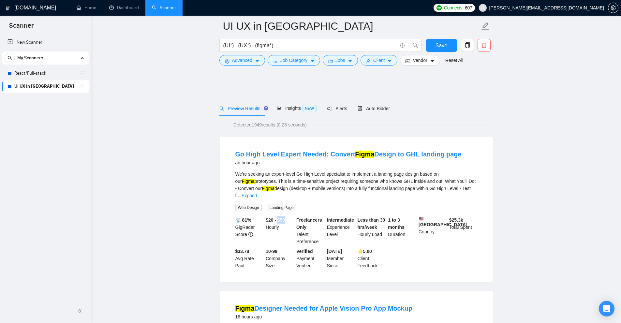
scroll to position [163, 0]
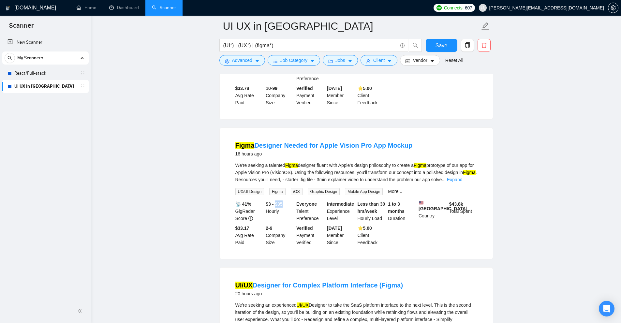
drag, startPoint x: 276, startPoint y: 197, endPoint x: 285, endPoint y: 198, distance: 8.9
click at [285, 200] on div "$3 - $35 Hourly" at bounding box center [279, 211] width 31 height 22
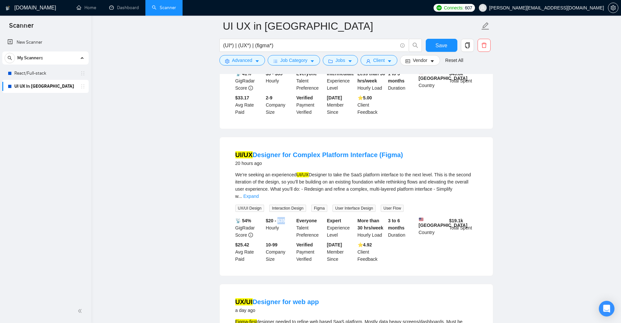
drag, startPoint x: 278, startPoint y: 210, endPoint x: 289, endPoint y: 209, distance: 11.1
click at [289, 217] on div "$20 - $35 Hourly" at bounding box center [279, 228] width 31 height 22
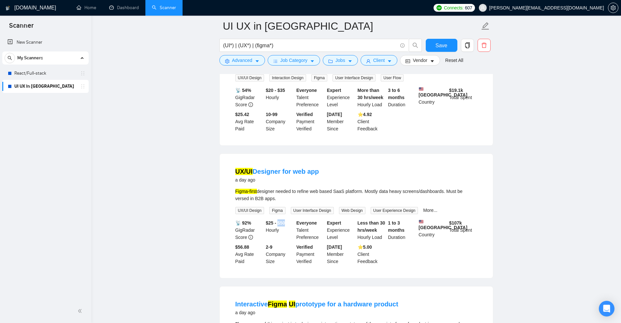
drag, startPoint x: 278, startPoint y: 215, endPoint x: 287, endPoint y: 215, distance: 8.8
click at [287, 219] on div "$25 - $50 Hourly" at bounding box center [279, 230] width 31 height 22
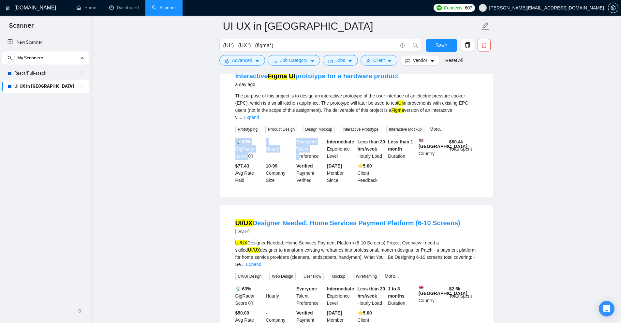
drag, startPoint x: 264, startPoint y: 135, endPoint x: 304, endPoint y: 170, distance: 53.8
click at [302, 156] on div "📡 63% GigRadar Score - Hourly Everyone Talent Preference Intermediate Experienc…" at bounding box center [356, 161] width 244 height 46
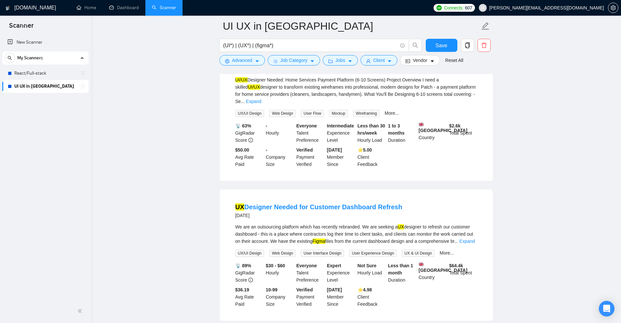
scroll to position [945, 0]
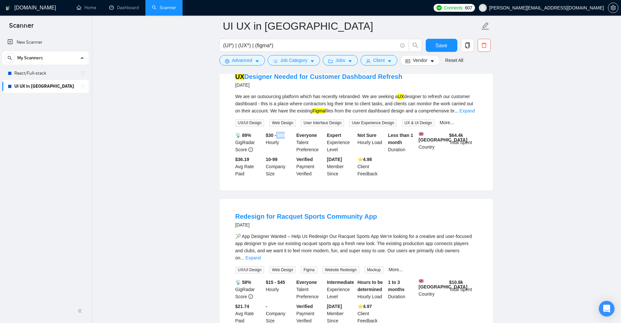
drag, startPoint x: 279, startPoint y: 127, endPoint x: 286, endPoint y: 127, distance: 6.8
click at [286, 132] on div "$30 - $60 Hourly" at bounding box center [279, 143] width 31 height 22
drag, startPoint x: 284, startPoint y: 127, endPoint x: 277, endPoint y: 128, distance: 7.2
click at [277, 133] on b "$30 - $60" at bounding box center [275, 135] width 19 height 5
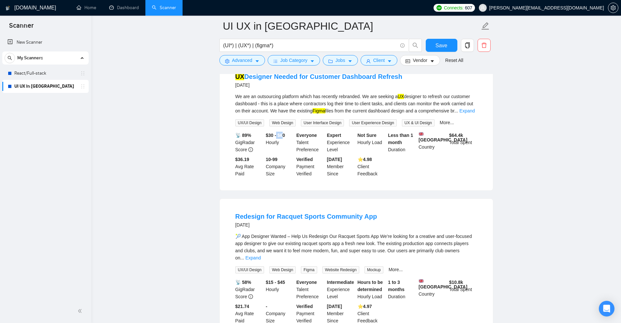
scroll to position [1076, 0]
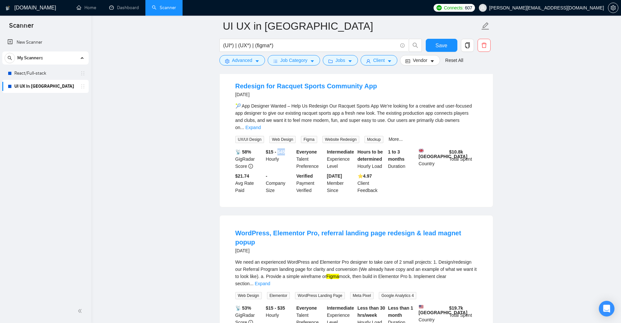
drag, startPoint x: 281, startPoint y: 141, endPoint x: 289, endPoint y: 140, distance: 7.5
click at [289, 148] on div "$15 - $45 Hourly" at bounding box center [279, 159] width 31 height 22
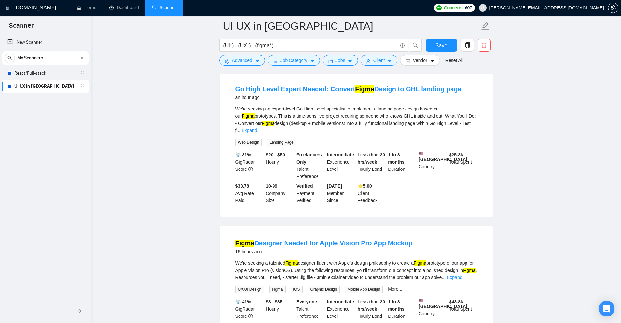
scroll to position [0, 0]
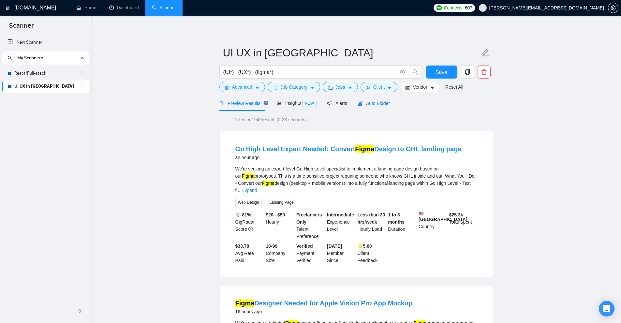
click at [376, 104] on span "Auto Bidder" at bounding box center [374, 103] width 32 height 5
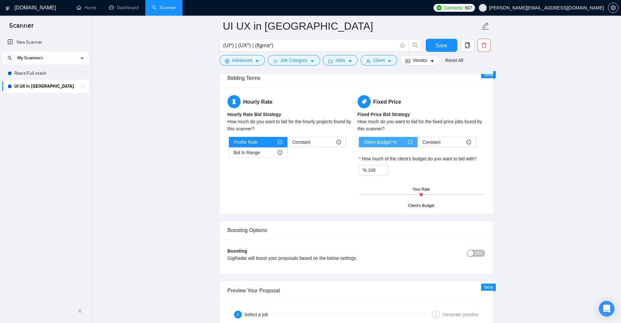
scroll to position [1052, 0]
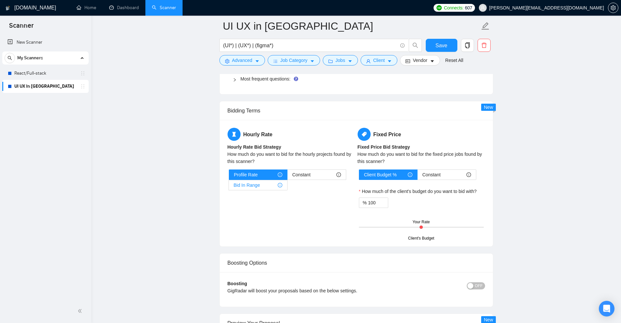
click at [260, 187] on div "Bid In Range" at bounding box center [258, 185] width 49 height 10
click at [229, 187] on input "Bid In Range" at bounding box center [229, 187] width 0 height 0
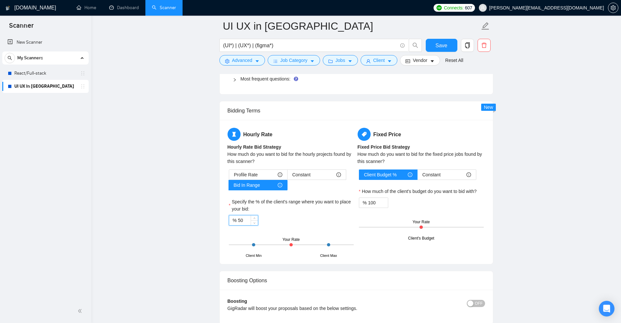
drag, startPoint x: 246, startPoint y: 220, endPoint x: 217, endPoint y: 216, distance: 28.7
drag, startPoint x: 232, startPoint y: 184, endPoint x: 257, endPoint y: 182, distance: 25.3
click at [257, 182] on label "Bid In Range" at bounding box center [258, 185] width 59 height 10
click at [270, 209] on label "Specify the % of the client's range where you want to place your bid:" at bounding box center [291, 205] width 125 height 14
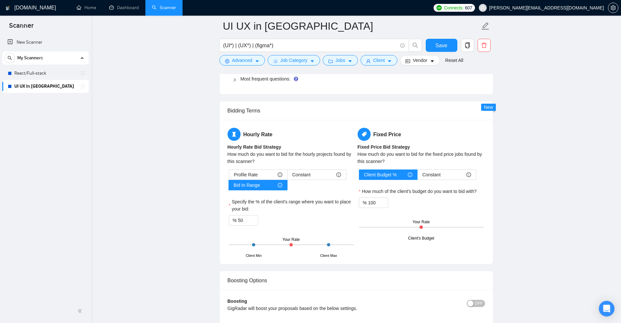
click at [258, 215] on input "50" at bounding box center [248, 220] width 20 height 10
click at [241, 221] on input "50" at bounding box center [248, 220] width 20 height 10
click at [341, 56] on button "Jobs" at bounding box center [340, 60] width 35 height 10
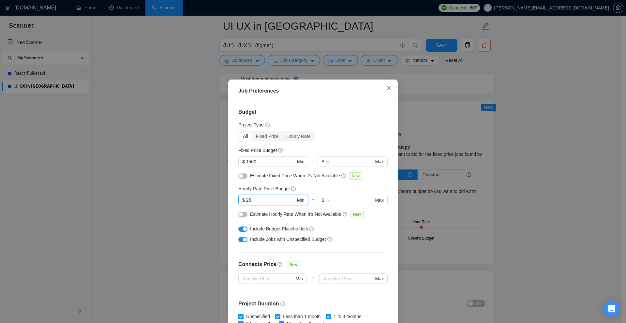
drag, startPoint x: 255, startPoint y: 202, endPoint x: 222, endPoint y: 202, distance: 33.6
click at [217, 203] on div "Job Preferences Budget Project Type All Fixed Price Hourly Rate Fixed Price Bud…" at bounding box center [313, 161] width 626 height 323
click at [266, 198] on input "25" at bounding box center [270, 200] width 49 height 7
click at [438, 155] on div "Job Preferences Budget Project Type All Fixed Price Hourly Rate Fixed Price Bud…" at bounding box center [313, 161] width 626 height 323
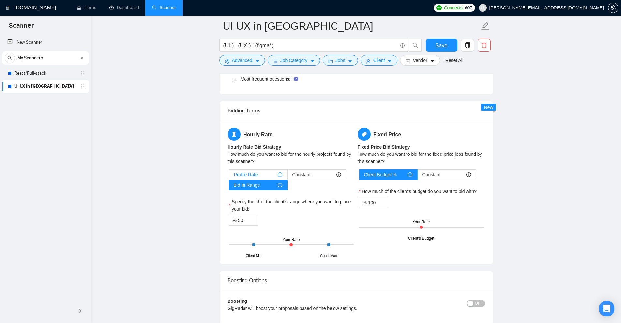
click at [250, 174] on span "Profile Rate" at bounding box center [246, 175] width 24 height 10
click at [229, 176] on input "Profile Rate" at bounding box center [229, 176] width 0 height 0
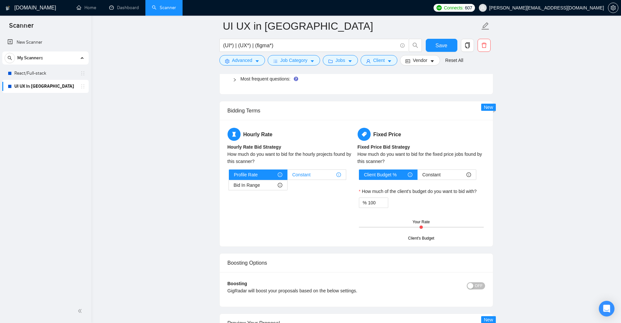
click at [312, 173] on div "Constant" at bounding box center [316, 175] width 49 height 10
click at [287, 176] on input "Constant" at bounding box center [287, 176] width 0 height 0
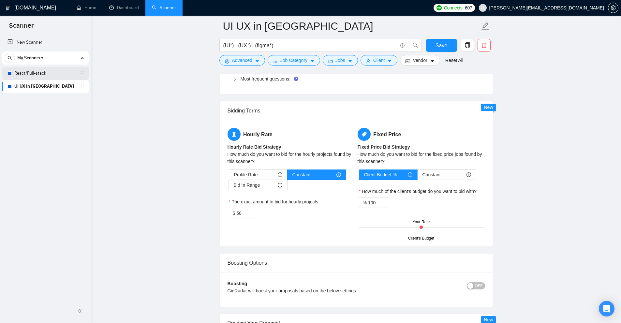
click at [49, 74] on link "React/Full-stack" at bounding box center [45, 73] width 62 height 13
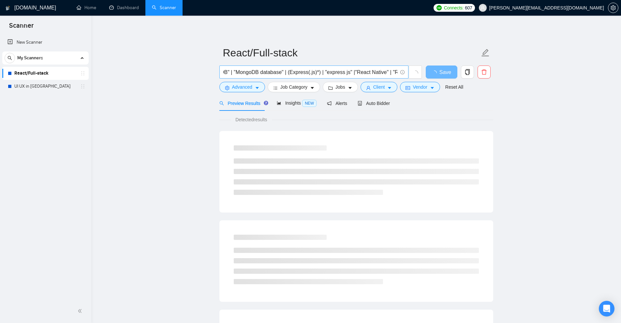
scroll to position [0, 344]
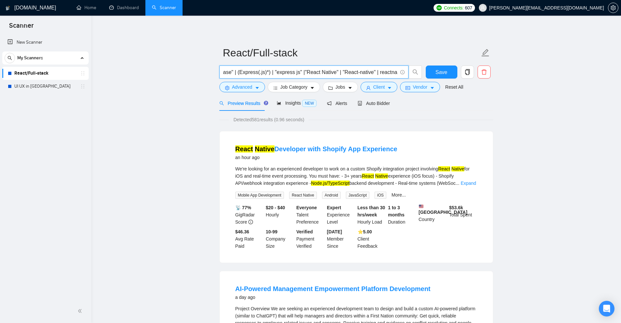
drag, startPoint x: 320, startPoint y: 70, endPoint x: 329, endPoint y: 72, distance: 8.3
click at [329, 72] on input "((MERN*) | (React*) ( (Node*) | "Node JS") | fullstack | "/fullstack" | "full-s…" at bounding box center [310, 72] width 174 height 8
click at [318, 72] on input "((MERN*) | (React*) ( (Node*) | "Node JS") | fullstack | "/fullstack" | "full-s…" at bounding box center [310, 72] width 174 height 8
drag, startPoint x: 318, startPoint y: 72, endPoint x: 343, endPoint y: 71, distance: 25.1
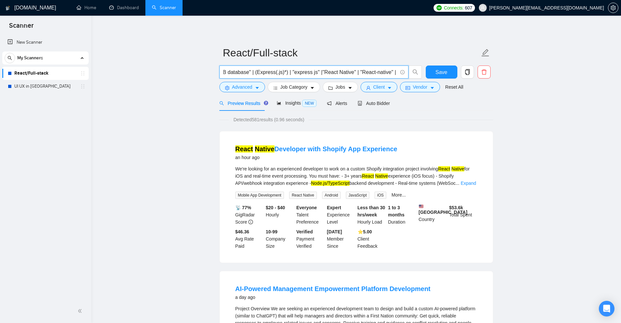
click at [343, 71] on input "((MERN*) | (React*) ( (Node*) | "Node JS") | fullstack | "/fullstack" | "full-s…" at bounding box center [310, 72] width 174 height 8
drag, startPoint x: 342, startPoint y: 72, endPoint x: 322, endPoint y: 77, distance: 20.7
click at [322, 77] on span "((MERN*) | (React*) ( (Node*) | "Node JS") | fullstack | "/fullstack" | "full-s…" at bounding box center [313, 72] width 189 height 13
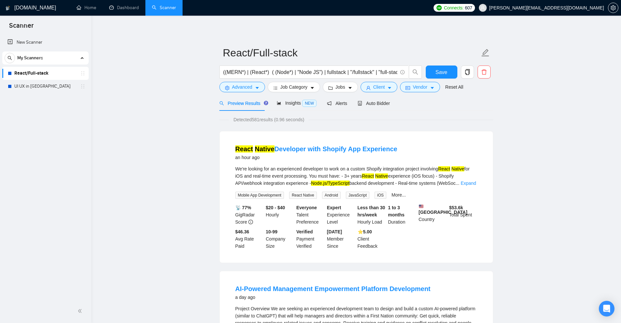
click at [83, 78] on div "React/Full-stack" at bounding box center [45, 73] width 86 height 13
drag, startPoint x: 85, startPoint y: 88, endPoint x: 85, endPoint y: 84, distance: 3.6
click at [605, 306] on icon "Open Intercom Messenger" at bounding box center [606, 308] width 7 height 8
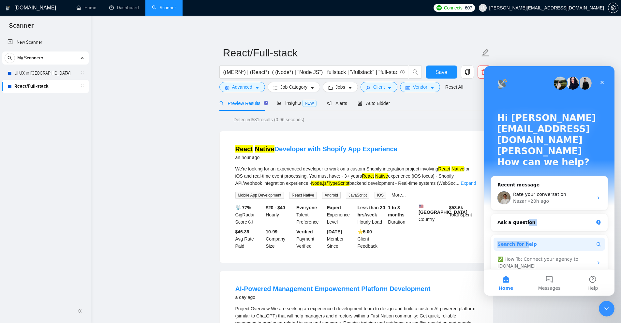
drag, startPoint x: 522, startPoint y: 214, endPoint x: 522, endPoint y: 233, distance: 18.9
click at [521, 237] on div "Recent message Rate your conversation Nazar • 20h ago Ask a question Search for…" at bounding box center [548, 248] width 117 height 145
click at [522, 241] on span "Search for help" at bounding box center [516, 244] width 39 height 7
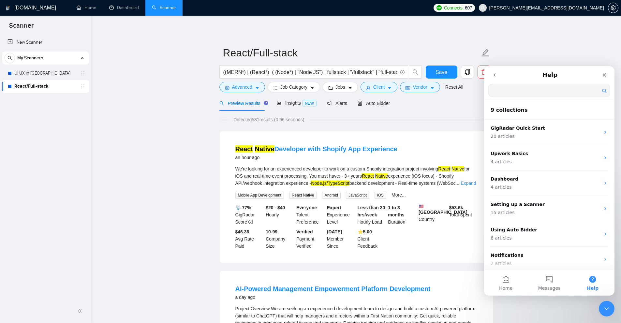
click at [516, 93] on input "Search for help" at bounding box center [549, 90] width 121 height 13
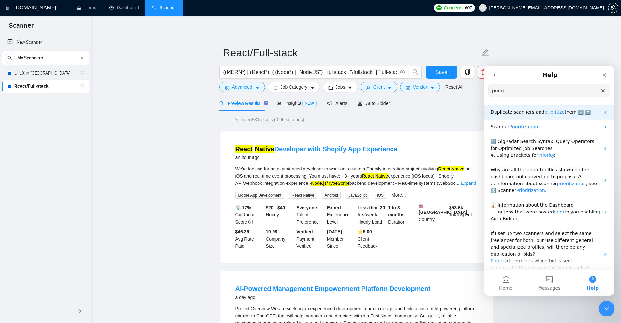
type input "priori"
click at [570, 112] on span "them ⬇️ ⬆️" at bounding box center [577, 112] width 26 height 5
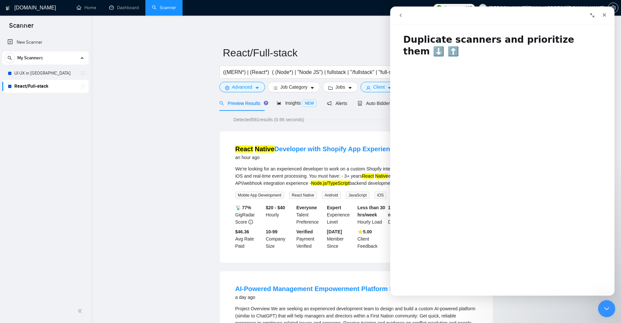
click at [603, 306] on icon "Close Intercom Messenger" at bounding box center [606, 308] width 8 height 8
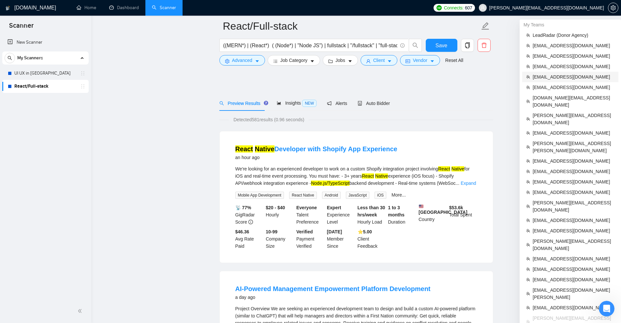
scroll to position [163, 0]
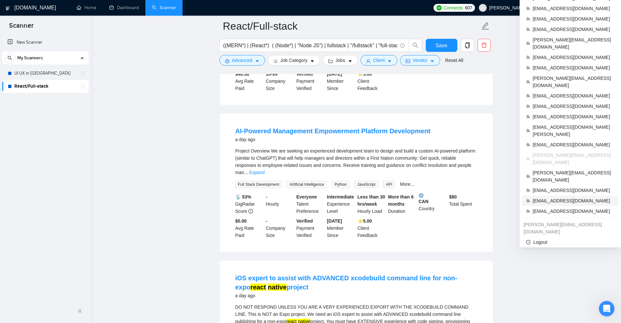
click at [553, 197] on span "[EMAIL_ADDRESS][DOMAIN_NAME]" at bounding box center [574, 200] width 82 height 7
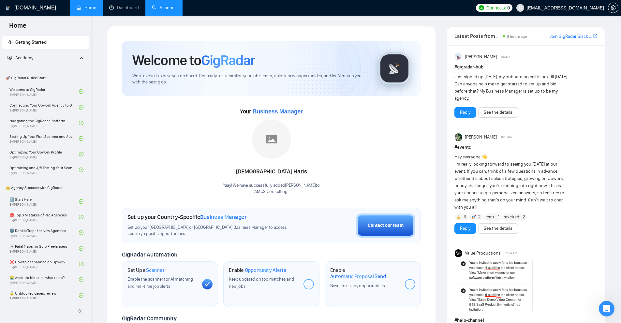
click at [176, 5] on link "Scanner" at bounding box center [164, 8] width 24 height 6
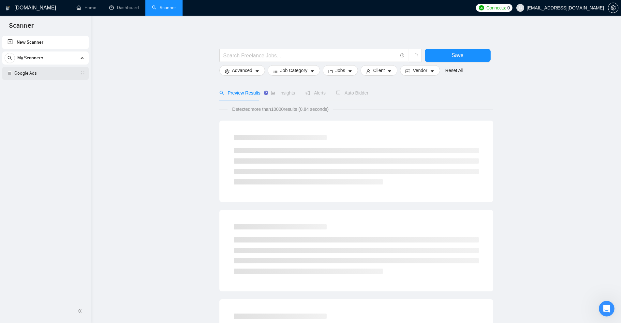
click at [33, 71] on link "Google Ads" at bounding box center [45, 73] width 62 height 13
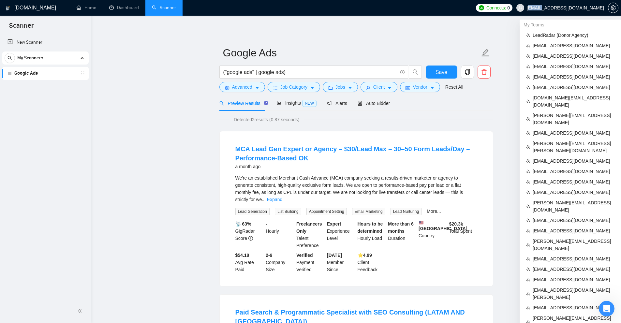
copy span "lexm@"
drag, startPoint x: 560, startPoint y: 7, endPoint x: 572, endPoint y: 7, distance: 12.7
click at [572, 8] on span "[EMAIL_ADDRESS][DOMAIN_NAME]" at bounding box center [565, 8] width 77 height 0
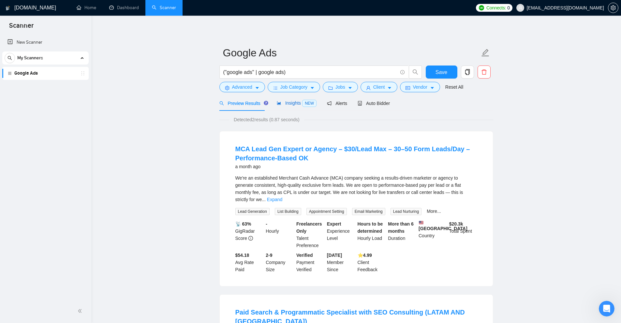
click at [282, 101] on span "Insights NEW" at bounding box center [297, 102] width 40 height 5
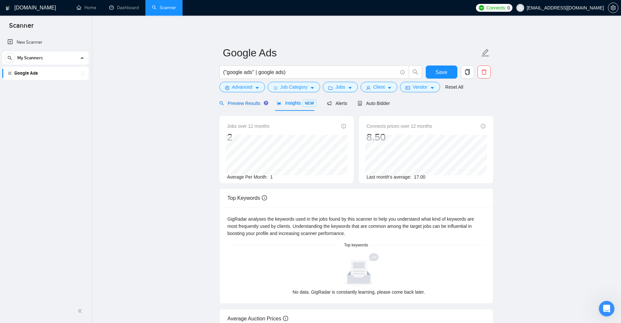
click at [233, 102] on span "Preview Results" at bounding box center [242, 103] width 47 height 5
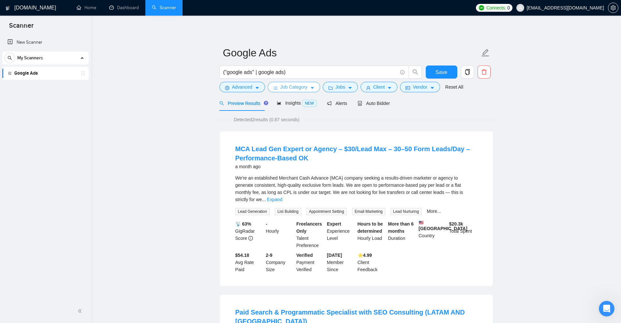
click at [303, 88] on span "Job Category" at bounding box center [293, 86] width 27 height 7
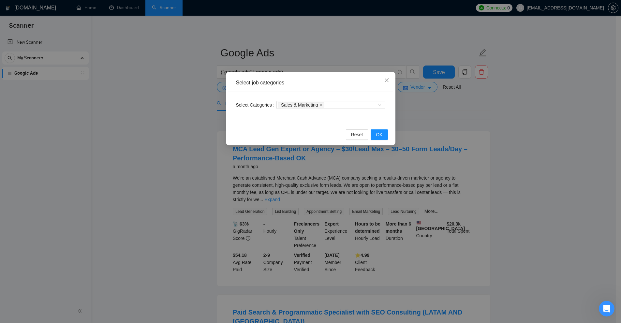
click at [505, 124] on div "Select job categories Select Categories Sales & Marketing Reset OK" at bounding box center [310, 161] width 621 height 323
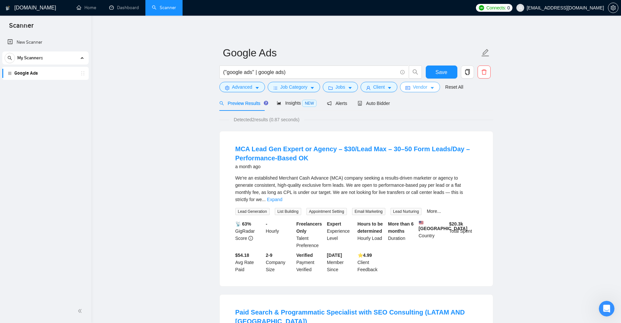
click at [430, 90] on icon "caret-down" at bounding box center [432, 88] width 5 height 5
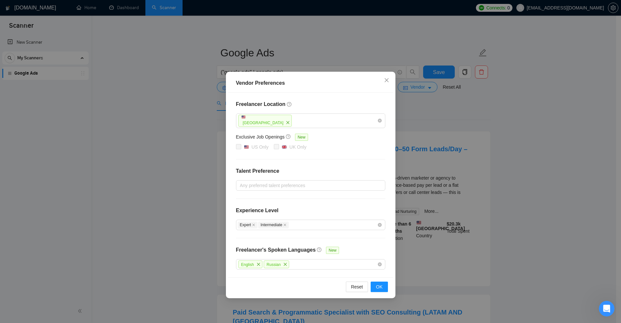
click at [417, 91] on div "Vendor Preferences Freelancer Location United States Exclusive Job Openings New…" at bounding box center [310, 161] width 621 height 323
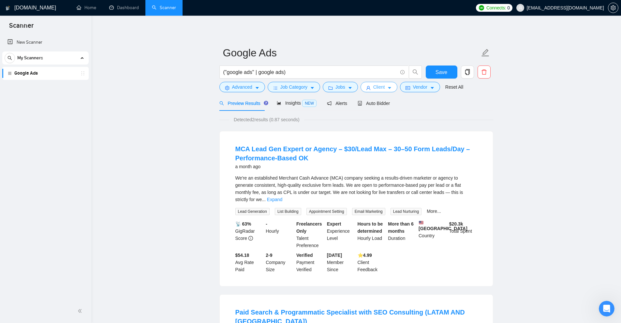
click at [385, 89] on button "Client" at bounding box center [378, 87] width 37 height 10
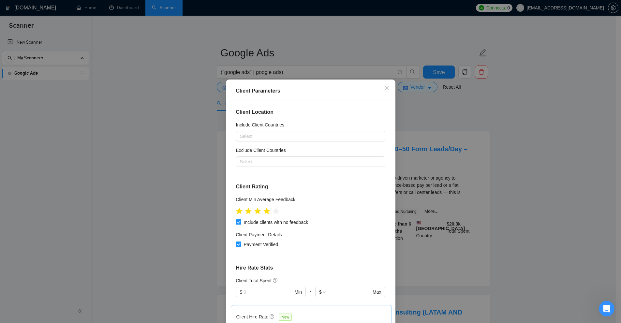
click at [428, 176] on div "Client Parameters Client Location Include Client Countries Select Exclude Clien…" at bounding box center [310, 161] width 621 height 323
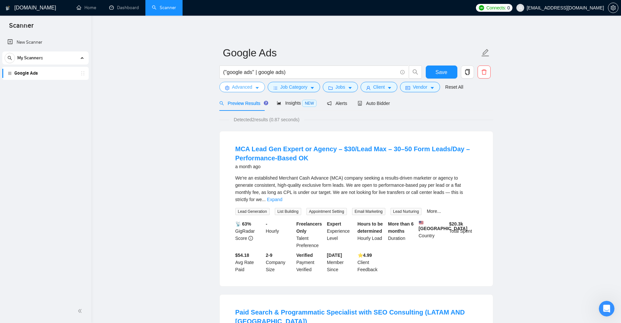
click at [261, 86] on button "Advanced" at bounding box center [242, 87] width 46 height 10
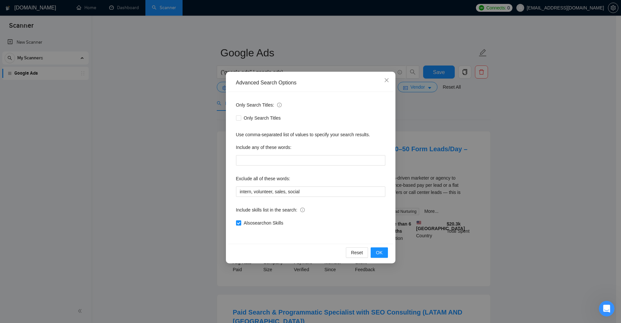
click at [446, 182] on div "Advanced Search Options Only Search Titles: Only Search Titles Use comma-separa…" at bounding box center [310, 161] width 621 height 323
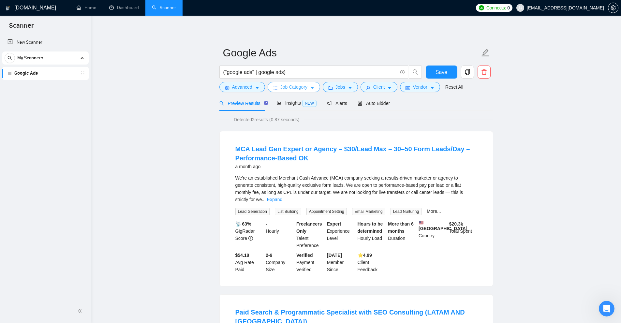
click at [284, 87] on span "Job Category" at bounding box center [293, 86] width 27 height 7
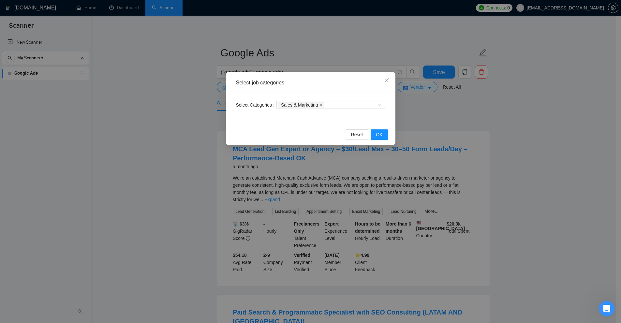
click at [475, 102] on div "Select job categories Select Categories Sales & Marketing Reset OK" at bounding box center [310, 161] width 621 height 323
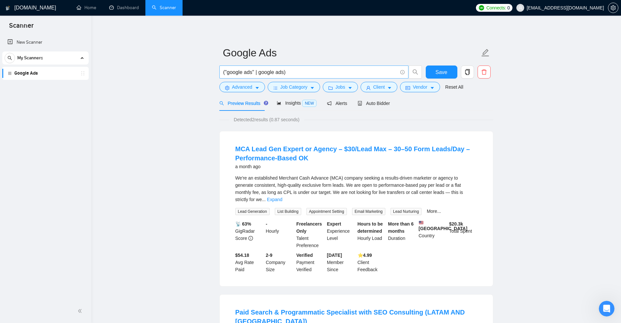
click at [321, 78] on span "("google ads" | google ads)" at bounding box center [313, 72] width 189 height 13
click at [328, 82] on button "Jobs" at bounding box center [340, 87] width 35 height 10
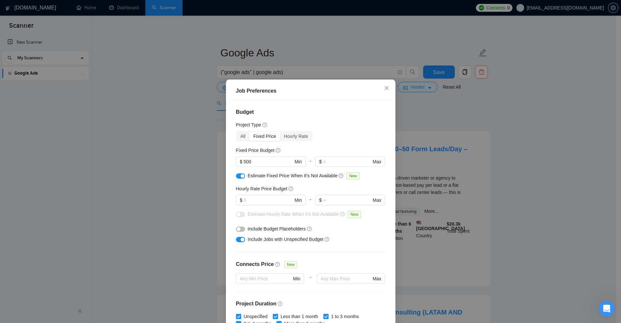
click at [443, 106] on div "Job Preferences Budget Project Type All Fixed Price Hourly Rate Fixed Price Bud…" at bounding box center [310, 161] width 621 height 323
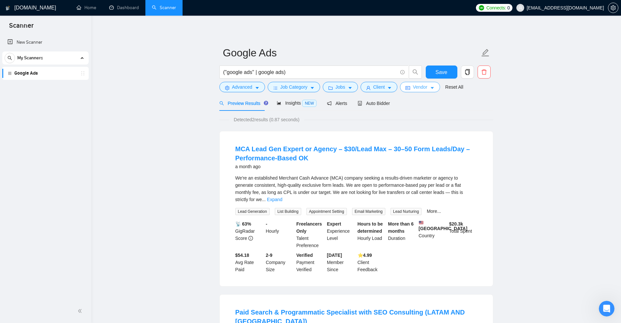
click at [419, 90] on span "Vendor" at bounding box center [420, 86] width 14 height 7
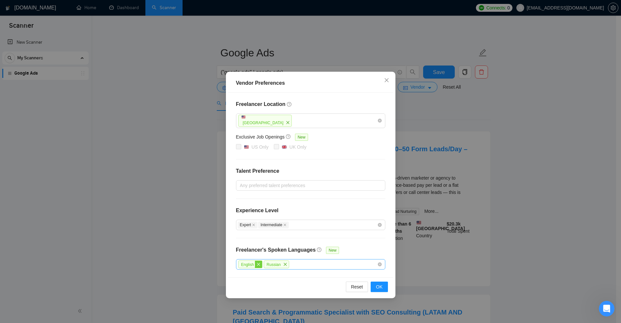
click at [259, 263] on icon "close" at bounding box center [258, 264] width 4 height 4
click at [260, 266] on span "close" at bounding box center [259, 264] width 7 height 7
click at [487, 190] on div "Vendor Preferences Freelancer Location United States Exclusive Job Openings New…" at bounding box center [310, 161] width 621 height 323
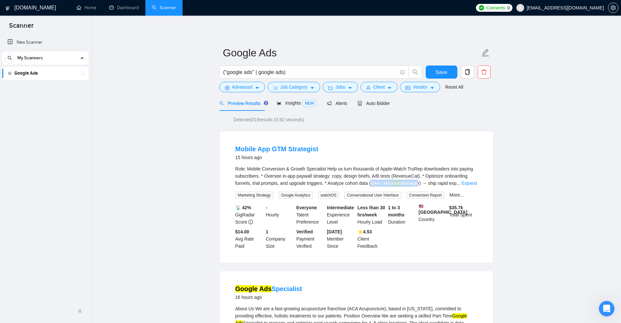
drag, startPoint x: 371, startPoint y: 181, endPoint x: 420, endPoint y: 183, distance: 49.2
click at [419, 183] on div "Role: Mobile Conversion & Growth Specialist Help us turn thousands of Apple-Wat…" at bounding box center [356, 176] width 242 height 22
click at [422, 183] on div "Role: Mobile Conversion & Growth Specialist Help us turn thousands of Apple-Wat…" at bounding box center [356, 176] width 242 height 22
click at [472, 183] on link "Expand" at bounding box center [468, 183] width 15 height 5
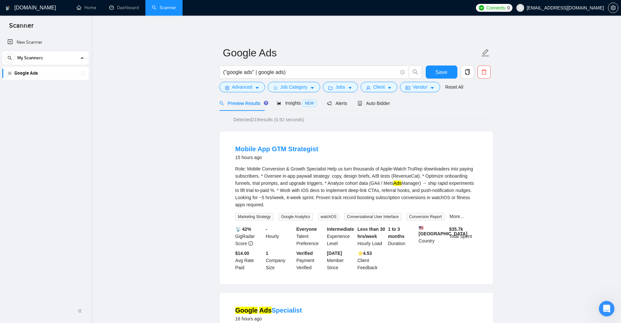
click at [438, 148] on div "Mobile App GTM Strategist 15 hours ago" at bounding box center [356, 152] width 242 height 17
drag, startPoint x: 377, startPoint y: 105, endPoint x: 363, endPoint y: 105, distance: 14.0
click at [377, 105] on span "Auto Bidder" at bounding box center [374, 103] width 32 height 5
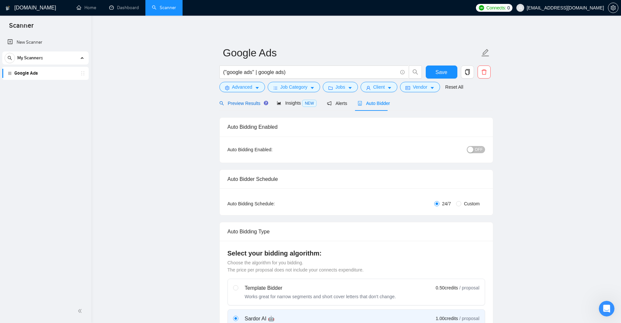
click at [244, 101] on span "Preview Results" at bounding box center [242, 103] width 47 height 5
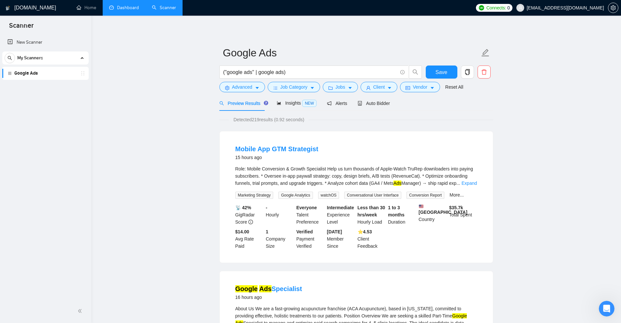
click at [127, 8] on link "Dashboard" at bounding box center [124, 8] width 30 height 6
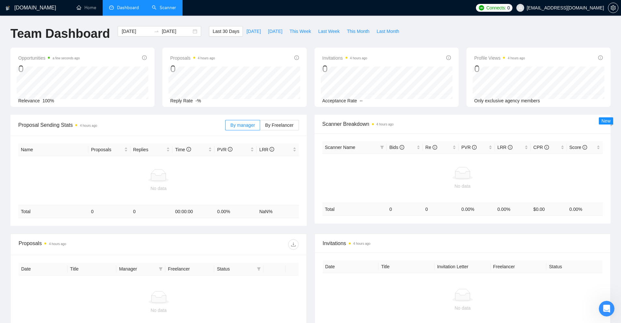
click at [343, 127] on span "Scanner Breakdown 4 hours ago" at bounding box center [462, 124] width 281 height 8
click at [170, 5] on link "Scanner" at bounding box center [164, 8] width 24 height 6
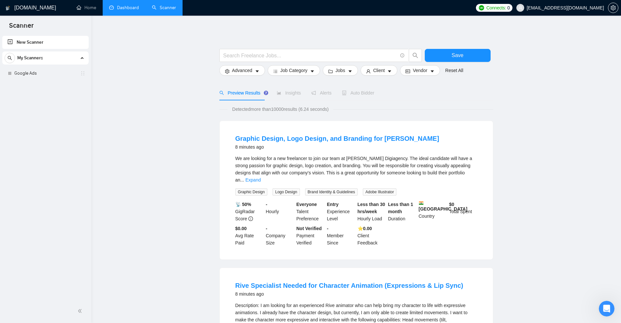
click at [58, 77] on link "Google Ads" at bounding box center [45, 73] width 62 height 13
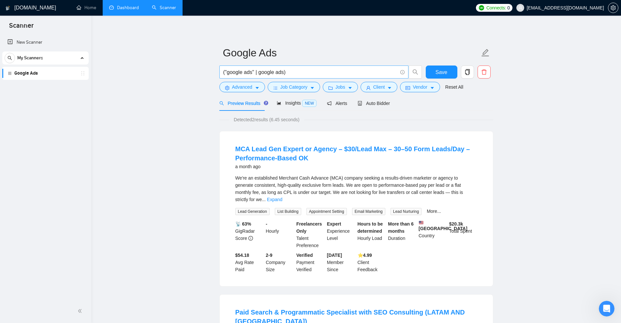
click at [235, 72] on input "("google ads" | google ads)" at bounding box center [310, 72] width 174 height 8
drag, startPoint x: 235, startPoint y: 72, endPoint x: 246, endPoint y: 73, distance: 11.1
click at [246, 73] on input "("google ads" | google ads)" at bounding box center [310, 72] width 174 height 8
click at [266, 74] on input "("google ads" | google ads)" at bounding box center [310, 72] width 174 height 8
drag, startPoint x: 266, startPoint y: 74, endPoint x: 281, endPoint y: 74, distance: 14.3
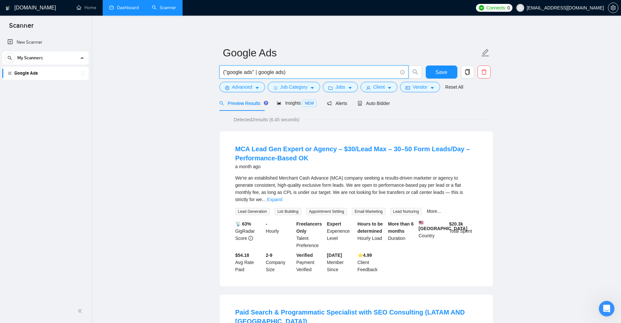
click at [281, 74] on input "("google ads" | google ads)" at bounding box center [310, 72] width 174 height 8
click at [282, 74] on input "("google ads" | google ads)" at bounding box center [310, 72] width 174 height 8
drag, startPoint x: 284, startPoint y: 73, endPoint x: 257, endPoint y: 76, distance: 27.2
click at [257, 76] on input "("google ads" | google ads)" at bounding box center [310, 72] width 174 height 8
click at [260, 75] on input "("google ads" | google ads)" at bounding box center [310, 72] width 174 height 8
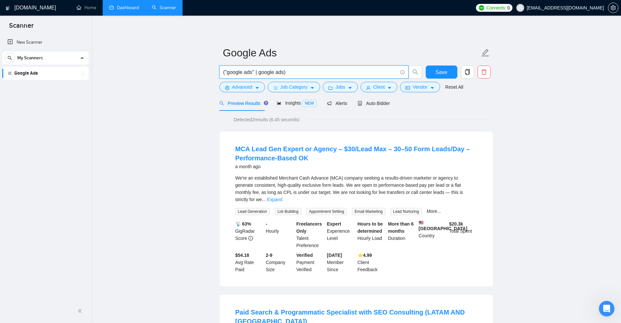
click at [225, 74] on input "("google ads" | google ads)" at bounding box center [310, 72] width 174 height 8
click at [250, 74] on input "("google ads" | google ads)" at bounding box center [310, 72] width 174 height 8
drag, startPoint x: 258, startPoint y: 72, endPoint x: 225, endPoint y: 71, distance: 32.9
click at [225, 71] on input "("google ads" | google ads)" at bounding box center [310, 72] width 174 height 8
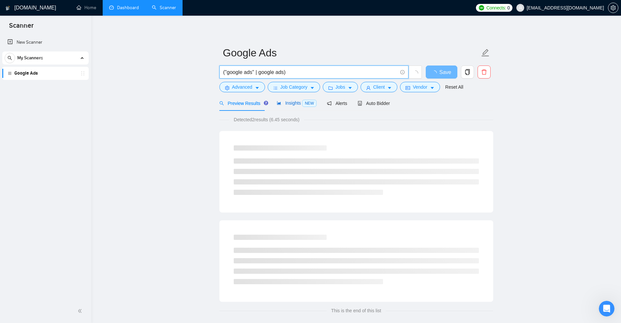
click at [289, 105] on span "Insights NEW" at bounding box center [297, 102] width 40 height 5
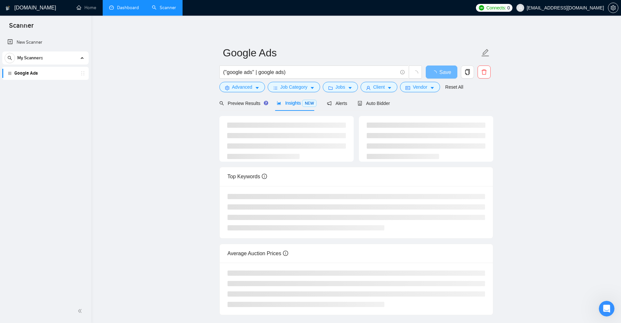
click at [282, 159] on div at bounding box center [286, 139] width 134 height 46
click at [290, 154] on li at bounding box center [263, 156] width 72 height 5
click at [420, 88] on span "Vendor" at bounding box center [420, 86] width 14 height 7
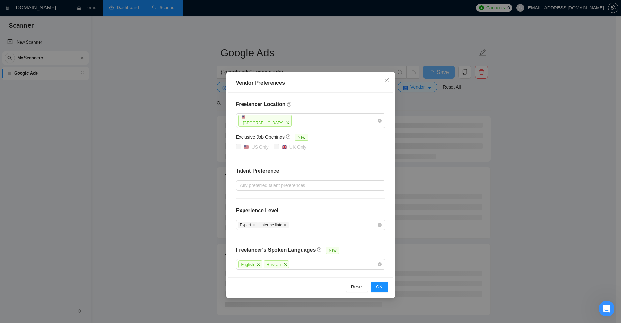
click at [502, 153] on div "Vendor Preferences Freelancer Location United States Exclusive Job Openings New…" at bounding box center [310, 161] width 621 height 323
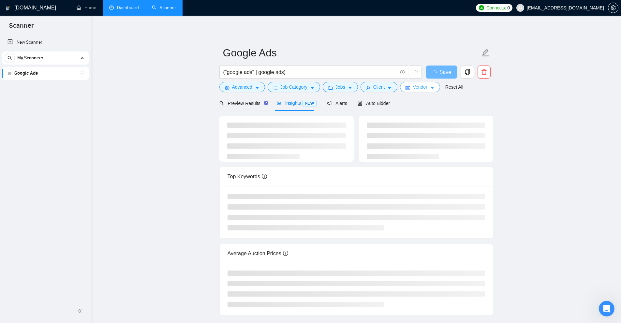
click at [413, 89] on span "Vendor" at bounding box center [420, 86] width 14 height 7
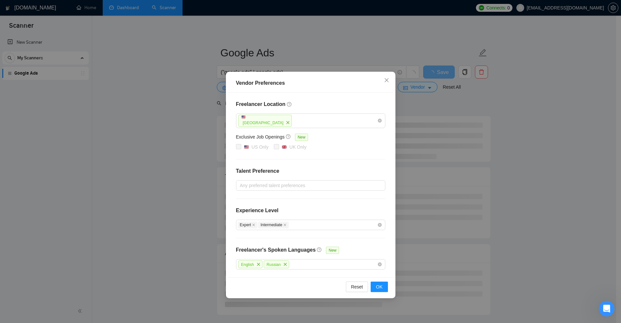
click at [449, 123] on div "Vendor Preferences Freelancer Location United States Exclusive Job Openings New…" at bounding box center [310, 161] width 621 height 323
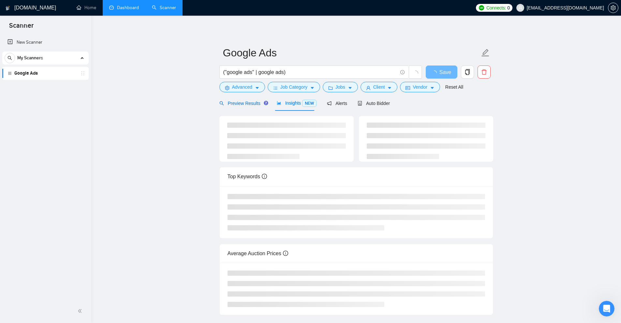
click at [248, 103] on span "Preview Results" at bounding box center [242, 103] width 47 height 5
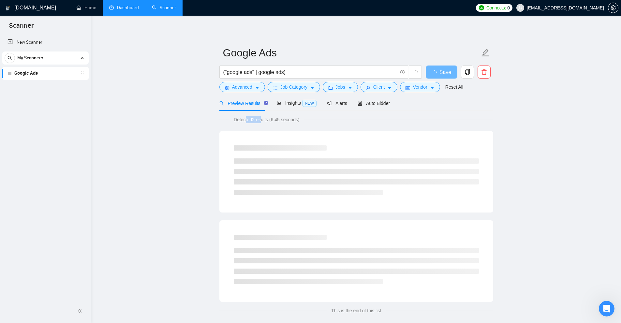
drag, startPoint x: 252, startPoint y: 120, endPoint x: 259, endPoint y: 121, distance: 7.0
click at [259, 121] on span "Detected 2 results (6.45 seconds)" at bounding box center [266, 119] width 75 height 7
click at [345, 89] on button "Jobs" at bounding box center [340, 87] width 35 height 10
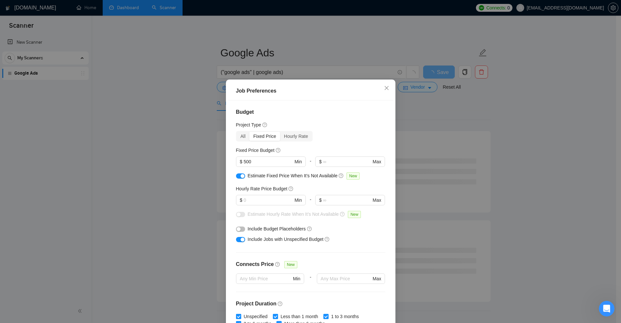
click at [438, 146] on div "Job Preferences Budget Project Type All Fixed Price Hourly Rate Fixed Price Bud…" at bounding box center [310, 161] width 621 height 323
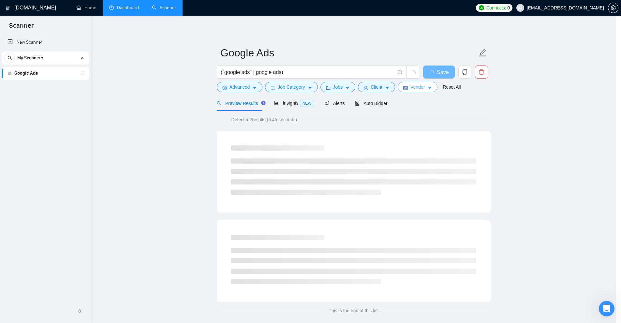
click at [413, 87] on span "Vendor" at bounding box center [417, 86] width 14 height 7
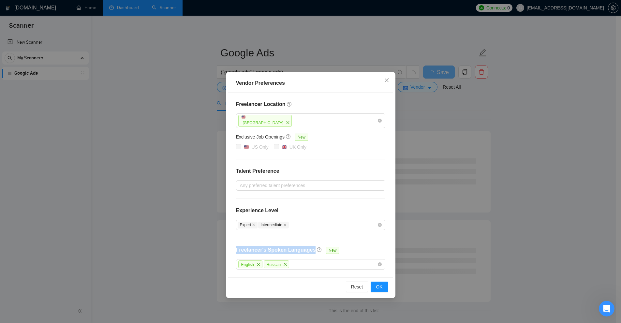
drag, startPoint x: 239, startPoint y: 248, endPoint x: 309, endPoint y: 247, distance: 70.7
click at [309, 247] on div "Freelancer Location United States Exclusive Job Openings New US Only UK Only Ta…" at bounding box center [310, 185] width 165 height 185
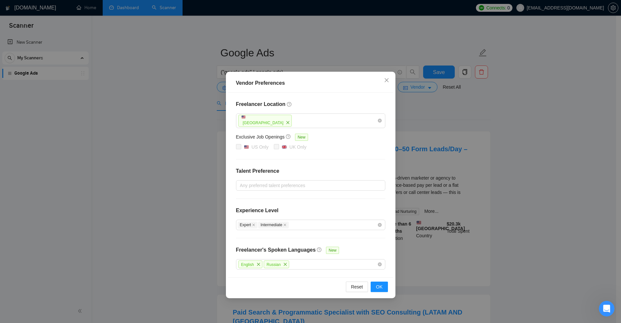
click at [499, 210] on div "Vendor Preferences Freelancer Location United States Exclusive Job Openings New…" at bounding box center [310, 161] width 621 height 323
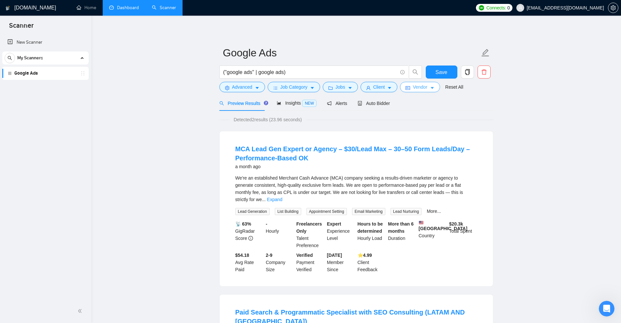
click at [418, 82] on button "Vendor" at bounding box center [420, 87] width 40 height 10
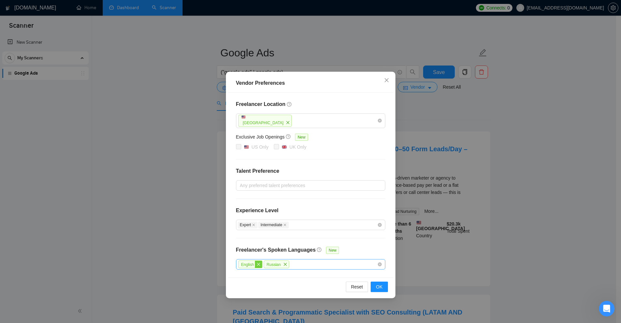
click at [258, 264] on icon "close" at bounding box center [258, 264] width 4 height 4
click at [260, 265] on icon "close" at bounding box center [260, 264] width 4 height 4
click at [291, 268] on div "Any preffered languages" at bounding box center [310, 264] width 149 height 10
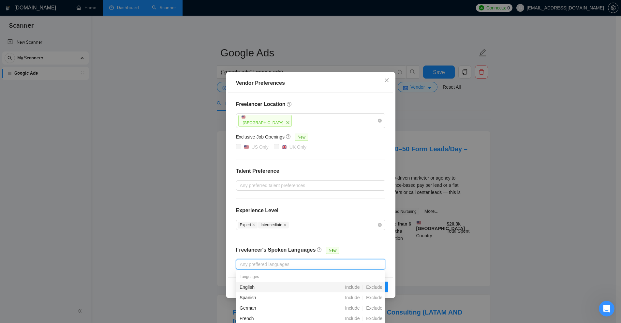
click at [358, 241] on div "Freelancer Location United States Exclusive Job Openings New US Only UK Only Ta…" at bounding box center [310, 185] width 165 height 185
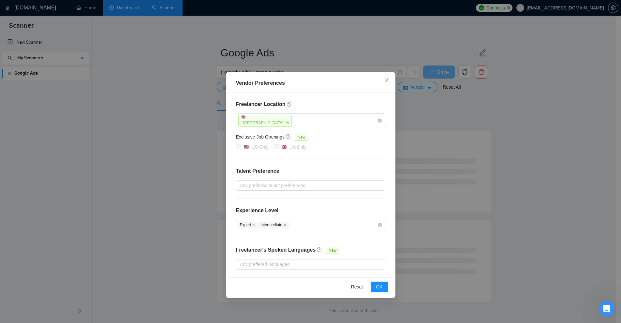
click at [491, 191] on div "Vendor Preferences Freelancer Location United States Exclusive Job Openings New…" at bounding box center [310, 161] width 621 height 323
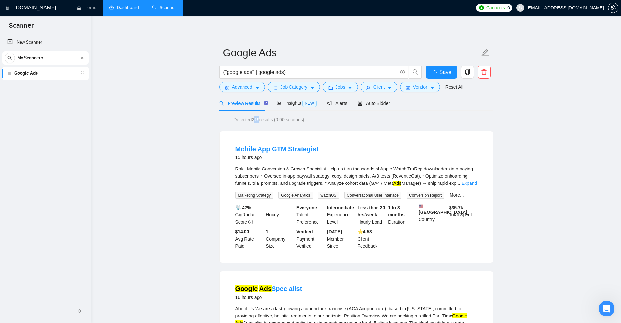
drag, startPoint x: 253, startPoint y: 119, endPoint x: 258, endPoint y: 122, distance: 6.6
click at [258, 122] on span "Detected 219 results (0.90 seconds)" at bounding box center [269, 119] width 80 height 7
click at [263, 123] on span "Detected 219 results (0.90 seconds)" at bounding box center [269, 119] width 80 height 7
click at [262, 121] on span "Detected 219 results (0.90 seconds)" at bounding box center [269, 119] width 80 height 7
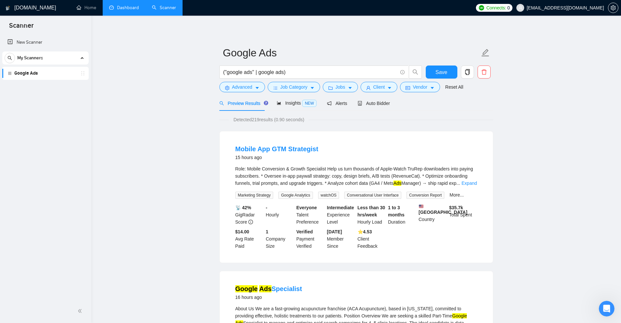
drag, startPoint x: 252, startPoint y: 119, endPoint x: 259, endPoint y: 120, distance: 7.2
click at [259, 120] on span "Detected 219 results (0.90 seconds)" at bounding box center [269, 119] width 80 height 7
click at [260, 120] on span "Detected 219 results (0.90 seconds)" at bounding box center [269, 119] width 80 height 7
click at [264, 122] on span "Detected 219 results (0.90 seconds)" at bounding box center [269, 119] width 80 height 7
drag, startPoint x: 230, startPoint y: 117, endPoint x: 301, endPoint y: 119, distance: 70.4
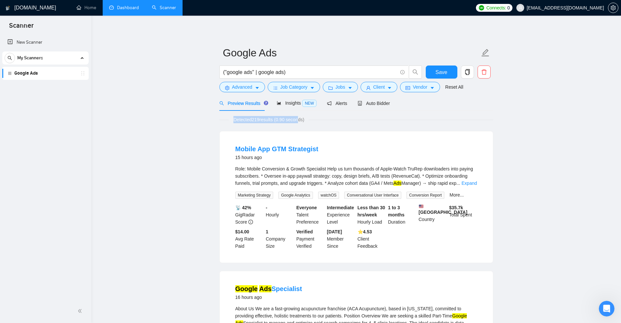
click at [300, 119] on span "Detected 219 results (0.90 seconds)" at bounding box center [269, 119] width 80 height 7
click at [303, 118] on span "Detected 219 results (0.90 seconds)" at bounding box center [269, 119] width 80 height 7
click at [413, 86] on span "Vendor" at bounding box center [420, 86] width 14 height 7
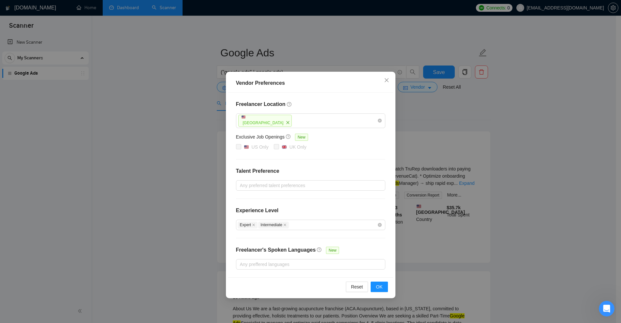
click at [299, 200] on div "Freelancer Location United States Exclusive Job Openings New US Only UK Only Ta…" at bounding box center [310, 185] width 165 height 185
click at [434, 105] on div "Vendor Preferences Freelancer Location United States Exclusive Job Openings New…" at bounding box center [310, 161] width 621 height 323
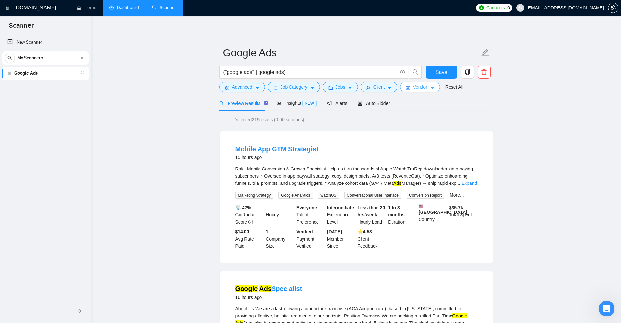
click at [417, 91] on span "Vendor" at bounding box center [420, 86] width 14 height 7
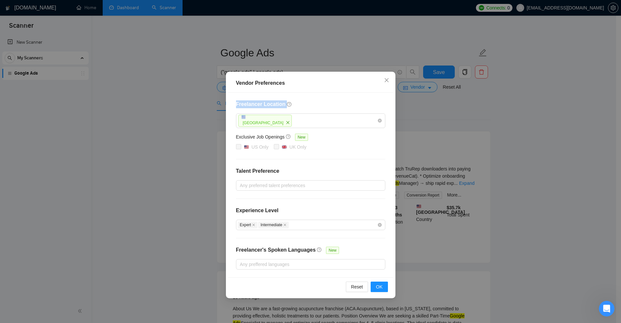
drag, startPoint x: 249, startPoint y: 107, endPoint x: 280, endPoint y: 108, distance: 31.3
click at [280, 108] on div "Freelancer Location United States Exclusive Job Openings New US Only UK Only Ta…" at bounding box center [310, 185] width 165 height 185
click at [286, 123] on icon "close" at bounding box center [287, 122] width 3 height 3
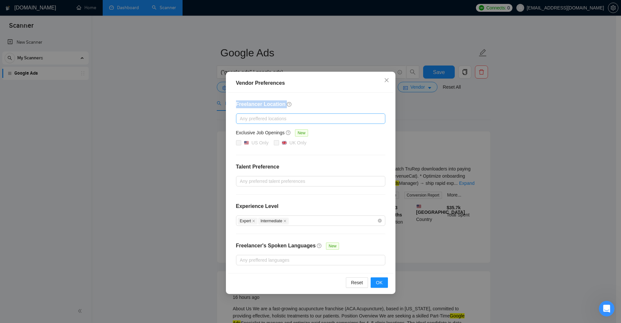
click at [519, 124] on div "Vendor Preferences Freelancer Location Any preffered locations Exclusive Job Op…" at bounding box center [310, 161] width 621 height 323
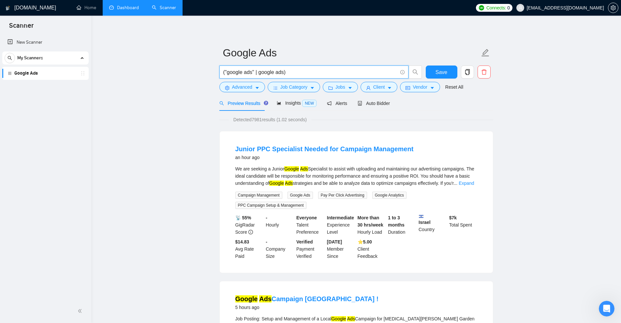
click at [293, 71] on input "("google ads" | google ads)" at bounding box center [310, 72] width 174 height 8
drag, startPoint x: 255, startPoint y: 71, endPoint x: 301, endPoint y: 72, distance: 46.3
click at [301, 72] on input "("google ads" | google ads)" at bounding box center [310, 72] width 174 height 8
click at [304, 72] on input "("google ads" | google ads)" at bounding box center [310, 72] width 174 height 8
click at [277, 73] on input "("google ads" | google ads)" at bounding box center [310, 72] width 174 height 8
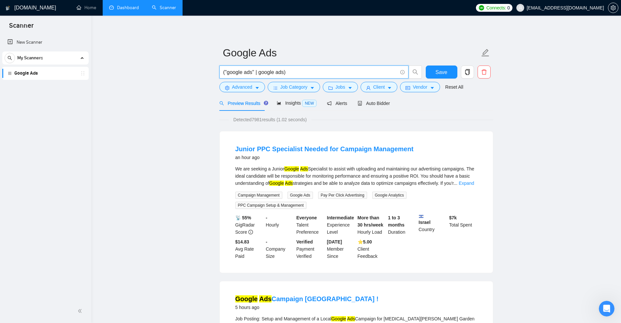
click at [286, 74] on input "("google ads" | google ads)" at bounding box center [310, 72] width 174 height 8
drag, startPoint x: 259, startPoint y: 71, endPoint x: 286, endPoint y: 69, distance: 26.8
click at [291, 68] on input "google ads)" at bounding box center [310, 72] width 174 height 8
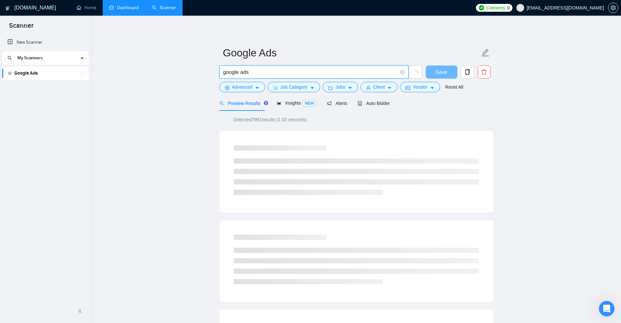
click at [240, 72] on input "google ads" at bounding box center [310, 72] width 174 height 8
click at [237, 72] on input "google ads" at bounding box center [310, 72] width 174 height 8
drag, startPoint x: 239, startPoint y: 71, endPoint x: 227, endPoint y: 74, distance: 12.3
drag, startPoint x: 243, startPoint y: 74, endPoint x: 235, endPoint y: 74, distance: 8.8
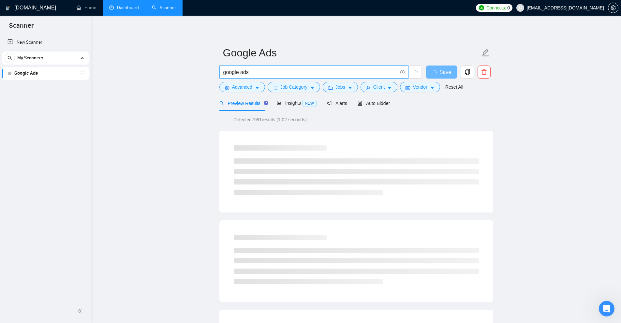
click at [244, 74] on input "google ads" at bounding box center [310, 72] width 174 height 8
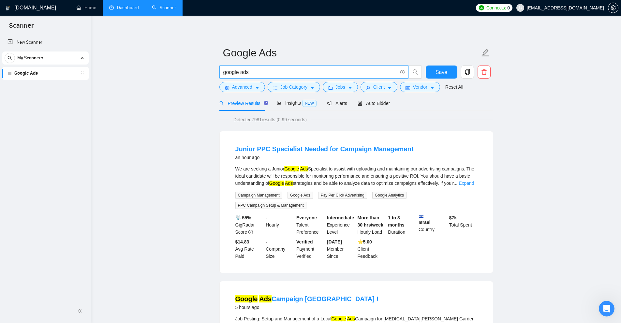
drag, startPoint x: 241, startPoint y: 71, endPoint x: 266, endPoint y: 73, distance: 24.8
click at [266, 73] on input "google ads" at bounding box center [310, 72] width 174 height 8
click at [235, 72] on input "google ads" at bounding box center [310, 72] width 174 height 8
click at [244, 72] on input "google ads" at bounding box center [310, 72] width 174 height 8
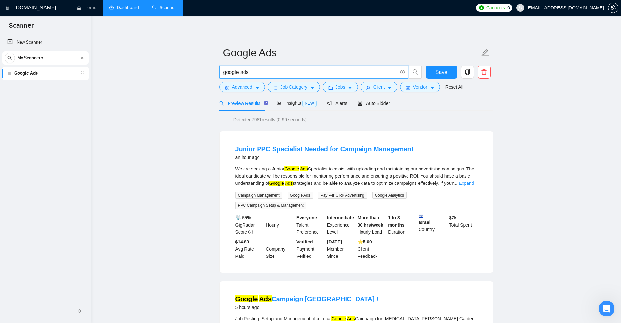
click at [244, 72] on input "google ads" at bounding box center [310, 72] width 174 height 8
drag, startPoint x: 284, startPoint y: 168, endPoint x: 312, endPoint y: 168, distance: 28.4
click at [308, 169] on div "We are seeking a Junior Google Ads Specialist to assist with uploading and main…" at bounding box center [356, 176] width 242 height 22
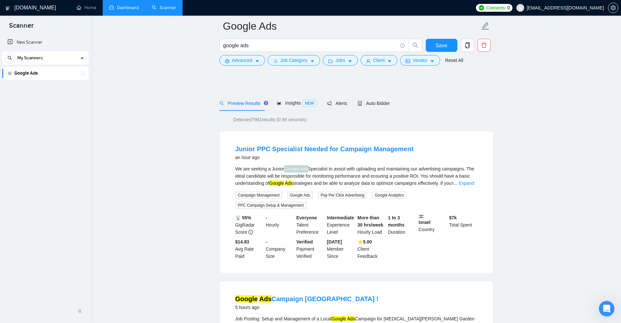
scroll to position [163, 0]
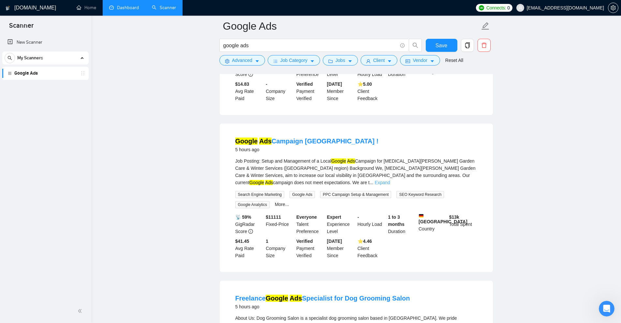
click at [390, 180] on link "Expand" at bounding box center [381, 182] width 15 height 5
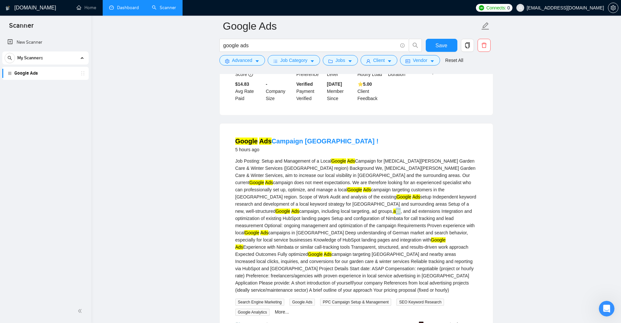
drag, startPoint x: 408, startPoint y: 203, endPoint x: 413, endPoint y: 203, distance: 5.2
click at [401, 209] on mark "ads" at bounding box center [396, 211] width 7 height 5
click at [420, 194] on mark "Ads" at bounding box center [416, 196] width 8 height 5
drag, startPoint x: 423, startPoint y: 187, endPoint x: 428, endPoint y: 193, distance: 7.7
click at [448, 189] on div "Job Posting: Setup and Management of a Local Google Ads Campaign for Nikita Wei…" at bounding box center [356, 225] width 242 height 136
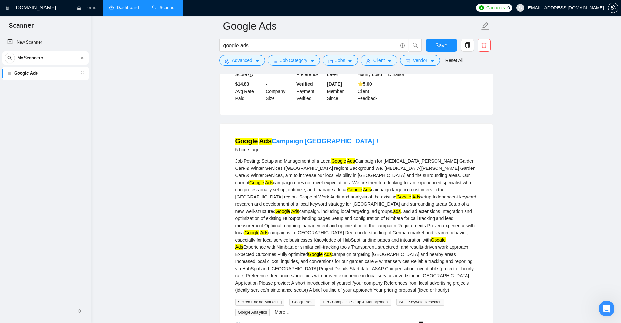
click at [401, 209] on mark "ads" at bounding box center [396, 211] width 7 height 5
drag, startPoint x: 419, startPoint y: 204, endPoint x: 416, endPoint y: 204, distance: 3.6
click at [416, 204] on div "Job Posting: Setup and Management of a Local Google Ads Campaign for Nikita Wei…" at bounding box center [356, 225] width 242 height 136
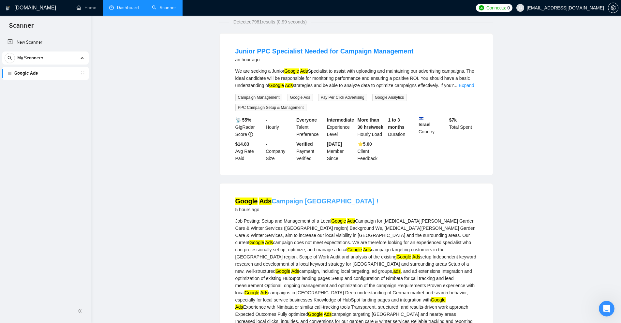
scroll to position [0, 0]
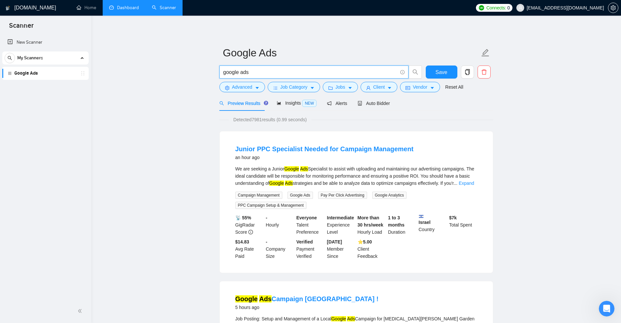
drag, startPoint x: 253, startPoint y: 74, endPoint x: 301, endPoint y: 75, distance: 48.2
click at [301, 75] on input "google ads" at bounding box center [310, 72] width 174 height 8
click at [224, 72] on input "google ads"" at bounding box center [310, 72] width 174 height 8
drag, startPoint x: 223, startPoint y: 71, endPoint x: 290, endPoint y: 73, distance: 67.2
click at [290, 73] on span ""google ads"" at bounding box center [313, 72] width 189 height 13
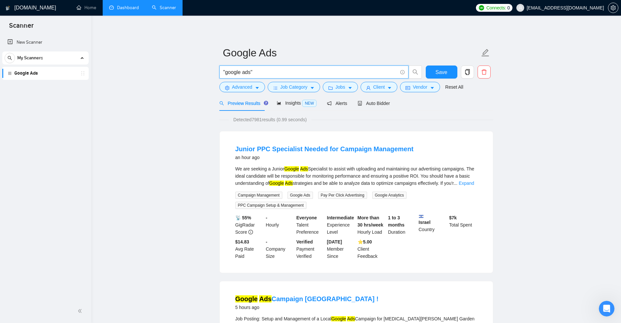
drag, startPoint x: 290, startPoint y: 73, endPoint x: 163, endPoint y: 73, distance: 127.4
drag, startPoint x: 235, startPoint y: 71, endPoint x: 242, endPoint y: 73, distance: 7.0
click at [242, 73] on input "google ads" at bounding box center [310, 72] width 174 height 8
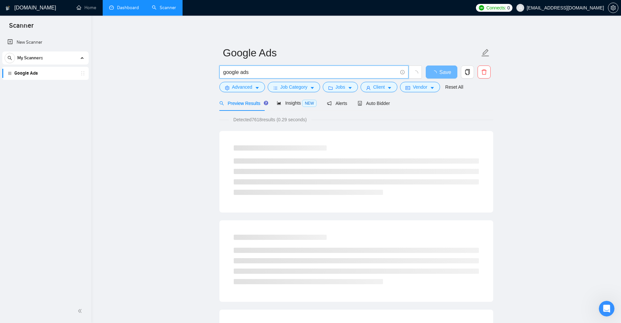
click at [243, 72] on input "google ads" at bounding box center [310, 72] width 174 height 8
click at [245, 72] on input "google ads" at bounding box center [310, 72] width 174 height 8
click at [239, 72] on input "google ads" at bounding box center [310, 72] width 174 height 8
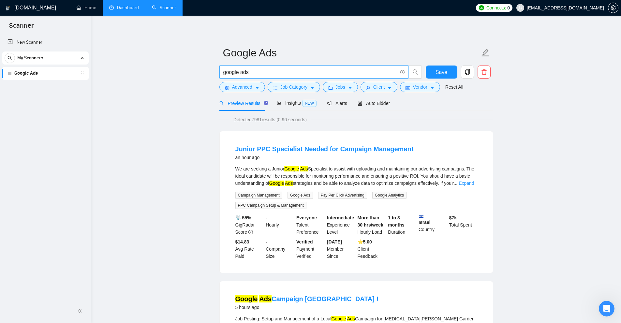
click at [241, 71] on input "google ads" at bounding box center [310, 72] width 174 height 8
click at [240, 72] on input "google ads" at bounding box center [310, 72] width 174 height 8
click at [241, 72] on input "google ads" at bounding box center [310, 72] width 174 height 8
drag, startPoint x: 214, startPoint y: 70, endPoint x: 226, endPoint y: 69, distance: 11.1
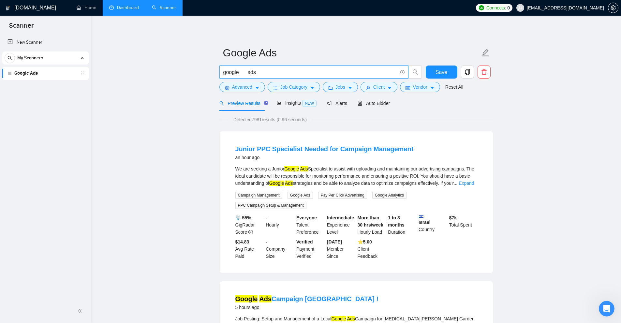
drag, startPoint x: 248, startPoint y: 71, endPoint x: 286, endPoint y: 71, distance: 38.1
click at [286, 71] on input "google ads" at bounding box center [310, 72] width 174 height 8
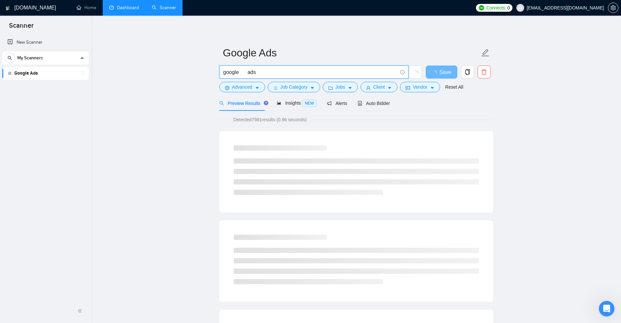
click at [239, 69] on input "google ads" at bounding box center [310, 72] width 174 height 8
click at [252, 71] on input "(google) ads" at bounding box center [310, 72] width 174 height 8
drag, startPoint x: 277, startPoint y: 70, endPoint x: 292, endPoint y: 69, distance: 15.4
click at [292, 69] on input "(google) (ads | ad | (advert*) )" at bounding box center [310, 72] width 174 height 8
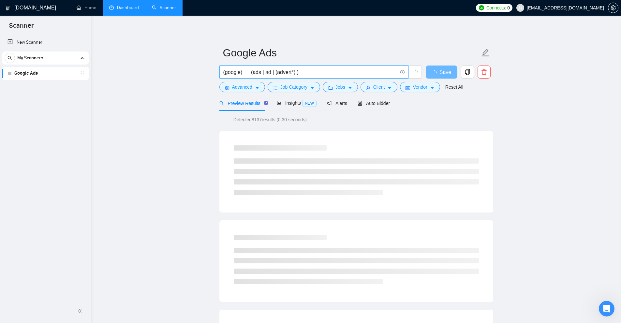
drag, startPoint x: 277, startPoint y: 71, endPoint x: 290, endPoint y: 71, distance: 13.4
click at [290, 71] on input "(google) (ads | ad | (advert*) )" at bounding box center [310, 72] width 174 height 8
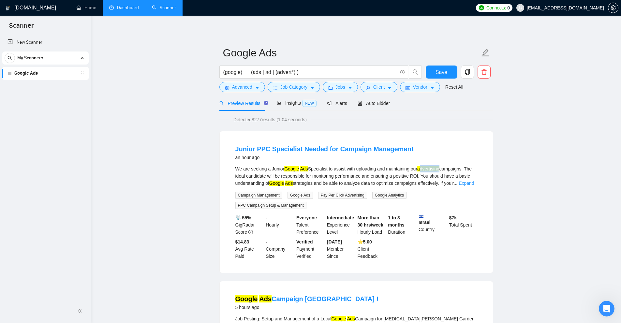
drag, startPoint x: 421, startPoint y: 167, endPoint x: 441, endPoint y: 167, distance: 20.2
click at [439, 167] on mark "advertising" at bounding box center [428, 168] width 22 height 5
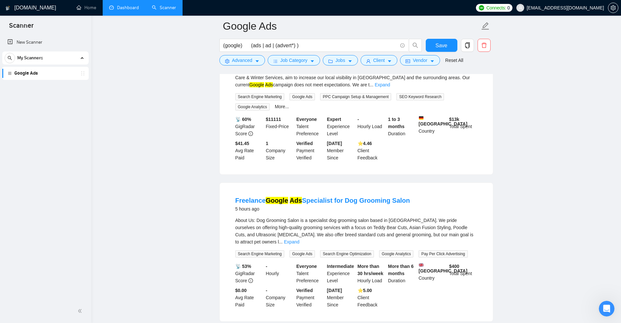
scroll to position [326, 0]
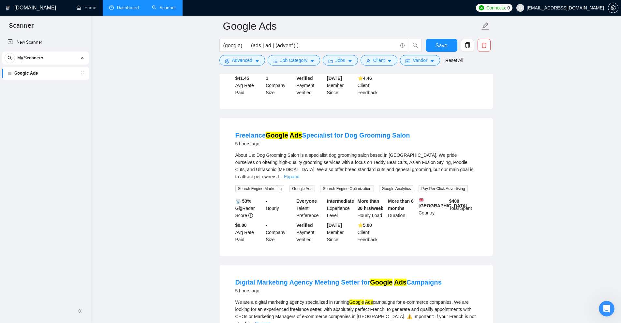
click at [299, 174] on link "Expand" at bounding box center [291, 176] width 15 height 5
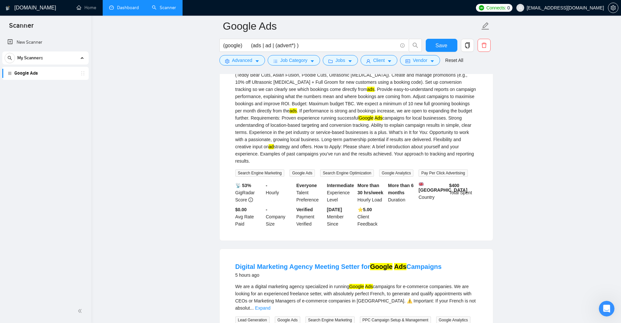
scroll to position [587, 0]
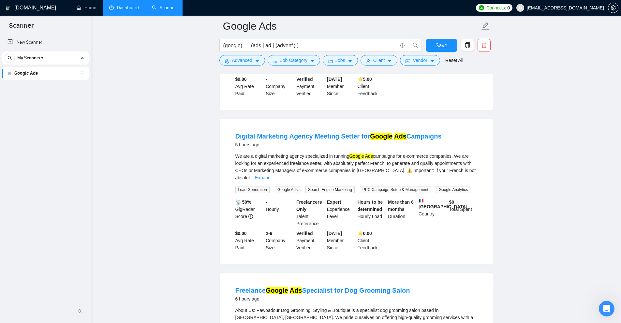
click at [460, 162] on div "We are a digital marketing agency specialized in running Google Ads campaigns f…" at bounding box center [356, 167] width 242 height 29
click at [270, 175] on link "Expand" at bounding box center [262, 177] width 15 height 5
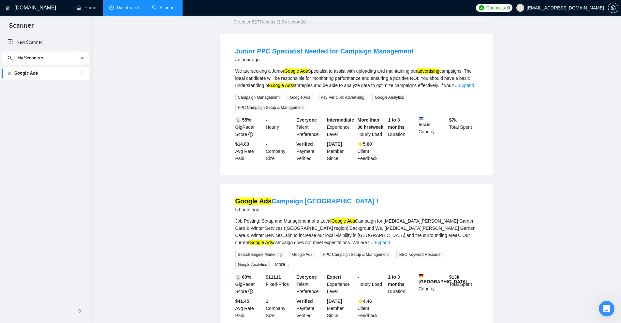
scroll to position [0, 0]
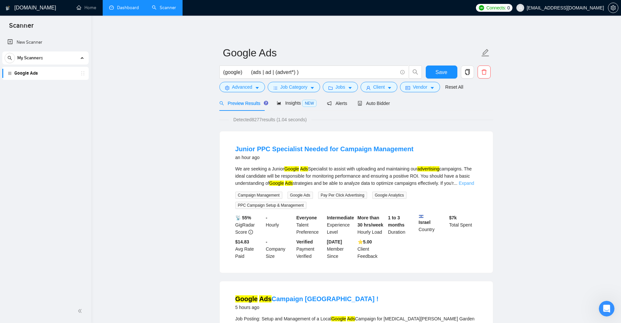
click at [466, 184] on link "Expand" at bounding box center [466, 183] width 15 height 5
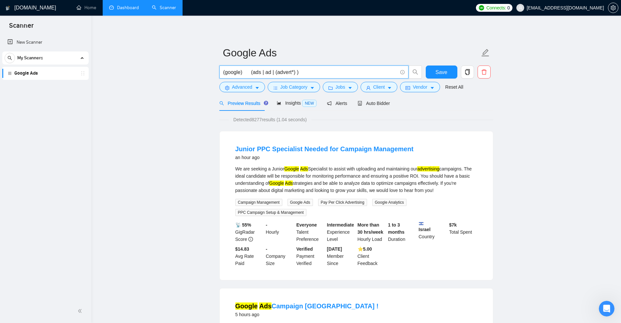
drag, startPoint x: 219, startPoint y: 72, endPoint x: 225, endPoint y: 71, distance: 5.9
click at [225, 71] on input "(google) (ads | ad | (advert*) )" at bounding box center [310, 72] width 174 height 8
click at [226, 72] on input "(google) (ads | ad | (advert*) )" at bounding box center [310, 72] width 174 height 8
drag, startPoint x: 252, startPoint y: 70, endPoint x: 295, endPoint y: 71, distance: 43.0
click at [295, 71] on input "(google) (ads | ad | (advert*) )" at bounding box center [310, 72] width 174 height 8
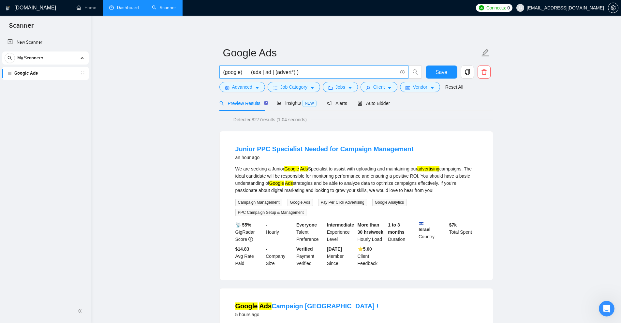
click at [295, 71] on input "(google) (ads | ad | (advert*) )" at bounding box center [310, 72] width 174 height 8
click at [263, 72] on input "(google) (ads | ad | (advert*) )" at bounding box center [310, 72] width 174 height 8
click at [276, 73] on input "(google) (ads | ad | (advert*) )" at bounding box center [310, 72] width 174 height 8
drag, startPoint x: 242, startPoint y: 71, endPoint x: 385, endPoint y: 79, distance: 142.9
click at [255, 72] on input "(google) (ads | ad | (advert*) )" at bounding box center [310, 72] width 174 height 8
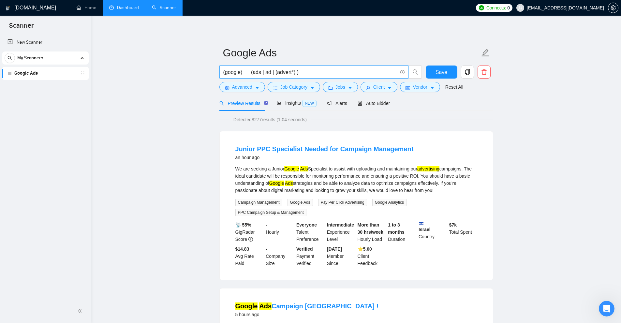
click at [398, 71] on span "(google) (ads | ad | (advert*) )" at bounding box center [313, 72] width 189 height 13
click at [402, 71] on icon "info-circle" at bounding box center [402, 72] width 4 height 4
click at [404, 63] on link "Learn more" at bounding box center [409, 60] width 23 height 5
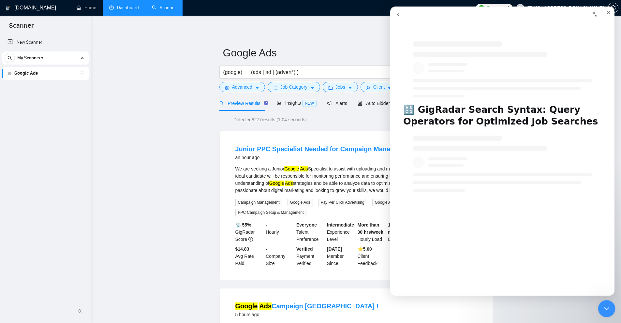
click at [606, 314] on div "Close Intercom Messenger" at bounding box center [606, 308] width 16 height 16
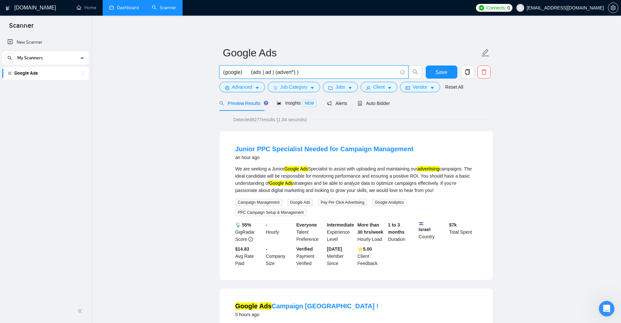
click at [343, 69] on input "(google) (ads | ad | (advert*) )" at bounding box center [310, 72] width 174 height 8
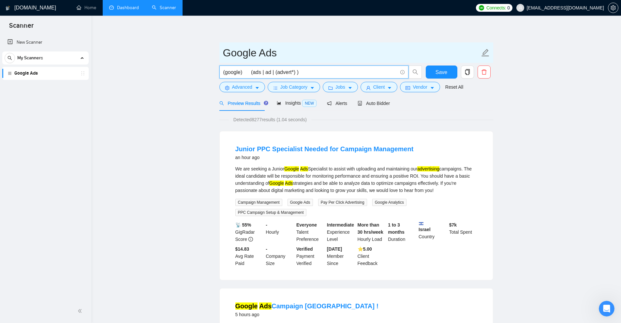
paste input "*) (ad | ads | (advert*) | adwords | "ad words" | (campaign*) | "pay per click"…"
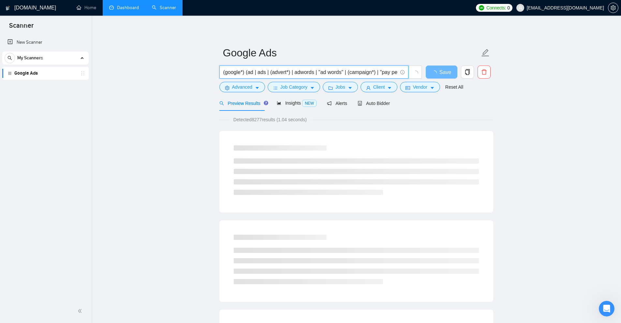
drag, startPoint x: 243, startPoint y: 74, endPoint x: 239, endPoint y: 74, distance: 4.6
click at [239, 74] on input "(google*) (ad | ads | (advert*) | adwords | "ad words" | (campaign*) | "pay per…" at bounding box center [310, 72] width 174 height 8
click at [244, 72] on input "(google*) (ad | ads | (advert*) | adwords | "ad words" | (campaign*) | "pay per…" at bounding box center [310, 72] width 174 height 8
drag, startPoint x: 244, startPoint y: 72, endPoint x: 209, endPoint y: 70, distance: 35.3
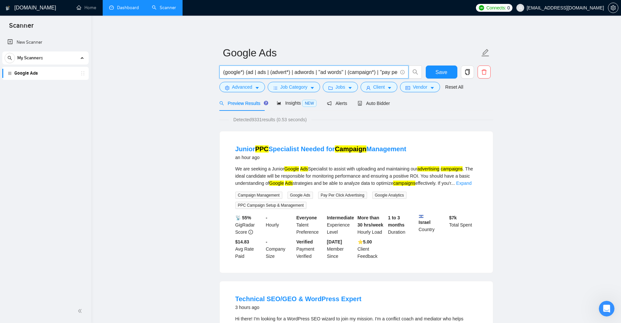
drag, startPoint x: 246, startPoint y: 70, endPoint x: 216, endPoint y: 71, distance: 29.3
click at [254, 71] on input "(google*) (ad | ads | (advert*) | adwords | "ad words" | (campaign*) | "pay per…" at bounding box center [310, 72] width 174 height 8
click at [247, 72] on input "(google*) (ad | ads | (advert*) | adwords | "ad words" | (campaign*) | "pay per…" at bounding box center [310, 72] width 174 height 8
click at [245, 73] on input "(google*) (ad | ads | (advert*) | adwords | "ad words" | (campaign*) | "pay per…" at bounding box center [310, 72] width 174 height 8
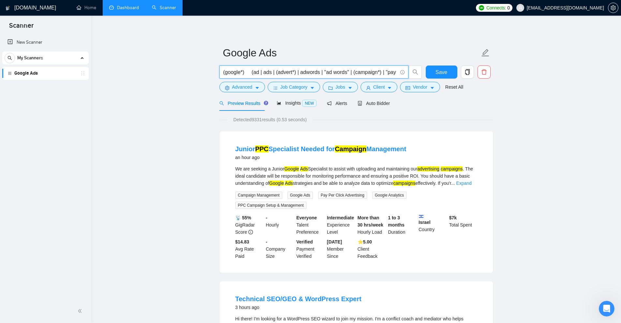
drag, startPoint x: 245, startPoint y: 73, endPoint x: 251, endPoint y: 73, distance: 5.9
click at [251, 73] on input "(google*) (ad | ads | (advert*) | adwords | "ad words" | (campaign*) | "pay per…" at bounding box center [310, 72] width 174 height 8
click at [257, 72] on input "(google*) (ad | ads | (advert*) | adwords | "ad words" | (campaign*) | "pay per…" at bounding box center [310, 72] width 174 height 8
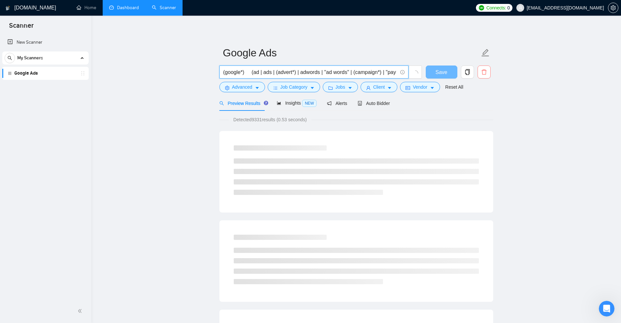
scroll to position [0, 72]
drag, startPoint x: 252, startPoint y: 72, endPoint x: 498, endPoint y: 89, distance: 246.9
click at [254, 75] on input "(google*) (ad | ads | (advert*) | adwords | "ad words" | (campaign*) | "pay per…" at bounding box center [310, 72] width 174 height 8
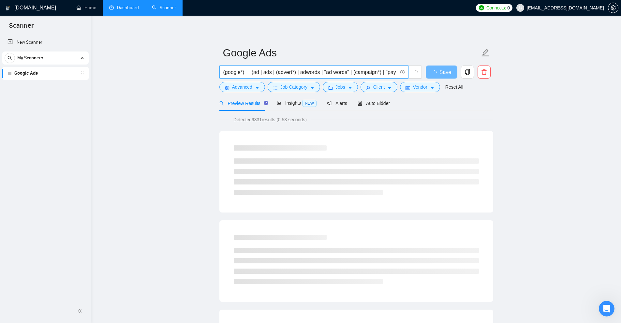
click at [254, 75] on input "(google*) (ad | ads | (advert*) | adwords | "ad words" | (campaign*) | "pay per…" at bounding box center [310, 72] width 174 height 8
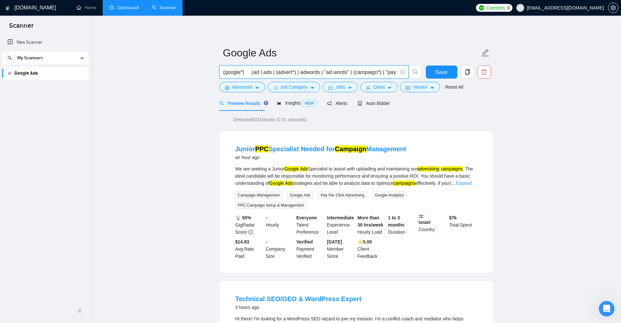
click at [272, 73] on input "(google*) (ad | ads | (advert*) | adwords | "ad words" | (campaign*) | "pay per…" at bounding box center [310, 72] width 174 height 8
click at [289, 71] on input "(google*) (ad | ads | (advert*) | adwords | "ad words" | (campaign*) | "pay per…" at bounding box center [310, 72] width 174 height 8
click at [305, 74] on input "(google*) (ad | ads | (advert*) | adwords | "ad words" | (campaign*) | "pay per…" at bounding box center [310, 72] width 174 height 8
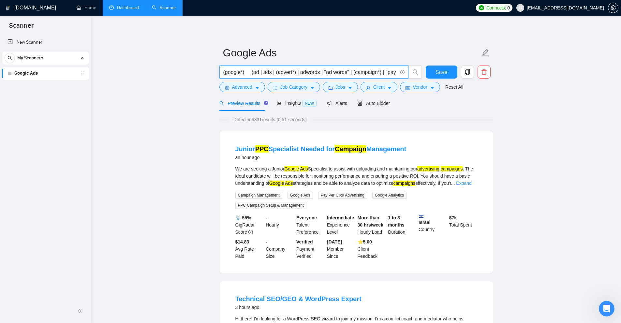
click at [285, 75] on input "(google*) (ad | ads | (advert*) | adwords | "ad words" | (campaign*) | "pay per…" at bounding box center [310, 72] width 174 height 8
click at [304, 73] on input "(google*) (ad | ads | (advert*) | adwords | "ad words" | (campaign*) | "pay per…" at bounding box center [310, 72] width 174 height 8
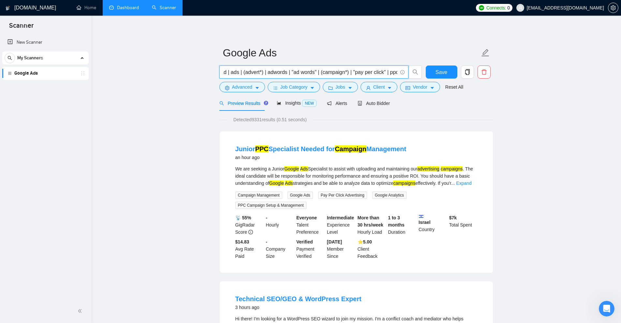
drag, startPoint x: 322, startPoint y: 73, endPoint x: 342, endPoint y: 73, distance: 19.9
click at [342, 73] on input "(google*) (ad | ads | (advert*) | adwords | "ad words" | (campaign*) | "pay per…" at bounding box center [310, 72] width 174 height 8
drag, startPoint x: 362, startPoint y: 73, endPoint x: 383, endPoint y: 72, distance: 21.2
click at [383, 72] on input "(google*) (ad | ads | (advert*) | adwords | "ad words" | (campaign*) | "pay per…" at bounding box center [310, 72] width 174 height 8
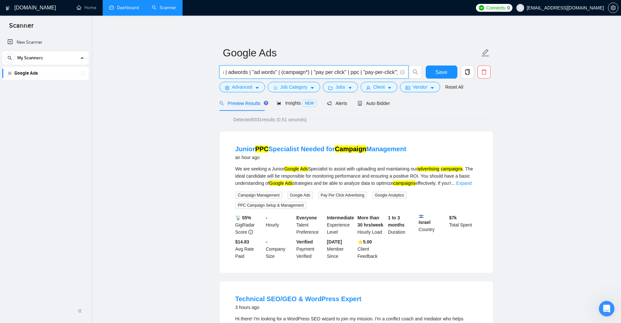
click at [387, 71] on input "(google*) (ad | ads | (advert*) | adwords | "ad words" | (campaign*) | "pay per…" at bounding box center [310, 72] width 174 height 8
click at [372, 71] on input "(google*) (ad | ads | (advert*) | adwords | "ad words" | (campaign*) | "pay per…" at bounding box center [310, 72] width 174 height 8
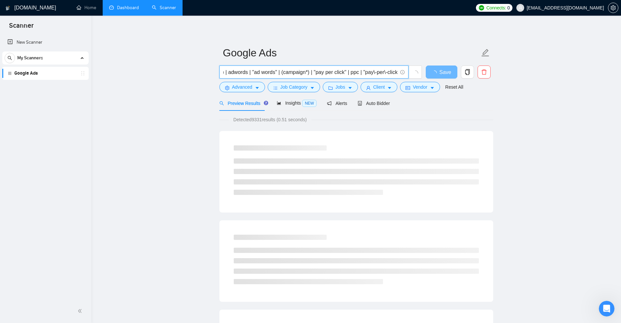
click at [372, 74] on input "(google*) (ad | ads | (advert*) | adwords | "ad words" | (campaign*) | "pay per…" at bounding box center [310, 72] width 174 height 8
click at [373, 73] on input "(google*) (ad | ads | (advert*) | adwords | "ad words" | (campaign*) | "pay per…" at bounding box center [310, 72] width 174 height 8
type input "(google*) (ad | ads | (advert*) | adwords | "ad words" | (campaign*) | "pay per…"
click at [402, 72] on icon "info-circle" at bounding box center [402, 72] width 4 height 4
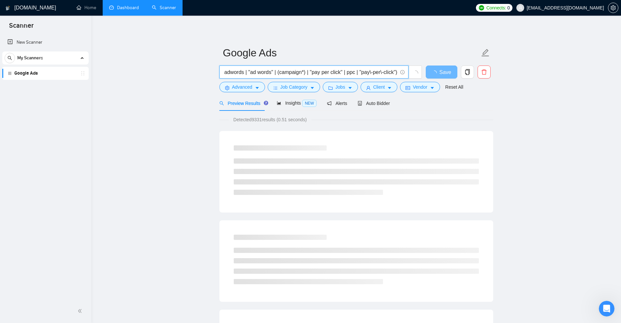
scroll to position [0, 76]
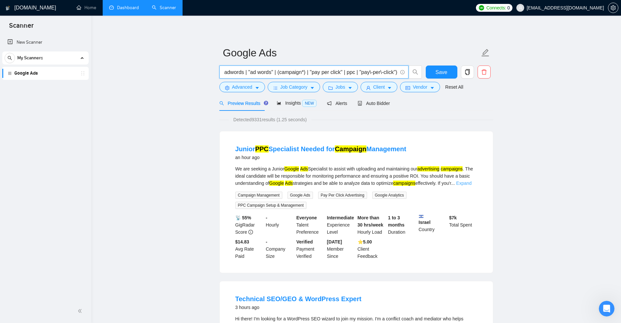
click at [471, 183] on link "Expand" at bounding box center [463, 183] width 15 height 5
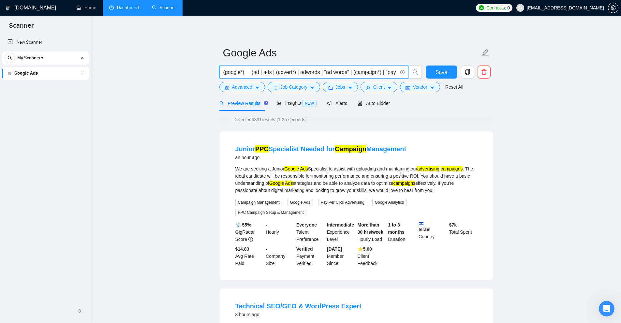
drag, startPoint x: 244, startPoint y: 73, endPoint x: 204, endPoint y: 69, distance: 40.6
drag, startPoint x: 356, startPoint y: 80, endPoint x: 516, endPoint y: 165, distance: 180.5
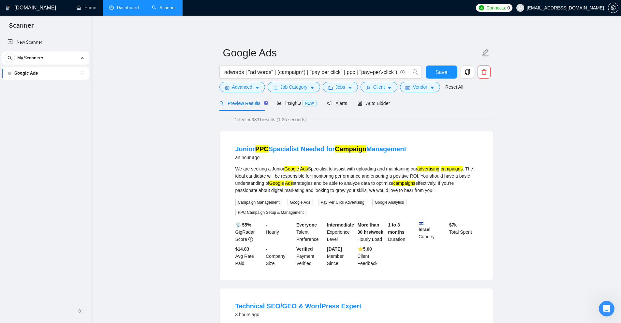
drag, startPoint x: 433, startPoint y: 168, endPoint x: 472, endPoint y: 168, distance: 38.8
click at [472, 168] on div "We are seeking a Junior Google Ads Specialist to assist with uploading and main…" at bounding box center [356, 179] width 242 height 29
drag, startPoint x: 287, startPoint y: 169, endPoint x: 315, endPoint y: 169, distance: 28.4
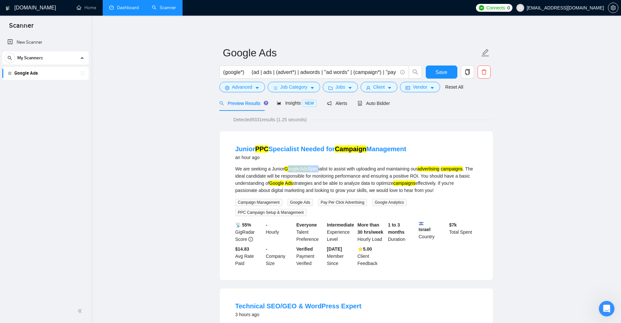
click at [315, 169] on div "We are seeking a Junior Google Ads Specialist to assist with uploading and main…" at bounding box center [356, 179] width 242 height 29
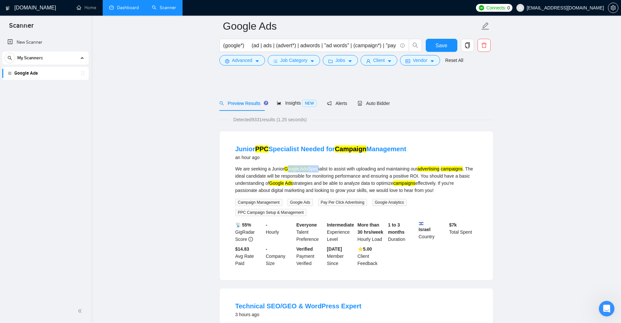
scroll to position [130, 0]
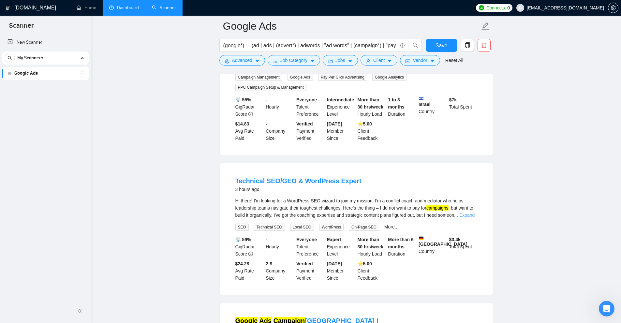
click at [466, 212] on link "Expand" at bounding box center [466, 214] width 15 height 5
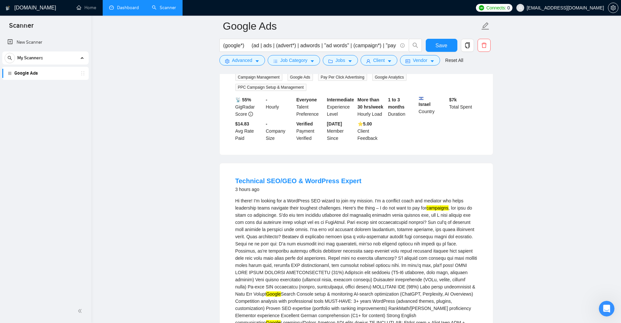
scroll to position [228, 0]
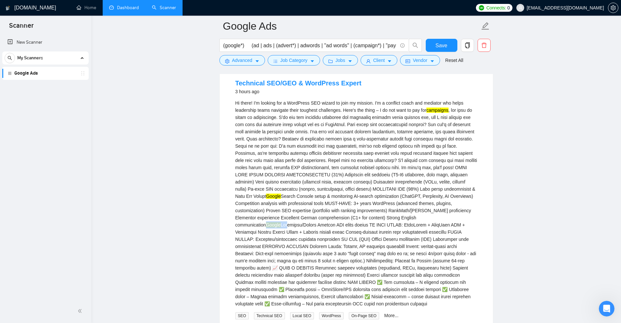
drag, startPoint x: 366, startPoint y: 216, endPoint x: 378, endPoint y: 217, distance: 12.1
click at [384, 216] on div "Hi there! I'm looking for a WordPress SEO wizard to join my mission. I'm a conf…" at bounding box center [356, 203] width 242 height 208
click at [417, 237] on div "Hi there! I'm looking for a WordPress SEO wizard to join my mission. I'm a conf…" at bounding box center [356, 203] width 242 height 208
drag, startPoint x: 371, startPoint y: 218, endPoint x: 398, endPoint y: 217, distance: 26.7
click at [398, 217] on div "Hi there! I'm looking for a WordPress SEO wizard to join my mission. I'm a conf…" at bounding box center [356, 203] width 242 height 208
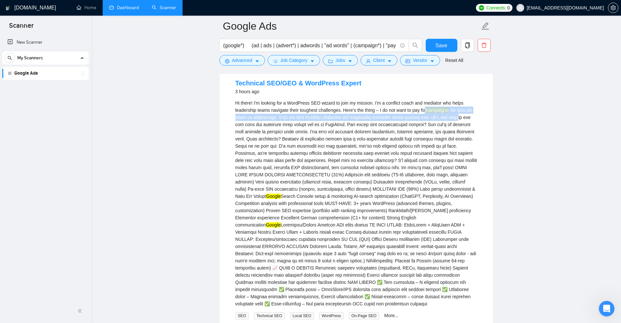
drag, startPoint x: 425, startPoint y: 109, endPoint x: 454, endPoint y: 114, distance: 29.7
click at [454, 114] on div "Hi there! I'm looking for a WordPress SEO wizard to join my mission. I'm a conf…" at bounding box center [356, 203] width 242 height 208
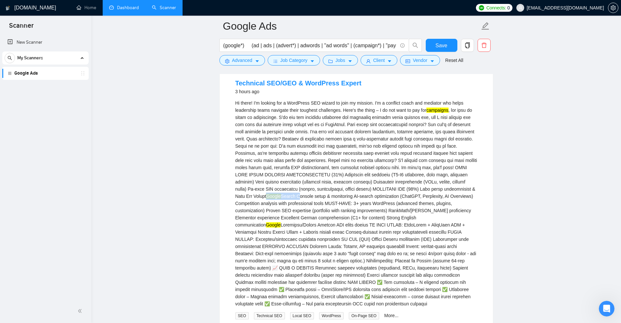
drag, startPoint x: 221, startPoint y: 195, endPoint x: 267, endPoint y: 198, distance: 45.4
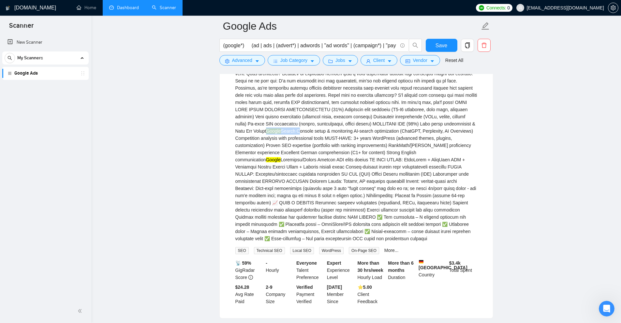
scroll to position [163, 0]
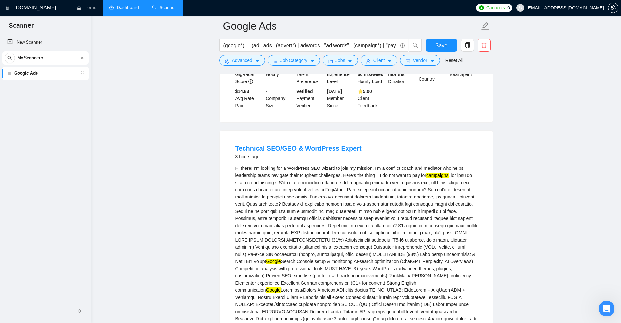
click at [387, 219] on div "Hi there! I'm looking for a WordPress SEO wizard to join my mission. I'm a conf…" at bounding box center [356, 269] width 242 height 208
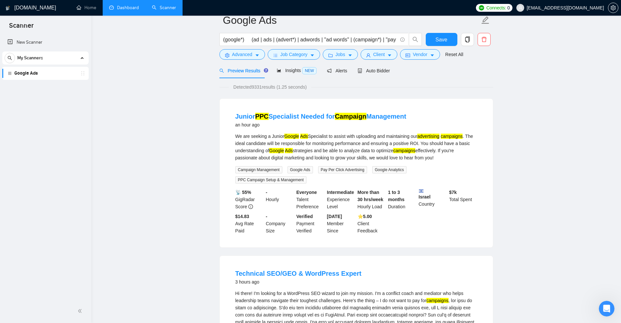
scroll to position [0, 0]
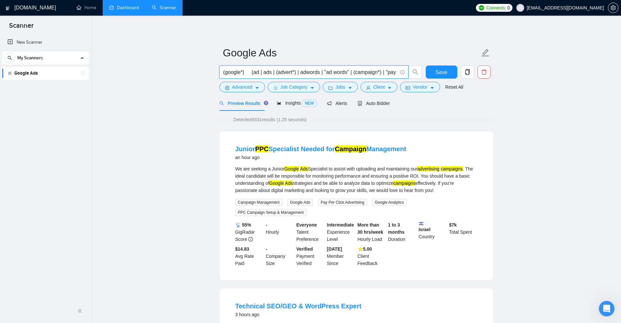
drag, startPoint x: 242, startPoint y: 70, endPoint x: 225, endPoint y: 72, distance: 17.7
click at [225, 72] on input "(google*) (ad | ads | (advert*) | adwords | "ad words" | (campaign*) | "pay per…" at bounding box center [310, 72] width 174 height 8
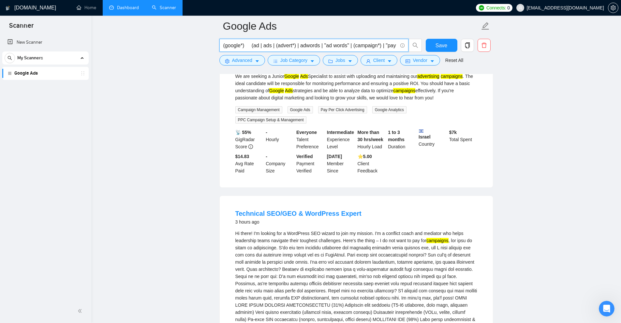
scroll to position [228, 0]
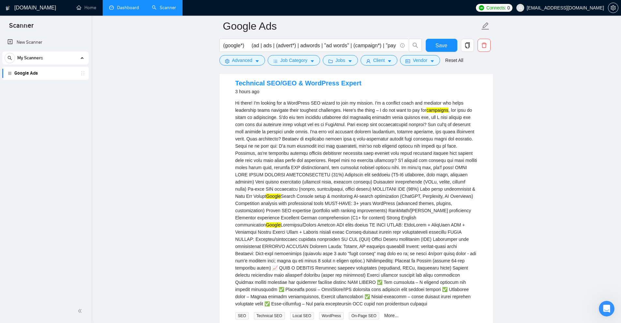
drag, startPoint x: 231, startPoint y: 80, endPoint x: 459, endPoint y: 299, distance: 316.0
click at [459, 299] on li "Technical SEO/GEO & WordPress Expert 3 hours ago Hi there! I'm looking for a Wo…" at bounding box center [355, 224] width 257 height 302
click at [459, 299] on div "Hi there! I'm looking for a WordPress SEO wizard to join my mission. I'm a conf…" at bounding box center [356, 203] width 242 height 208
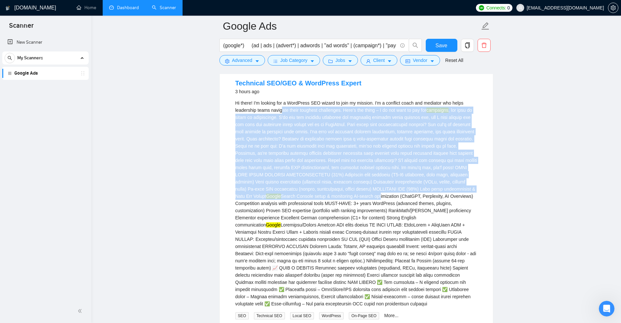
drag, startPoint x: 290, startPoint y: 128, endPoint x: 349, endPoint y: 198, distance: 91.8
click at [349, 198] on div "Hi there! I'm looking for a WordPress SEO wizard to join my mission. I'm a conf…" at bounding box center [356, 203] width 242 height 208
click at [350, 198] on div "Hi there! I'm looking for a WordPress SEO wizard to join my mission. I'm a conf…" at bounding box center [356, 203] width 242 height 208
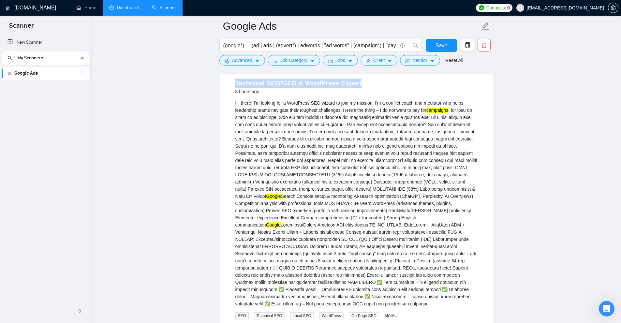
drag, startPoint x: 300, startPoint y: 74, endPoint x: 393, endPoint y: 80, distance: 93.0
click at [393, 80] on div "Technical SEO/GEO & WordPress Expert 3 hours ago" at bounding box center [356, 87] width 242 height 17
drag, startPoint x: 372, startPoint y: 81, endPoint x: 301, endPoint y: 83, distance: 70.4
click at [301, 83] on div "Technical SEO/GEO & WordPress Expert 3 hours ago" at bounding box center [356, 87] width 242 height 17
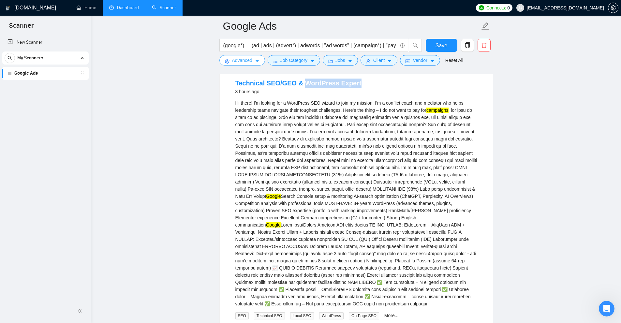
click at [246, 60] on span "Advanced" at bounding box center [242, 60] width 20 height 7
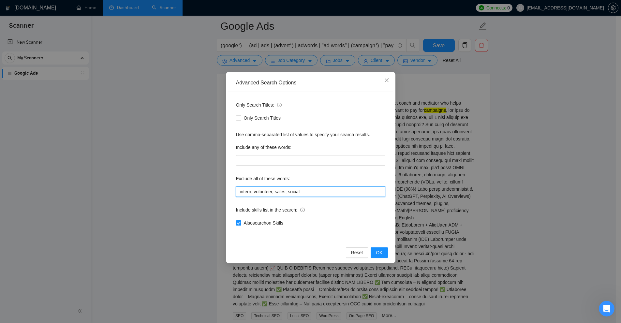
click at [305, 192] on input "intern, volunteer, sales, social" at bounding box center [310, 191] width 149 height 10
click at [252, 189] on input "intern, volunteer, sales, social" at bounding box center [310, 191] width 149 height 10
click at [278, 192] on input "(intern*), volunteer, sales, social" at bounding box center [310, 191] width 149 height 10
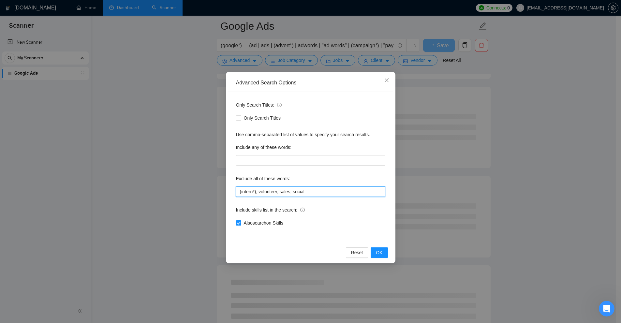
click at [309, 192] on input "(intern*), volunteer, sales, social" at bounding box center [310, 191] width 149 height 10
click at [259, 192] on input "(intern*), volunteer, sales, social" at bounding box center [310, 191] width 149 height 10
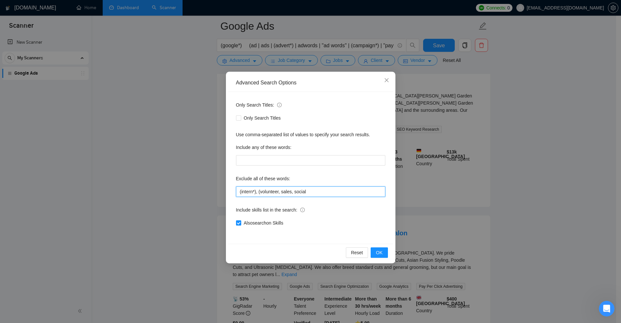
click at [278, 190] on input "(intern*), (volunteer, sales, social" at bounding box center [310, 191] width 149 height 10
drag, startPoint x: 231, startPoint y: 194, endPoint x: 300, endPoint y: 188, distance: 68.4
click at [292, 188] on input "(intern*), (volunteer*), sales, social" at bounding box center [310, 191] width 149 height 10
click at [304, 188] on input "(intern*), (volunteer*), sales, social" at bounding box center [310, 191] width 149 height 10
click at [316, 190] on input "(intern*), (volunteer*), sales, social" at bounding box center [310, 191] width 149 height 10
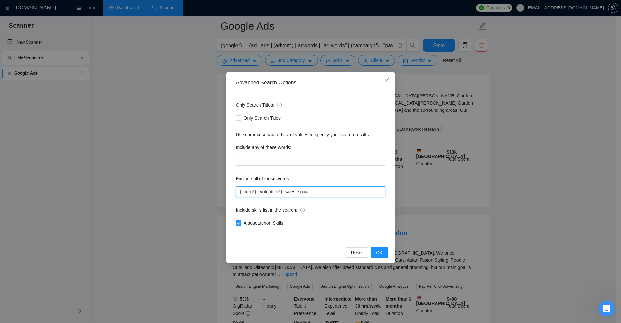
click at [314, 192] on input "(intern*), (volunteer*), sales, social" at bounding box center [310, 191] width 149 height 10
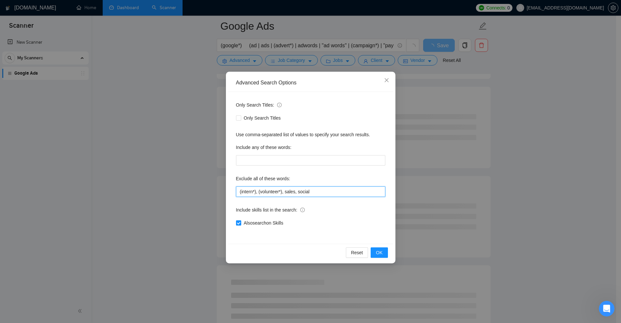
click at [335, 194] on input "(intern*), (volunteer*), sales, social" at bounding box center [310, 191] width 149 height 10
drag, startPoint x: 355, startPoint y: 192, endPoint x: 309, endPoint y: 192, distance: 46.0
click at [309, 192] on input "(intern*), (volunteer*), sales, social, "wordpress expert"" at bounding box center [310, 191] width 149 height 10
drag, startPoint x: 309, startPoint y: 192, endPoint x: 485, endPoint y: 176, distance: 177.3
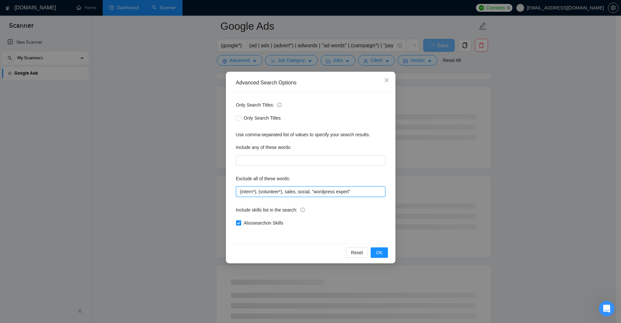
click at [445, 191] on div "Advanced Search Options Only Search Titles: Only Search Titles Use comma-separa…" at bounding box center [310, 161] width 621 height 323
type input "(intern*), (volunteer*), sales, social, "wordpress expert""
click at [500, 164] on div "Advanced Search Options Only Search Titles: Only Search Titles Use comma-separa…" at bounding box center [310, 161] width 621 height 323
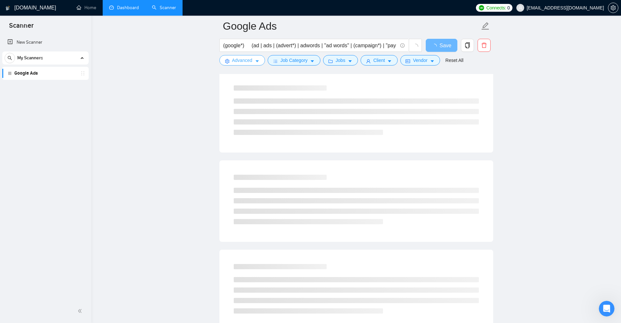
scroll to position [0, 0]
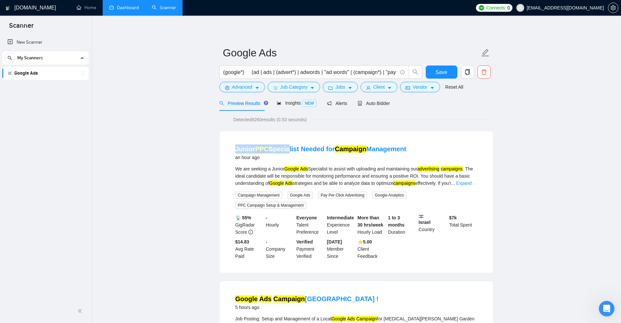
drag, startPoint x: 234, startPoint y: 146, endPoint x: 296, endPoint y: 166, distance: 65.7
click at [286, 152] on li "Junior PPC Specialist Needed for Campaign Management an hour ago We are seeking…" at bounding box center [355, 202] width 257 height 126
click at [320, 176] on div "We are seeking a Junior Google Ads Specialist to assist with uploading and main…" at bounding box center [356, 176] width 242 height 22
click at [471, 184] on link "Expand" at bounding box center [463, 183] width 15 height 5
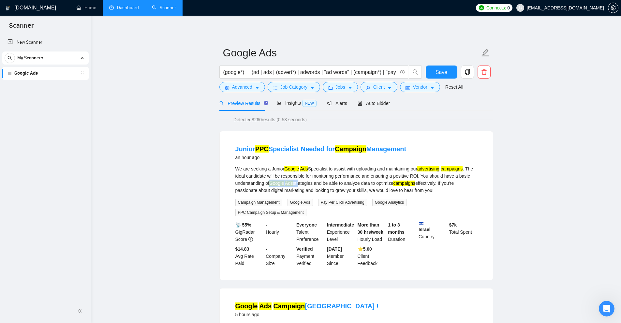
drag, startPoint x: 272, startPoint y: 182, endPoint x: 299, endPoint y: 182, distance: 26.4
click at [299, 182] on div "We are seeking a Junior Google Ads Specialist to assist with uploading and main…" at bounding box center [356, 179] width 242 height 29
click at [469, 183] on div "We are seeking a Junior Google Ads Specialist to assist with uploading and main…" at bounding box center [356, 179] width 242 height 29
click at [251, 93] on form "Google Ads (google*) (ad | ads | (advert*) | adwords | "ad words" | (campaign*)…" at bounding box center [356, 68] width 274 height 53
click at [250, 90] on span "Advanced" at bounding box center [242, 86] width 20 height 7
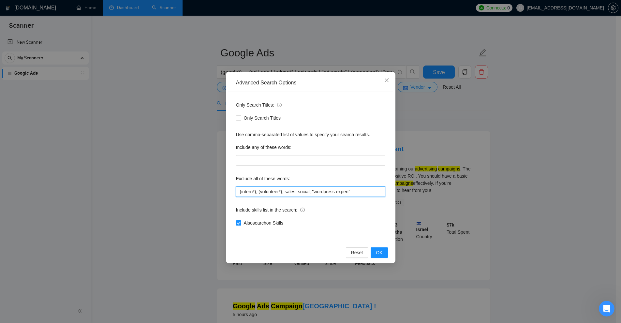
click at [367, 191] on input "(intern*), (volunteer*), sales, social, "wordpress expert"" at bounding box center [310, 191] width 149 height 10
click at [494, 184] on div "Advanced Search Options Only Search Titles: Only Search Titles Use comma-separa…" at bounding box center [310, 161] width 621 height 323
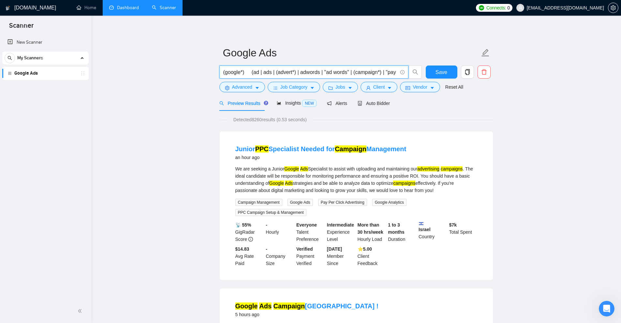
drag, startPoint x: 323, startPoint y: 70, endPoint x: 349, endPoint y: 72, distance: 25.8
click at [349, 72] on input "(google*) (ad | ads | (advert*) | adwords | "ad words" | (campaign*) | "pay per…" at bounding box center [310, 72] width 174 height 8
drag, startPoint x: 246, startPoint y: 73, endPoint x: 220, endPoint y: 73, distance: 25.4
click at [221, 73] on span "(google*) (ad | ads | (advert*) | adwords | "ad words" | (campaign*) | "pay per…" at bounding box center [313, 72] width 189 height 13
drag, startPoint x: 238, startPoint y: 148, endPoint x: 433, endPoint y: 147, distance: 195.2
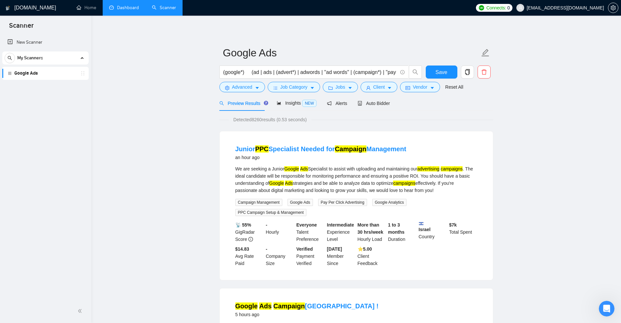
click at [433, 147] on li "Junior PPC Specialist Needed for Campaign Management an hour ago We are seeking…" at bounding box center [355, 205] width 257 height 133
click at [407, 182] on mark "campaigns" at bounding box center [404, 183] width 22 height 5
click at [245, 72] on input "(google*) (ad | ads | (advert*) | adwords | "ad words" | (campaign*) | "pay per…" at bounding box center [310, 72] width 174 height 8
drag, startPoint x: 238, startPoint y: 72, endPoint x: 246, endPoint y: 73, distance: 7.6
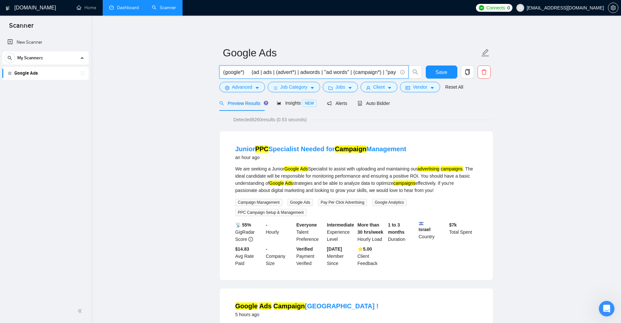
click at [239, 72] on input "(google*) (ad | ads | (advert*) | adwords | "ad words" | (campaign*) | "pay per…" at bounding box center [310, 72] width 174 height 8
drag, startPoint x: 244, startPoint y: 72, endPoint x: 210, endPoint y: 70, distance: 34.0
click at [240, 71] on input "(google*) (ad | ads | (advert*) | adwords | "ad words" | (campaign*) | "pay per…" at bounding box center [310, 72] width 174 height 8
drag, startPoint x: 225, startPoint y: 71, endPoint x: 245, endPoint y: 74, distance: 20.4
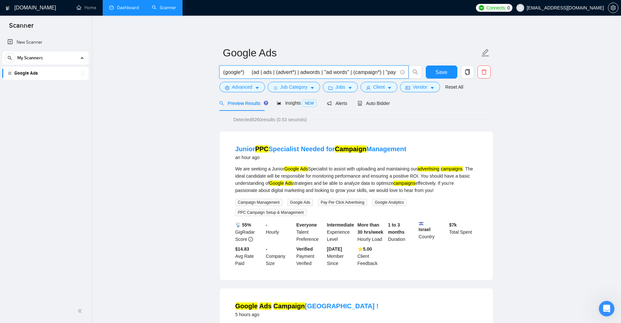
click at [242, 74] on input "(google*) (ad | ads | (advert*) | adwords | "ad words" | (campaign*) | "pay per…" at bounding box center [310, 72] width 174 height 8
click at [245, 74] on input "(google*) (ad | ads | (advert*) | adwords | "ad words" | (campaign*) | "pay per…" at bounding box center [310, 72] width 174 height 8
click at [244, 71] on input "(google*) (ad | ads | (advert*) | adwords | "ad words" | (campaign*) | "pay per…" at bounding box center [310, 72] width 174 height 8
click at [245, 73] on input "(google*) (ad | ads | (advert*) | adwords | "ad words" | (campaign*) | "pay per…" at bounding box center [310, 72] width 174 height 8
click at [241, 72] on input "(google*) (ad | ads | (advert*) | adwords | "ad words" | (campaign*) | "pay per…" at bounding box center [310, 72] width 174 height 8
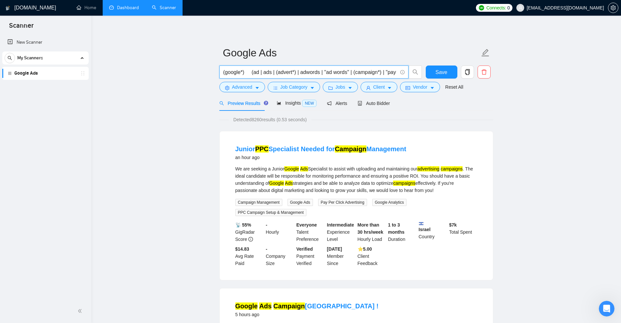
click at [386, 70] on input "(google*) (ad | ads | (advert*) | adwords | "ad words" | (campaign*) | "pay per…" at bounding box center [310, 72] width 174 height 8
click at [56, 41] on link "New Scanner" at bounding box center [45, 42] width 76 height 13
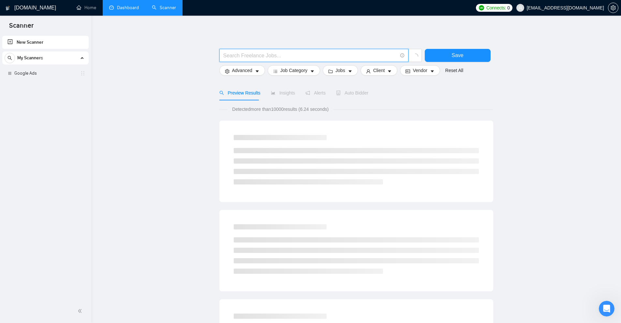
click at [299, 56] on input "text" at bounding box center [310, 55] width 174 height 8
paste input "(google*) (ad | ads | (advert*) | adwords | "ad words" | (campaign*) | "pay per…"
type input "(google*) (ad | ads | (advert*) | adwords | "ad words" | (campaign*) | "pay per…"
click at [447, 53] on button "Save" at bounding box center [458, 55] width 66 height 13
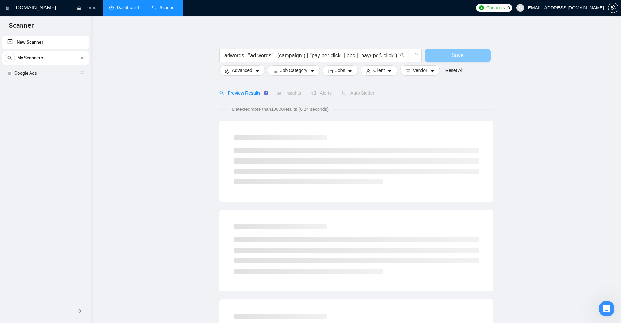
scroll to position [0, 0]
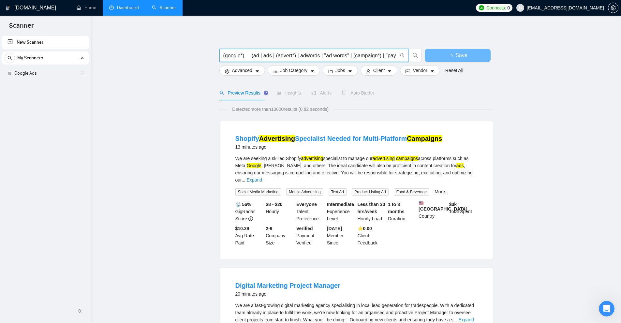
drag, startPoint x: 218, startPoint y: 58, endPoint x: 228, endPoint y: 56, distance: 10.6
click at [228, 56] on input "(google*) (ad | ads | (advert*) | adwords | "ad words" | (campaign*) | "pay per…" at bounding box center [310, 55] width 174 height 8
click at [243, 56] on input "(google*) (ad | ads | (advert*) | adwords | "ad words" | (campaign*) | "pay per…" at bounding box center [310, 55] width 174 height 8
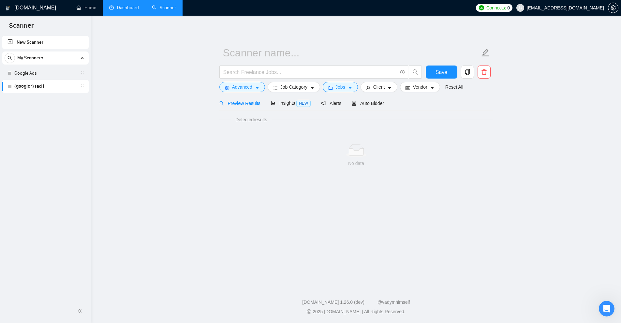
drag, startPoint x: 244, startPoint y: 55, endPoint x: 224, endPoint y: 56, distance: 19.9
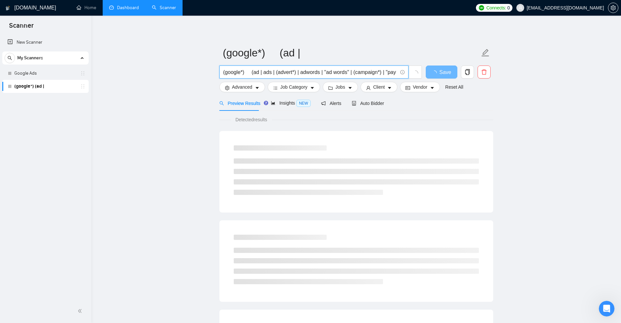
drag, startPoint x: 245, startPoint y: 72, endPoint x: 179, endPoint y: 73, distance: 66.5
click at [179, 73] on main "(google*) (ad | (google*) (ad | ads | (advert*) | adwords | "ad words" | (campa…" at bounding box center [356, 298] width 509 height 544
click at [47, 42] on link "New Scanner" at bounding box center [45, 42] width 76 height 13
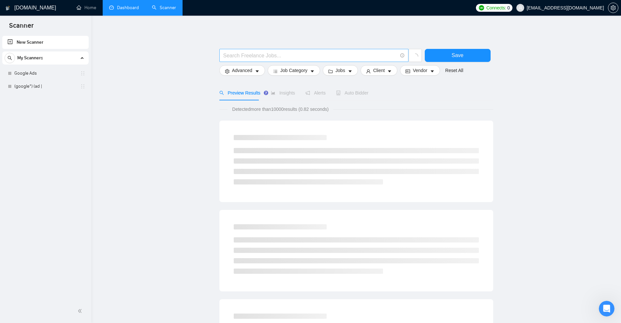
click at [277, 56] on input "text" at bounding box center [310, 55] width 174 height 8
paste input "(google*)"
click at [244, 55] on input "(google*)" at bounding box center [310, 55] width 174 height 8
drag, startPoint x: 226, startPoint y: 54, endPoint x: 241, endPoint y: 55, distance: 15.0
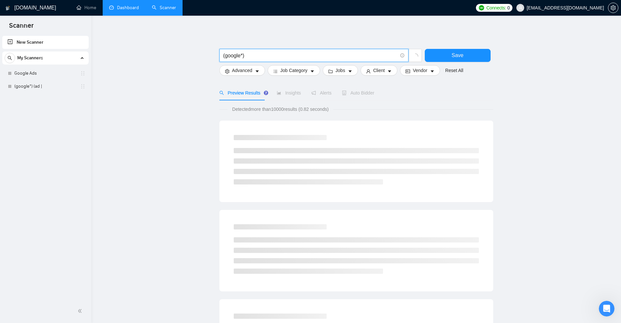
click at [241, 55] on input "(google*)" at bounding box center [310, 55] width 174 height 8
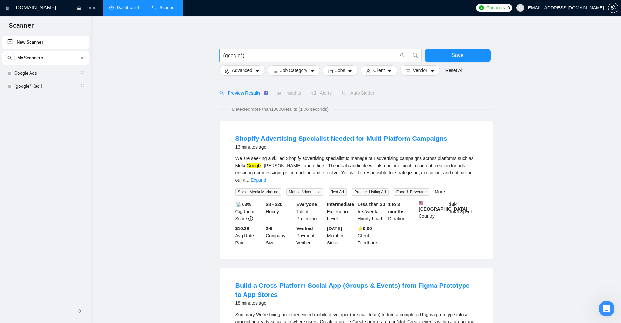
drag, startPoint x: 222, startPoint y: 55, endPoint x: 247, endPoint y: 55, distance: 25.8
click at [247, 55] on span "(google*)" at bounding box center [313, 55] width 189 height 13
click at [254, 166] on mark "Google" at bounding box center [254, 165] width 15 height 5
click at [239, 53] on input "(google*)" at bounding box center [310, 55] width 174 height 8
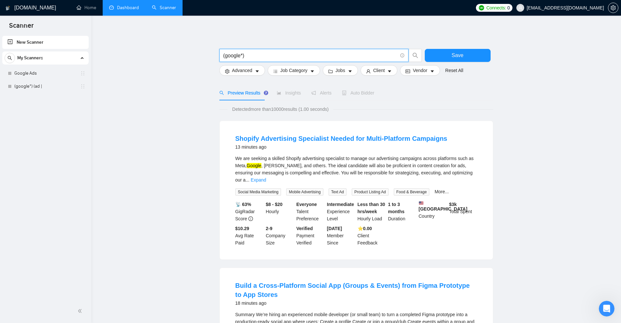
click at [241, 53] on input "(google*)" at bounding box center [310, 55] width 174 height 8
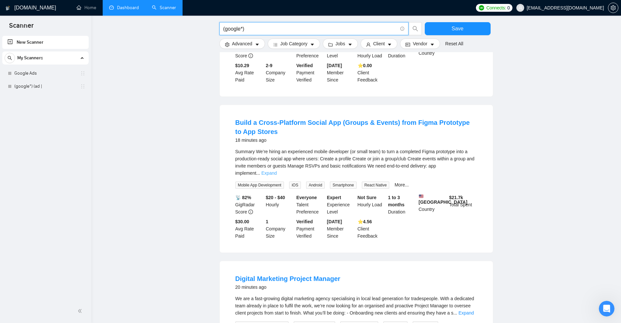
click at [277, 170] on link "Expand" at bounding box center [268, 172] width 15 height 5
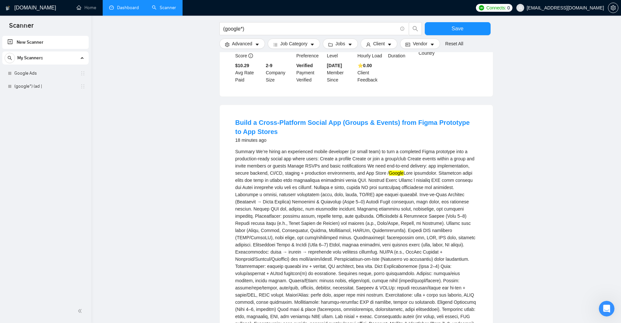
drag, startPoint x: 386, startPoint y: 164, endPoint x: 395, endPoint y: 167, distance: 9.7
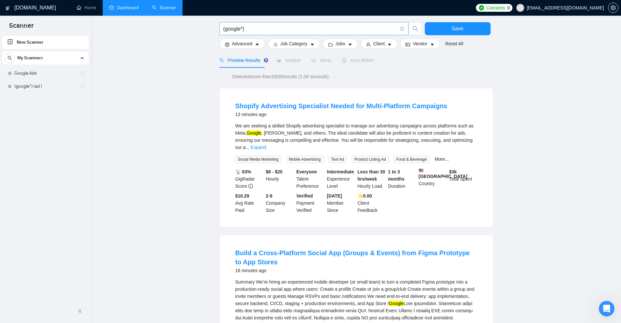
click at [242, 29] on input "(google*)" at bounding box center [310, 29] width 174 height 8
drag, startPoint x: 243, startPoint y: 29, endPoint x: 238, endPoint y: 30, distance: 5.9
click at [238, 30] on input "(google/*)" at bounding box center [310, 29] width 174 height 8
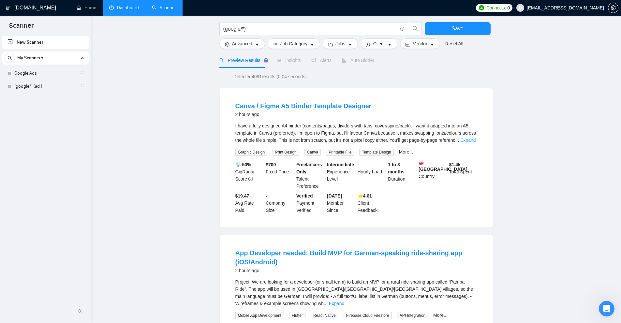
click at [463, 138] on link "Expand" at bounding box center [467, 140] width 15 height 5
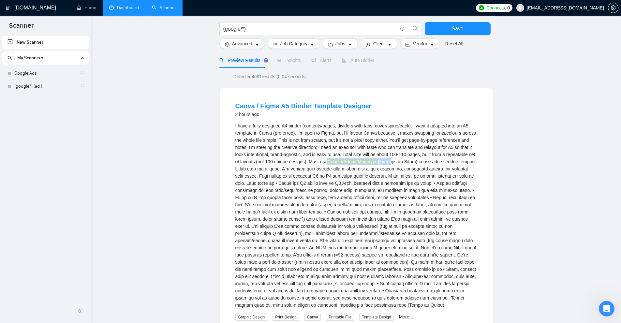
drag, startPoint x: 329, startPoint y: 161, endPoint x: 390, endPoint y: 159, distance: 61.3
click at [390, 159] on div "I have a fully designed A4 binder (contents/pages, dividers with tabs, cover/sp…" at bounding box center [356, 215] width 242 height 186
click at [388, 159] on div "I have a fully designed A4 binder (contents/pages, dividers with tabs, cover/sp…" at bounding box center [356, 215] width 242 height 186
click at [426, 135] on div "I have a fully designed A4 binder (contents/pages, dividers with tabs, cover/sp…" at bounding box center [356, 215] width 242 height 186
drag, startPoint x: 356, startPoint y: 163, endPoint x: 375, endPoint y: 165, distance: 20.0
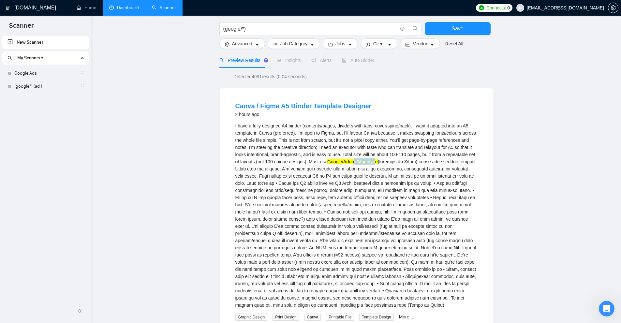
click at [378, 162] on mark "Google/Adobe/Monotype" at bounding box center [352, 161] width 51 height 5
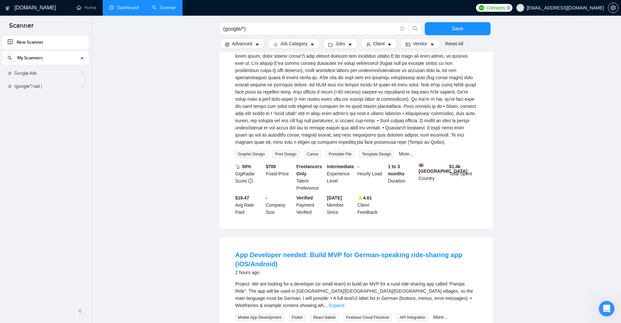
scroll to position [293, 0]
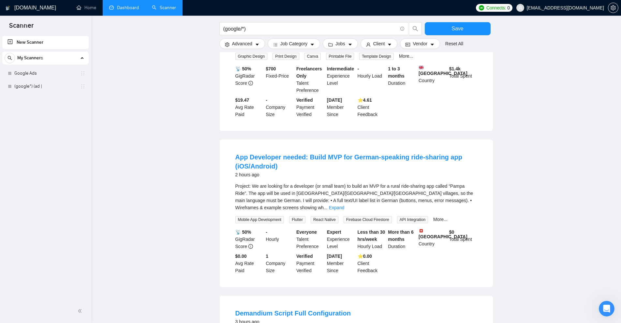
click at [470, 203] on div "Project: We are looking for a developer (or small team) to build an MVP for a r…" at bounding box center [356, 197] width 242 height 29
click at [344, 205] on link "Expand" at bounding box center [336, 207] width 15 height 5
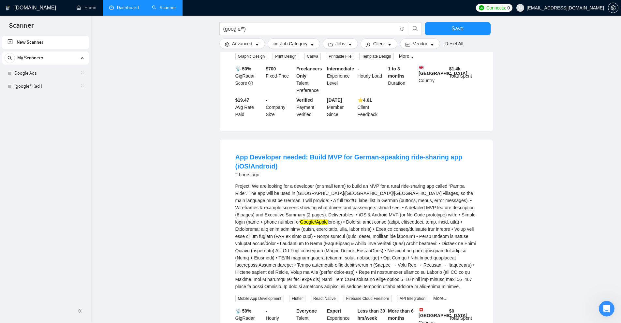
scroll to position [391, 0]
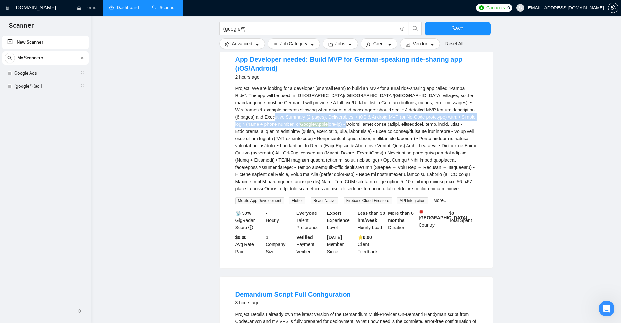
drag, startPoint x: 240, startPoint y: 122, endPoint x: 281, endPoint y: 124, distance: 41.1
click at [281, 124] on li "App Developer needed: Build MVP for German-speaking ride-sharing app (iOS/Andro…" at bounding box center [355, 155] width 257 height 211
click at [276, 124] on div "Project: We are looking for a developer (or small team) to build an MVP for a r…" at bounding box center [356, 139] width 242 height 108
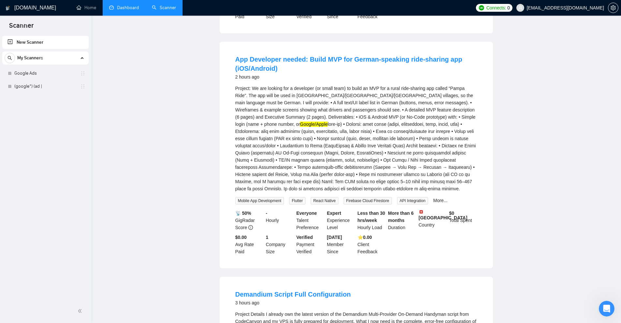
scroll to position [0, 0]
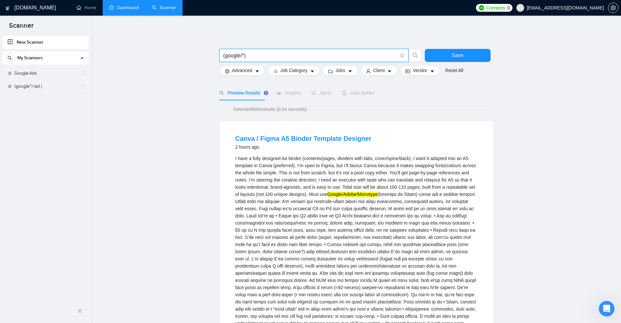
drag, startPoint x: 241, startPoint y: 55, endPoint x: 245, endPoint y: 56, distance: 4.1
click at [245, 56] on input "(google/*)" at bounding box center [310, 55] width 174 height 8
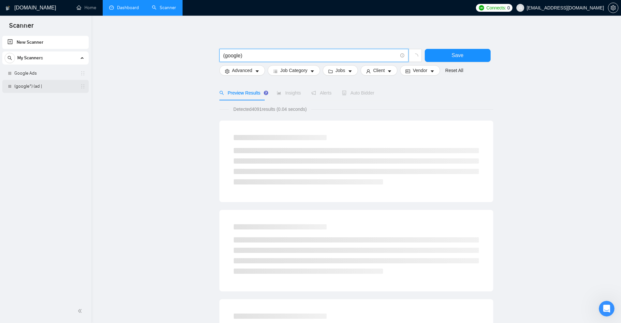
type input "(google)"
click at [37, 89] on link "(google*) (ad |" at bounding box center [45, 86] width 62 height 13
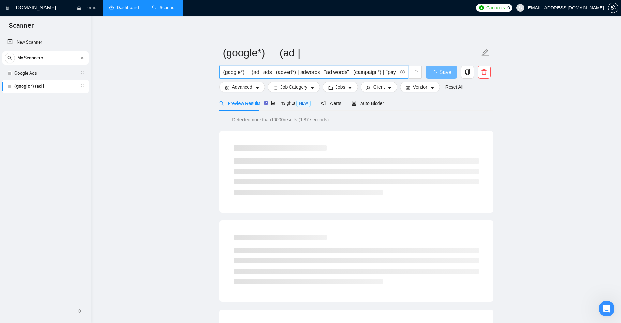
click at [242, 71] on input "(google*) (ad | ads | (advert*) | adwords | "ad words" | (campaign*) | "pay per…" at bounding box center [310, 72] width 174 height 8
click at [249, 67] on span "(google*) (ad | ads | (advert*) | adwords | "ad words" | (campaign*) | "pay per…" at bounding box center [313, 72] width 189 height 13
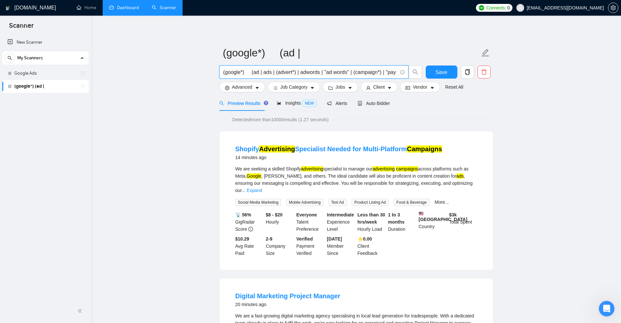
click at [241, 72] on input "(google*) (ad | ads | (advert*) | adwords | "ad words" | (campaign*) | "pay per…" at bounding box center [310, 72] width 174 height 8
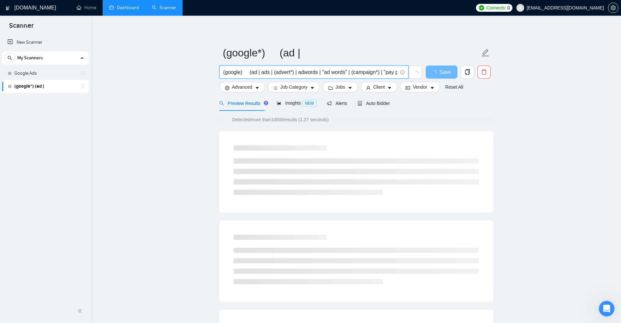
drag, startPoint x: 244, startPoint y: 75, endPoint x: 203, endPoint y: 71, distance: 41.6
click at [249, 70] on input "(google) (ad | ads | (advert*) | adwords | "ad words" | (campaign*) | "pay per …" at bounding box center [310, 72] width 174 height 8
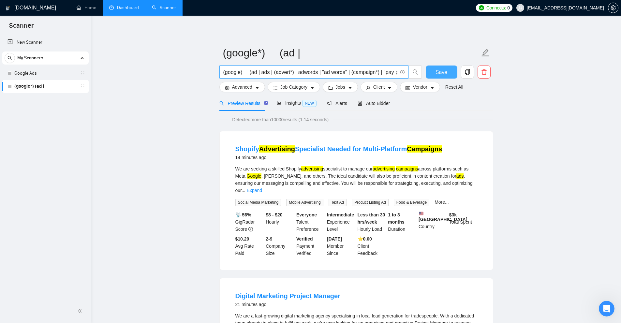
type input "(google) (ad | ads | (advert*) | adwords | "ad words" | (campaign*) | "pay per …"
click at [444, 73] on span "Save" at bounding box center [441, 72] width 12 height 8
click at [298, 107] on div "Insights NEW" at bounding box center [297, 102] width 40 height 15
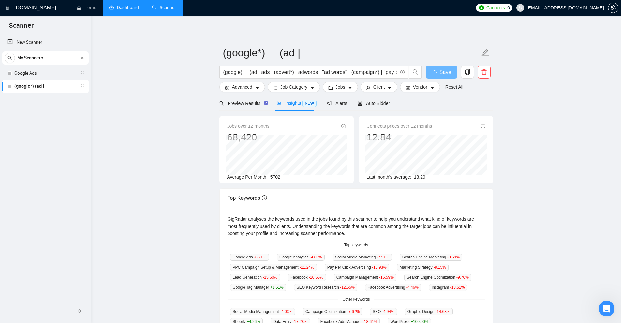
click at [279, 177] on div "Jobs over 12 months 68,420 Dec 2024 4538 Average Per Month: 5702" at bounding box center [286, 152] width 119 height 58
click at [262, 71] on input "(google) (ad | ads | (advert*) | adwords | "ad words" | (campaign*) | "pay per …" at bounding box center [310, 72] width 174 height 8
click at [56, 73] on link "Google Ads" at bounding box center [45, 73] width 62 height 13
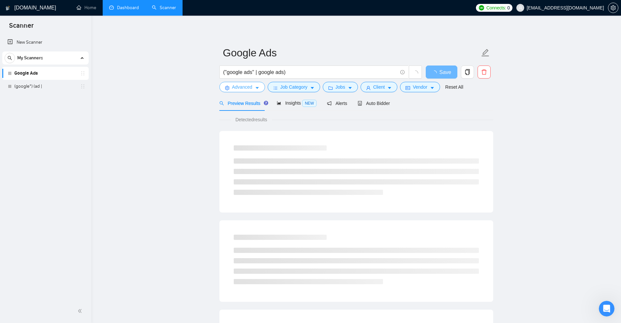
click at [245, 86] on span "Advanced" at bounding box center [242, 86] width 20 height 7
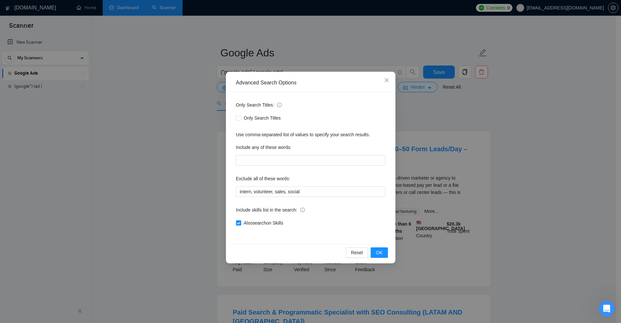
click at [437, 120] on div "Advanced Search Options Only Search Titles: Only Search Titles Use comma-separa…" at bounding box center [310, 161] width 621 height 323
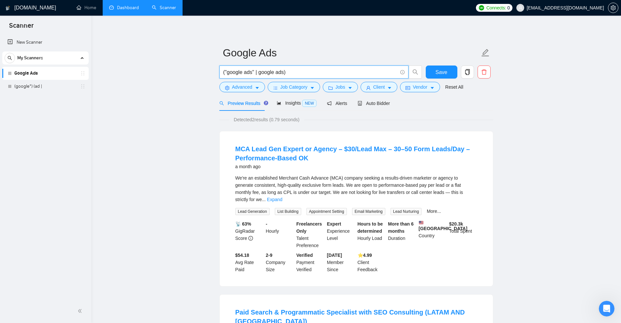
click at [303, 72] on input "("google ads" | google ads)" at bounding box center [310, 72] width 174 height 8
paste input "google) (ad | ads | (advert*) | adwords | "ad words" | (campaign*) | "pay per c…"
click at [233, 89] on span "Advanced" at bounding box center [242, 86] width 20 height 7
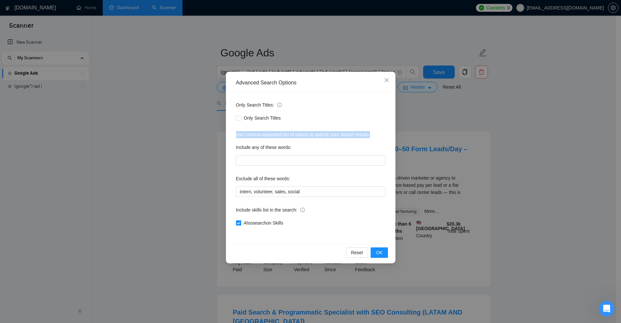
drag, startPoint x: 235, startPoint y: 135, endPoint x: 373, endPoint y: 137, distance: 137.9
click at [373, 137] on div "Only Search Titles: Only Search Titles Use comma-separated list of values to sp…" at bounding box center [310, 168] width 165 height 152
click at [373, 137] on div "Use comma-separated list of values to specify your search results." at bounding box center [310, 134] width 149 height 7
drag, startPoint x: 236, startPoint y: 149, endPoint x: 351, endPoint y: 153, distance: 114.8
click at [351, 153] on div "Include any of these words:" at bounding box center [310, 148] width 149 height 13
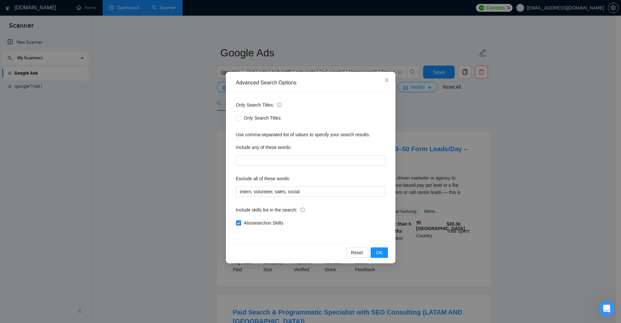
click at [315, 153] on div "Include any of these words:" at bounding box center [310, 148] width 149 height 13
click at [318, 161] on input "text" at bounding box center [310, 160] width 149 height 10
click at [279, 160] on input "text" at bounding box center [310, 160] width 149 height 10
click at [466, 130] on div "Advanced Search Options Only Search Titles: Only Search Titles Use comma-separa…" at bounding box center [310, 161] width 621 height 323
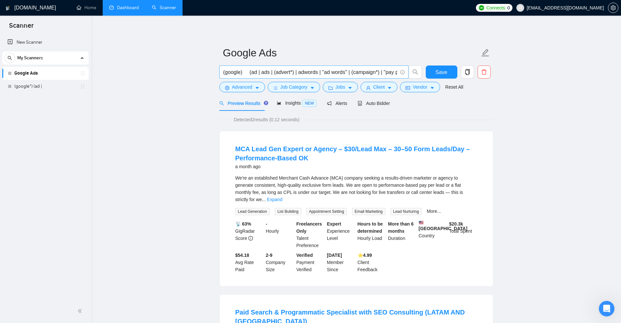
click at [339, 66] on span "(google) (ad | ads | (advert*) | adwords | "ad words" | (campaign*) | "pay per …" at bounding box center [313, 72] width 189 height 13
click at [335, 71] on input "(google) (ad | ads | (advert*) | adwords | "ad words" | (campaign*) | "pay per …" at bounding box center [310, 72] width 174 height 8
drag, startPoint x: 251, startPoint y: 71, endPoint x: 395, endPoint y: 72, distance: 144.1
click at [395, 72] on input "(google) (ad | ads | (advert*) | adwords | "ad words" | (campaign*) | "pay per …" at bounding box center [310, 72] width 174 height 8
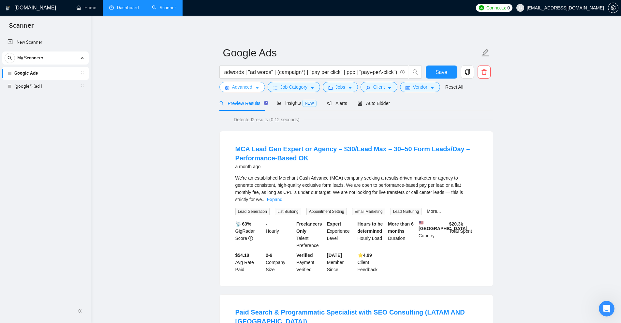
click at [250, 86] on span "Advanced" at bounding box center [242, 86] width 20 height 7
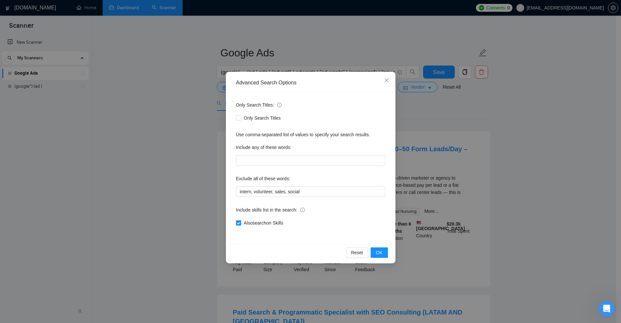
click at [471, 134] on div "Advanced Search Options Only Search Titles: Only Search Titles Use comma-separa…" at bounding box center [310, 161] width 621 height 323
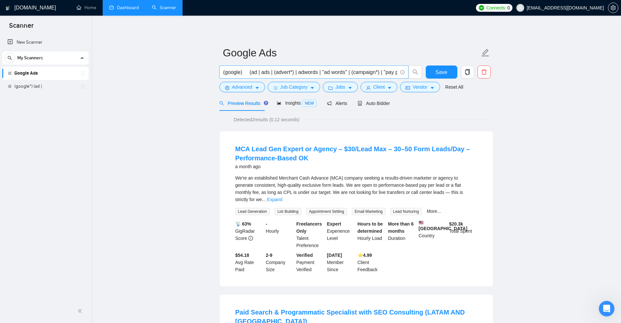
click at [227, 71] on input "(google) (ad | ads | (advert*) | adwords | "ad words" | (campaign*) | "pay per …" at bounding box center [310, 72] width 174 height 8
click at [342, 66] on span "(google) (ad | ads | (advert*) | adwords | "ad words" | (campaign*) | "pay per …" at bounding box center [313, 72] width 189 height 13
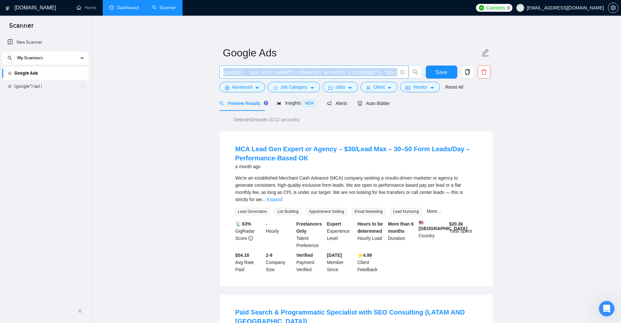
click at [342, 66] on span "(google) (ad | ads | (advert*) | adwords | "ad words" | (campaign*) | "pay per …" at bounding box center [313, 72] width 189 height 13
click at [233, 88] on span "Advanced" at bounding box center [242, 86] width 20 height 7
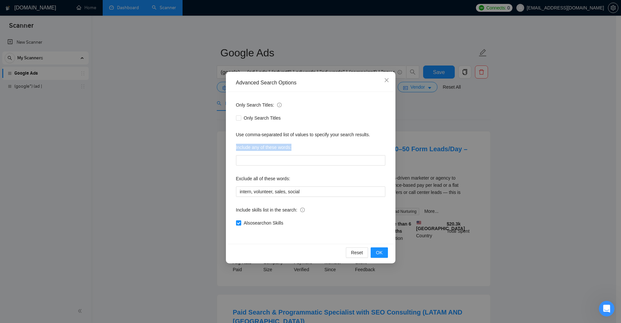
drag, startPoint x: 236, startPoint y: 150, endPoint x: 295, endPoint y: 152, distance: 58.7
click at [295, 152] on div "Only Search Titles: Only Search Titles Use comma-separated list of values to sp…" at bounding box center [310, 168] width 165 height 152
click at [292, 171] on div "Only Search Titles: Only Search Titles Use comma-separated list of values to sp…" at bounding box center [310, 168] width 165 height 152
drag, startPoint x: 278, startPoint y: 186, endPoint x: 342, endPoint y: 184, distance: 63.3
click at [342, 184] on div "Only Search Titles: Only Search Titles Use comma-separated list of values to sp…" at bounding box center [310, 168] width 165 height 152
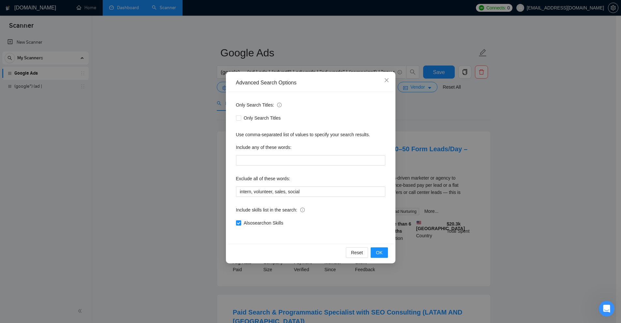
click at [323, 179] on div "Exclude all of these words:" at bounding box center [310, 179] width 149 height 13
drag, startPoint x: 234, startPoint y: 181, endPoint x: 333, endPoint y: 183, distance: 99.7
click at [333, 183] on div "Only Search Titles: Only Search Titles Use comma-separated list of values to sp…" at bounding box center [310, 168] width 165 height 152
click at [304, 192] on input "intern, volunteer, sales, social" at bounding box center [310, 191] width 149 height 10
drag, startPoint x: 307, startPoint y: 192, endPoint x: 245, endPoint y: 195, distance: 62.6
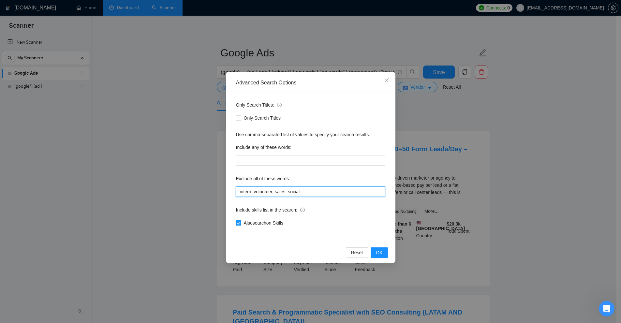
click at [241, 195] on input "intern, volunteer, sales, social" at bounding box center [310, 191] width 149 height 10
click at [258, 191] on input "intern, volunteer, sales, social" at bounding box center [310, 191] width 149 height 10
click at [300, 191] on input "intern, volunteer, sales, social" at bounding box center [310, 191] width 149 height 10
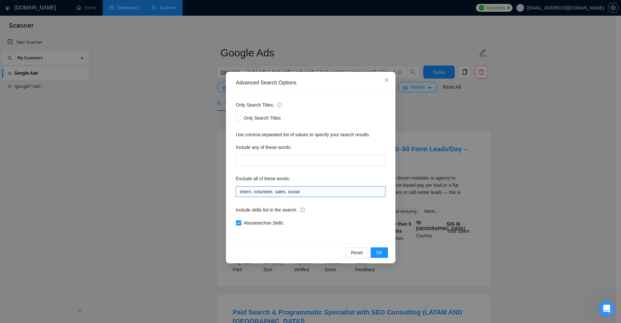
click at [300, 191] on input "intern, volunteer, sales, social" at bounding box center [310, 191] width 149 height 10
click at [319, 196] on input "intern, volunteer, sales, social" at bounding box center [310, 191] width 149 height 10
click at [333, 205] on div "Include skills list in the search:" at bounding box center [310, 211] width 149 height 13
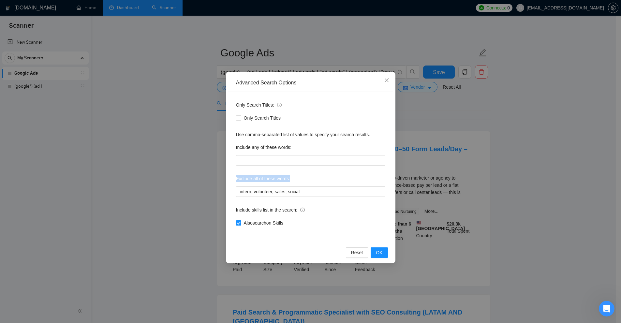
drag, startPoint x: 235, startPoint y: 175, endPoint x: 301, endPoint y: 182, distance: 66.5
click at [301, 182] on div "Only Search Titles: Only Search Titles Use comma-separated list of values to sp…" at bounding box center [310, 168] width 165 height 152
drag, startPoint x: 234, startPoint y: 210, endPoint x: 302, endPoint y: 217, distance: 69.2
click at [299, 216] on div "Only Search Titles: Only Search Titles Use comma-separated list of values to sp…" at bounding box center [310, 168] width 165 height 152
drag, startPoint x: 304, startPoint y: 232, endPoint x: 244, endPoint y: 225, distance: 60.5
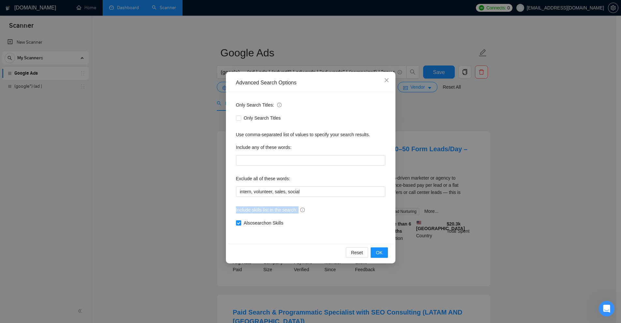
click at [244, 225] on div "Only Search Titles: Only Search Titles Use comma-separated list of values to sp…" at bounding box center [310, 168] width 165 height 152
drag, startPoint x: 274, startPoint y: 243, endPoint x: 482, endPoint y: 194, distance: 213.9
click at [274, 243] on div "Only Search Titles: Only Search Titles Use comma-separated list of values to sp…" at bounding box center [310, 168] width 165 height 152
click at [478, 166] on div "Advanced Search Options Only Search Titles: Only Search Titles Use comma-separa…" at bounding box center [310, 161] width 621 height 323
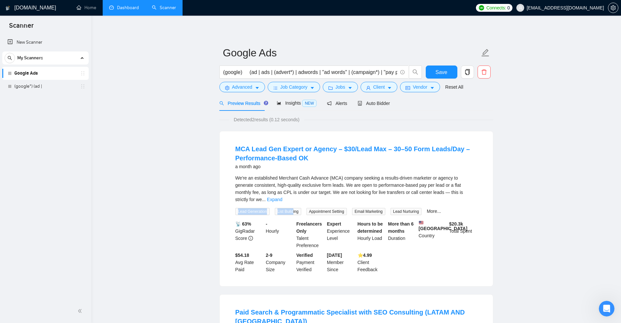
drag, startPoint x: 249, startPoint y: 203, endPoint x: 292, endPoint y: 205, distance: 43.7
click at [292, 208] on div "Lead Generation List Building Appointment Setting Email Marketing Lead Nurturin…" at bounding box center [338, 211] width 208 height 7
drag, startPoint x: 310, startPoint y: 206, endPoint x: 359, endPoint y: 205, distance: 48.6
click at [359, 208] on div "Lead Generation List Building Appointment Setting Email Marketing Lead Nurturin…" at bounding box center [338, 211] width 208 height 7
click at [359, 208] on span "Email Marketing" at bounding box center [368, 211] width 33 height 7
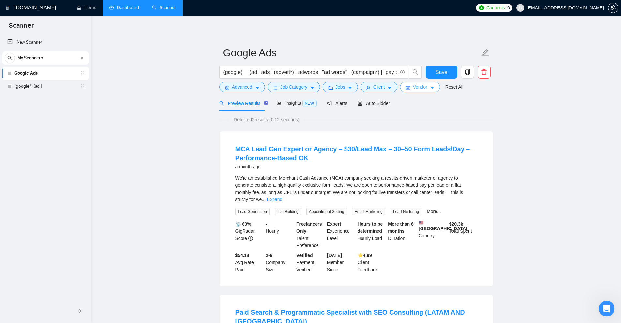
click at [413, 86] on span "Vendor" at bounding box center [420, 86] width 14 height 7
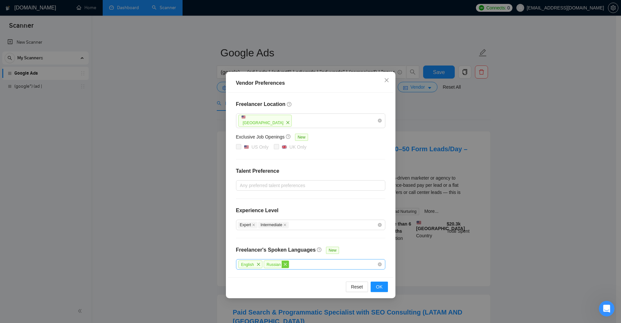
click at [283, 265] on icon "close" at bounding box center [285, 264] width 4 height 4
click at [259, 264] on icon "close" at bounding box center [258, 264] width 4 height 4
click at [284, 120] on span "close" at bounding box center [287, 122] width 7 height 7
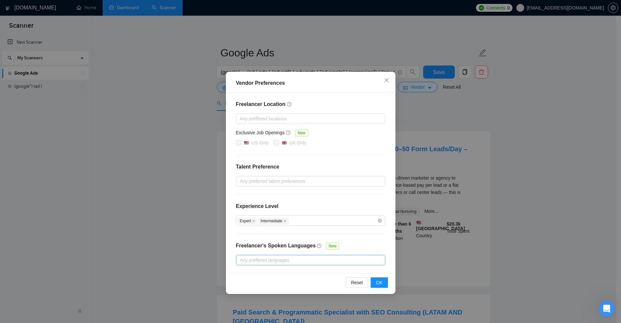
drag, startPoint x: 523, startPoint y: 138, endPoint x: 504, endPoint y: 139, distance: 18.6
click at [523, 138] on div "Vendor Preferences Freelancer Location Any preffered locations Exclusive Job Op…" at bounding box center [310, 161] width 621 height 323
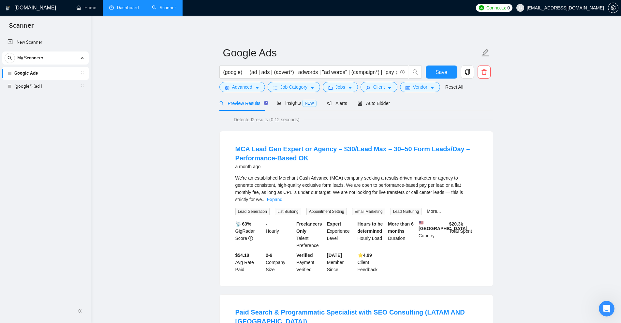
click at [386, 93] on form "Google Ads (google) (ad | ads | (advert*) | adwords | "ad words" | (campaign*) …" at bounding box center [356, 68] width 274 height 53
click at [383, 87] on button "Client" at bounding box center [378, 87] width 37 height 10
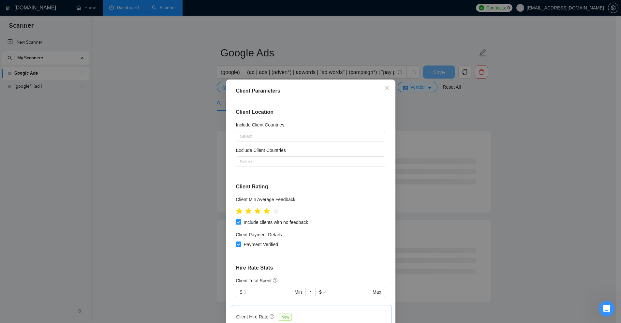
click at [480, 137] on div "Client Parameters Client Location Include Client Countries Select Exclude Clien…" at bounding box center [310, 161] width 621 height 323
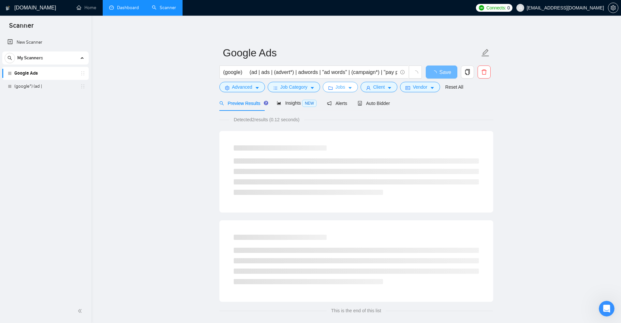
click at [328, 87] on icon "folder" at bounding box center [330, 88] width 5 height 5
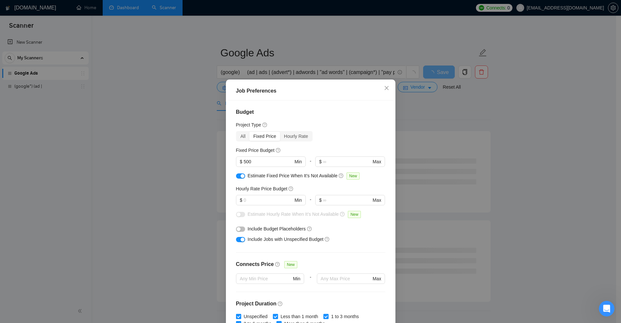
click at [454, 143] on div "Job Preferences Budget Project Type All Fixed Price Hourly Rate Fixed Price Bud…" at bounding box center [310, 161] width 621 height 323
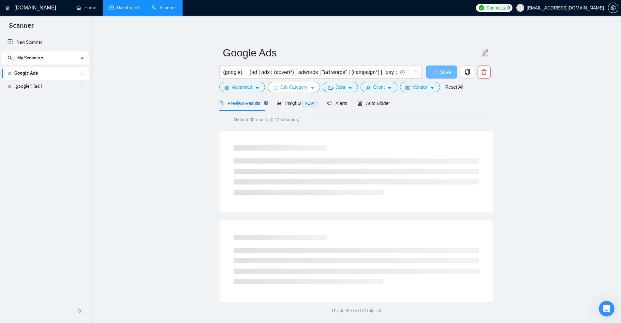
click at [294, 86] on span "Job Category" at bounding box center [293, 86] width 27 height 7
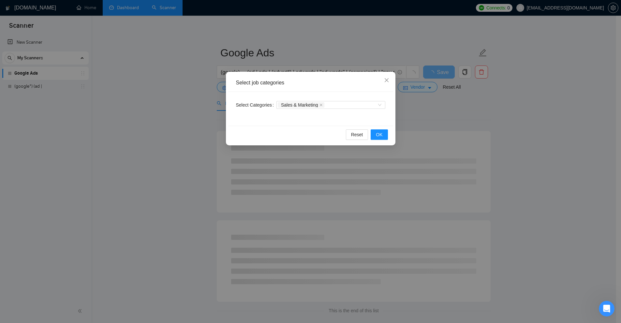
click at [426, 156] on div "Select job categories Select Categories Sales & Marketing Reset OK" at bounding box center [310, 161] width 621 height 323
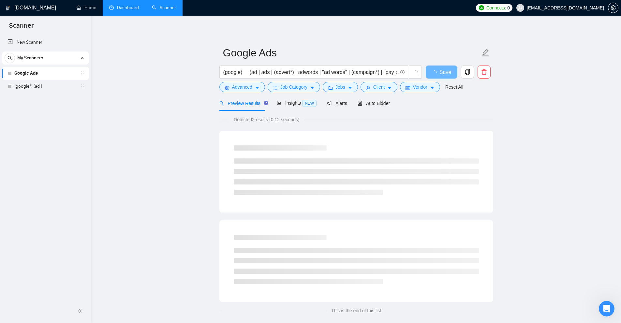
drag, startPoint x: 249, startPoint y: 117, endPoint x: 257, endPoint y: 119, distance: 8.7
click at [256, 119] on span "Detected 2 results (0.12 seconds)" at bounding box center [266, 119] width 75 height 7
drag, startPoint x: 231, startPoint y: 121, endPoint x: 306, endPoint y: 124, distance: 75.0
click at [306, 124] on div "Detected 2 results (0.12 seconds) This is the end of this list" at bounding box center [356, 215] width 274 height 198
click at [243, 80] on div "(google) (ad | ads | (advert*) | adwords | "ad words" | (campaign*) | "pay per …" at bounding box center [320, 74] width 205 height 16
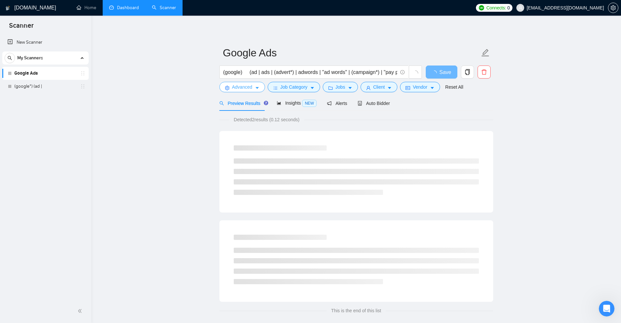
click at [243, 86] on span "Advanced" at bounding box center [242, 86] width 20 height 7
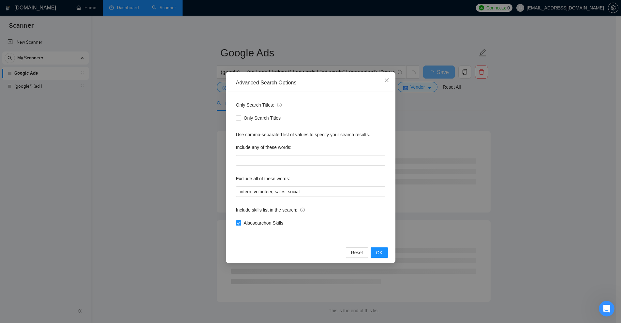
click at [436, 176] on div "Advanced Search Options Only Search Titles: Only Search Titles Use comma-separa…" at bounding box center [310, 161] width 621 height 323
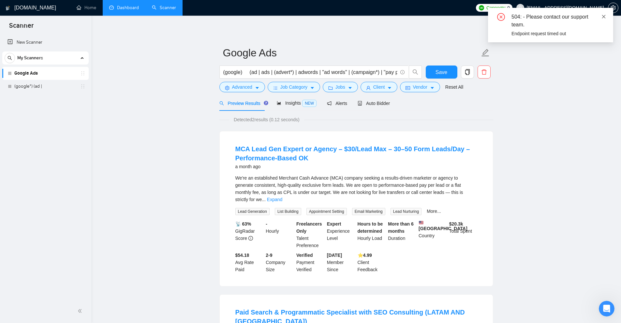
click at [606, 16] on icon "close" at bounding box center [603, 16] width 5 height 5
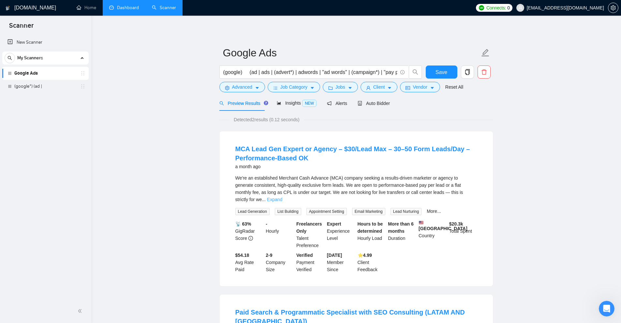
click at [282, 197] on link "Expand" at bounding box center [274, 199] width 15 height 5
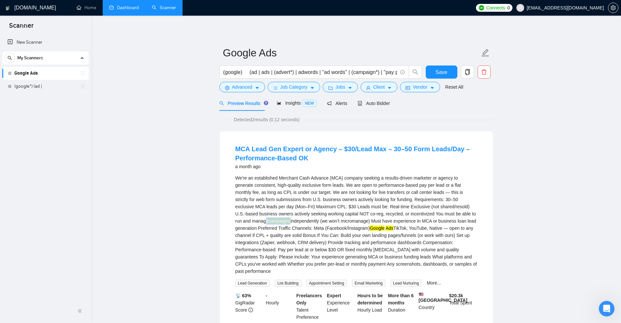
drag, startPoint x: 476, startPoint y: 213, endPoint x: 423, endPoint y: 222, distance: 53.5
click at [475, 213] on div "We're an established Merchant Cash Advance (MCA) company seeking a results-driv…" at bounding box center [356, 224] width 242 height 100
drag, startPoint x: 303, startPoint y: 229, endPoint x: 353, endPoint y: 229, distance: 50.5
click at [353, 229] on div "We're an established Merchant Cash Advance (MCA) company seeking a results-driv…" at bounding box center [356, 224] width 242 height 100
drag, startPoint x: 358, startPoint y: 237, endPoint x: 358, endPoint y: 242, distance: 5.2
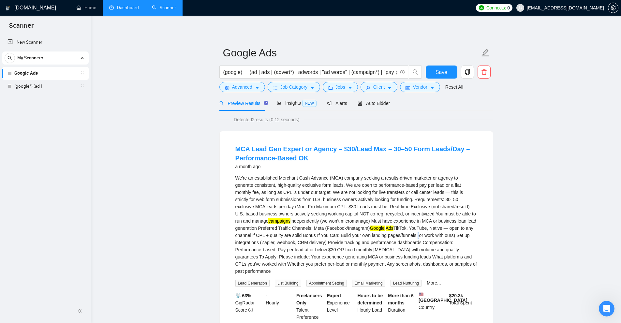
click at [358, 238] on div "We're an established Merchant Cash Advance (MCA) company seeking a results-driv…" at bounding box center [356, 224] width 242 height 100
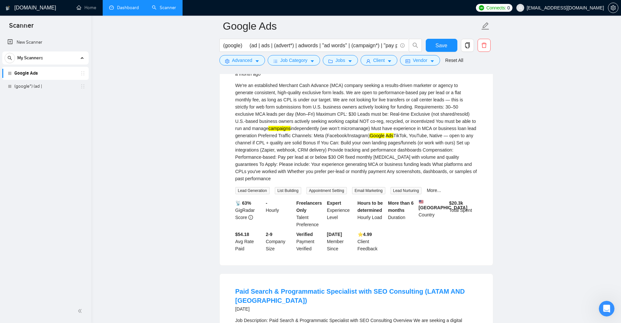
click at [466, 157] on div "We're an established Merchant Cash Advance (MCA) company seeking a results-driv…" at bounding box center [356, 132] width 242 height 100
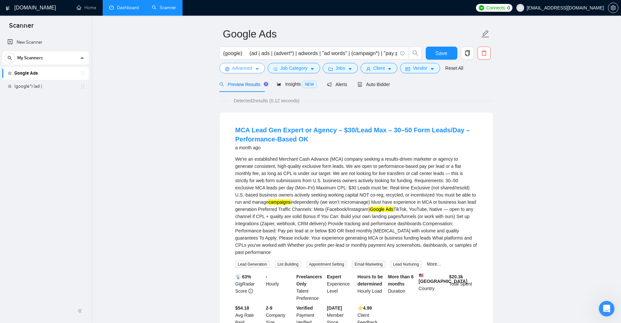
scroll to position [0, 0]
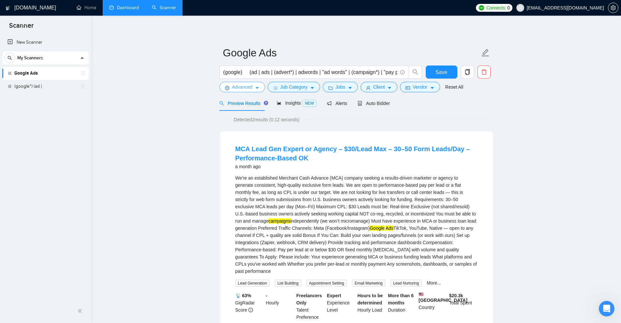
click at [250, 88] on span "Advanced" at bounding box center [242, 86] width 20 height 7
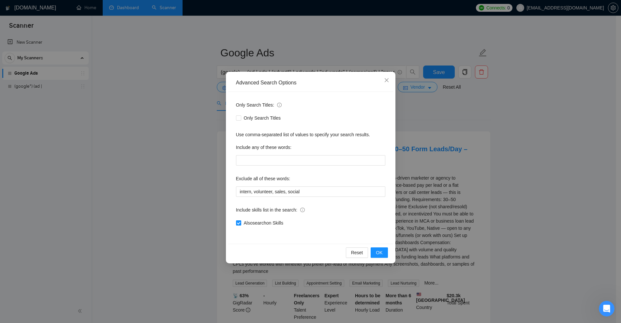
click at [410, 190] on div "Advanced Search Options Only Search Titles: Only Search Titles Use comma-separa…" at bounding box center [310, 161] width 621 height 323
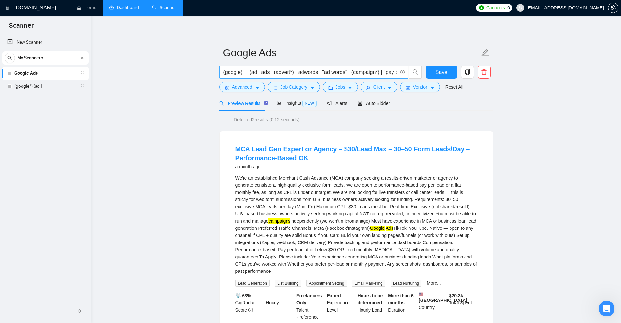
click at [286, 68] on input "(google) (ad | ads | (advert*) | adwords | "ad words" | (campaign*) | "pay per …" at bounding box center [310, 72] width 174 height 8
click at [287, 69] on input "(google) (ad | ads | (advert*) | adwords | "ad words" | (campaign*) | "pay per …" at bounding box center [310, 72] width 174 height 8
click at [249, 72] on input "(google) (ad | ads | (advert*) | adwords | "ad words" | (campaign*) | "pay per …" at bounding box center [310, 72] width 174 height 8
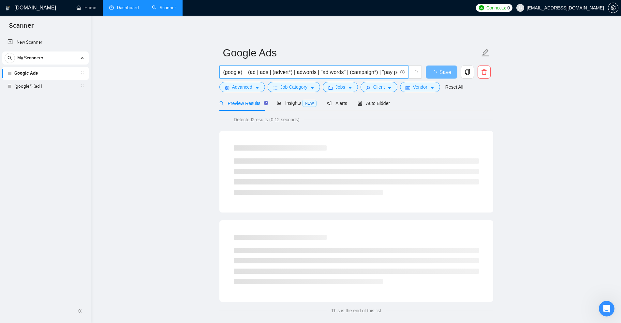
type input "(google) (ad | ads | (advert*) | adwords | "ad words" | (campaign*) | "pay per …"
drag, startPoint x: 254, startPoint y: 117, endPoint x: 260, endPoint y: 119, distance: 6.7
click at [260, 119] on span "Detected 2 results (0.12 seconds)" at bounding box center [266, 119] width 75 height 7
click at [306, 118] on div "Detected 2 results (0.12 seconds)" at bounding box center [356, 119] width 274 height 7
click at [406, 85] on button "Vendor" at bounding box center [420, 87] width 40 height 10
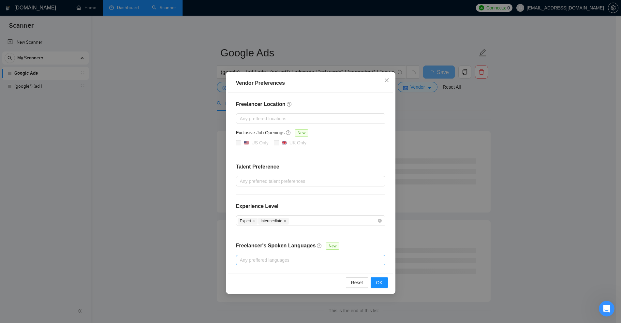
drag, startPoint x: 513, startPoint y: 162, endPoint x: 433, endPoint y: 115, distance: 92.3
click at [510, 161] on div "Vendor Preferences Freelancer Location Any preffered locations Exclusive Job Op…" at bounding box center [310, 161] width 621 height 323
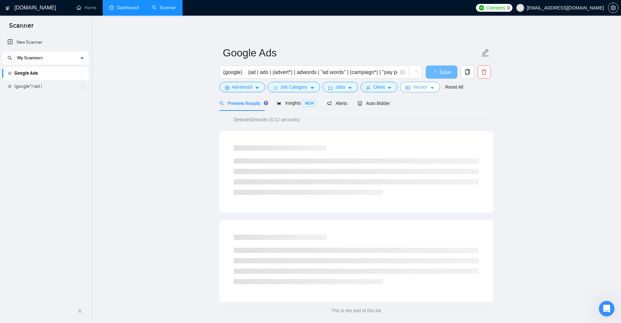
click at [413, 89] on span "Vendor" at bounding box center [420, 86] width 14 height 7
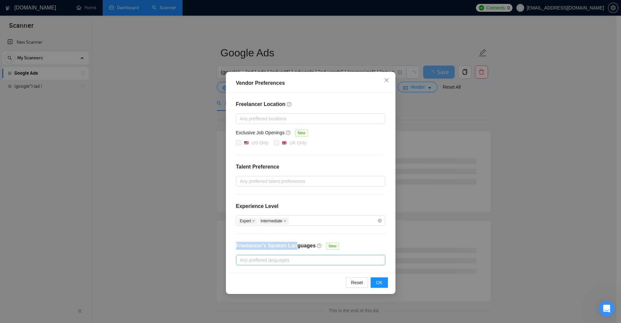
drag, startPoint x: 242, startPoint y: 246, endPoint x: 312, endPoint y: 256, distance: 70.2
click at [290, 249] on div "Freelancer Location Any preffered locations Exclusive Job Openings New US Only …" at bounding box center [310, 183] width 165 height 181
click at [280, 256] on div "Any preffered languages" at bounding box center [310, 260] width 149 height 10
drag, startPoint x: 230, startPoint y: 101, endPoint x: 274, endPoint y: 106, distance: 44.9
click at [274, 106] on div "Freelancer Location Any preffered locations Exclusive Job Openings New US Only …" at bounding box center [310, 183] width 165 height 181
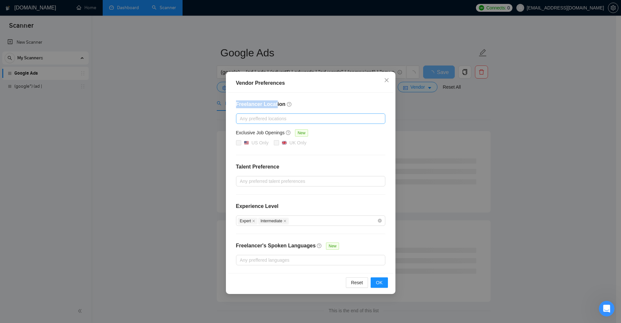
click at [300, 120] on div at bounding box center [307, 119] width 139 height 8
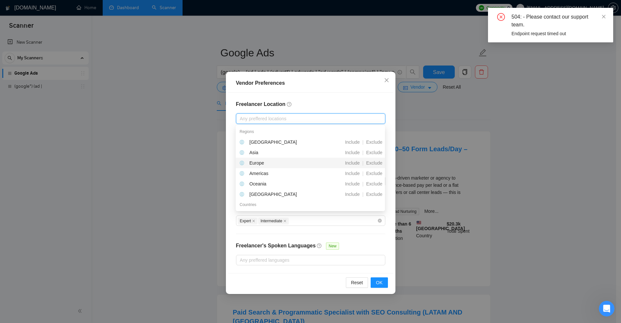
click at [477, 94] on div "Vendor Preferences Freelancer Location Any preffered locations Exclusive Job Op…" at bounding box center [310, 161] width 621 height 323
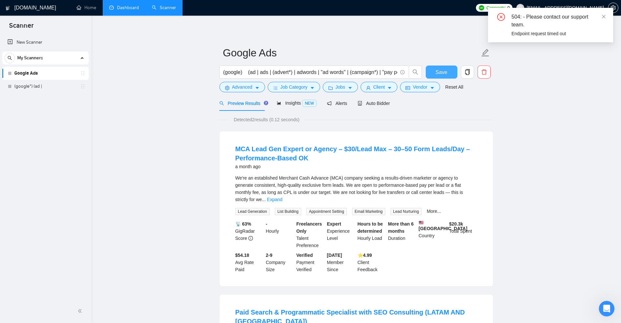
click at [433, 70] on button "Save" at bounding box center [442, 72] width 32 height 13
click at [602, 16] on icon "close" at bounding box center [603, 16] width 5 height 5
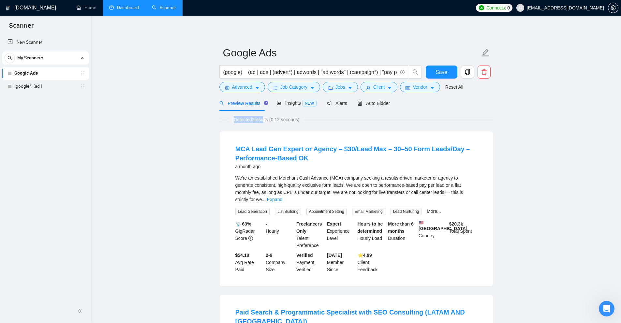
drag, startPoint x: 240, startPoint y: 115, endPoint x: 277, endPoint y: 116, distance: 37.5
click at [277, 116] on div "Detected 2 results (0.12 seconds) MCA Lead Gen Expert or Agency – $30/Lead Max …" at bounding box center [356, 289] width 274 height 357
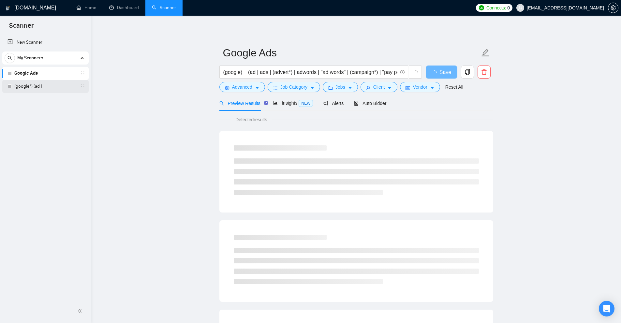
click at [37, 88] on link "(google*) (ad |" at bounding box center [45, 86] width 62 height 13
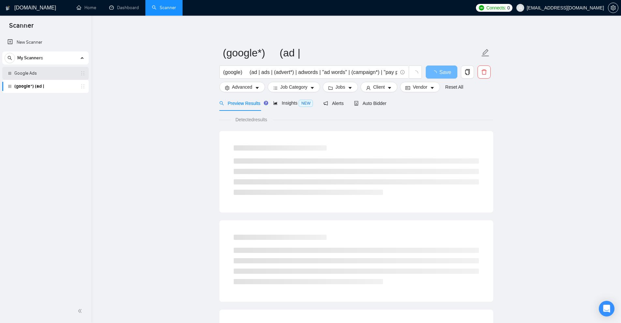
click at [48, 77] on link "Google Ads" at bounding box center [45, 73] width 62 height 13
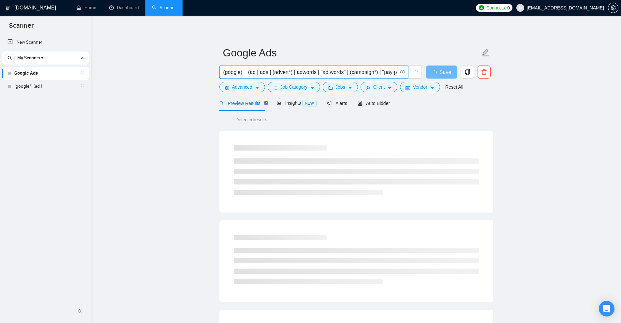
drag, startPoint x: 248, startPoint y: 72, endPoint x: 279, endPoint y: 73, distance: 30.6
click at [263, 72] on input "(google) (ad | ads | (advert*) | adwords | "ad words" | (campaign*) | "pay per …" at bounding box center [310, 72] width 174 height 8
click at [408, 90] on button "Vendor" at bounding box center [420, 87] width 40 height 10
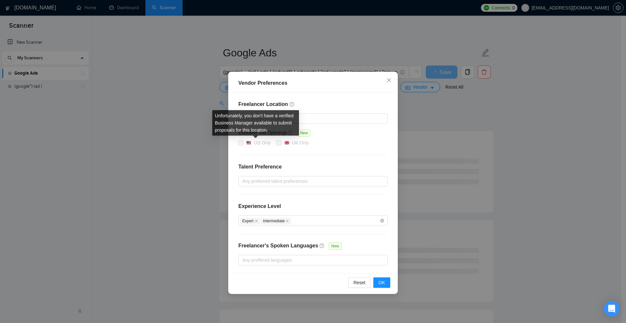
drag, startPoint x: 251, startPoint y: 144, endPoint x: 269, endPoint y: 143, distance: 17.6
click at [269, 143] on div "US Only" at bounding box center [258, 142] width 25 height 7
drag, startPoint x: 270, startPoint y: 144, endPoint x: 253, endPoint y: 144, distance: 17.3
click at [253, 144] on span "US Only" at bounding box center [258, 143] width 30 height 8
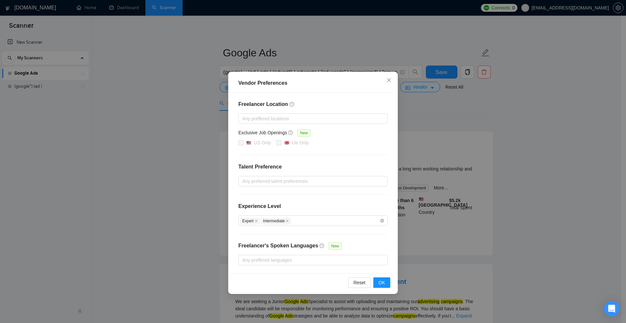
click at [212, 71] on div "Vendor Preferences Freelancer Location Any preffered locations Exclusive Job Op…" at bounding box center [313, 161] width 626 height 323
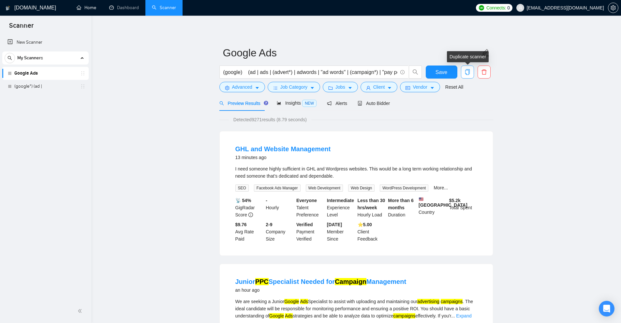
click at [470, 71] on span "copy" at bounding box center [467, 72] width 12 height 6
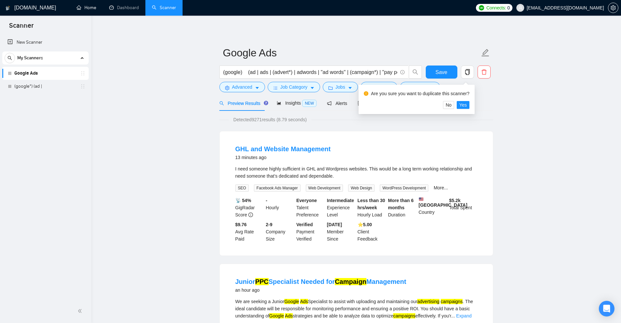
drag, startPoint x: 416, startPoint y: 86, endPoint x: 328, endPoint y: 105, distance: 90.8
click at [416, 86] on span "Vendor" at bounding box center [420, 86] width 14 height 7
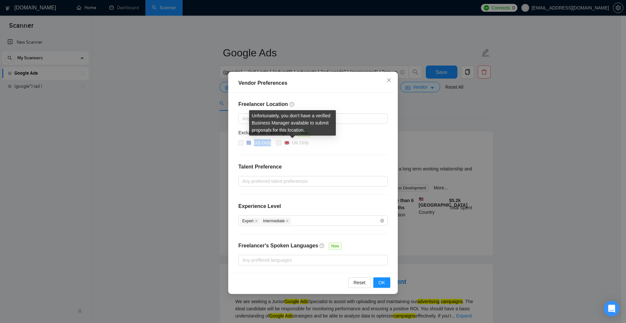
drag, startPoint x: 251, startPoint y: 145, endPoint x: 277, endPoint y: 145, distance: 26.4
click at [277, 145] on div "US Only [GEOGRAPHIC_DATA] Only" at bounding box center [312, 143] width 149 height 8
click at [260, 153] on div "Freelancer Location Any preffered locations Exclusive Job Openings New US Only …" at bounding box center [312, 183] width 165 height 181
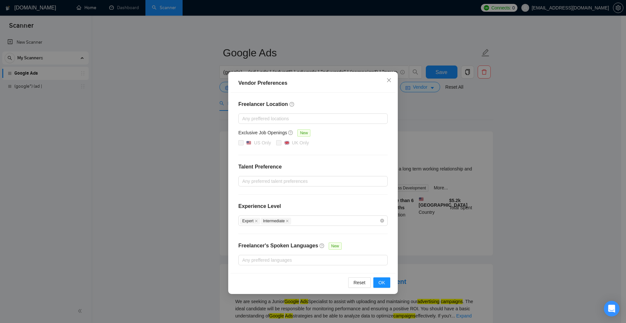
click at [439, 130] on div "Vendor Preferences Freelancer Location Any preffered locations Exclusive Job Op…" at bounding box center [313, 161] width 626 height 323
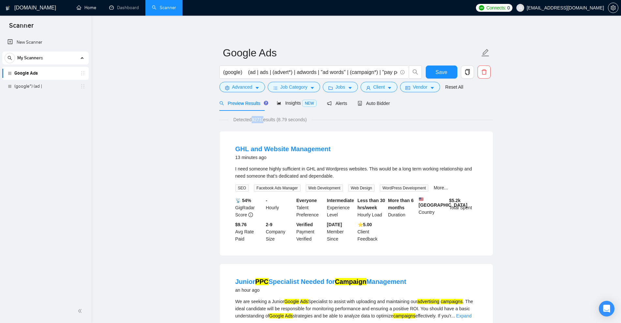
click at [264, 123] on span "Detected 9271 results (8.79 seconds)" at bounding box center [270, 119] width 82 height 7
drag, startPoint x: 252, startPoint y: 120, endPoint x: 264, endPoint y: 120, distance: 11.4
click at [264, 120] on span "Detected 9271 results (8.79 seconds)" at bounding box center [270, 119] width 82 height 7
click at [291, 95] on form "Google Ads (google) (ad | ads | (advert*) | adwords | "ad words" | (campaign*) …" at bounding box center [356, 68] width 274 height 53
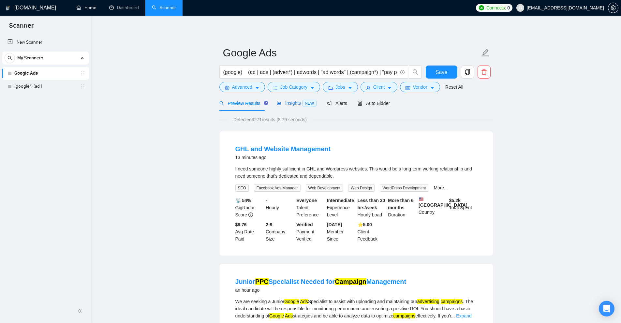
click at [292, 104] on span "Insights NEW" at bounding box center [297, 102] width 40 height 5
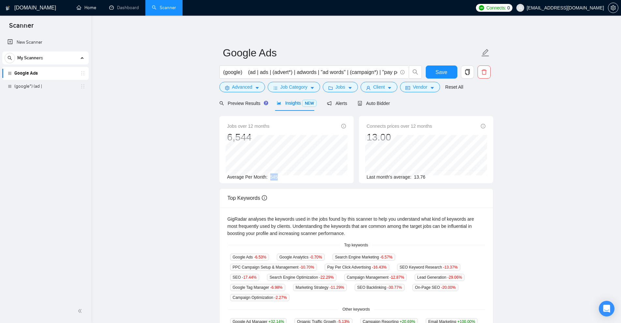
drag, startPoint x: 282, startPoint y: 176, endPoint x: 270, endPoint y: 177, distance: 11.8
click at [270, 177] on div "Average Per Month: 545" at bounding box center [286, 176] width 119 height 7
click at [269, 178] on div "Average Per Month: 545" at bounding box center [286, 176] width 119 height 7
click at [357, 87] on div "Jobs" at bounding box center [340, 87] width 38 height 10
click at [341, 87] on span "Jobs" at bounding box center [340, 86] width 10 height 7
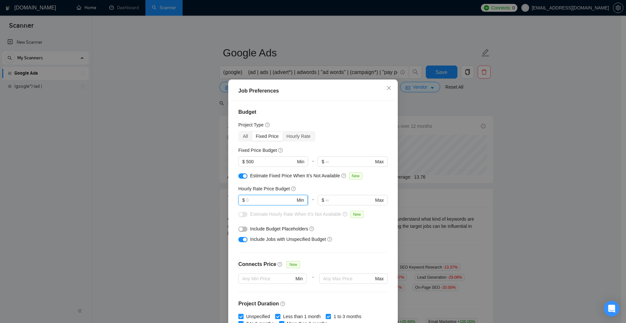
click at [251, 199] on input "text" at bounding box center [270, 200] width 49 height 7
click at [256, 201] on input "text" at bounding box center [270, 200] width 49 height 7
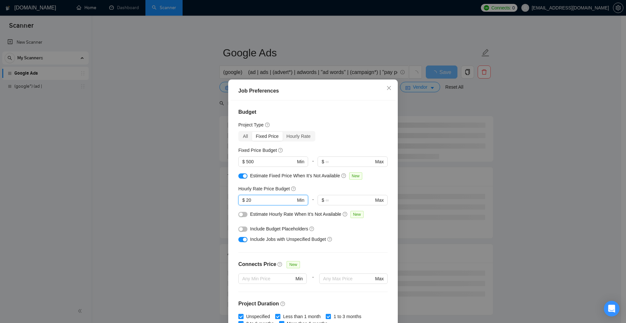
type input "20"
drag, startPoint x: 236, startPoint y: 186, endPoint x: 271, endPoint y: 190, distance: 36.1
click at [271, 190] on div "Budget Project Type All Fixed Price Hourly Rate Fixed Price Budget $ 500 Min - …" at bounding box center [312, 213] width 165 height 226
click at [486, 170] on div "Job Preferences Budget Project Type All Fixed Price Hourly Rate Fixed Price Bud…" at bounding box center [313, 161] width 626 height 323
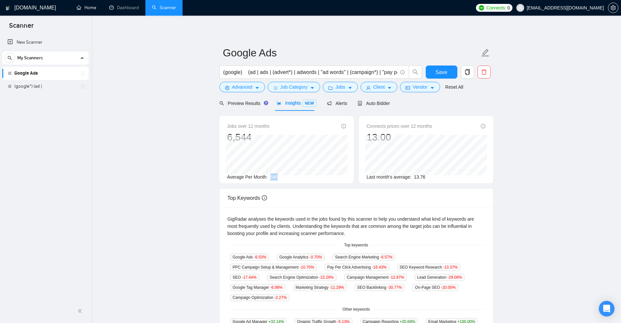
drag, startPoint x: 269, startPoint y: 176, endPoint x: 297, endPoint y: 179, distance: 27.9
click at [297, 179] on div "Average Per Month: 545" at bounding box center [286, 176] width 119 height 7
click at [304, 178] on div "Average Per Month: 545" at bounding box center [286, 176] width 119 height 7
drag, startPoint x: 296, startPoint y: 176, endPoint x: 280, endPoint y: 178, distance: 15.7
click at [280, 178] on div "Average Per Month: 545" at bounding box center [286, 176] width 119 height 7
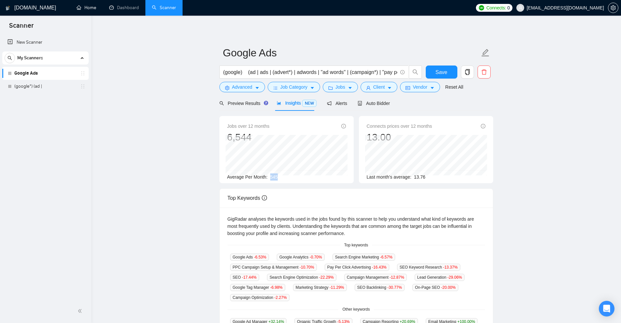
click at [279, 180] on div "Average Per Month: 545" at bounding box center [286, 176] width 119 height 7
drag, startPoint x: 282, startPoint y: 177, endPoint x: 268, endPoint y: 178, distance: 14.0
click at [268, 178] on div "Average Per Month: 545" at bounding box center [286, 176] width 119 height 7
click at [368, 99] on div "Auto Bidder" at bounding box center [374, 102] width 32 height 15
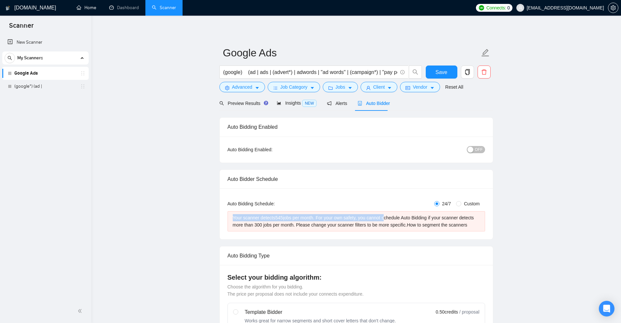
drag, startPoint x: 230, startPoint y: 216, endPoint x: 383, endPoint y: 220, distance: 152.6
click at [383, 220] on div "Your scanner detects 545 jobs per month. For your own safety, you cannot schedu…" at bounding box center [355, 221] width 257 height 20
click at [383, 220] on div "Your scanner detects 545 jobs per month. For your own safety, you cannot schedu…" at bounding box center [356, 221] width 247 height 14
drag, startPoint x: 255, startPoint y: 223, endPoint x: 263, endPoint y: 225, distance: 8.1
click at [263, 225] on div "Your scanner detects 545 jobs per month. For your own safety, you cannot schedu…" at bounding box center [356, 221] width 247 height 14
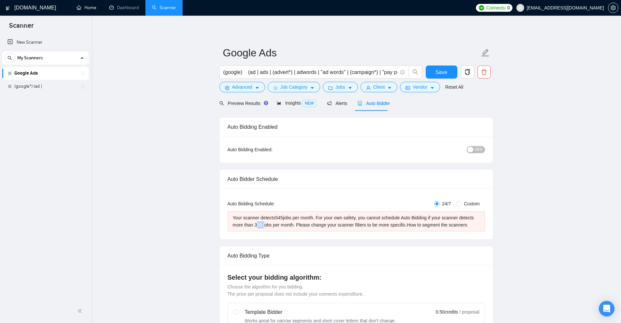
click at [262, 230] on div "Your scanner detects 545 jobs per month. For your own safety, you cannot schedu…" at bounding box center [355, 221] width 257 height 20
click at [236, 101] on span "Preview Results" at bounding box center [242, 103] width 47 height 5
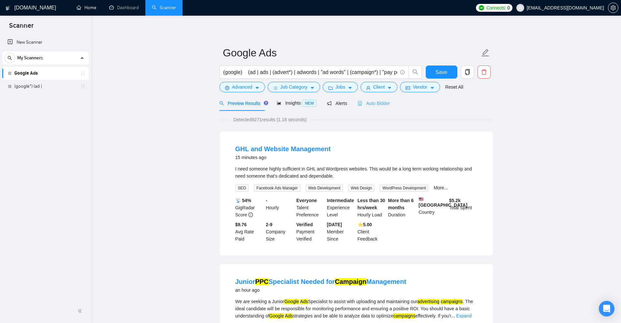
click at [380, 98] on div "Auto Bidder" at bounding box center [374, 102] width 32 height 15
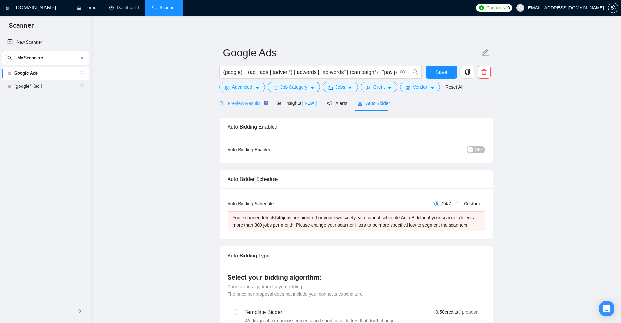
click at [239, 109] on div "Preview Results" at bounding box center [242, 102] width 47 height 15
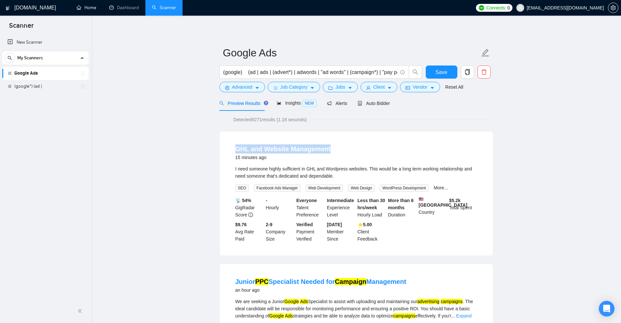
drag, startPoint x: 227, startPoint y: 151, endPoint x: 422, endPoint y: 168, distance: 195.3
click at [359, 152] on li "GHL and Website Management 15 minutes ago I need someone highly sufficient in G…" at bounding box center [355, 193] width 257 height 109
click at [414, 171] on div "I need someone highly sufficient in GHL and Wordpress websites. This would be a…" at bounding box center [356, 172] width 242 height 14
click at [433, 185] on link "More..." at bounding box center [440, 187] width 14 height 5
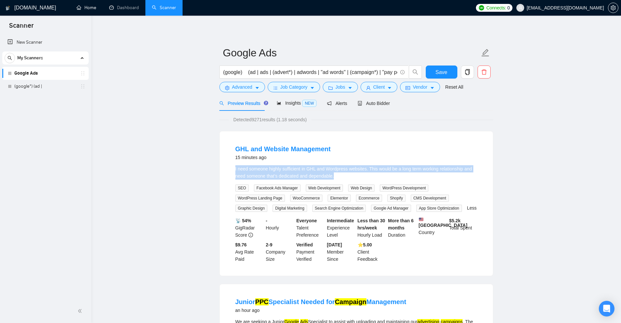
drag, startPoint x: 253, startPoint y: 171, endPoint x: 385, endPoint y: 175, distance: 132.7
click at [385, 175] on li "GHL and Website Management 15 minutes ago I need someone highly sufficient in G…" at bounding box center [355, 203] width 257 height 129
click at [385, 175] on div "I need someone highly sufficient in GHL and Wordpress websites. This would be a…" at bounding box center [356, 172] width 242 height 14
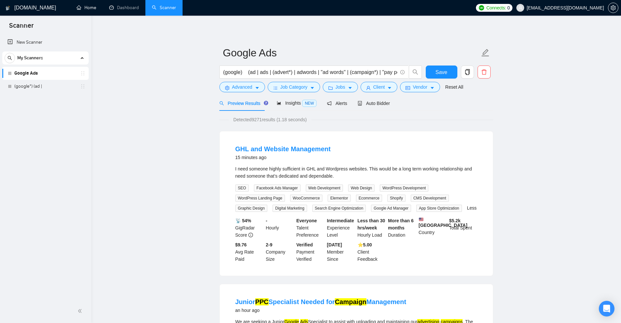
click at [247, 103] on span "Preview Results" at bounding box center [242, 103] width 47 height 5
drag, startPoint x: 360, startPoint y: 207, endPoint x: 376, endPoint y: 208, distance: 16.0
click at [375, 208] on div "SEO Facebook Ads Manager Web Development Web Design WordPress Development WordP…" at bounding box center [356, 198] width 244 height 28
click at [385, 207] on span "Google Ad Manager" at bounding box center [391, 208] width 40 height 7
click at [371, 207] on span "Google Ad Manager" at bounding box center [391, 208] width 40 height 7
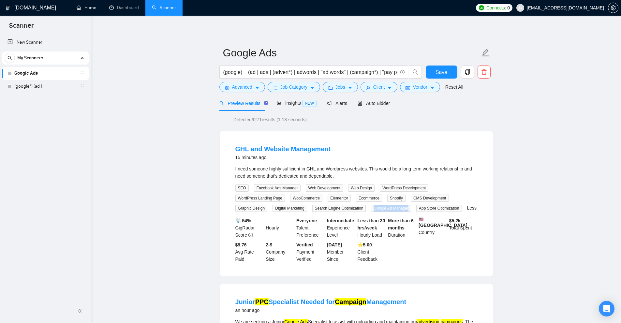
drag, startPoint x: 371, startPoint y: 207, endPoint x: 406, endPoint y: 208, distance: 35.9
click at [406, 208] on span "Google Ad Manager" at bounding box center [391, 208] width 40 height 7
click at [250, 89] on span "Advanced" at bounding box center [242, 86] width 20 height 7
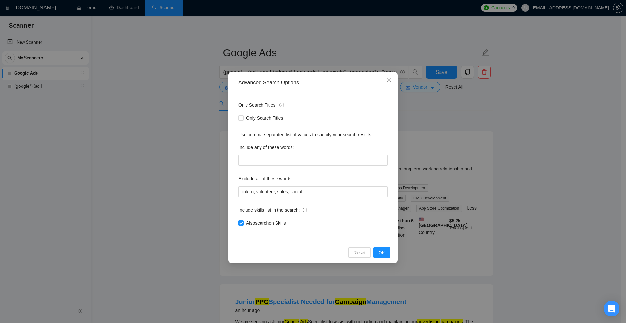
drag, startPoint x: 245, startPoint y: 224, endPoint x: 297, endPoint y: 225, distance: 51.8
click at [297, 225] on div "Also search on Skills" at bounding box center [312, 222] width 149 height 7
click at [262, 222] on span "Also search on Skills" at bounding box center [265, 222] width 45 height 7
click at [243, 222] on input "Also search on Skills" at bounding box center [240, 222] width 5 height 5
checkbox input "false"
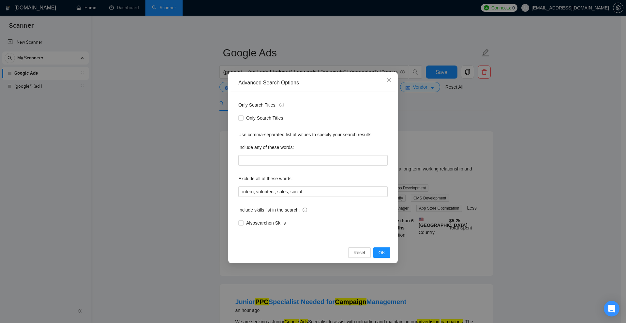
click at [493, 178] on div "Advanced Search Options Only Search Titles: Only Search Titles Use comma-separa…" at bounding box center [313, 161] width 626 height 323
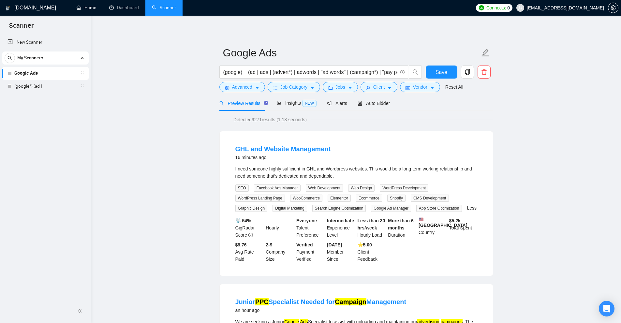
click at [291, 104] on span "Insights NEW" at bounding box center [297, 102] width 40 height 5
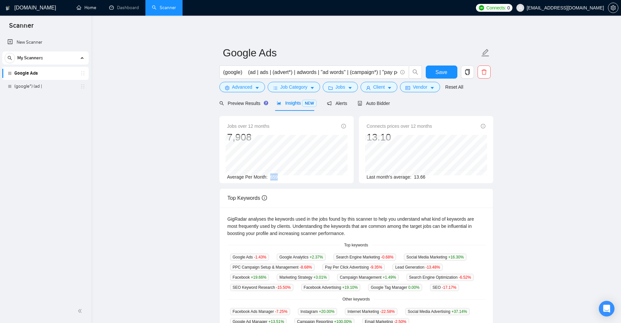
drag, startPoint x: 267, startPoint y: 174, endPoint x: 291, endPoint y: 174, distance: 23.8
click at [291, 174] on div "Average Per Month: 659" at bounding box center [286, 176] width 119 height 7
drag, startPoint x: 279, startPoint y: 179, endPoint x: 269, endPoint y: 182, distance: 10.4
click at [269, 182] on div "Jobs over 12 months 7,908 [DATE] 674 Average Per Month: 659" at bounding box center [286, 149] width 134 height 67
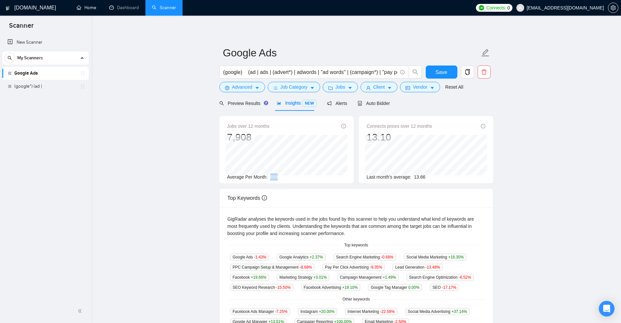
click at [295, 183] on div "Jobs over 12 months 7,908 [DATE] 674 Average Per Month: 659 Connects prices ove…" at bounding box center [356, 152] width 279 height 72
click at [381, 88] on span "Client" at bounding box center [379, 86] width 12 height 7
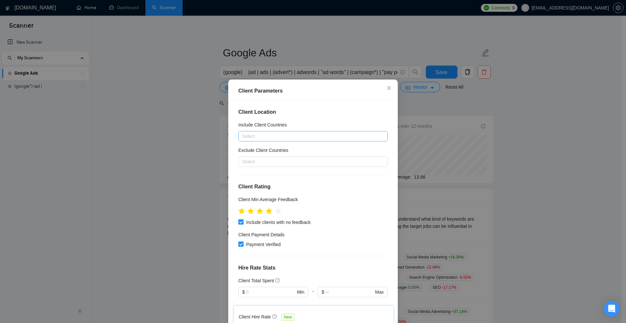
click at [267, 137] on div at bounding box center [309, 136] width 139 height 8
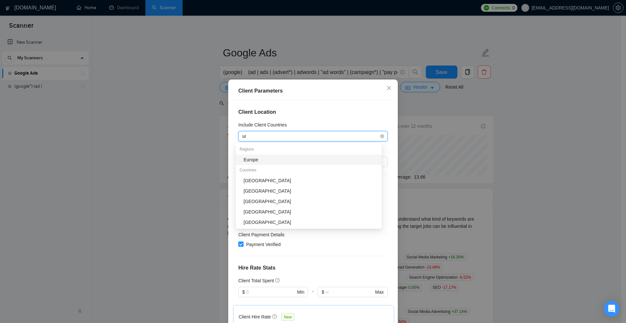
type input "uni"
click at [270, 160] on div "[GEOGRAPHIC_DATA]" at bounding box center [310, 159] width 134 height 7
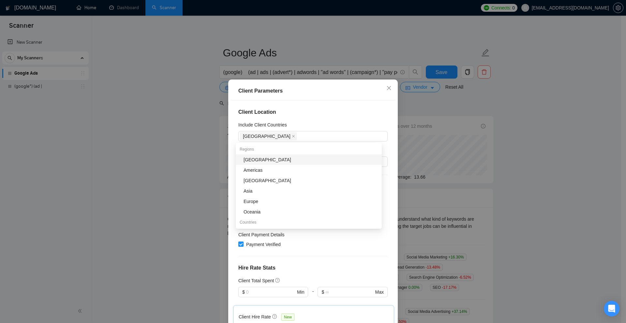
click at [487, 141] on div "Client Parameters Client Location Include Client Countries [GEOGRAPHIC_DATA] Ex…" at bounding box center [313, 161] width 626 height 323
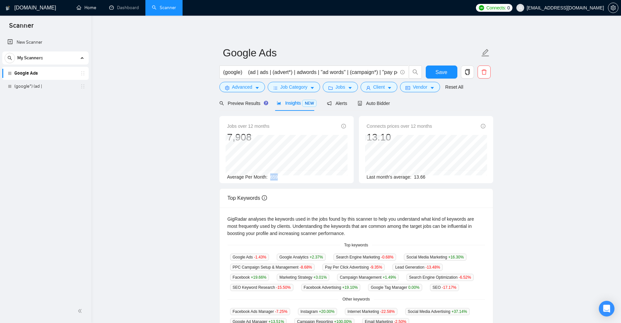
drag, startPoint x: 270, startPoint y: 176, endPoint x: 300, endPoint y: 177, distance: 29.7
click at [297, 178] on div "Average Per Month: 659" at bounding box center [286, 176] width 119 height 7
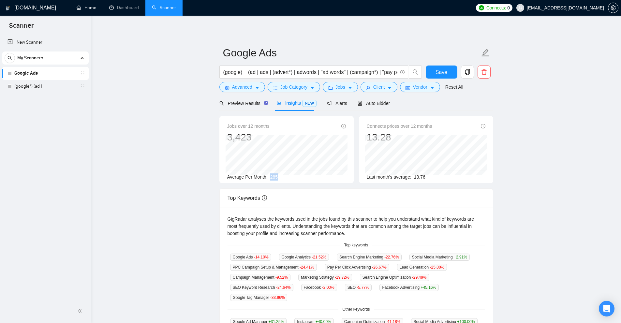
drag, startPoint x: 269, startPoint y: 176, endPoint x: 290, endPoint y: 176, distance: 21.2
click at [290, 176] on div "Average Per Month: 285" at bounding box center [286, 176] width 119 height 7
click at [285, 177] on div "Average Per Month: 285" at bounding box center [286, 176] width 119 height 7
click at [274, 177] on span "285" at bounding box center [273, 176] width 7 height 5
click at [278, 177] on div "Average Per Month: 285" at bounding box center [286, 176] width 119 height 7
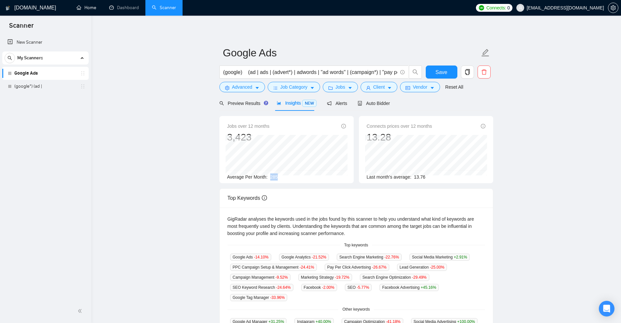
drag, startPoint x: 278, startPoint y: 177, endPoint x: 274, endPoint y: 176, distance: 3.9
click at [274, 176] on div "Average Per Month: 285" at bounding box center [286, 176] width 119 height 7
click at [384, 103] on span "Auto Bidder" at bounding box center [374, 103] width 32 height 5
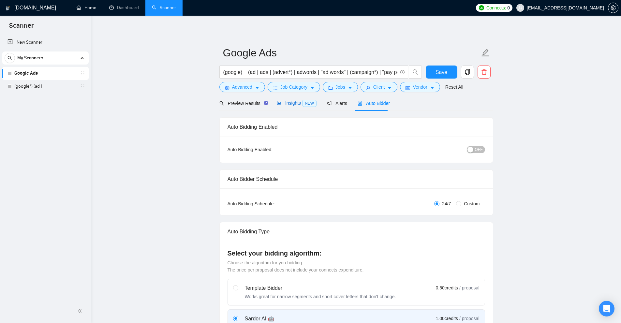
click at [296, 103] on span "Insights NEW" at bounding box center [297, 102] width 40 height 5
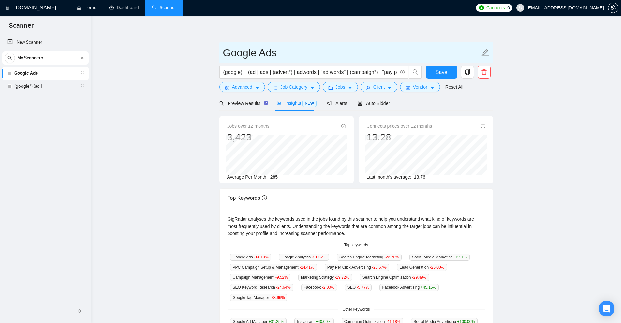
click at [292, 49] on input "Google Ads" at bounding box center [351, 53] width 257 height 16
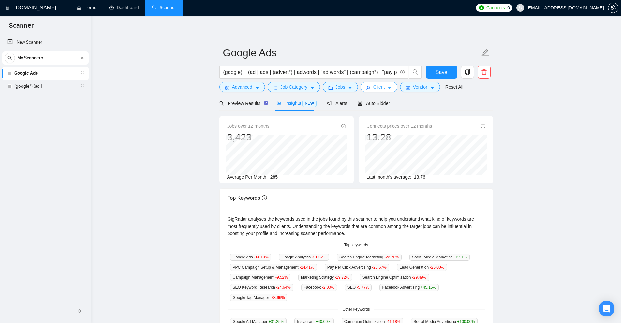
click at [369, 88] on icon "user" at bounding box center [368, 88] width 5 height 5
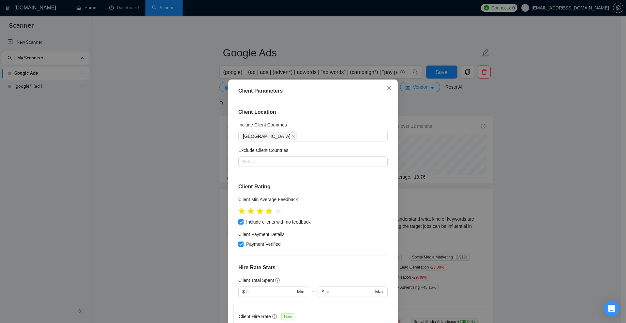
click at [306, 30] on div "Client Parameters Client Location Include Client Countries [GEOGRAPHIC_DATA] Ex…" at bounding box center [313, 161] width 626 height 323
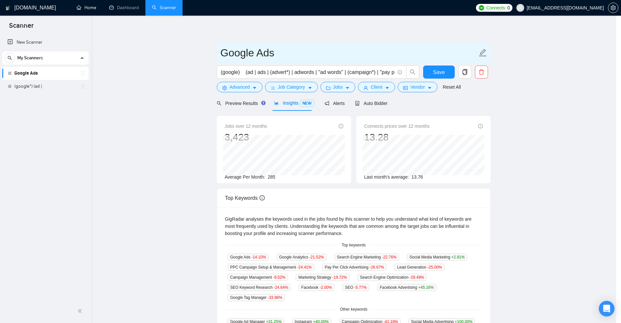
click at [293, 53] on input "Google Ads" at bounding box center [348, 53] width 257 height 16
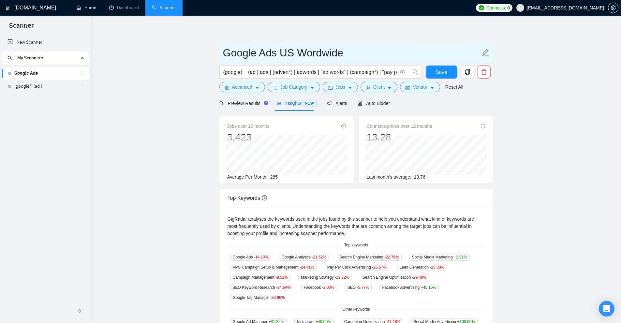
click at [226, 51] on input "Google Ads US Wordwide" at bounding box center [351, 53] width 257 height 16
drag, startPoint x: 226, startPoint y: 51, endPoint x: 274, endPoint y: 52, distance: 48.9
click at [274, 52] on input "Google Ads US Wordwide" at bounding box center [351, 53] width 257 height 16
click at [359, 52] on input "Google Ads US Wordwide" at bounding box center [351, 53] width 257 height 16
type input "Google Ads US Wordwide"
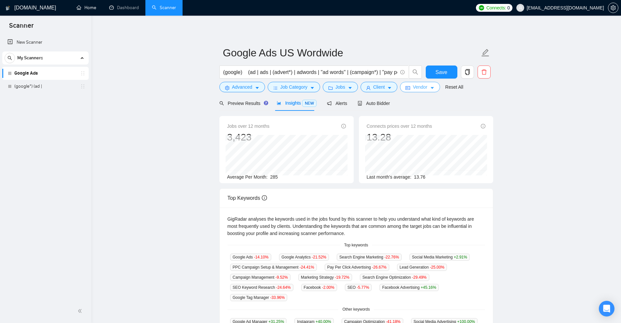
click at [426, 89] on button "Vendor" at bounding box center [420, 87] width 40 height 10
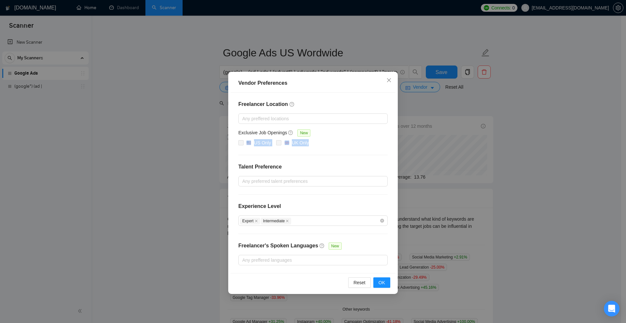
drag, startPoint x: 243, startPoint y: 141, endPoint x: 292, endPoint y: 146, distance: 49.8
click at [292, 146] on div "US Only [GEOGRAPHIC_DATA] Only" at bounding box center [312, 143] width 149 height 8
click at [297, 153] on div "Freelancer Location Any preffered locations Exclusive Job Openings New US Only …" at bounding box center [312, 183] width 165 height 181
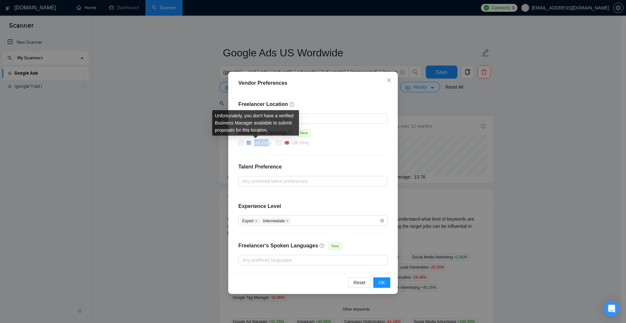
drag, startPoint x: 269, startPoint y: 141, endPoint x: 248, endPoint y: 142, distance: 20.5
click at [248, 142] on div "US Only" at bounding box center [258, 142] width 25 height 7
click at [261, 148] on div "Freelancer Location Any preffered locations Exclusive Job Openings New US Only …" at bounding box center [312, 183] width 165 height 181
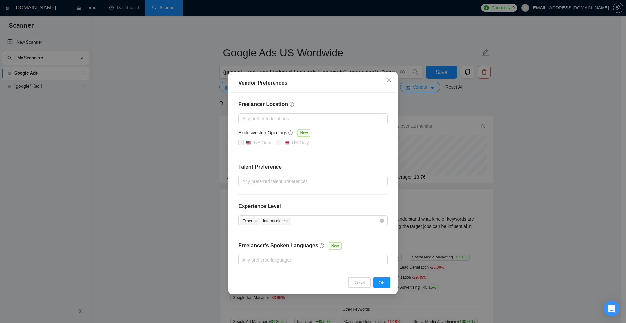
click at [505, 95] on div "Vendor Preferences Freelancer Location Any preffered locations Exclusive Job Op…" at bounding box center [313, 161] width 626 height 323
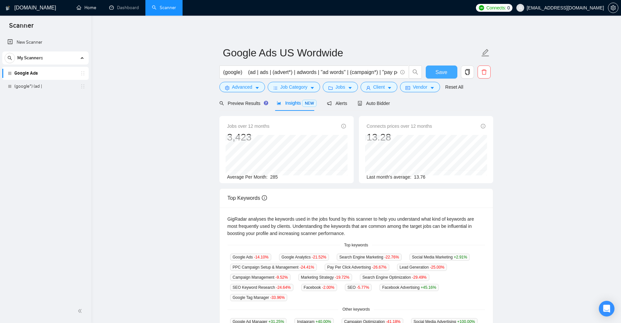
click at [440, 71] on span "Save" at bounding box center [441, 72] width 12 height 8
drag, startPoint x: 469, startPoint y: 72, endPoint x: 476, endPoint y: 95, distance: 24.3
click at [469, 72] on icon "copy" at bounding box center [467, 72] width 5 height 6
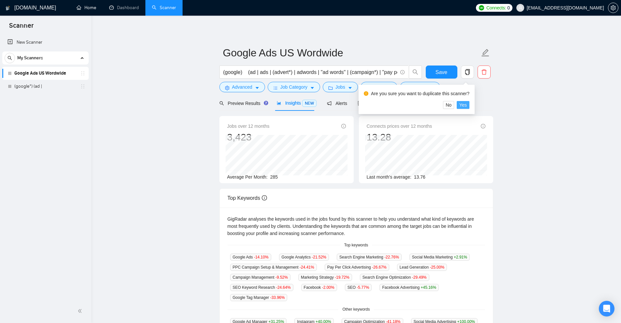
click at [463, 105] on span "Yes" at bounding box center [462, 104] width 7 height 7
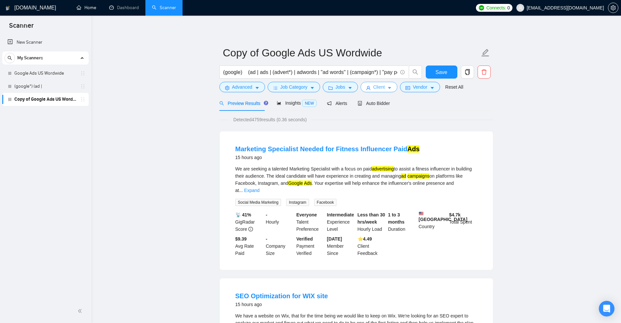
click at [384, 85] on button "Client" at bounding box center [378, 87] width 37 height 10
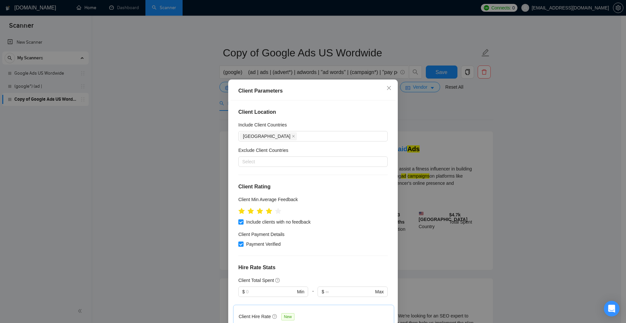
click at [454, 121] on div "Client Parameters Client Location Include Client Countries [GEOGRAPHIC_DATA] Ex…" at bounding box center [313, 161] width 626 height 323
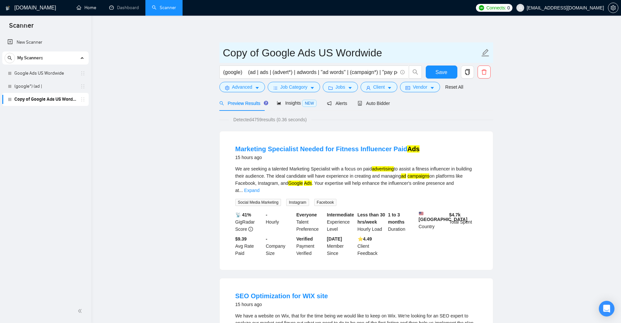
drag, startPoint x: 262, startPoint y: 54, endPoint x: 502, endPoint y: 85, distance: 241.5
drag, startPoint x: 354, startPoint y: 52, endPoint x: 290, endPoint y: 52, distance: 63.9
click at [294, 52] on input "Google Ads US Wordwide" at bounding box center [351, 53] width 257 height 16
click at [290, 52] on input "Google Ads US Wordwide" at bounding box center [351, 53] width 257 height 16
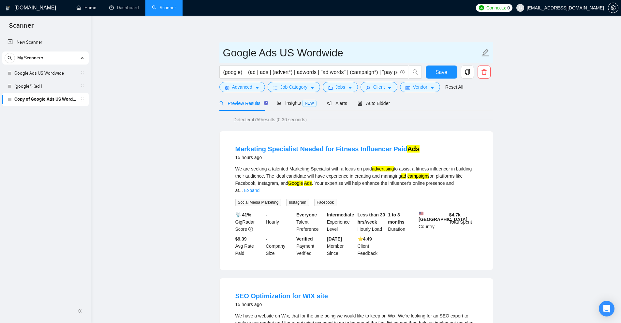
click at [284, 52] on input "Google Ads US Wordwide" at bounding box center [351, 53] width 257 height 16
type input "Google Ads Real Estate Wordwide"
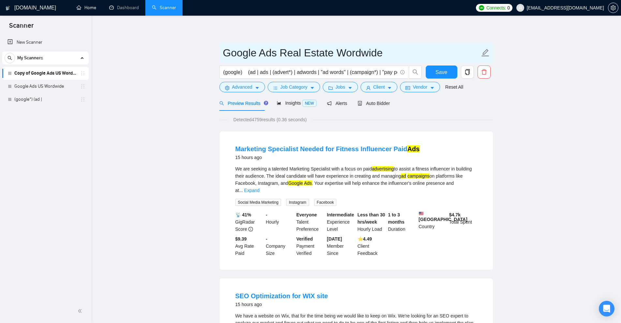
drag, startPoint x: 265, startPoint y: 52, endPoint x: 344, endPoint y: 52, distance: 78.9
click at [344, 52] on input "Google Ads Real Estate Wordwide" at bounding box center [351, 53] width 257 height 16
click at [343, 52] on input "Google Ads Real Estate Wordwide" at bounding box center [351, 53] width 257 height 16
click at [439, 76] on span "Save" at bounding box center [441, 72] width 12 height 8
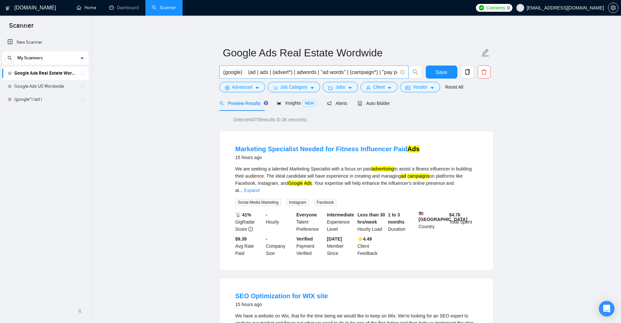
click at [353, 68] on input "(google) (ad | ads | (advert*) | adwords | "ad words" | (campaign*) | "pay per …" at bounding box center [310, 72] width 174 height 8
drag, startPoint x: 243, startPoint y: 72, endPoint x: 251, endPoint y: 76, distance: 9.2
click at [251, 76] on input "(google) (ad | ads | (advert*) | adwords | "ad words" | (campaign*) | "pay per …" at bounding box center [310, 72] width 174 height 8
click at [248, 85] on span "Advanced" at bounding box center [242, 86] width 20 height 7
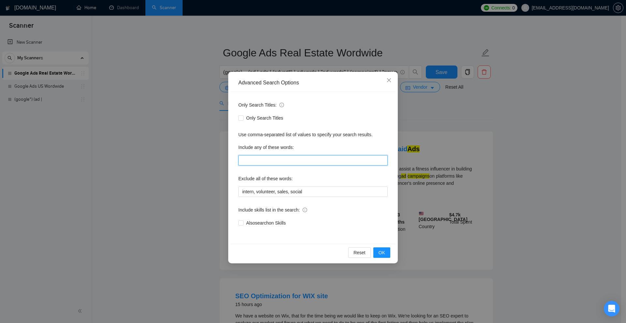
click at [263, 159] on input "text" at bounding box center [312, 160] width 149 height 10
click at [272, 155] on input "text" at bounding box center [312, 160] width 149 height 10
drag, startPoint x: 533, startPoint y: 168, endPoint x: 432, endPoint y: 107, distance: 117.4
click at [533, 167] on div "Advanced Search Options Only Search Titles: Only Search Titles Use comma-separa…" at bounding box center [313, 161] width 626 height 323
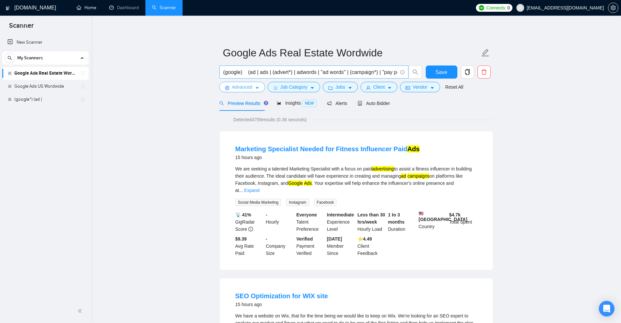
scroll to position [0, 72]
click at [372, 73] on input "(google) (ad | ads | (advert*) | adwords | "ad words" | (campaign*) | "pay per …" at bounding box center [310, 72] width 174 height 8
drag, startPoint x: 372, startPoint y: 73, endPoint x: 406, endPoint y: 73, distance: 34.2
click at [406, 73] on span "(google) (ad | ads | (advert*) | adwords | "ad words" | (campaign*) | "pay per …" at bounding box center [313, 72] width 189 height 13
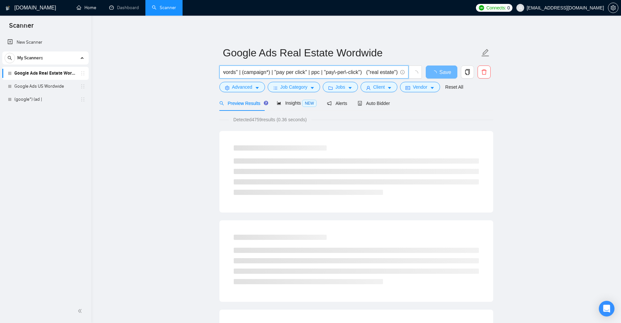
click at [386, 71] on input "(google) (ad | ads | (advert*) | adwords | "ad words" | (campaign*) | "pay per …" at bounding box center [310, 72] width 174 height 8
click at [396, 71] on input "(google) (ad | ads | (advert*) | adwords | "ad words" | (campaign*) | "pay per …" at bounding box center [310, 72] width 174 height 8
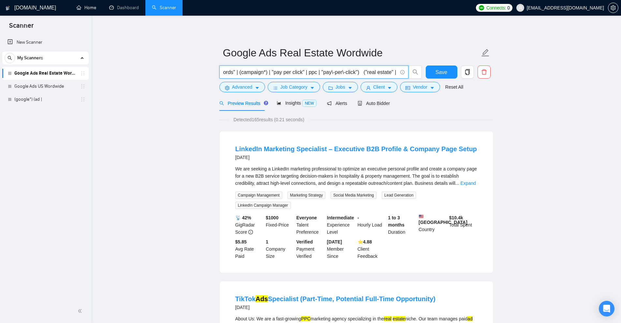
scroll to position [0, 128]
drag, startPoint x: 394, startPoint y: 73, endPoint x: 396, endPoint y: 79, distance: 6.2
click at [396, 79] on span "(google) (ad | ads | (advert*) | adwords | "ad words" | (campaign*) | "pay per …" at bounding box center [313, 72] width 189 height 13
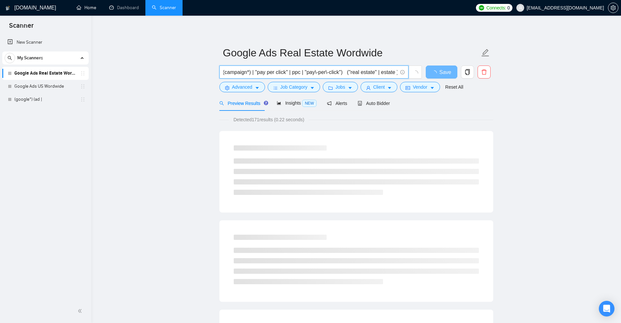
click at [467, 186] on ul at bounding box center [356, 176] width 245 height 37
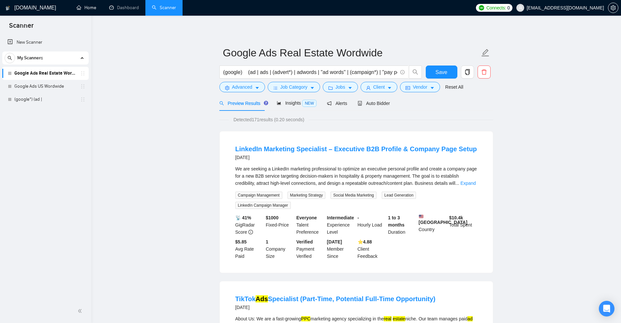
click at [437, 170] on div "We are seeking a LinkedIn marketing professional to optimize an executive perso…" at bounding box center [356, 176] width 242 height 22
click at [460, 182] on div "We are seeking a LinkedIn marketing professional to optimize an executive perso…" at bounding box center [356, 176] width 242 height 22
click at [466, 183] on link "Expand" at bounding box center [467, 183] width 15 height 5
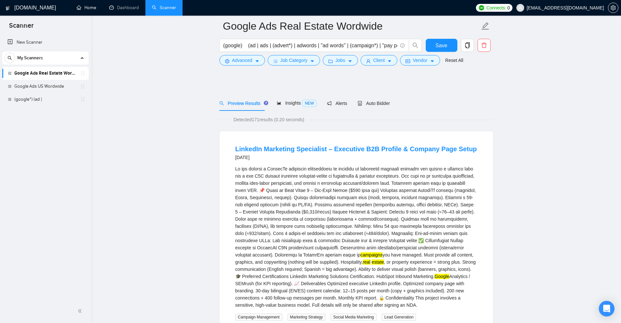
scroll to position [65, 0]
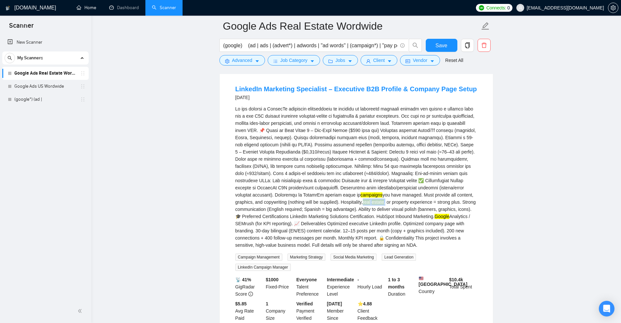
drag, startPoint x: 366, startPoint y: 202, endPoint x: 424, endPoint y: 213, distance: 59.7
click at [389, 203] on div "campaigns you have managed. Must provide all content, graphics, and copywriting…" at bounding box center [356, 176] width 242 height 143
drag, startPoint x: 434, startPoint y: 214, endPoint x: 469, endPoint y: 217, distance: 35.0
click at [470, 217] on div "campaigns you have managed. Must provide all content, graphics, and copywriting…" at bounding box center [356, 176] width 242 height 143
click at [414, 227] on div "campaigns you have managed. Must provide all content, graphics, and copywriting…" at bounding box center [356, 176] width 242 height 143
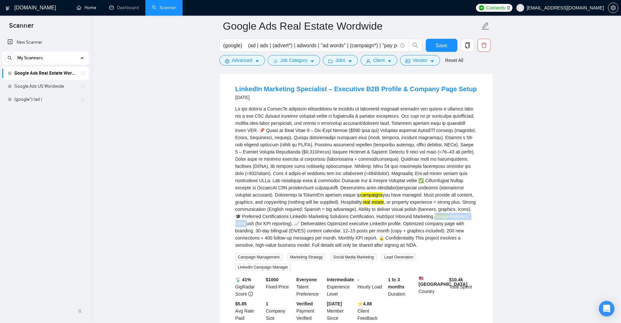
drag, startPoint x: 452, startPoint y: 214, endPoint x: 349, endPoint y: 210, distance: 102.4
click at [297, 222] on div "campaigns you have managed. Must provide all content, graphics, and copywriting…" at bounding box center [356, 176] width 242 height 143
drag, startPoint x: 368, startPoint y: 200, endPoint x: 381, endPoint y: 202, distance: 12.8
click at [381, 202] on div "campaigns you have managed. Must provide all content, graphics, and copywriting…" at bounding box center [356, 176] width 242 height 143
drag, startPoint x: 359, startPoint y: 194, endPoint x: 377, endPoint y: 199, distance: 18.1
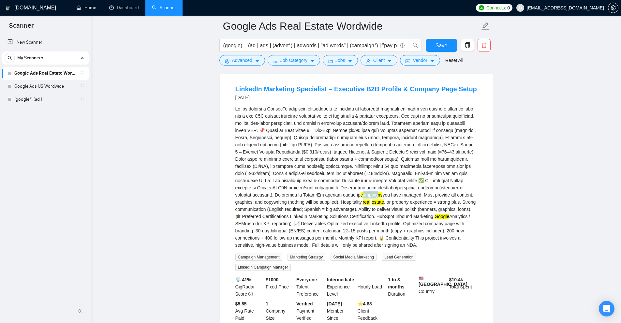
click at [374, 194] on mark "campaigns" at bounding box center [371, 194] width 22 height 5
click at [384, 206] on div "campaigns you have managed. Must provide all content, graphics, and copywriting…" at bounding box center [356, 176] width 242 height 143
drag, startPoint x: 358, startPoint y: 192, endPoint x: 376, endPoint y: 193, distance: 18.3
click at [376, 193] on mark "campaigns" at bounding box center [371, 194] width 22 height 5
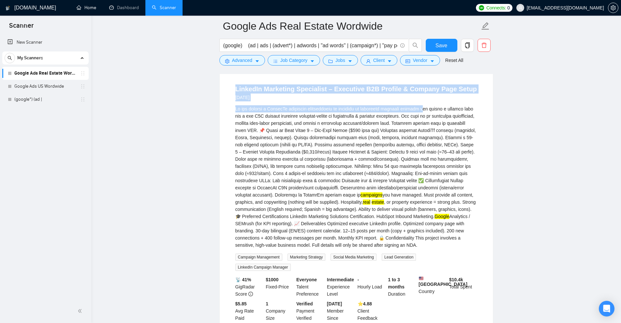
drag, startPoint x: 234, startPoint y: 88, endPoint x: 420, endPoint y: 124, distance: 189.8
click at [422, 111] on li "LinkedIn Marketing Specialist – Executive B2B Profile & Company Page Setup [DAT…" at bounding box center [355, 203] width 257 height 248
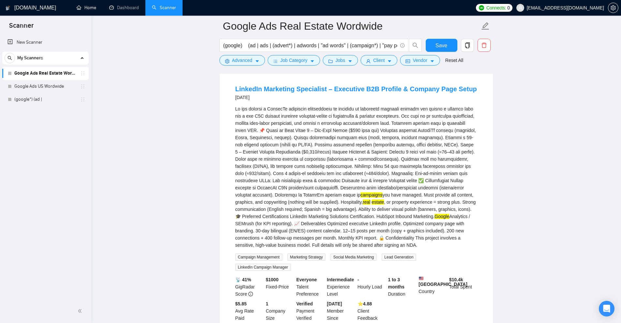
drag, startPoint x: 420, startPoint y: 124, endPoint x: 393, endPoint y: 119, distance: 27.5
click at [418, 124] on div "campaigns you have managed. Must provide all content, graphics, and copywriting…" at bounding box center [356, 176] width 242 height 143
click at [240, 45] on input "(google) (ad | ads | (advert*) | adwords | "ad words" | (campaign*) | "pay per …" at bounding box center [310, 45] width 174 height 8
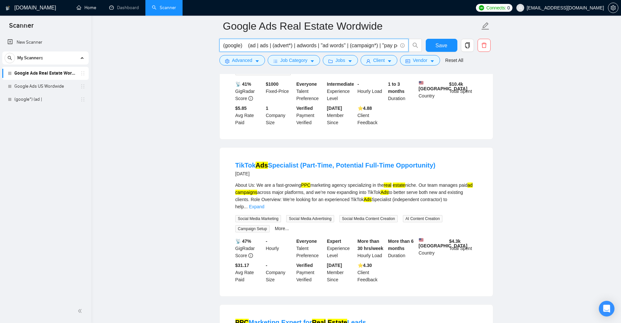
scroll to position [293, 0]
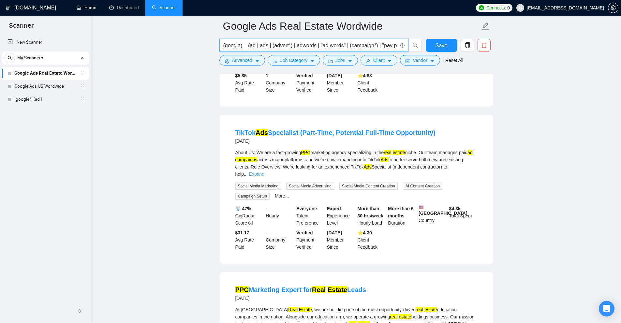
click at [264, 171] on link "Expand" at bounding box center [256, 173] width 15 height 5
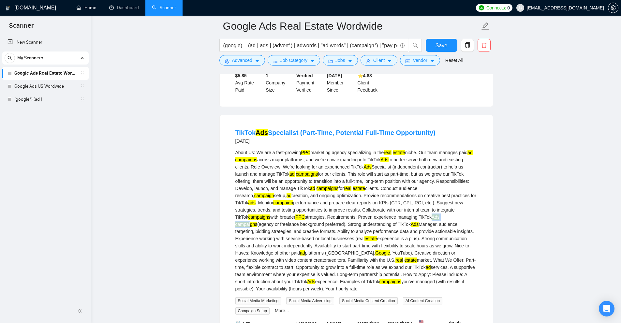
drag, startPoint x: 371, startPoint y: 222, endPoint x: 403, endPoint y: 228, distance: 33.3
click at [396, 223] on div "About Us: We are a fast-growing PPC marketing agency specializing in the real e…" at bounding box center [356, 220] width 242 height 143
click at [407, 238] on div "About Us: We are a fast-growing PPC marketing agency specializing in the real e…" at bounding box center [356, 220] width 242 height 143
drag, startPoint x: 263, startPoint y: 257, endPoint x: 256, endPoint y: 256, distance: 6.9
click at [256, 256] on li "TikTok Ads Specialist (Part-Time, Potential Full-Time Opportunity) [DATE] About…" at bounding box center [355, 247] width 257 height 248
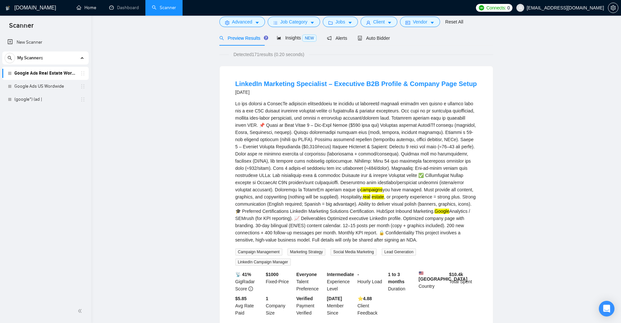
scroll to position [0, 0]
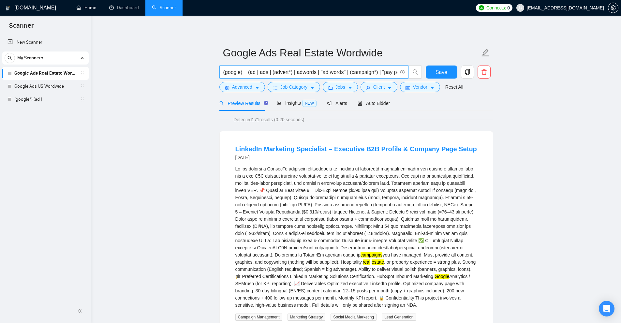
click at [241, 73] on input "(google) (ad | ads | (advert*) | adwords | "ad words" | (campaign*) | "pay per …" at bounding box center [310, 72] width 174 height 8
drag, startPoint x: 249, startPoint y: 72, endPoint x: 344, endPoint y: 79, distance: 95.1
click at [344, 79] on div "(google) (ad | ads | (advert*) | adwords | "ad words" | (campaign*) | "pay per …" at bounding box center [320, 74] width 205 height 16
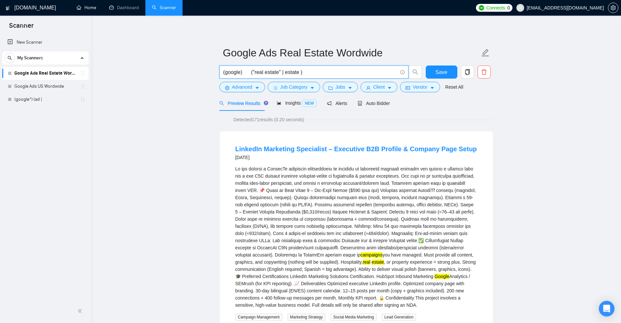
scroll to position [0, 0]
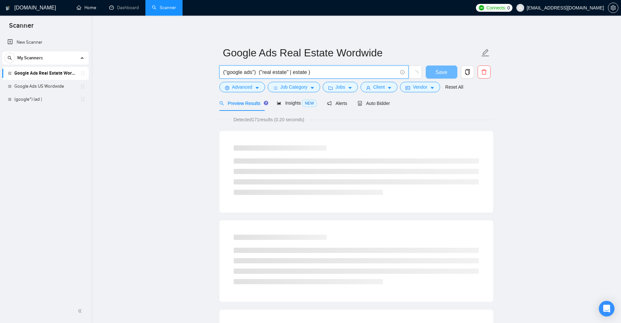
click at [280, 73] on input "("google ads") ("real estate" | estate )" at bounding box center [310, 72] width 174 height 8
type input "("google ads") ("real estate" | estate )"
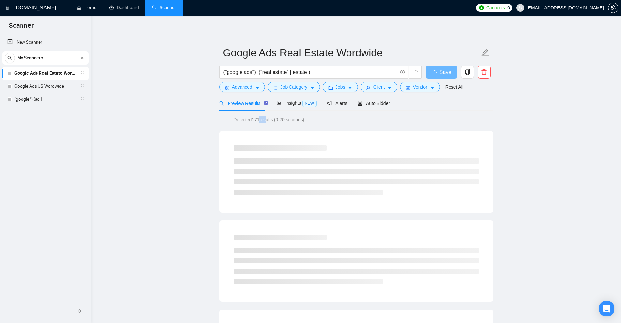
drag, startPoint x: 265, startPoint y: 122, endPoint x: 239, endPoint y: 122, distance: 26.1
click at [241, 121] on span "Detected 171 results (0.20 seconds)" at bounding box center [269, 119] width 80 height 7
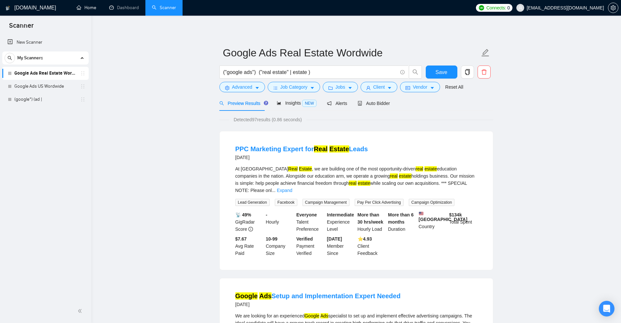
drag, startPoint x: 254, startPoint y: 121, endPoint x: 264, endPoint y: 122, distance: 9.9
click at [257, 121] on span "Detected 97 results (0.86 seconds)" at bounding box center [267, 119] width 77 height 7
click at [284, 106] on span "Insights NEW" at bounding box center [297, 102] width 40 height 5
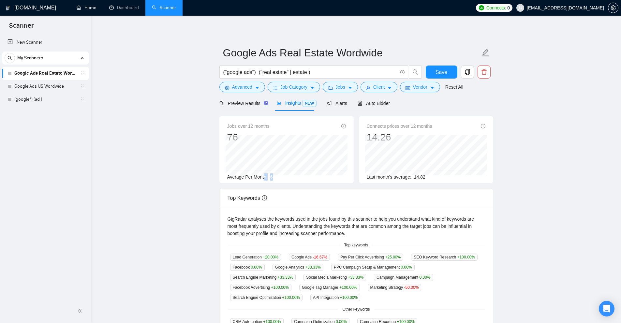
drag, startPoint x: 268, startPoint y: 174, endPoint x: 273, endPoint y: 174, distance: 5.9
click at [273, 174] on div "Average Per Month: 6" at bounding box center [286, 176] width 119 height 7
click at [249, 103] on span "Preview Results" at bounding box center [242, 103] width 47 height 5
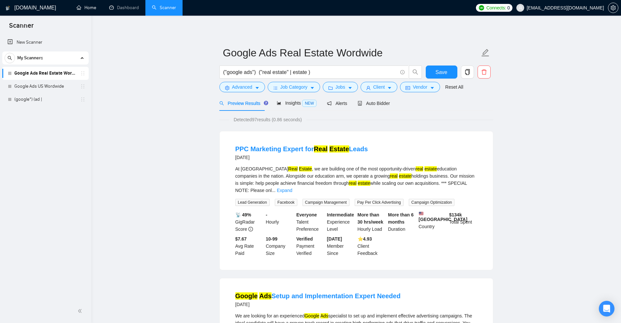
click at [471, 186] on div "At [PERSON_NAME][GEOGRAPHIC_DATA] , we are building one of the most opportunity…" at bounding box center [356, 179] width 242 height 29
drag, startPoint x: 237, startPoint y: 147, endPoint x: 360, endPoint y: 150, distance: 123.2
click at [360, 150] on div "PPC Marketing Expert for Real Estate Leads [DATE] At [PERSON_NAME] Real Estate …" at bounding box center [356, 200] width 273 height 139
click at [299, 175] on div "At [PERSON_NAME][GEOGRAPHIC_DATA] , we are building one of the most opportunity…" at bounding box center [356, 179] width 242 height 29
drag, startPoint x: 305, startPoint y: 138, endPoint x: 373, endPoint y: 173, distance: 76.1
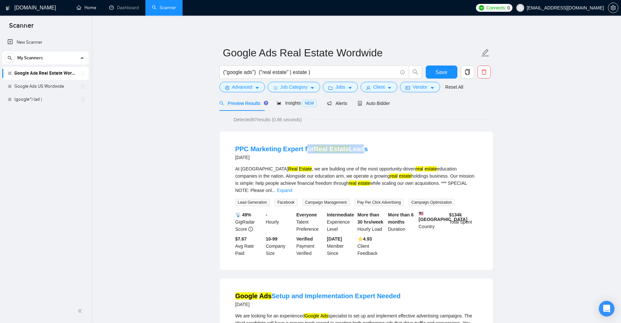
click at [359, 148] on div "PPC Marketing Expert for Real Estate Leads [DATE] At [PERSON_NAME] Real Estate …" at bounding box center [356, 200] width 273 height 139
click at [371, 175] on div "At [PERSON_NAME][GEOGRAPHIC_DATA] , we are building one of the most opportunity…" at bounding box center [356, 179] width 242 height 29
click at [292, 188] on link "Expand" at bounding box center [284, 190] width 15 height 5
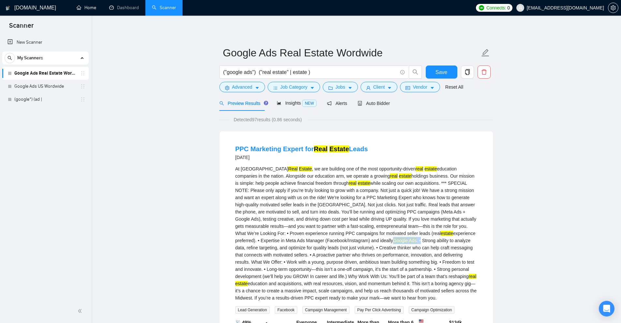
drag, startPoint x: 333, startPoint y: 238, endPoint x: 350, endPoint y: 239, distance: 17.3
click at [350, 239] on div "At [PERSON_NAME][GEOGRAPHIC_DATA] , we are building one of the most opportunity…" at bounding box center [356, 233] width 242 height 136
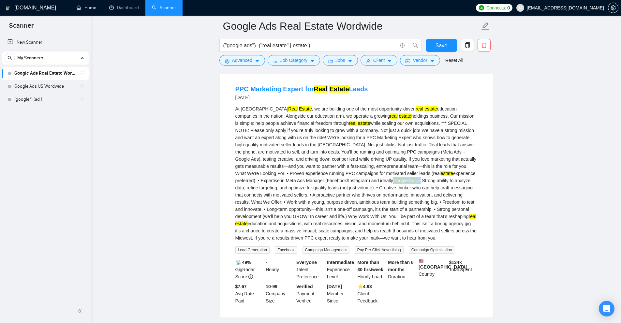
scroll to position [228, 0]
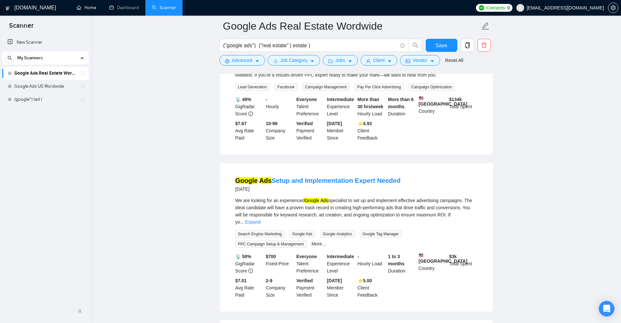
click at [455, 216] on div "We are looking for an experienced Google Ads specialist to set up and implement…" at bounding box center [356, 211] width 242 height 29
drag, startPoint x: 307, startPoint y: 201, endPoint x: 433, endPoint y: 210, distance: 126.7
click at [350, 206] on li "Google Ads Setup and Implementation Expert Needed [DATE] We are looking for an …" at bounding box center [355, 237] width 257 height 133
click at [465, 223] on div "We are looking for an experienced Google Ads specialist to set up and implement…" at bounding box center [356, 222] width 242 height 51
click at [260, 219] on link "Expand" at bounding box center [252, 221] width 15 height 5
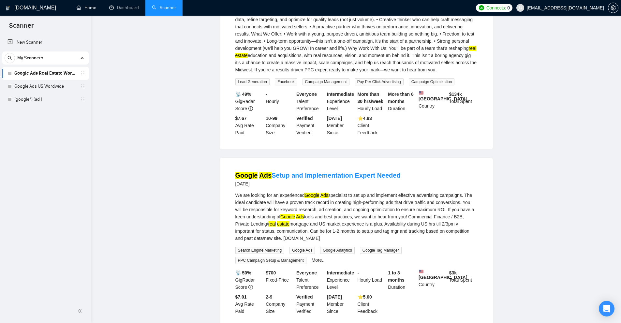
scroll to position [0, 0]
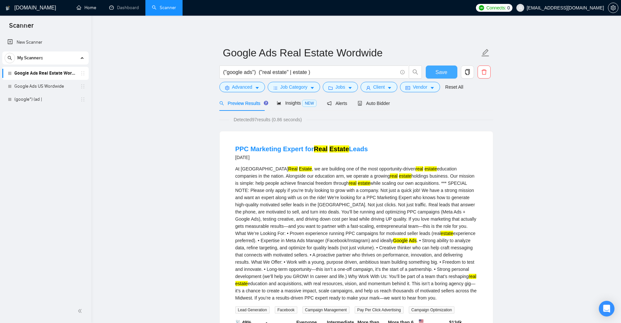
click at [440, 73] on span "Save" at bounding box center [441, 72] width 12 height 8
drag, startPoint x: 308, startPoint y: 71, endPoint x: 261, endPoint y: 70, distance: 46.9
click at [261, 70] on input "("google ads") ("real estate" | estate )" at bounding box center [310, 72] width 174 height 8
click at [377, 107] on div "Auto Bidder" at bounding box center [374, 102] width 32 height 15
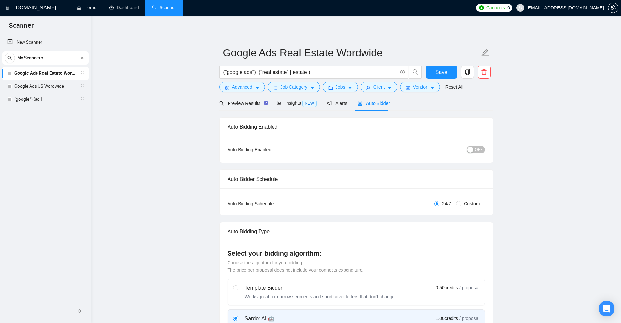
click at [373, 106] on div "Auto Bidder" at bounding box center [374, 103] width 32 height 7
drag, startPoint x: 192, startPoint y: 168, endPoint x: 334, endPoint y: 213, distance: 149.3
click at [334, 213] on div "Auto Bidding Type: Automated (recommended) Semi-automated Auto Bidding Schedule…" at bounding box center [356, 201] width 273 height 27
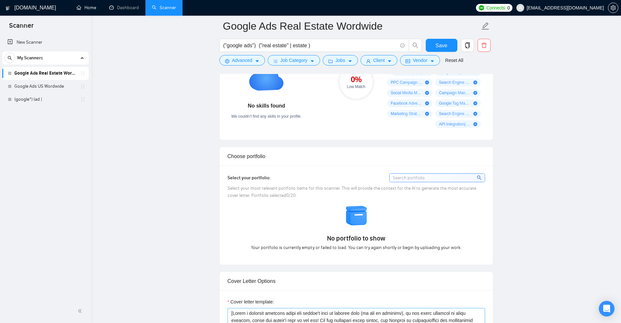
scroll to position [652, 0]
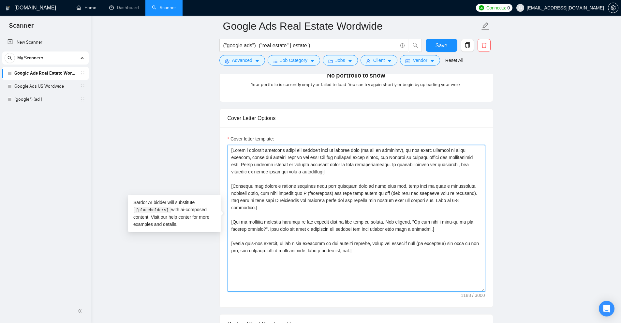
drag, startPoint x: 429, startPoint y: 261, endPoint x: 148, endPoint y: 32, distance: 362.7
click at [148, 32] on main "Google Ads Real Estate Wordwide ("google ads") ("real estate" | estate ) Save A…" at bounding box center [356, 241] width 509 height 1734
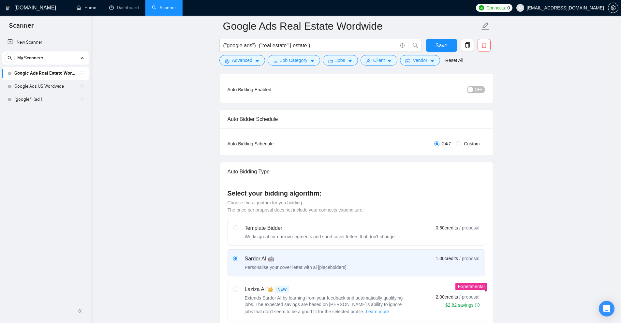
scroll to position [0, 0]
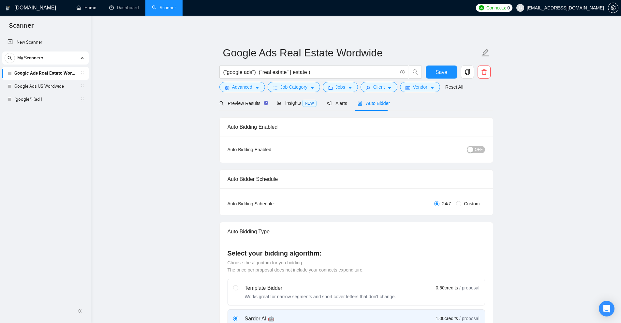
click at [477, 151] on span "OFF" at bounding box center [479, 149] width 8 height 7
click at [481, 148] on div "button" at bounding box center [481, 150] width 6 height 6
drag, startPoint x: 335, startPoint y: 91, endPoint x: 358, endPoint y: 104, distance: 26.2
click at [358, 104] on div "Preview Results Insights NEW Alerts Auto Bidder" at bounding box center [356, 102] width 274 height 15
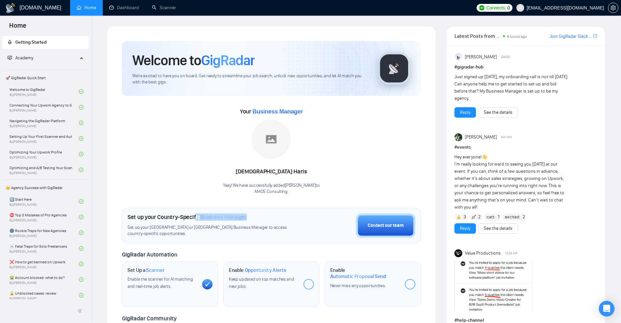
drag, startPoint x: 196, startPoint y: 216, endPoint x: 266, endPoint y: 221, distance: 70.6
click at [266, 221] on div "Set up your Country-Specific Business Manager Set up your [GEOGRAPHIC_DATA] or …" at bounding box center [213, 224] width 173 height 23
click at [254, 219] on div "Set up your Country-Specific Business Manager" at bounding box center [213, 216] width 173 height 7
click at [172, 10] on link "Scanner" at bounding box center [164, 8] width 24 height 6
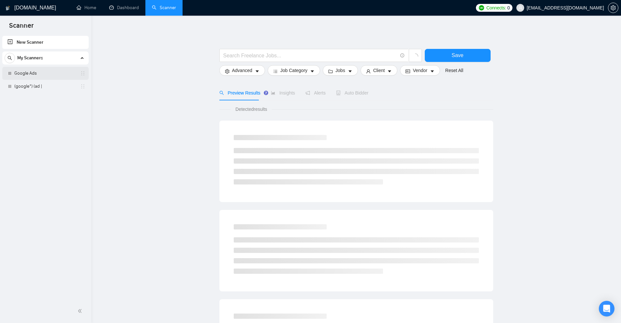
click at [37, 78] on link "Google Ads" at bounding box center [45, 73] width 62 height 13
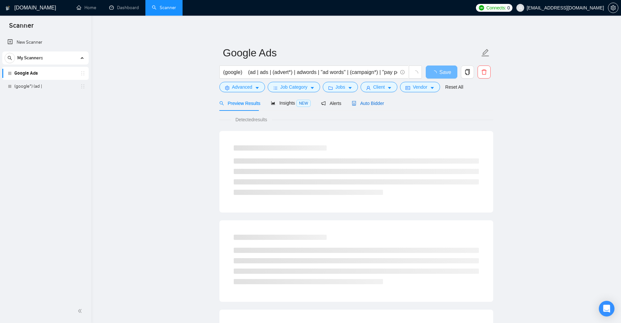
click at [374, 105] on span "Auto Bidder" at bounding box center [368, 103] width 32 height 5
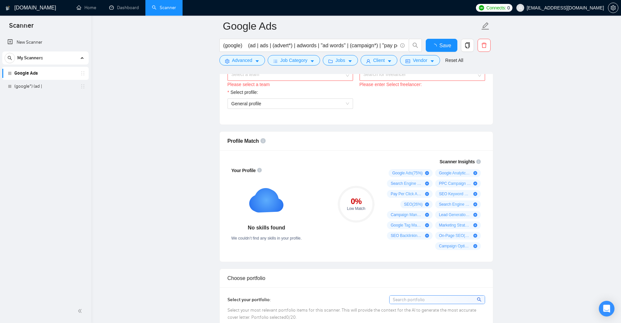
scroll to position [261, 0]
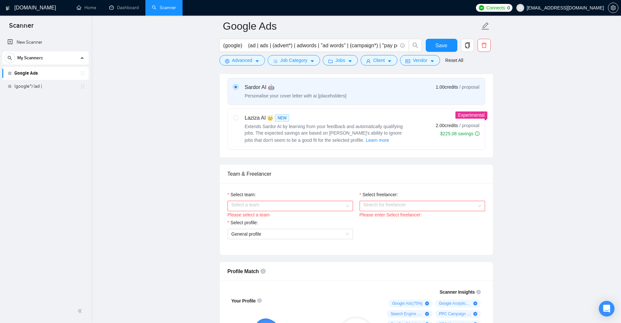
click at [299, 179] on div "Team & Freelancer" at bounding box center [355, 174] width 257 height 19
click at [300, 207] on input "Select team:" at bounding box center [287, 206] width 113 height 10
drag, startPoint x: 281, startPoint y: 221, endPoint x: 324, endPoint y: 215, distance: 43.7
click at [281, 221] on div "AMOS Consulting" at bounding box center [290, 218] width 118 height 7
click at [381, 202] on input "Select freelancer:" at bounding box center [419, 206] width 113 height 10
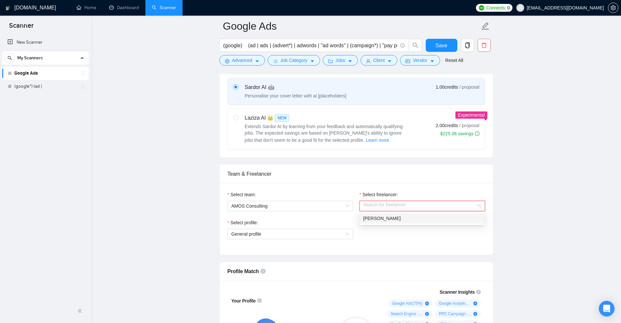
click at [373, 216] on span "[PERSON_NAME]" at bounding box center [381, 218] width 37 height 5
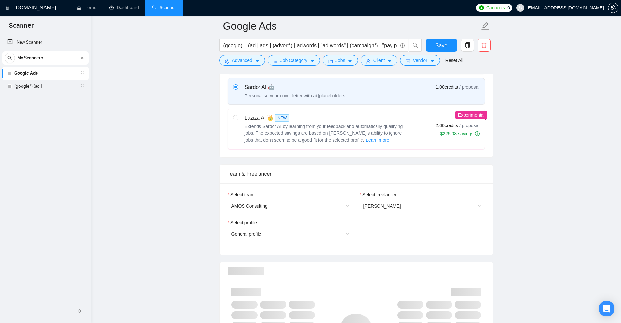
click at [268, 239] on div "Select profile: General profile" at bounding box center [290, 233] width 132 height 28
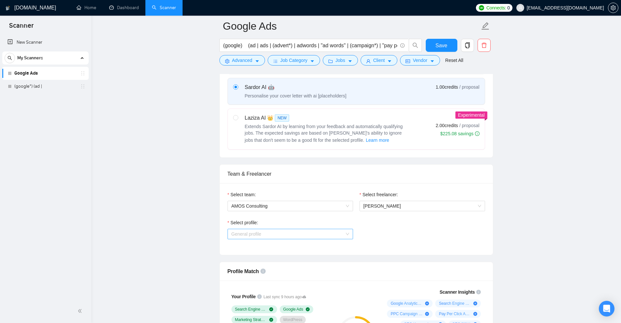
click at [241, 232] on span "General profile" at bounding box center [290, 234] width 118 height 10
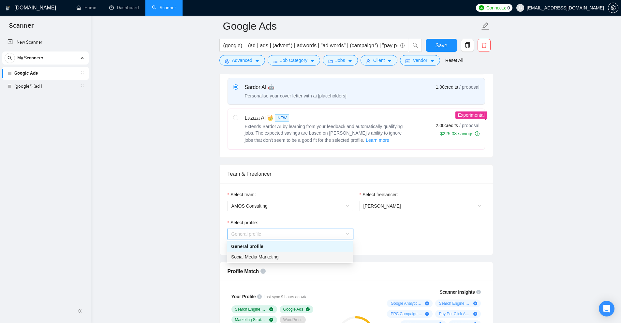
click at [248, 260] on div "Social Media Marketing" at bounding box center [289, 257] width 125 height 10
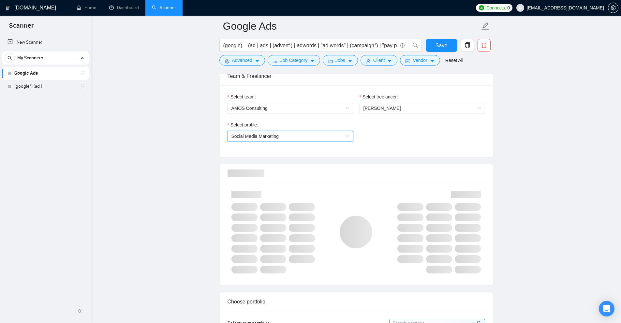
scroll to position [424, 0]
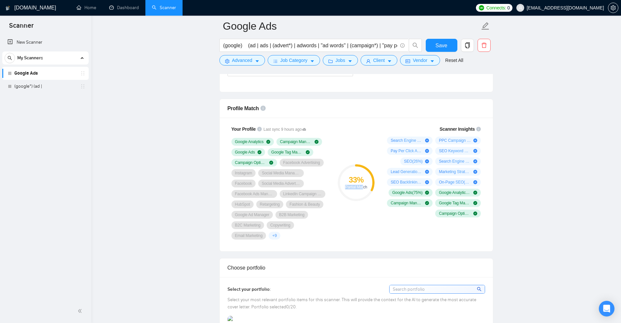
drag, startPoint x: 342, startPoint y: 185, endPoint x: 362, endPoint y: 188, distance: 20.0
click at [363, 188] on div "Partial Match" at bounding box center [356, 187] width 37 height 4
drag, startPoint x: 230, startPoint y: 132, endPoint x: 308, endPoint y: 165, distance: 84.4
click at [304, 163] on div "Your Profile Last sync 9 hours ago Google Analytics Campaign Management Google …" at bounding box center [279, 183] width 104 height 122
click at [335, 180] on div "33 % Partial Match" at bounding box center [356, 183] width 44 height 122
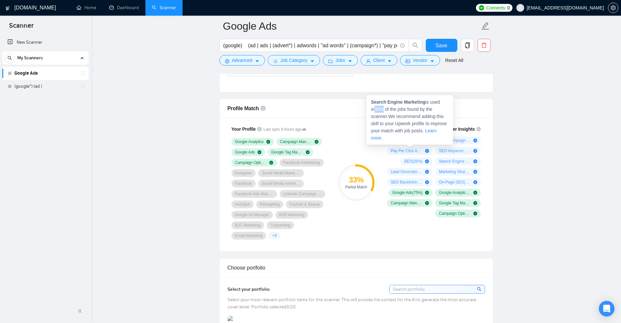
drag, startPoint x: 369, startPoint y: 108, endPoint x: 379, endPoint y: 111, distance: 10.1
click at [379, 111] on div "Search Engine Marketing is used in 49 % of the jobs found by the scanner. We re…" at bounding box center [409, 120] width 87 height 50
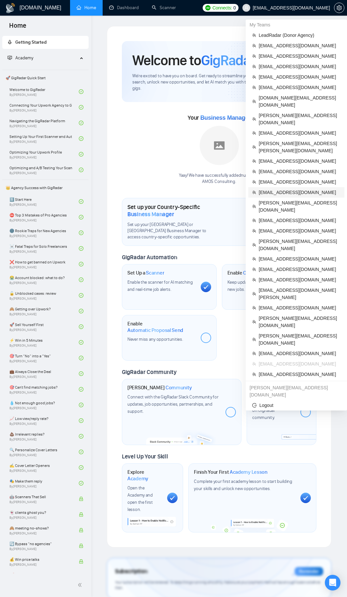
click at [281, 189] on span "[EMAIL_ADDRESS][DOMAIN_NAME]" at bounding box center [300, 192] width 82 height 7
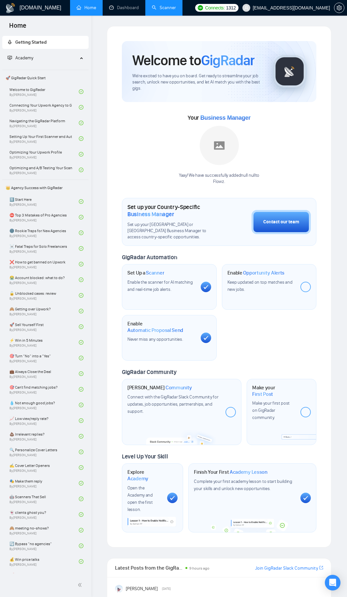
click at [156, 8] on link "Scanner" at bounding box center [164, 8] width 24 height 6
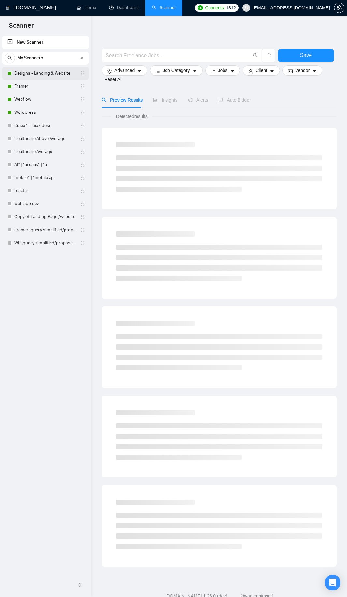
click at [44, 74] on link "Designs - Landing & Website" at bounding box center [45, 73] width 62 height 13
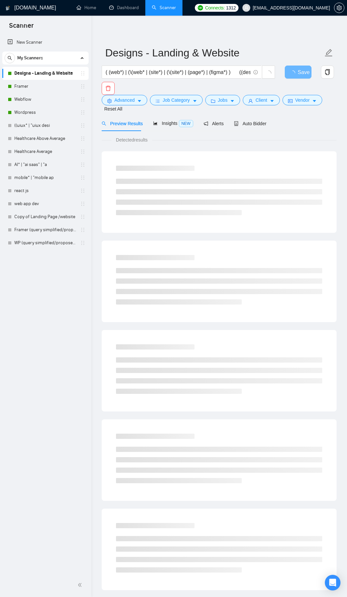
click at [249, 114] on form "Designs - Landing & Website ( (web*) | (\(web* | (site*) | (\(site*) | (page*) …" at bounding box center [219, 78] width 235 height 73
click at [250, 127] on div "Auto Bidder" at bounding box center [250, 123] width 32 height 7
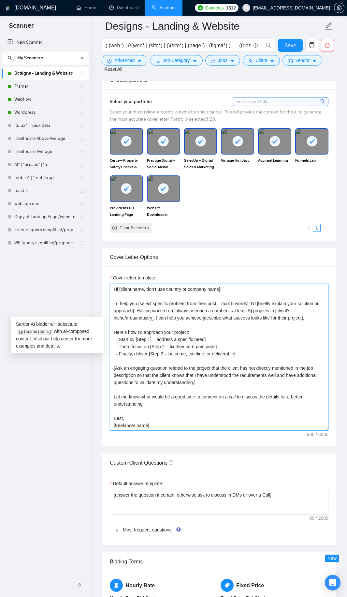
click at [256, 306] on textarea "Hi [client name, don’t use country or company name]! To help you [select specif…" at bounding box center [219, 357] width 219 height 147
click at [184, 292] on textarea "Hi [client name, don’t use country or company name]! To help you [select specif…" at bounding box center [219, 357] width 219 height 147
click at [181, 314] on textarea "Hi [client name, don’t use country or company name]! To help you [select specif…" at bounding box center [219, 357] width 219 height 147
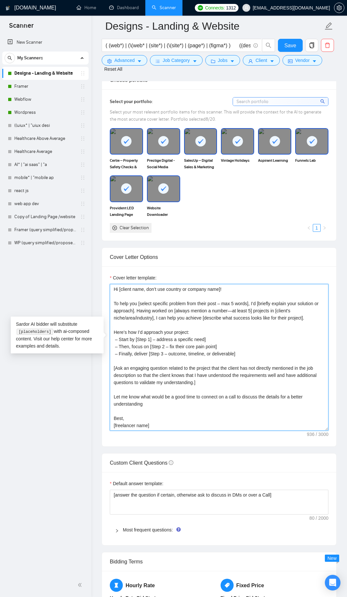
click at [183, 359] on textarea "Hi [client name, don’t use country or company name]! To help you [select specif…" at bounding box center [219, 357] width 219 height 147
click at [198, 378] on textarea "Hi [client name, don’t use country or company name]! To help you [select specif…" at bounding box center [219, 357] width 219 height 147
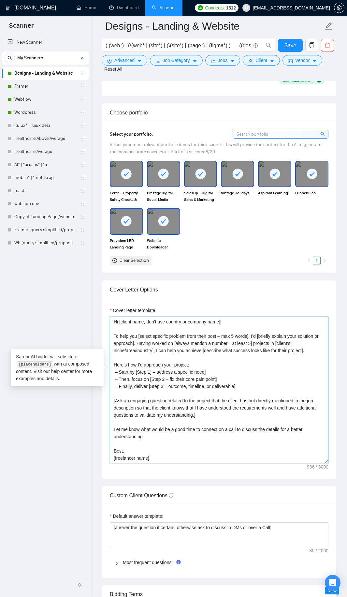
scroll to position [717, 0]
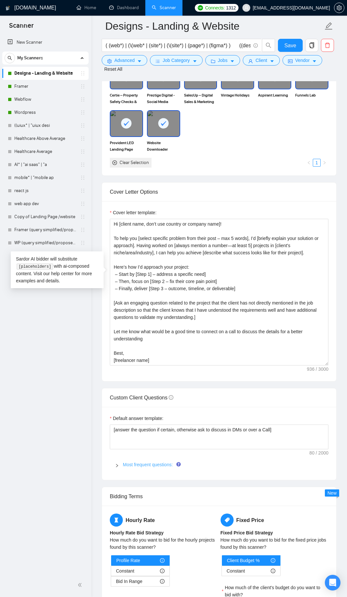
click at [146, 462] on link "Most frequent questions:" at bounding box center [148, 464] width 50 height 5
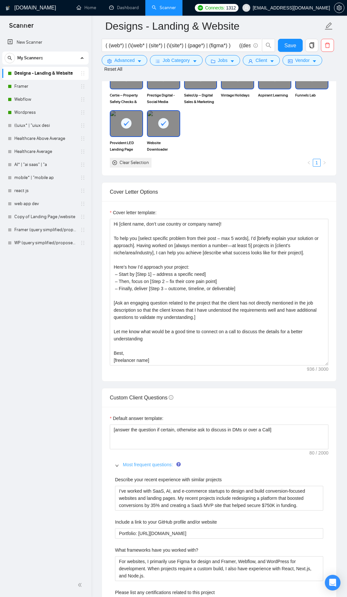
click at [146, 462] on link "Most frequent questions:" at bounding box center [148, 464] width 50 height 5
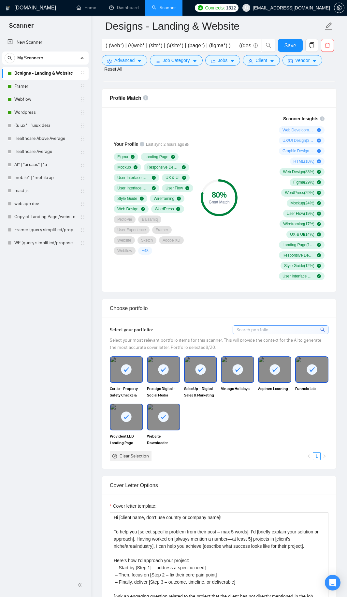
scroll to position [587, 0]
